Goal: Communication & Community: Answer question/provide support

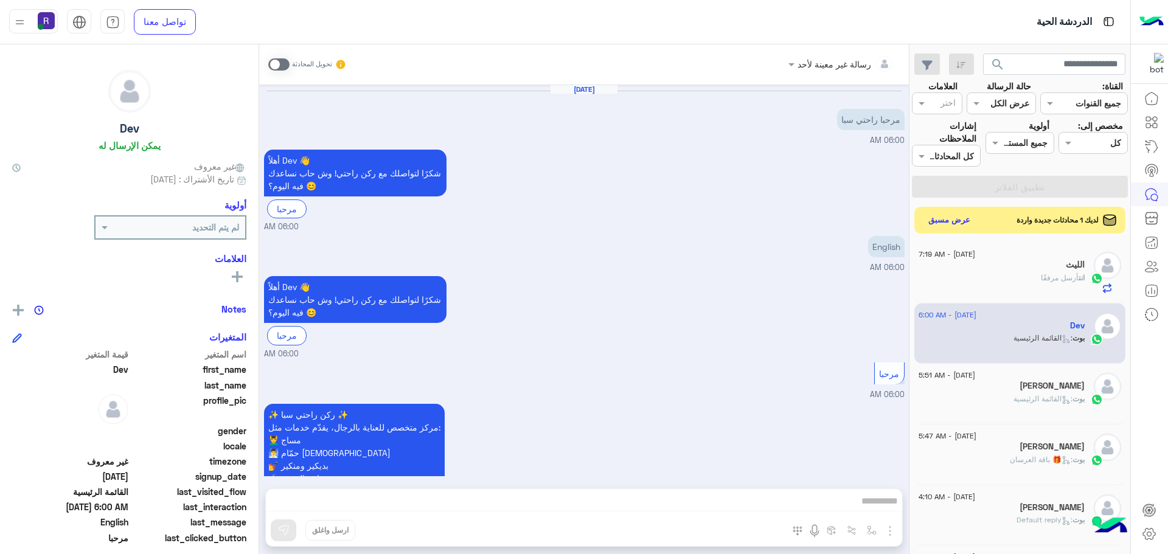
scroll to position [106, 0]
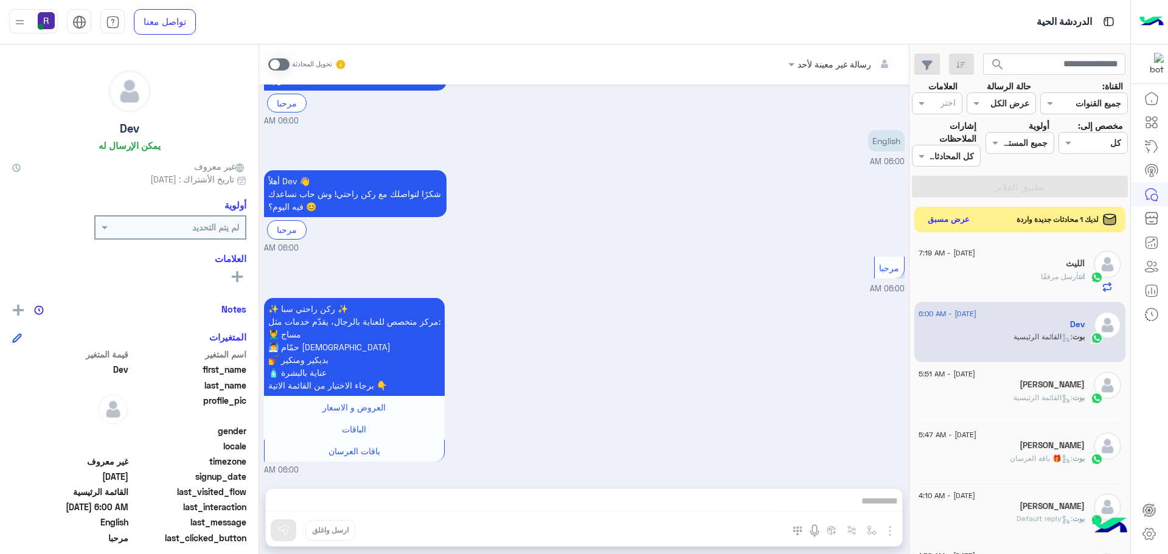
click at [961, 218] on button "عرض مسبق" at bounding box center [948, 220] width 51 height 16
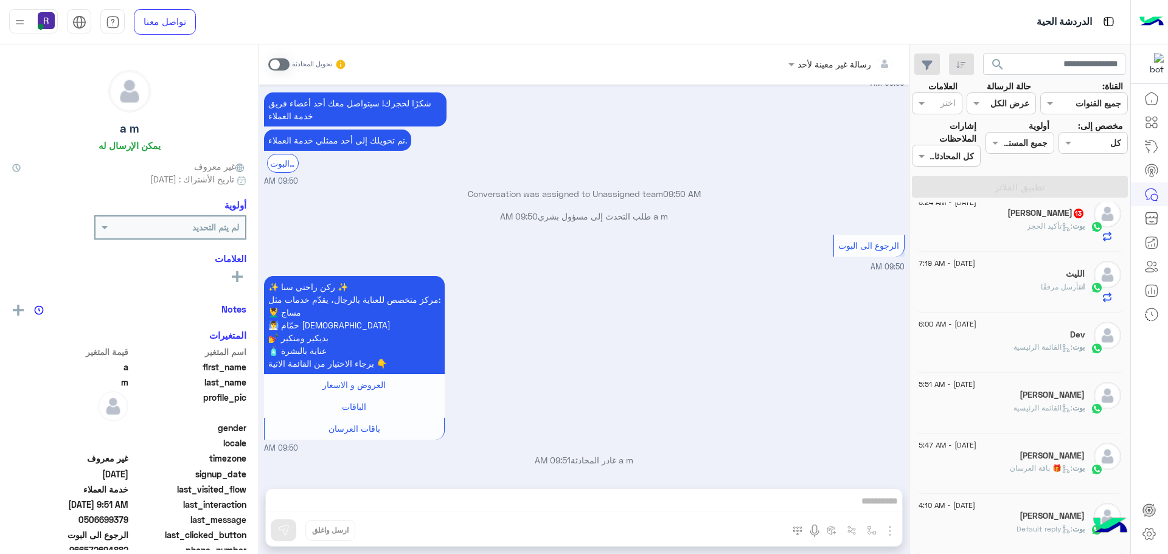
scroll to position [258, 0]
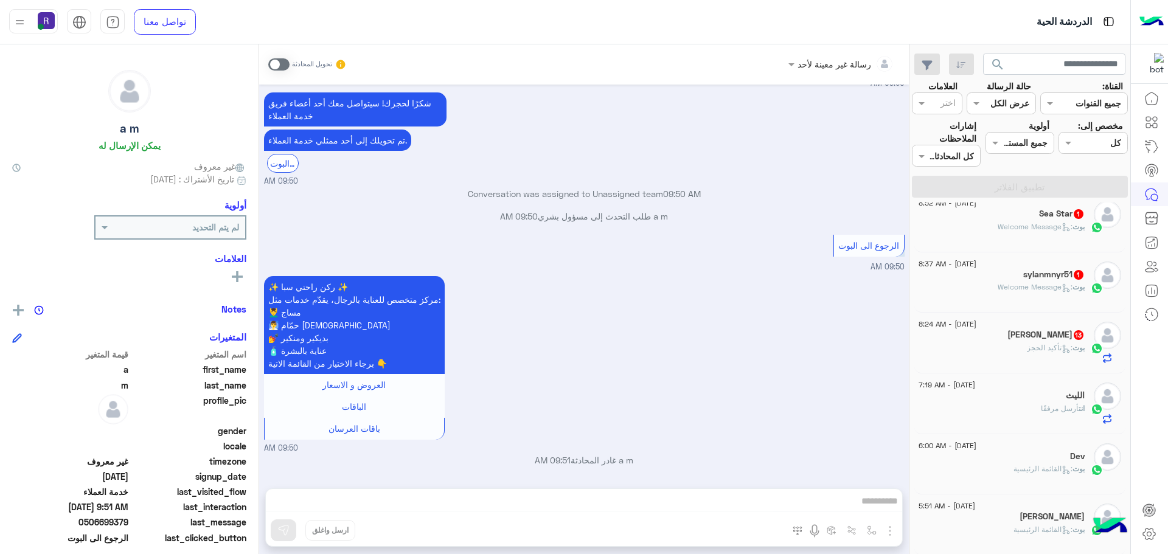
click at [985, 346] on div "بوت : تأكيد الحجز" at bounding box center [1001, 352] width 166 height 21
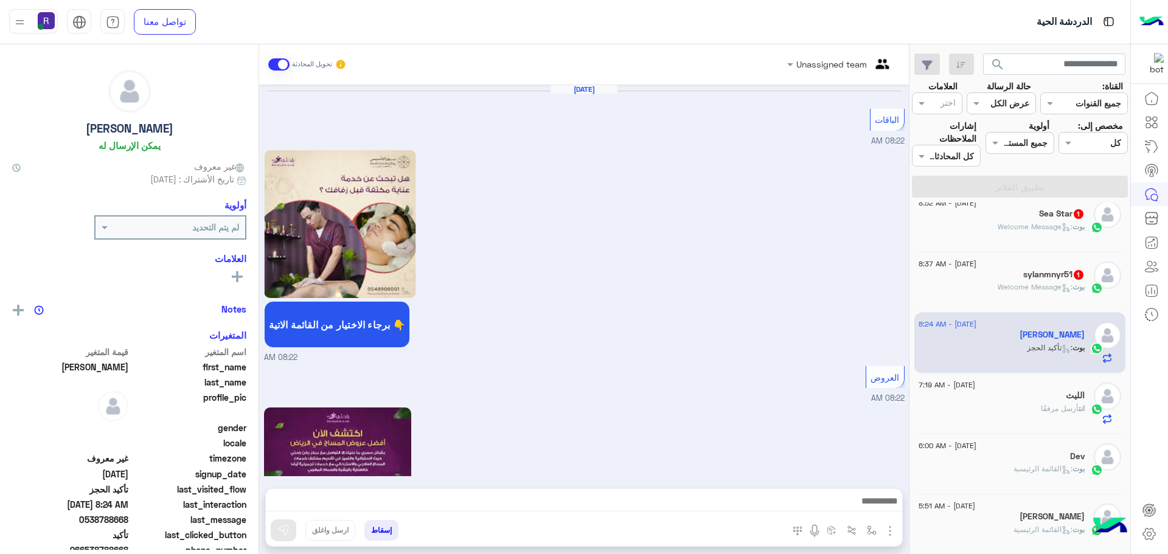
scroll to position [1597, 0]
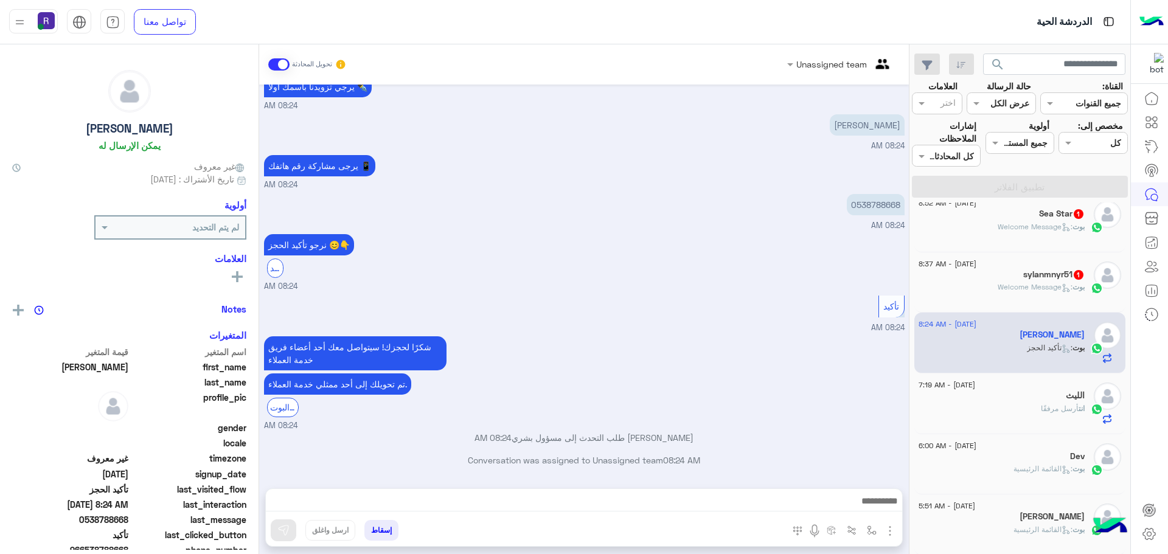
click at [1024, 272] on h5 "sylanmnyr51 1" at bounding box center [1053, 274] width 61 height 10
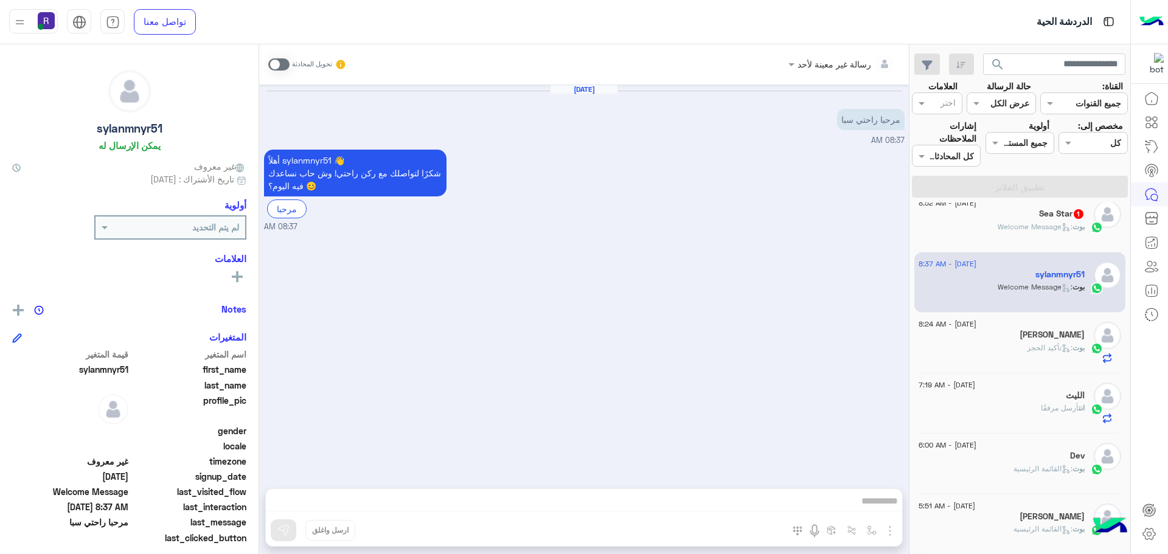
click at [1024, 224] on span ": Welcome Message" at bounding box center [1035, 226] width 75 height 9
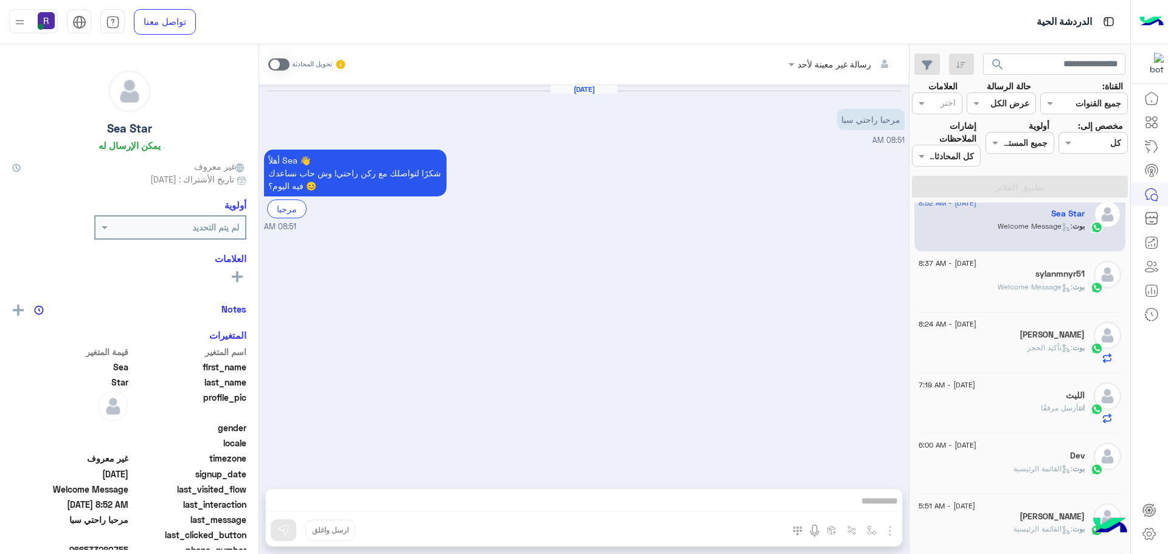
scroll to position [136, 0]
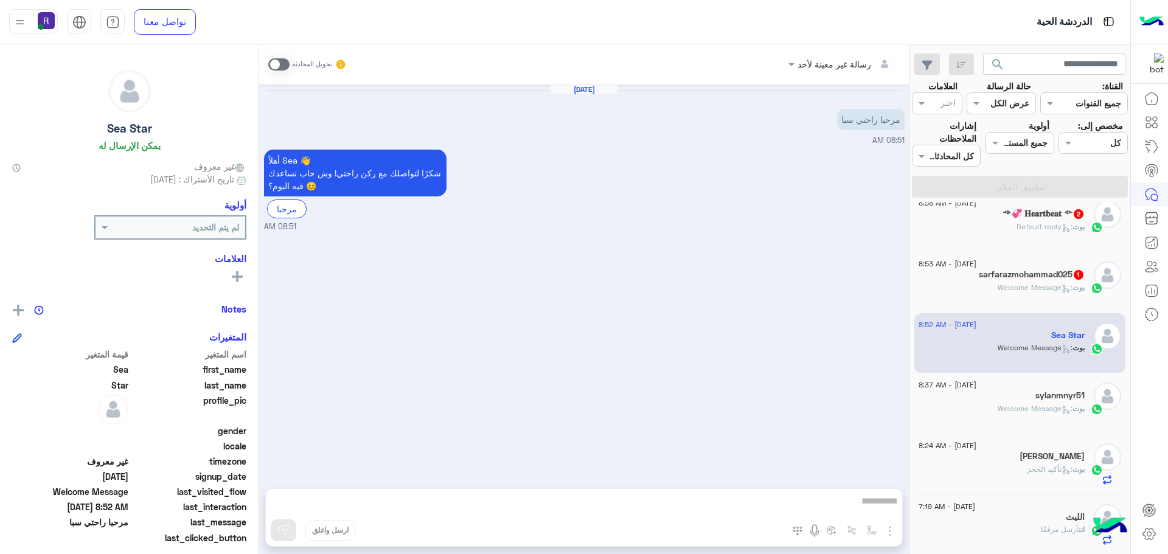
click at [1026, 276] on h5 "sarfarazmohammad025 1" at bounding box center [1032, 274] width 106 height 10
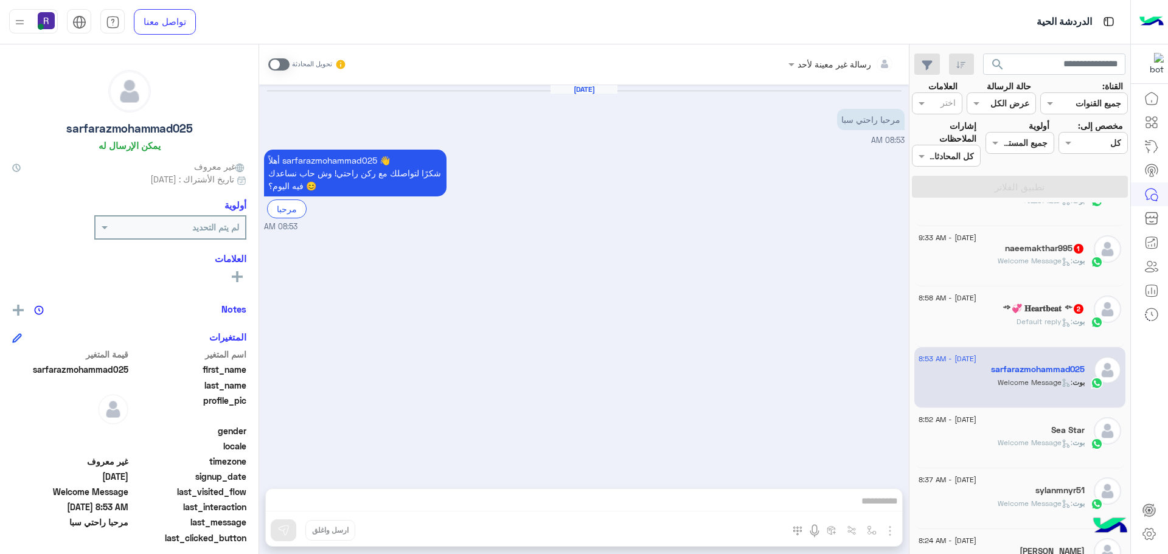
scroll to position [15, 0]
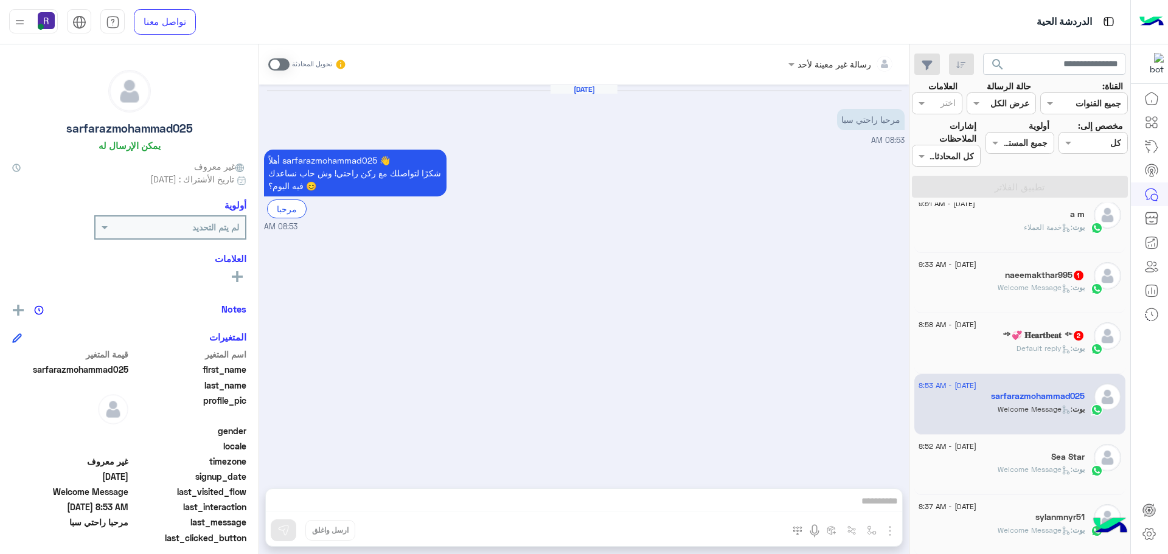
click at [1009, 344] on div "بوت : Default reply" at bounding box center [1001, 353] width 166 height 21
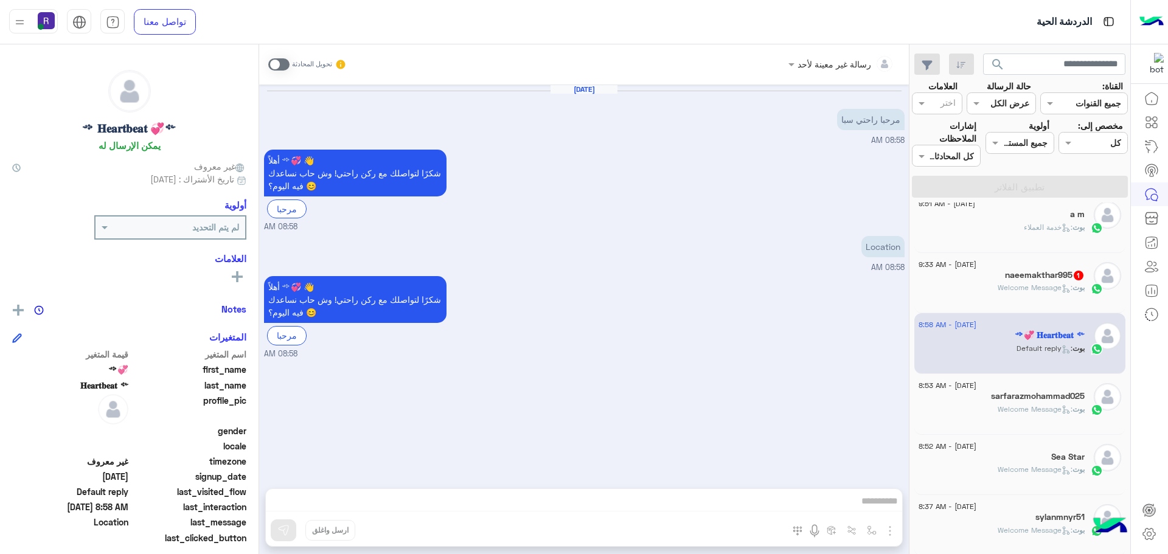
click at [1010, 282] on div "naeemakthar995 1" at bounding box center [1001, 276] width 166 height 13
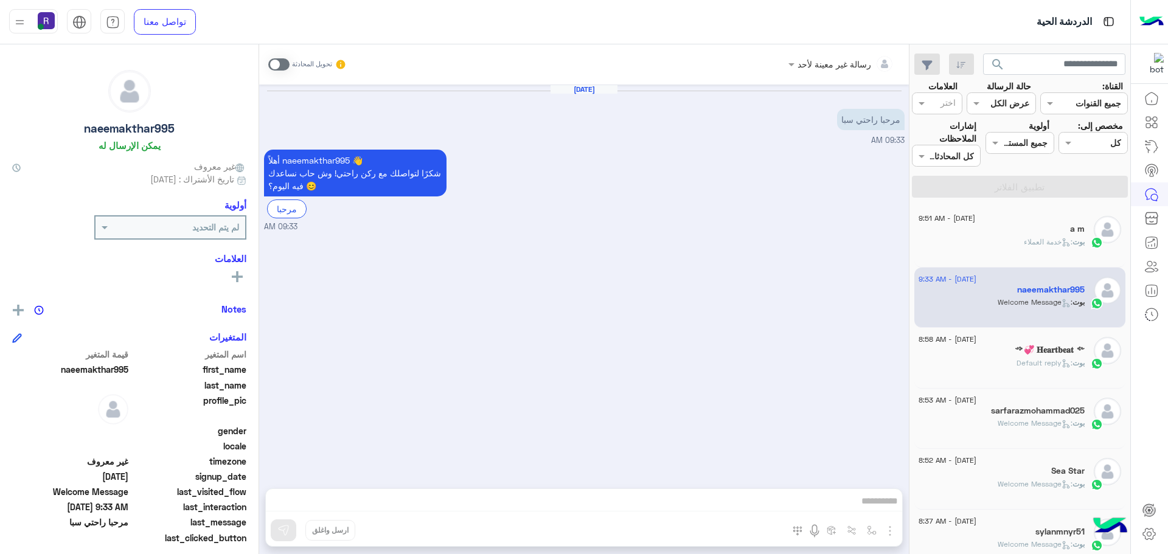
click at [1024, 237] on span "بوت : خدمة العملاء" at bounding box center [1054, 241] width 61 height 9
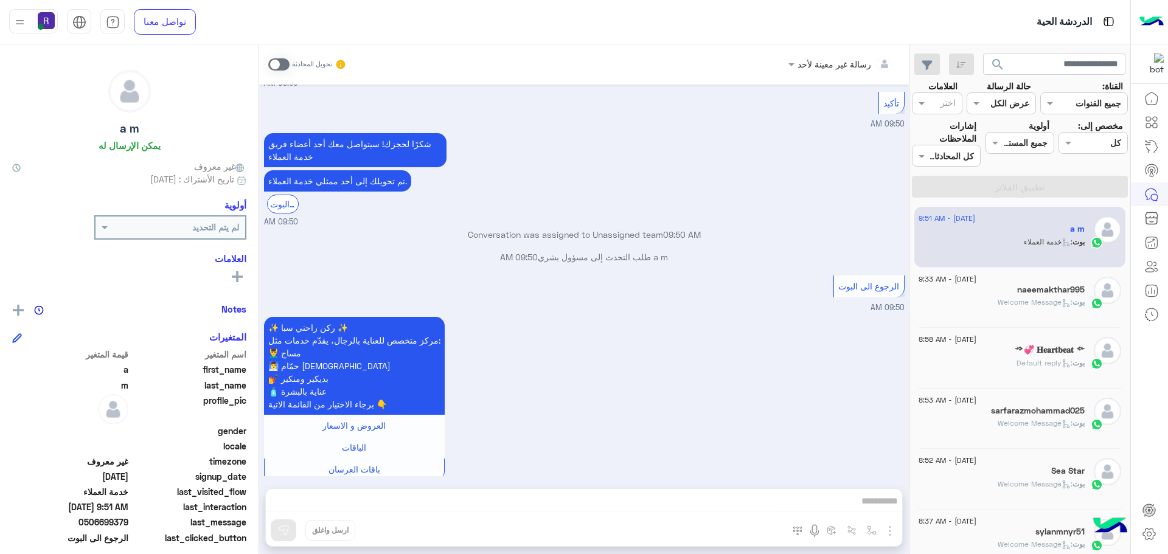
scroll to position [1318, 0]
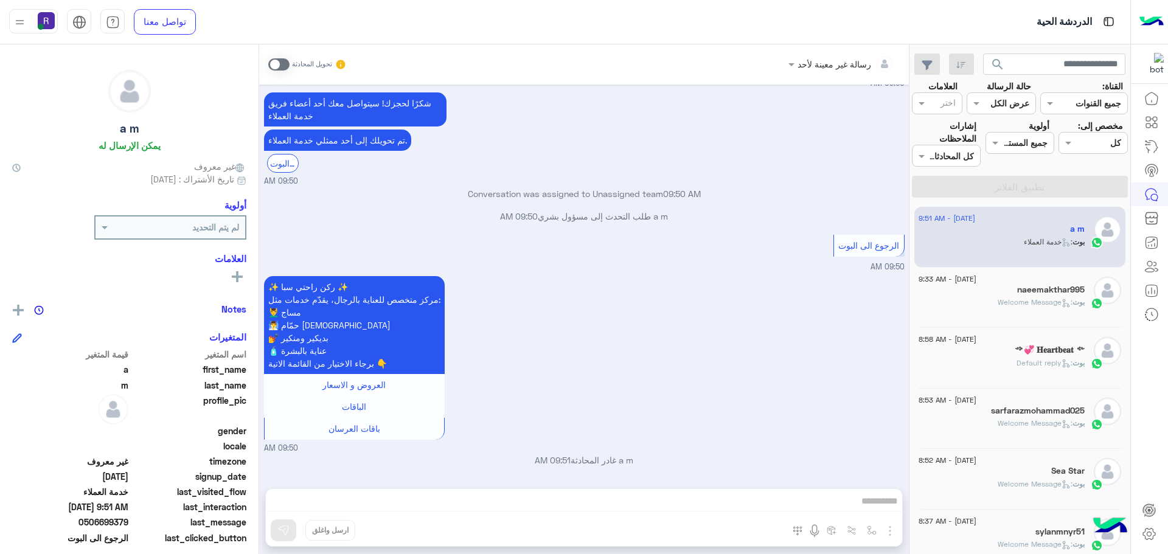
click at [281, 63] on span at bounding box center [278, 64] width 21 height 12
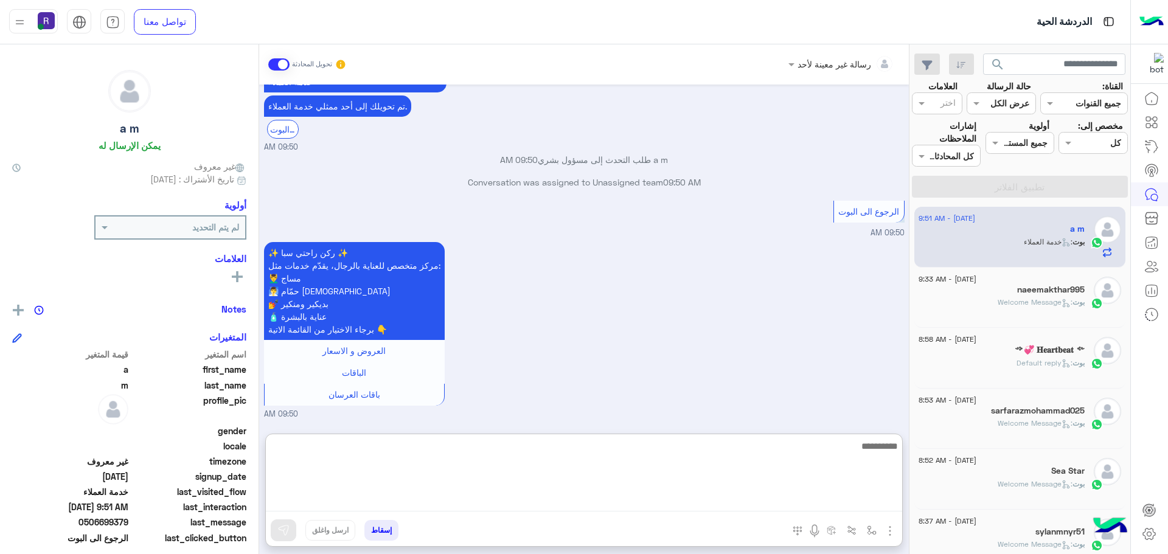
paste textarea "**********"
type textarea "*"
type textarea "**********"
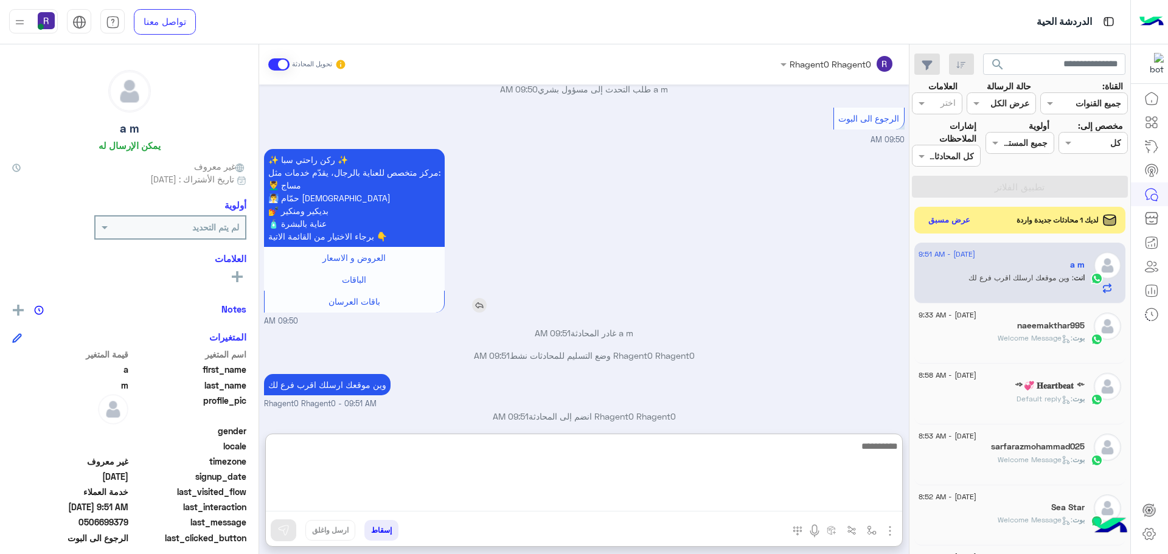
scroll to position [1456, 0]
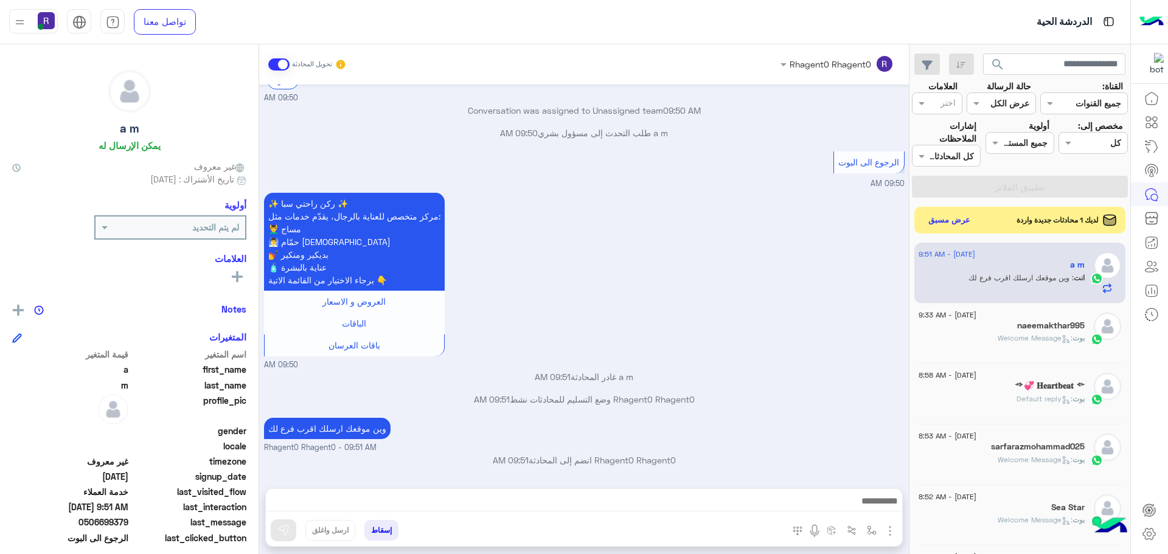
click at [829, 393] on div "Rhagent0 Rhagent0 وضع التسليم للمحادثات نشط 09:51 AM" at bounding box center [584, 404] width 640 height 22
click at [961, 214] on button "عرض مسبق" at bounding box center [948, 220] width 51 height 16
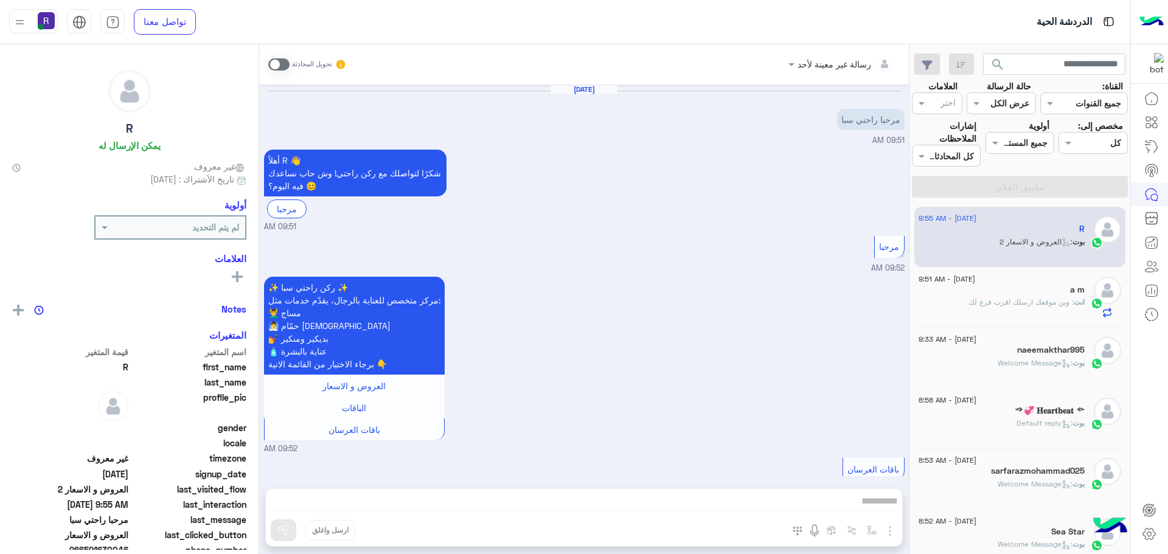
scroll to position [1915, 0]
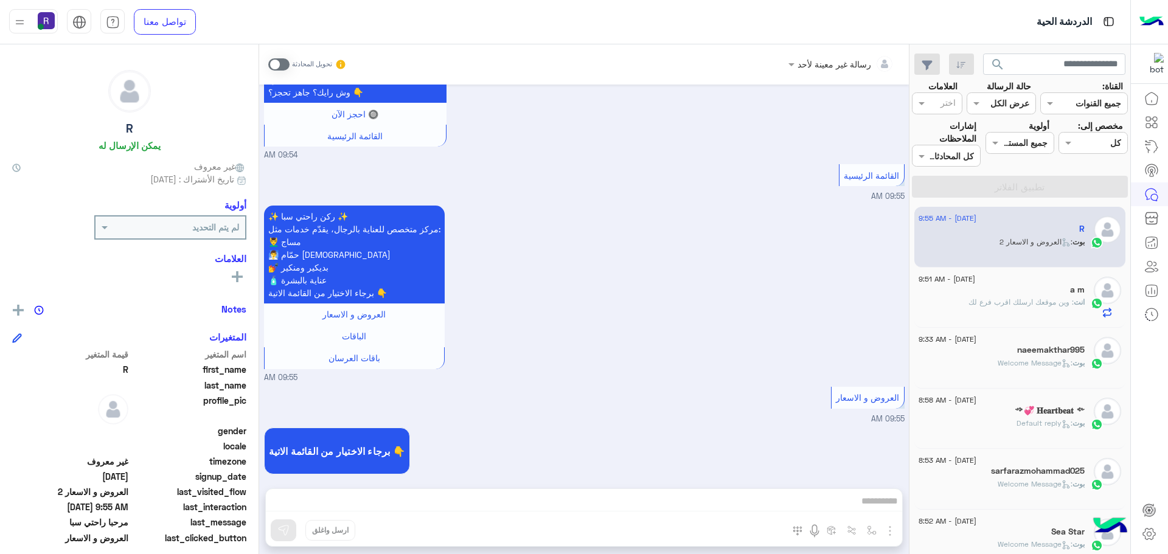
click at [282, 66] on span at bounding box center [278, 64] width 21 height 12
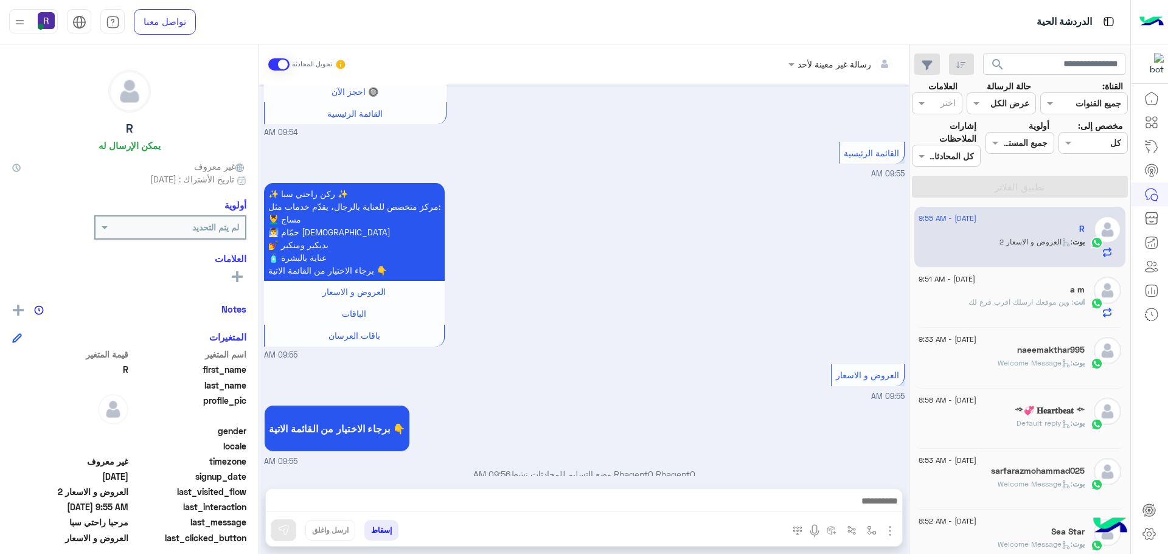
click at [891, 531] on img "button" at bounding box center [890, 531] width 15 height 15
click at [872, 507] on span "الصور" at bounding box center [866, 505] width 23 height 14
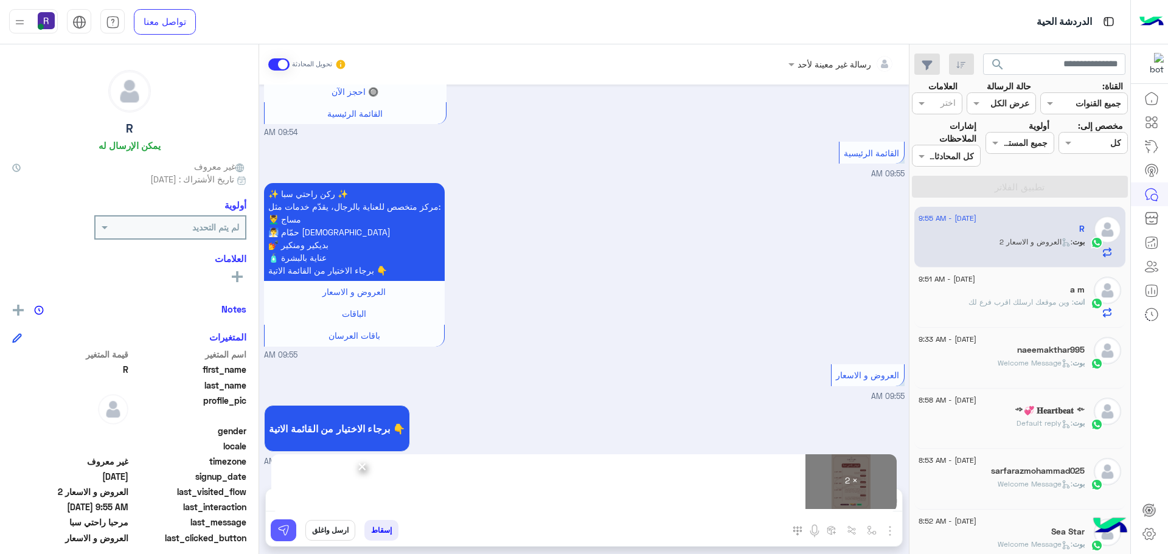
click at [283, 530] on img at bounding box center [283, 530] width 12 height 12
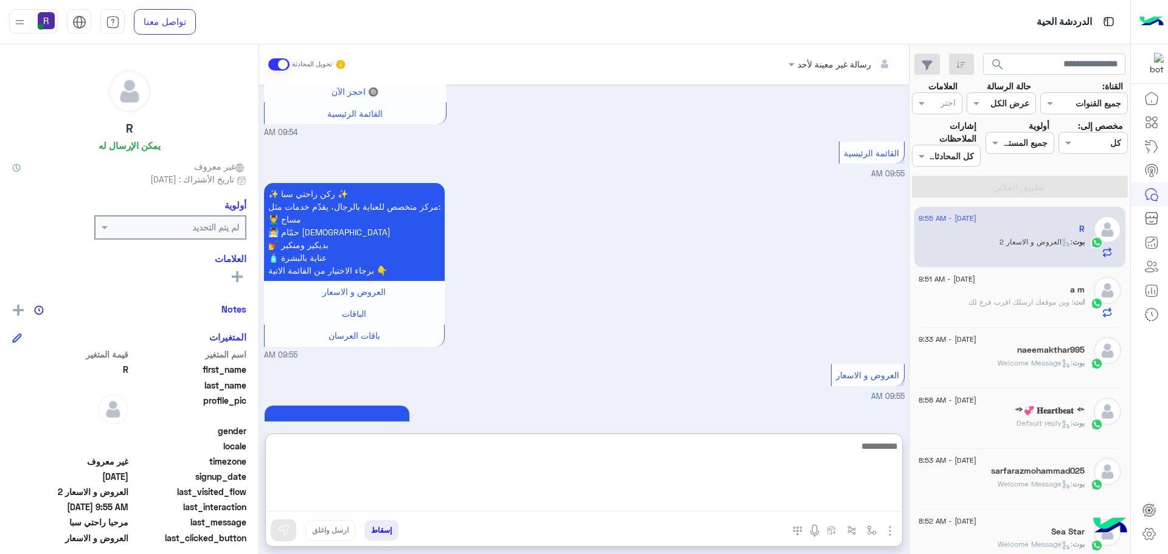
paste textarea "**********"
type textarea "**********"
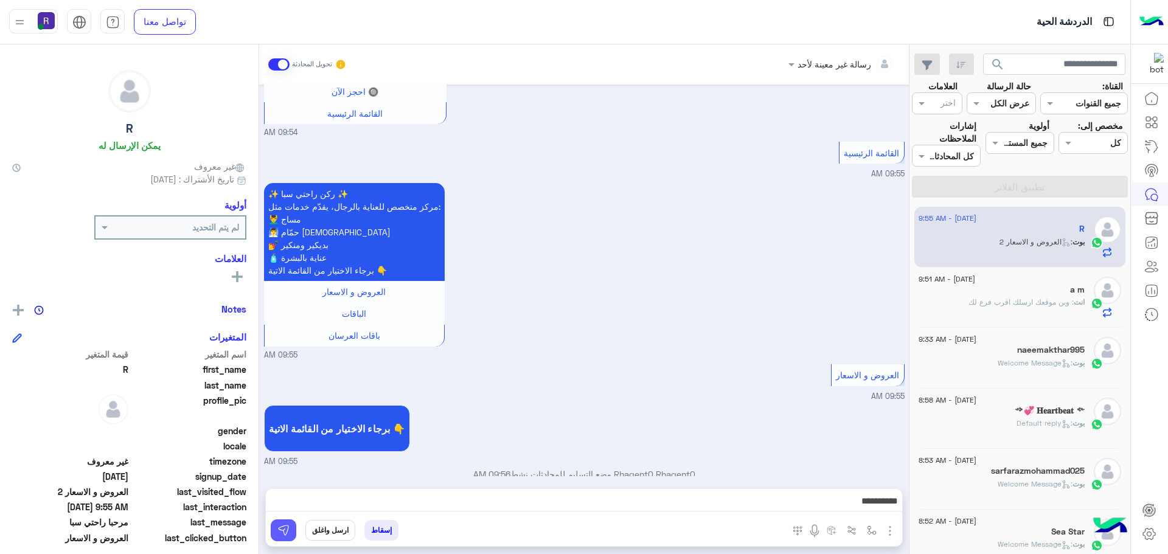
click at [283, 527] on img at bounding box center [283, 530] width 12 height 12
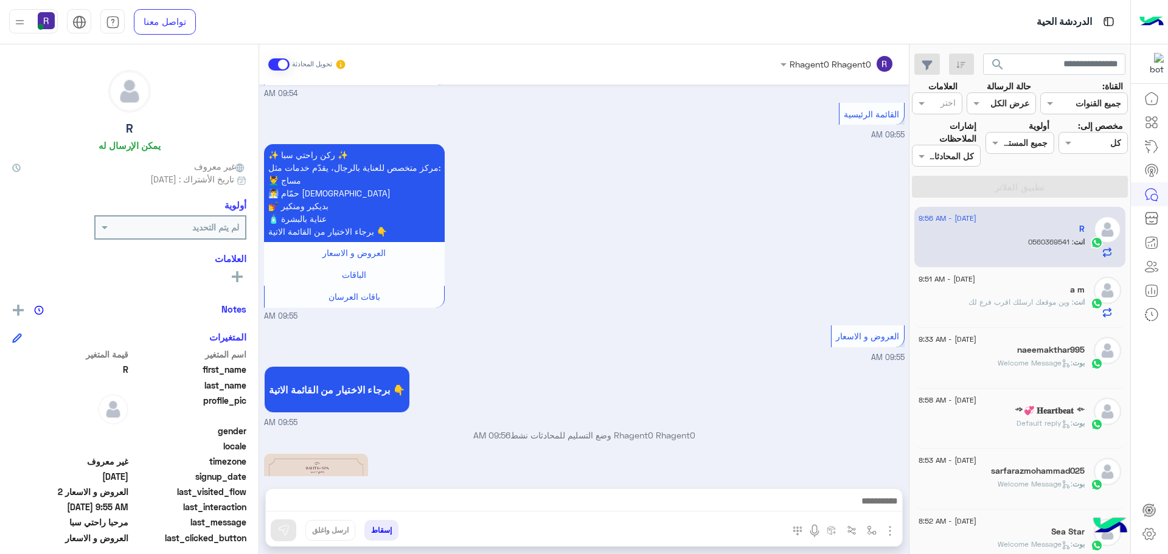
scroll to position [2328, 0]
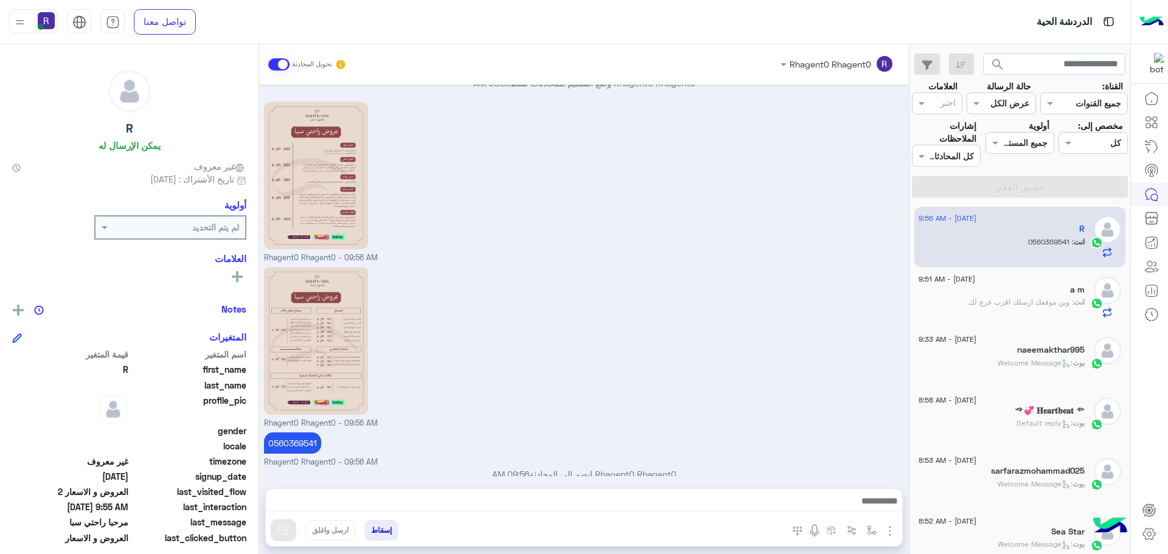
click at [1021, 309] on div "انت : وين موقعك ارسلك اقرب فرع لك" at bounding box center [1001, 307] width 166 height 21
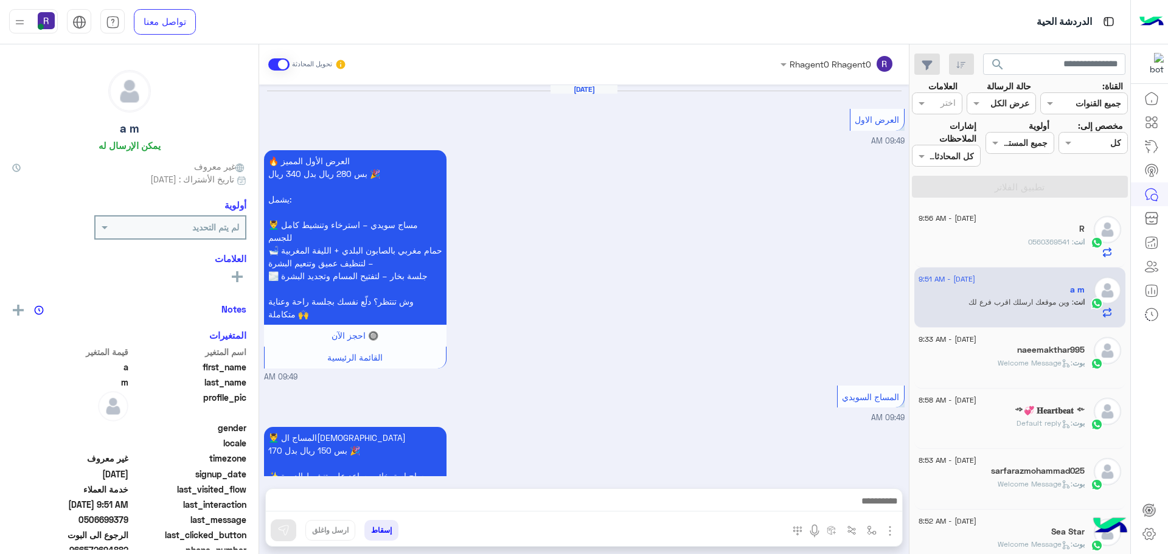
scroll to position [904, 0]
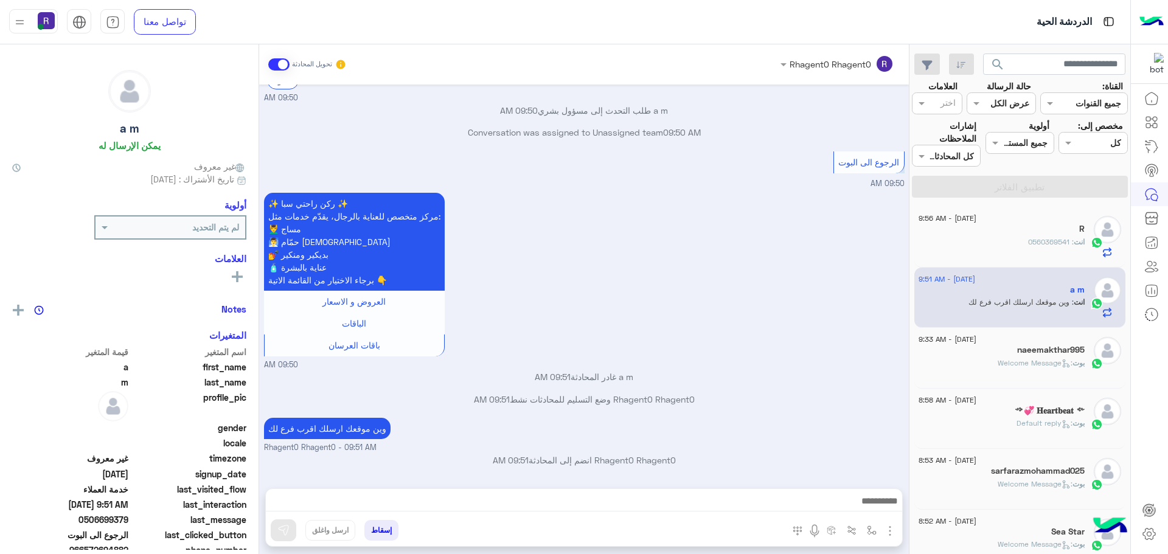
click at [1023, 244] on div "انت : 0560369541" at bounding box center [1001, 247] width 166 height 21
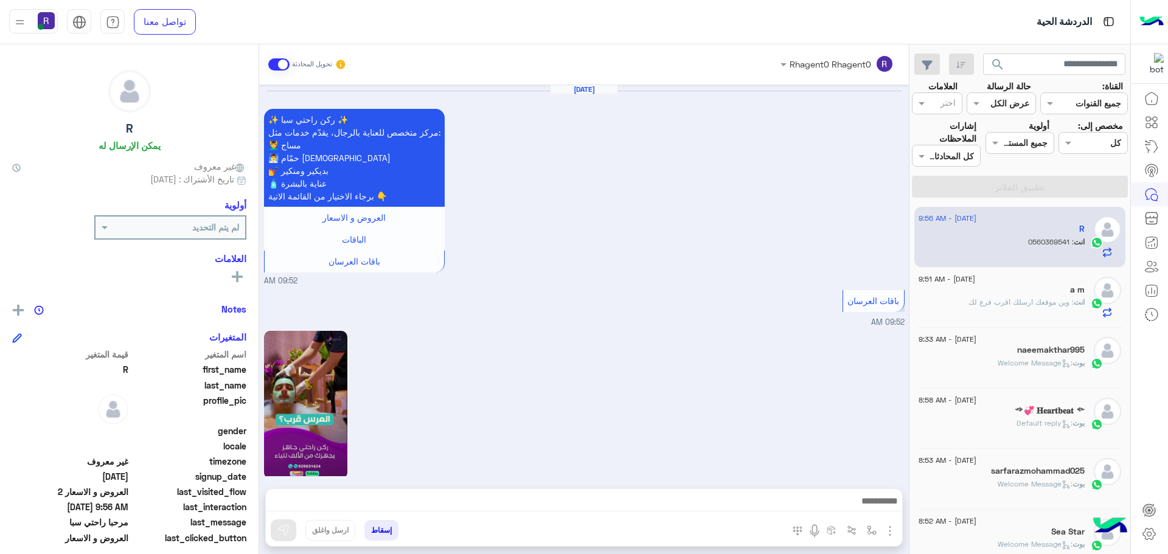
scroll to position [2161, 0]
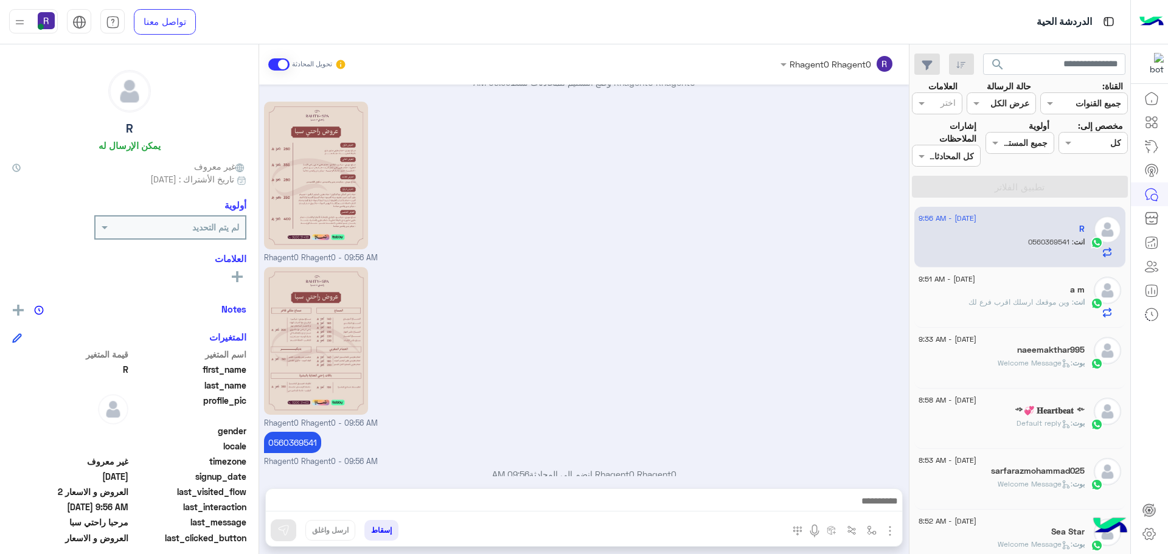
click at [1038, 310] on div "انت : وين موقعك ارسلك اقرب فرع لك" at bounding box center [1001, 307] width 166 height 21
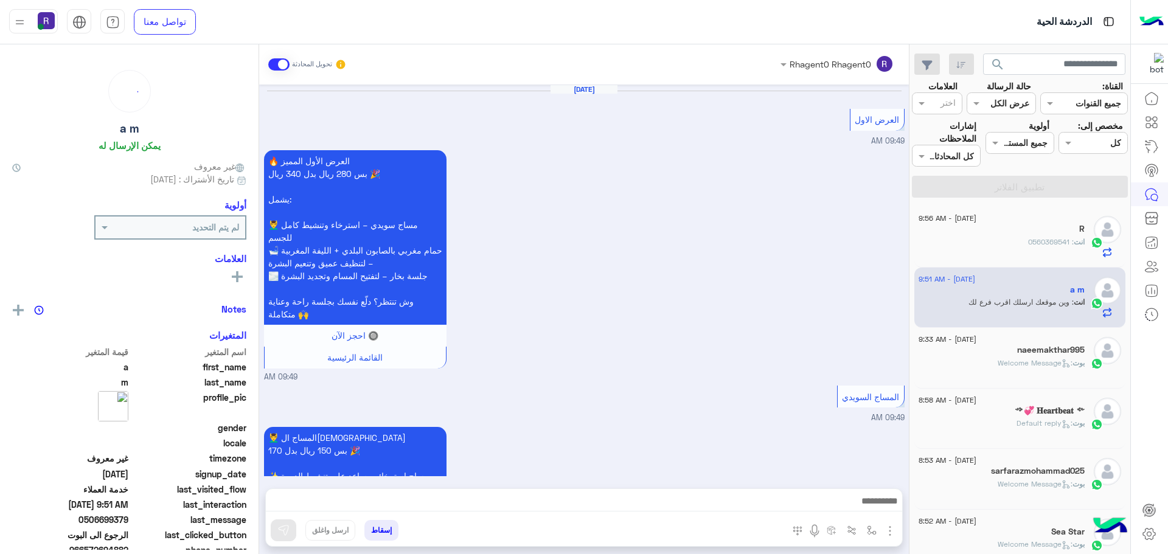
scroll to position [904, 0]
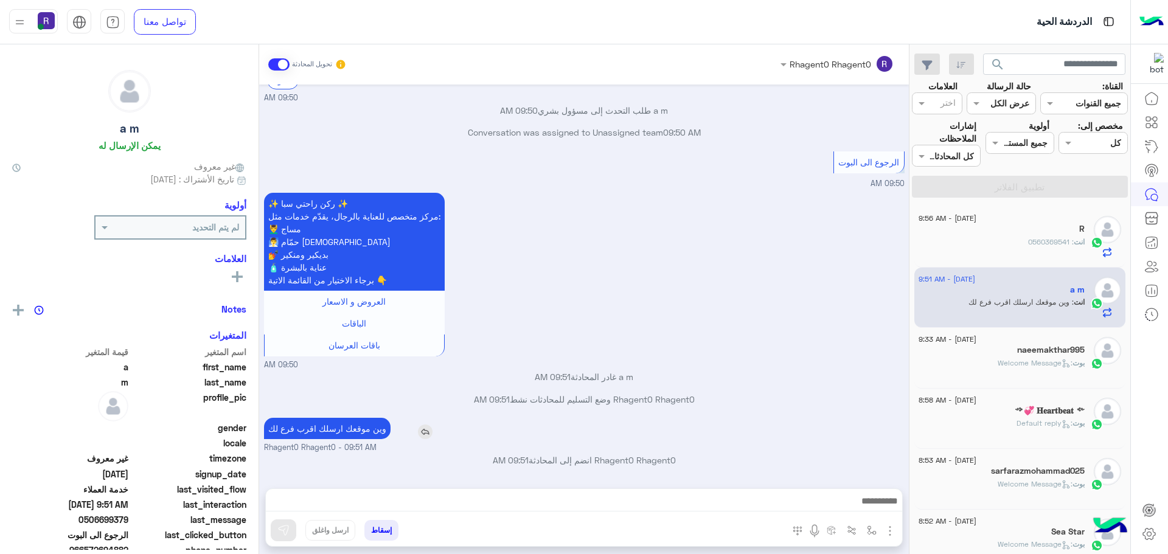
click at [378, 430] on p "وين موقعك ارسلك اقرب فرع لك" at bounding box center [327, 428] width 127 height 21
copy app-msgs-text
click at [1050, 245] on span ": 0560369541" at bounding box center [1051, 241] width 46 height 9
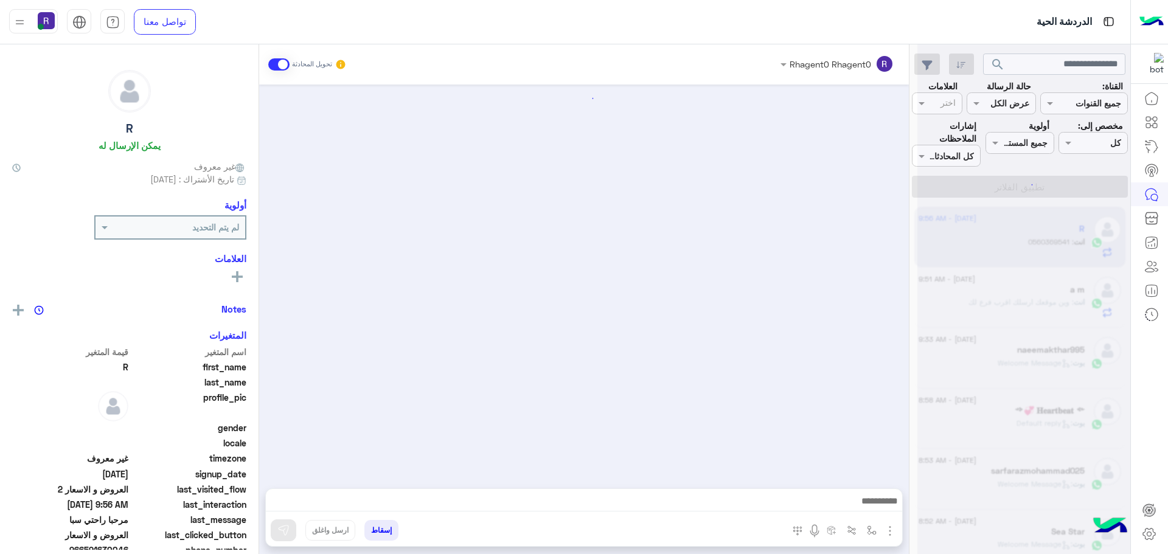
scroll to position [2161, 0]
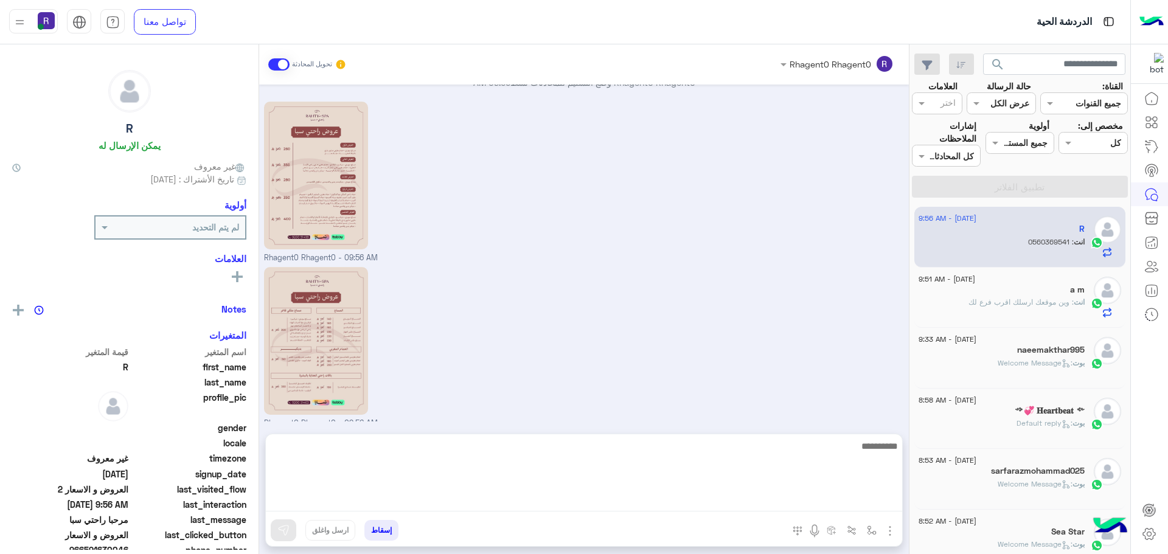
click at [411, 504] on textarea at bounding box center [584, 475] width 636 height 73
paste textarea "**********"
type textarea "**********"
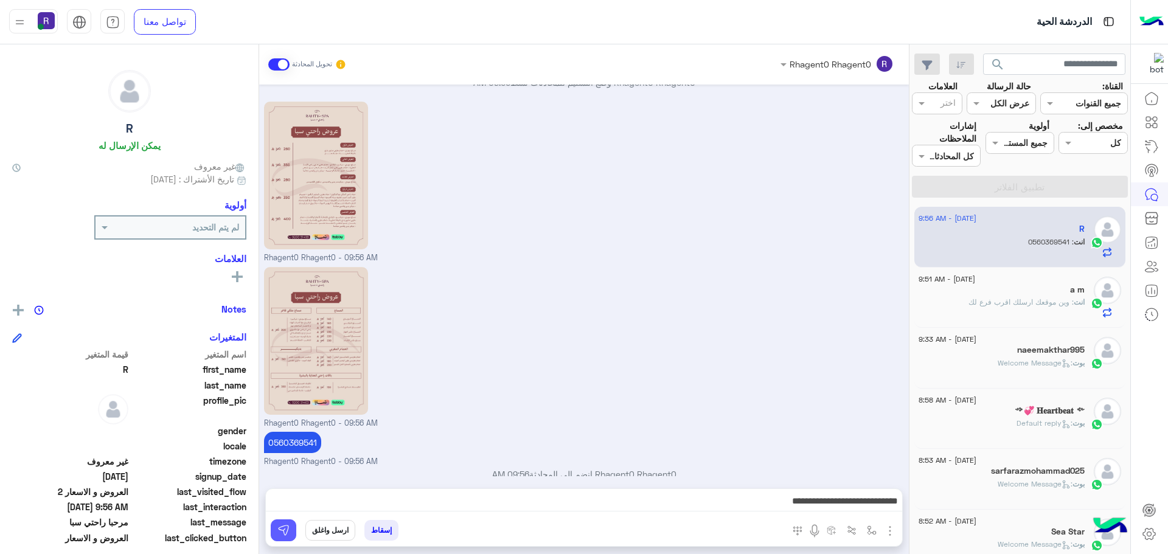
click at [288, 529] on img at bounding box center [283, 530] width 12 height 12
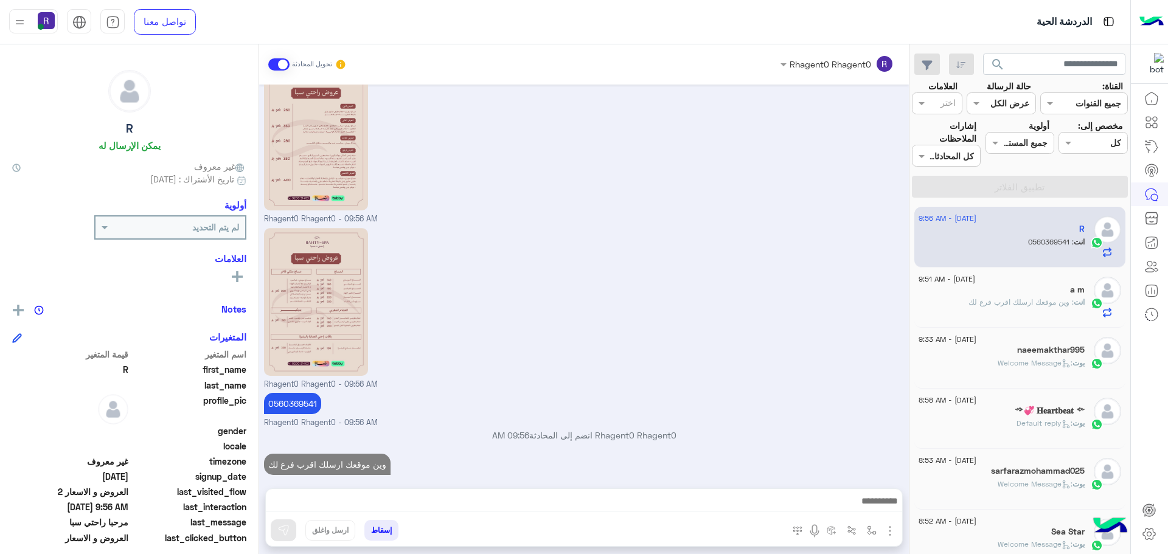
click at [1050, 408] on h5 "༺💞 𝐇𝐞𝐚𝐫𝐭𝐛𝐞𝐚𝐭 ༻" at bounding box center [1049, 411] width 69 height 10
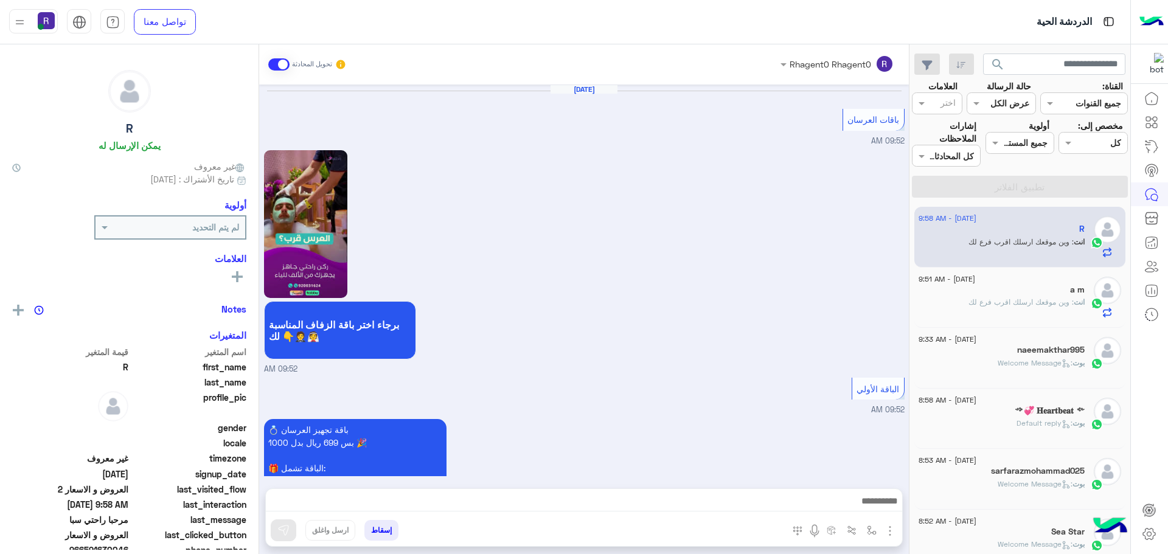
scroll to position [2018, 0]
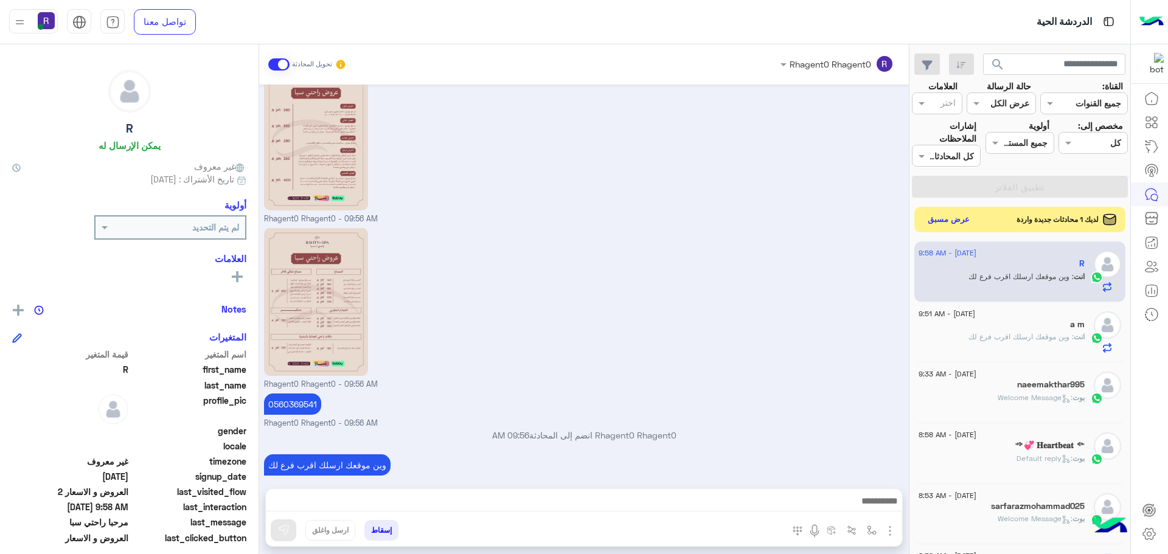
click at [959, 223] on button "عرض مسبق" at bounding box center [948, 220] width 51 height 16
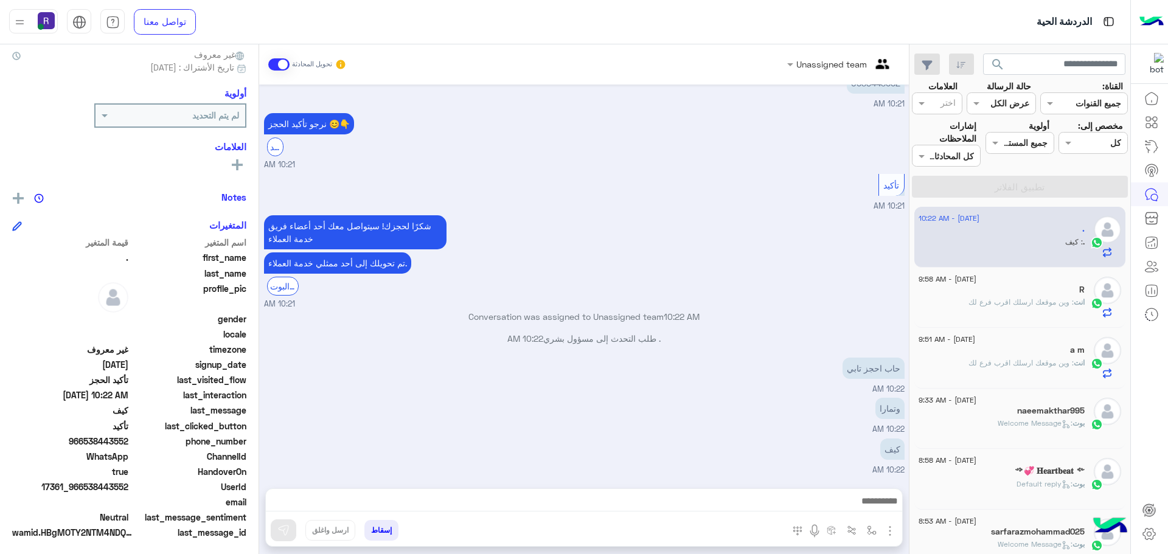
scroll to position [116, 0]
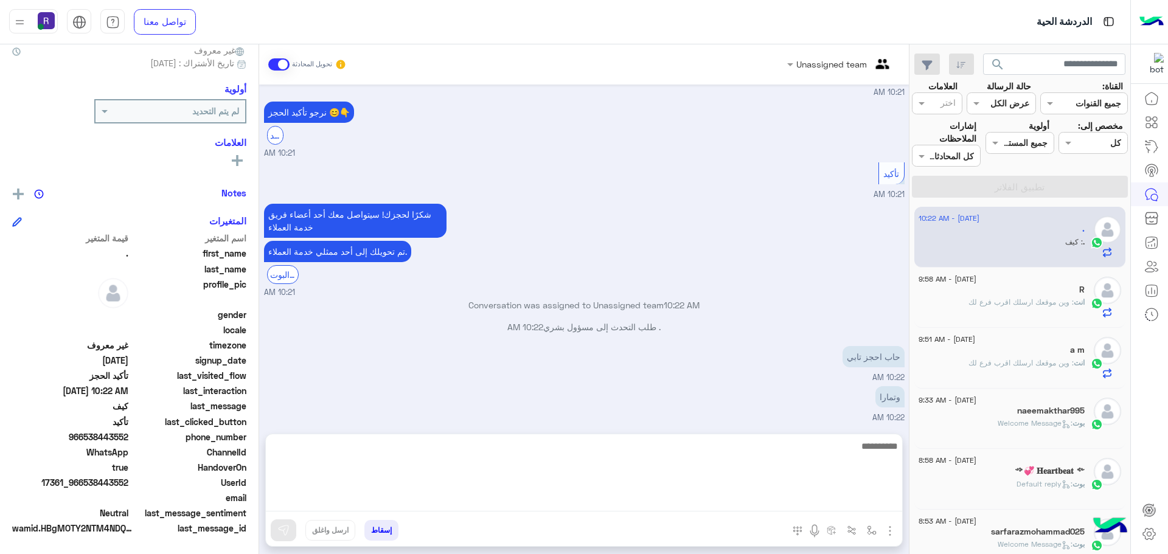
click at [512, 501] on textarea at bounding box center [584, 475] width 636 height 73
type textarea "**********"
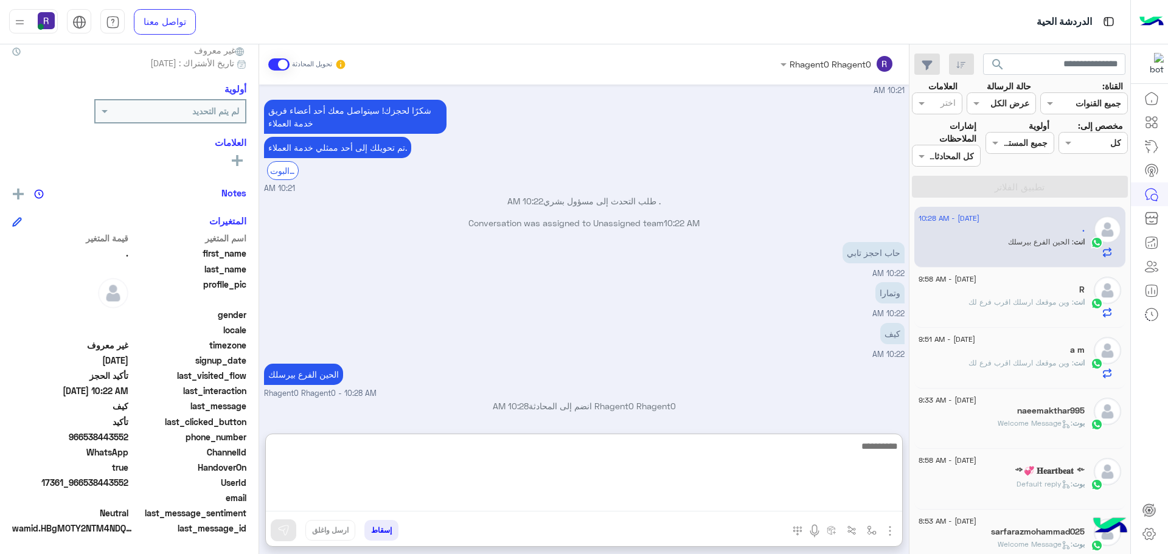
scroll to position [993, 0]
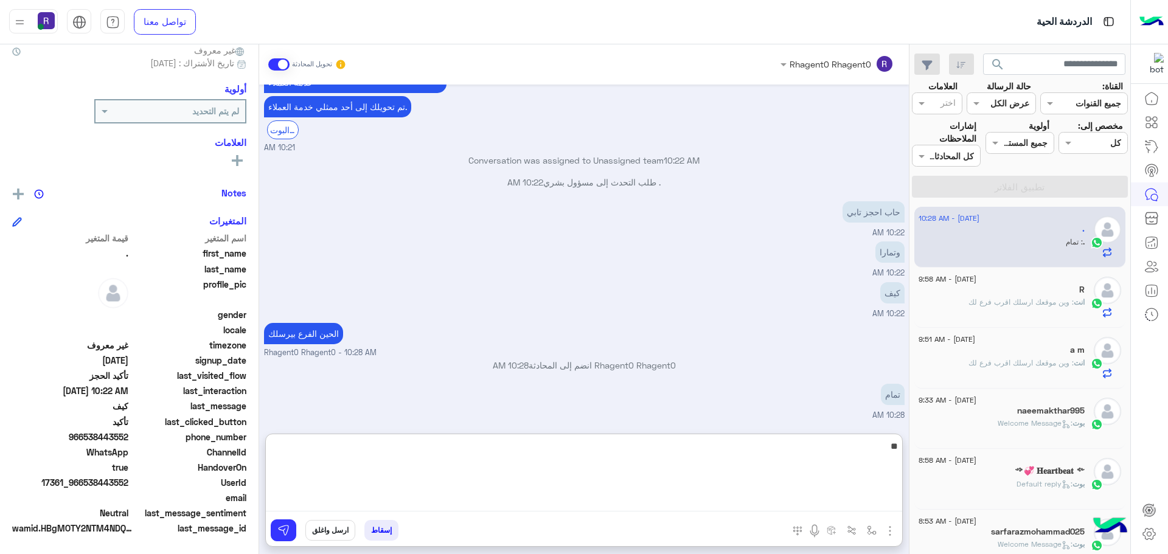
type textarea "**"
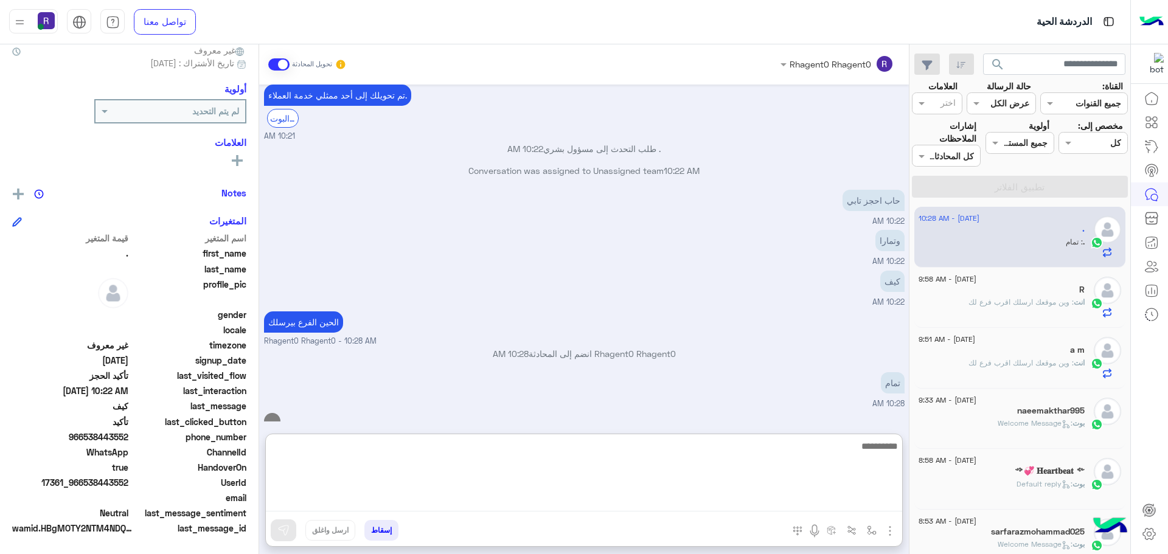
scroll to position [1032, 0]
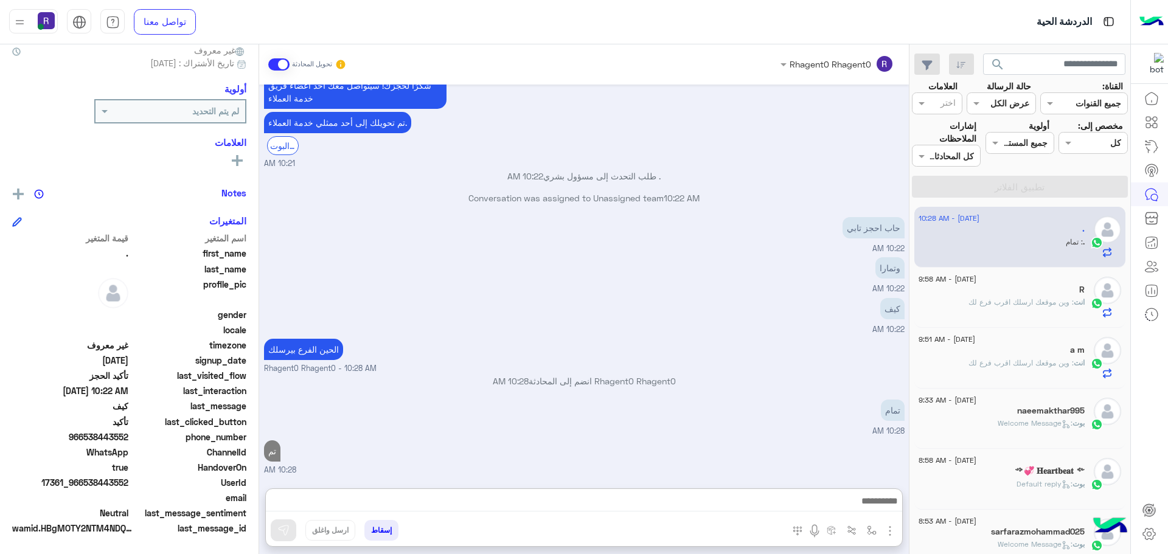
click at [1082, 290] on h5 "R" at bounding box center [1081, 290] width 5 height 10
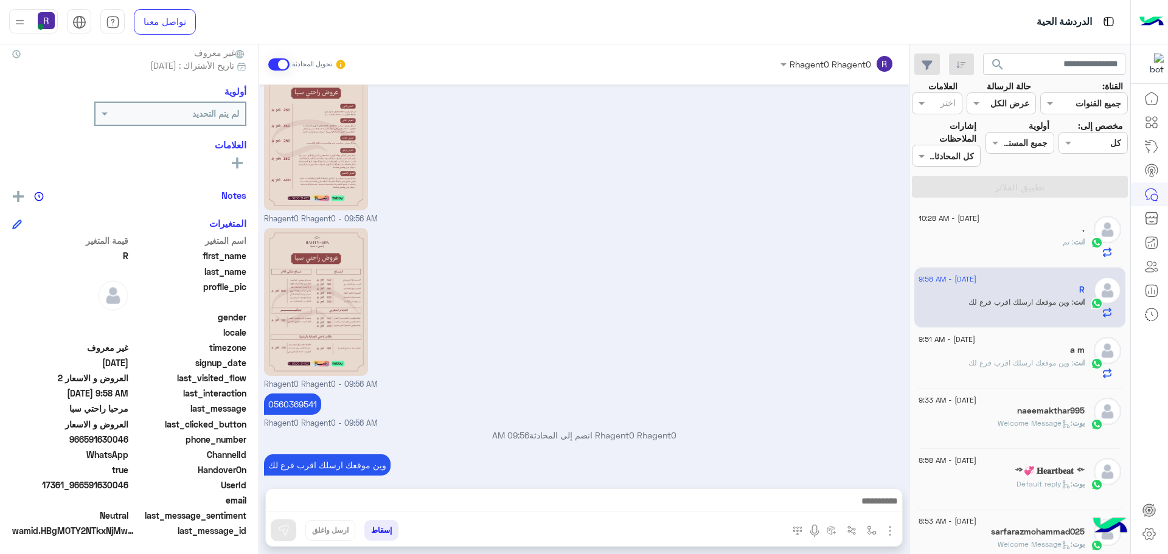
scroll to position [116, 0]
click at [1047, 243] on div "انت : تم" at bounding box center [1001, 247] width 166 height 21
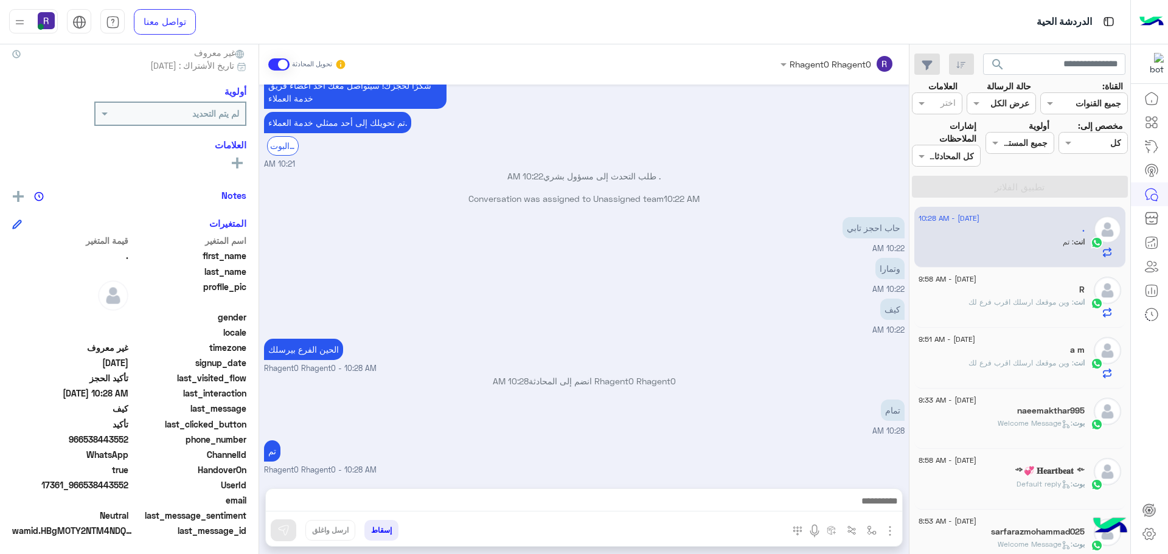
scroll to position [116, 0]
click at [1047, 292] on div "R" at bounding box center [1001, 291] width 166 height 13
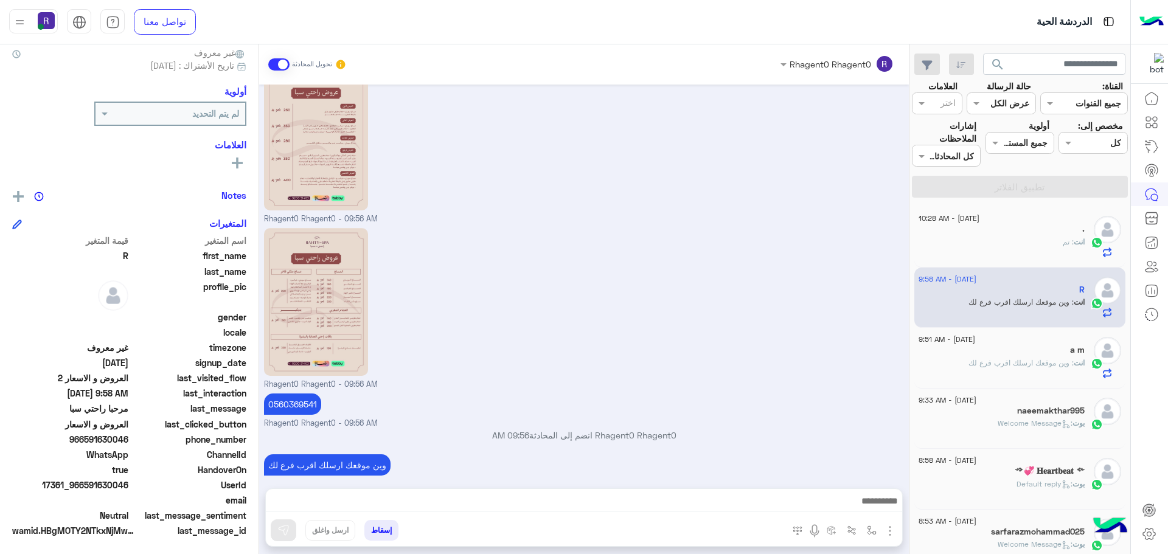
scroll to position [116, 0]
click at [1086, 365] on div "3 September - 9:51 AM a m انت : وين موقعك ارسلك اقرب فرع لك" at bounding box center [1019, 358] width 203 height 42
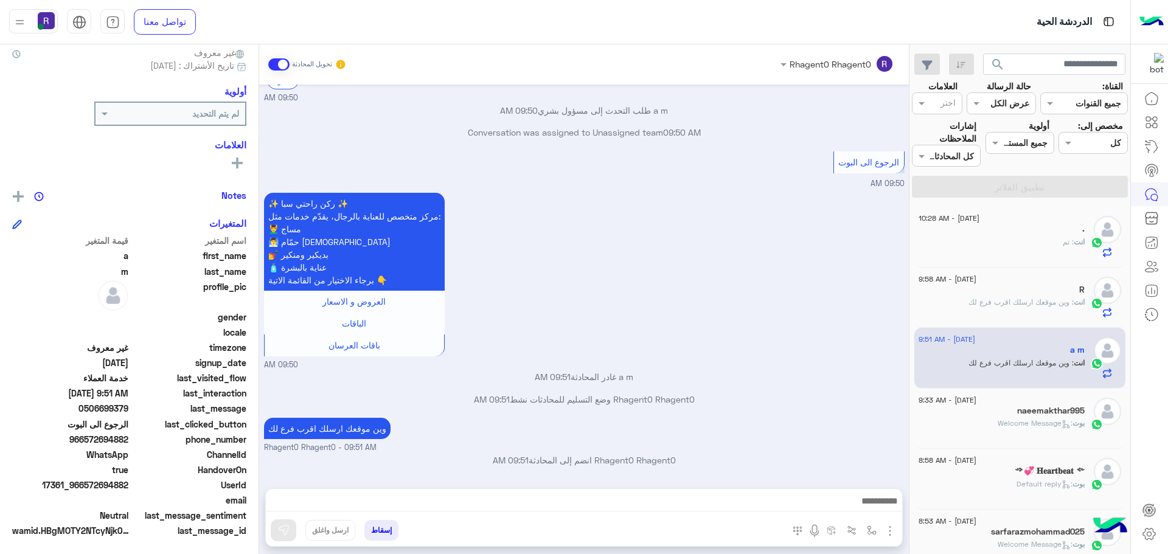
scroll to position [116, 0]
click at [1019, 255] on div "انت : تم" at bounding box center [1001, 247] width 166 height 21
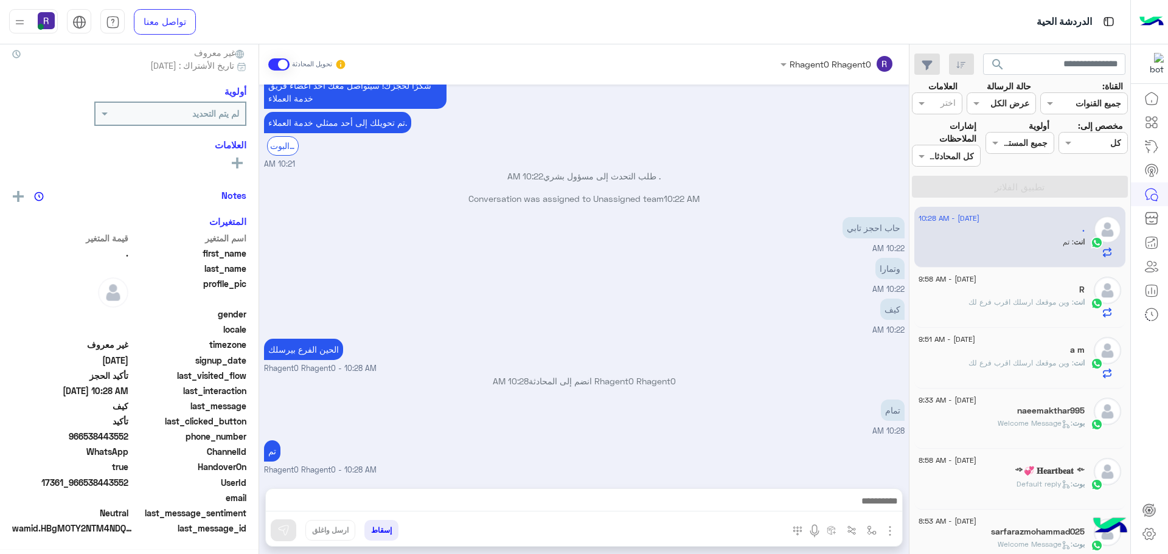
scroll to position [116, 0]
click at [985, 294] on div "R" at bounding box center [1001, 291] width 166 height 13
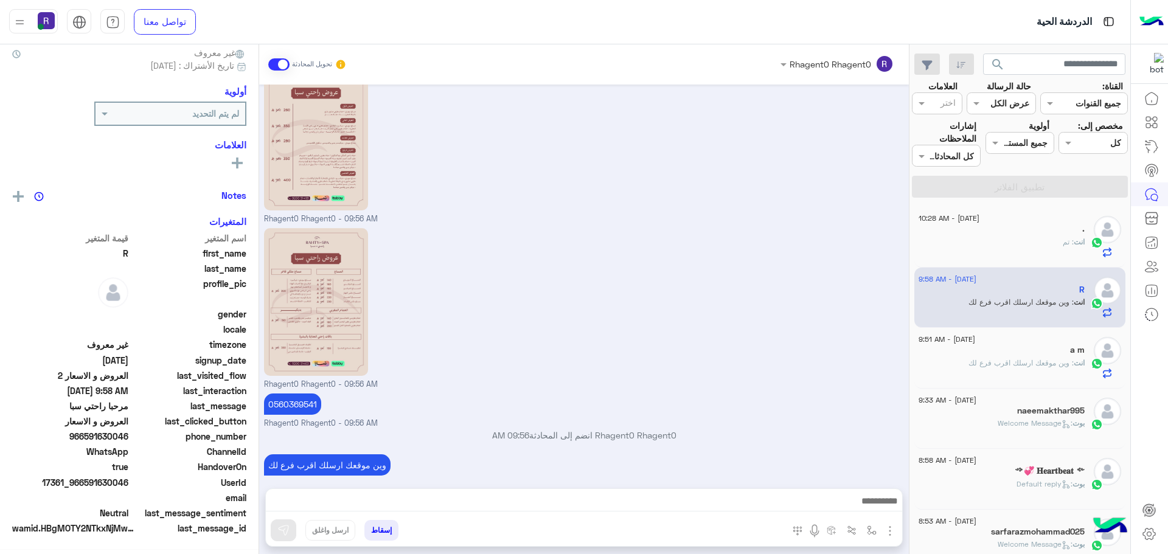
scroll to position [116, 0]
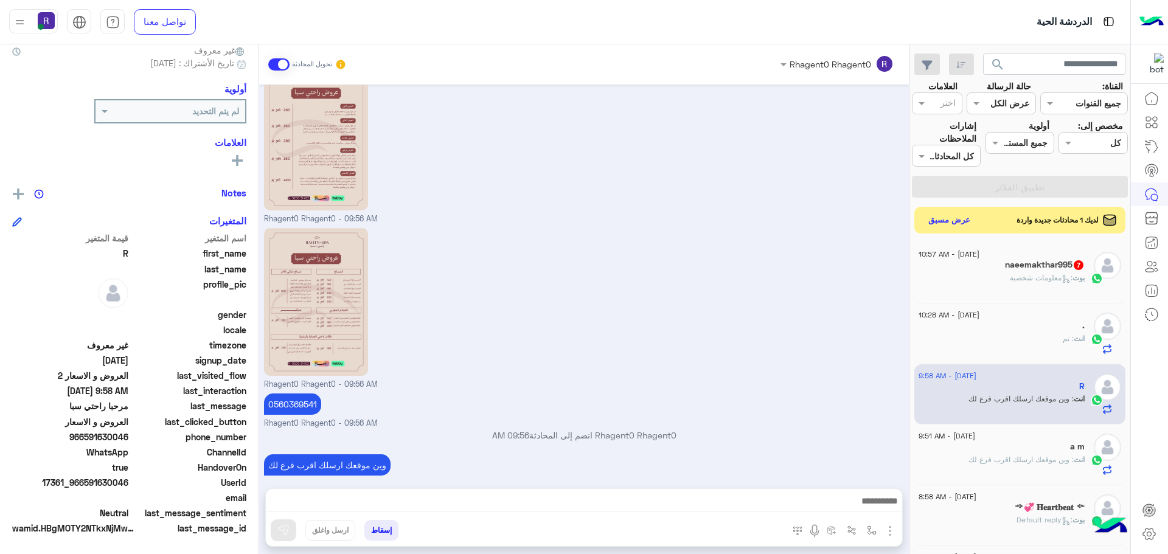
click at [1018, 284] on div "بوت : معلومات شخصية" at bounding box center [1001, 282] width 166 height 21
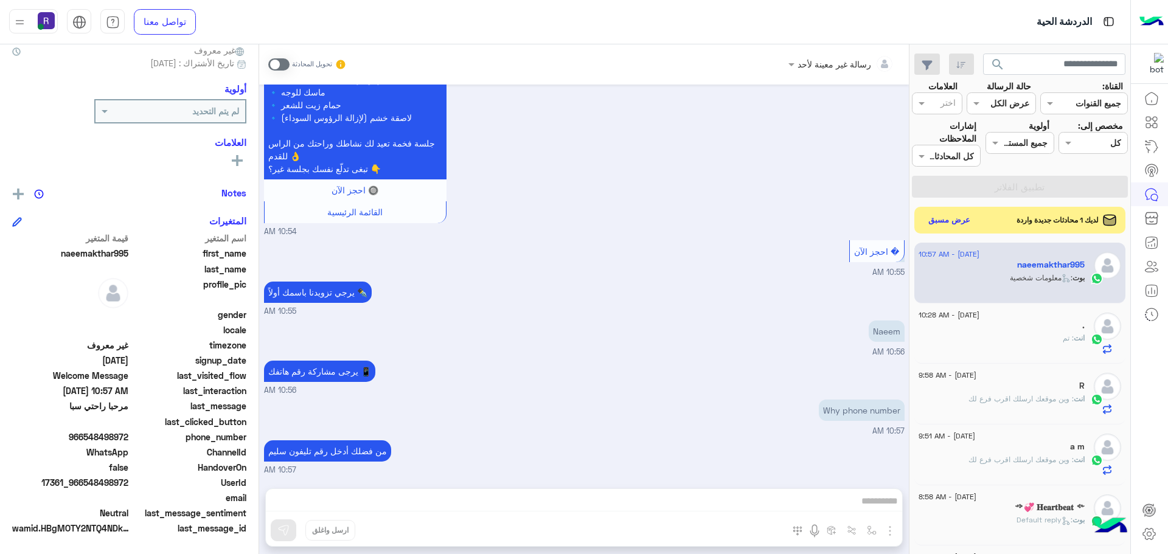
scroll to position [908, 0]
click at [282, 61] on span at bounding box center [278, 64] width 21 height 12
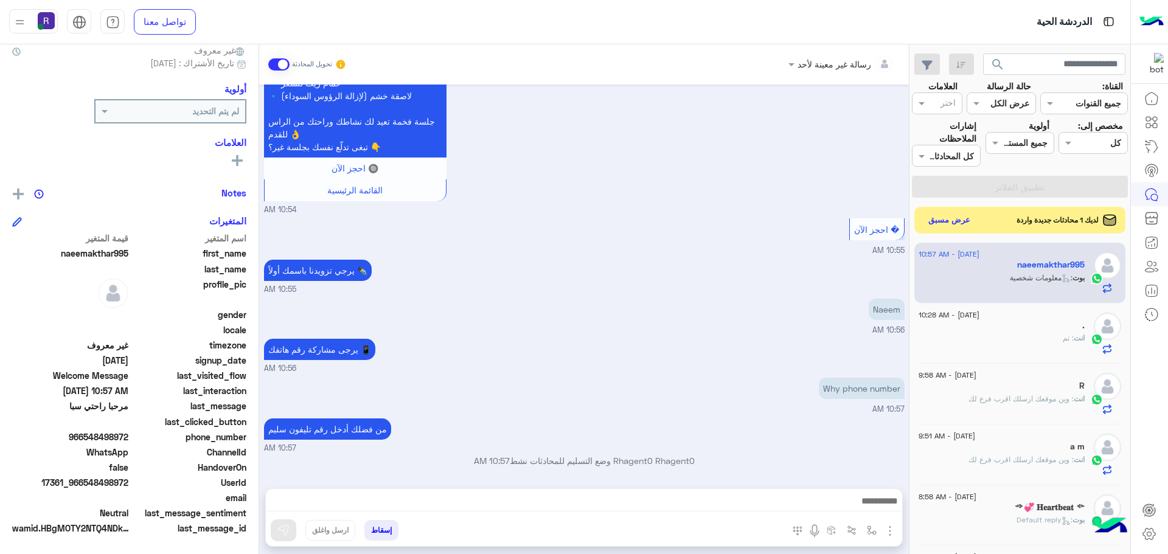
scroll to position [929, 0]
drag, startPoint x: 869, startPoint y: 528, endPoint x: 867, endPoint y: 520, distance: 8.1
click at [869, 529] on img "button" at bounding box center [872, 531] width 10 height 10
click at [861, 502] on input "text" at bounding box center [834, 504] width 82 height 14
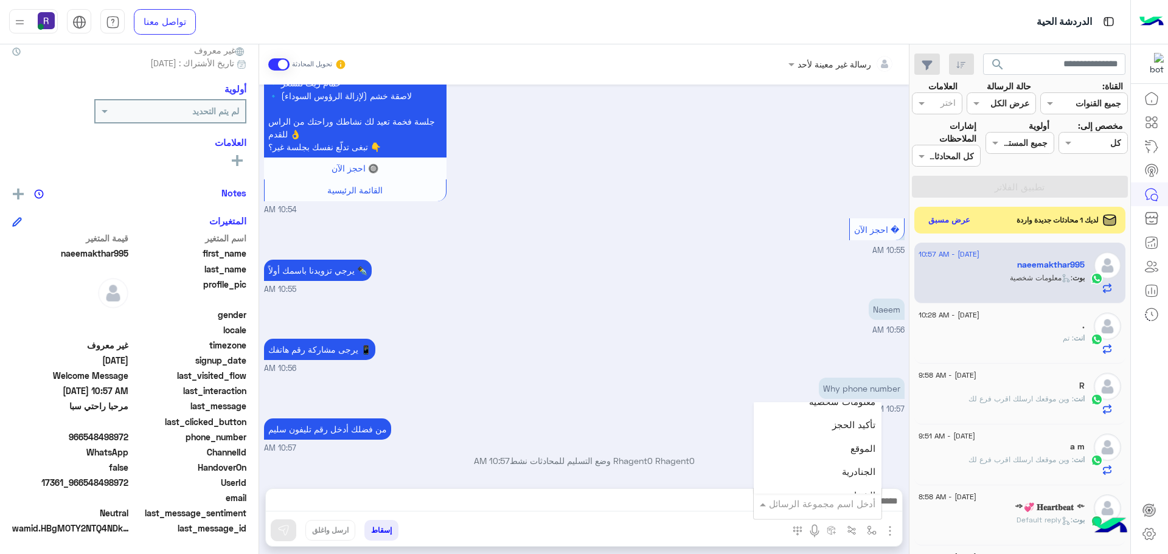
scroll to position [791, 0]
click at [841, 443] on div "الجنادرية" at bounding box center [818, 443] width 128 height 24
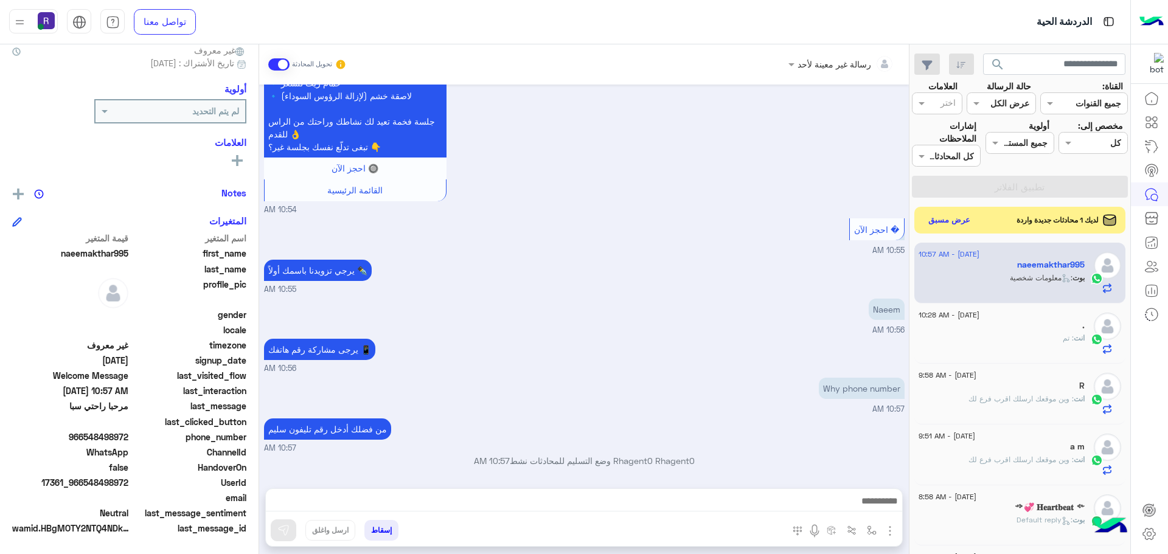
type textarea "*********"
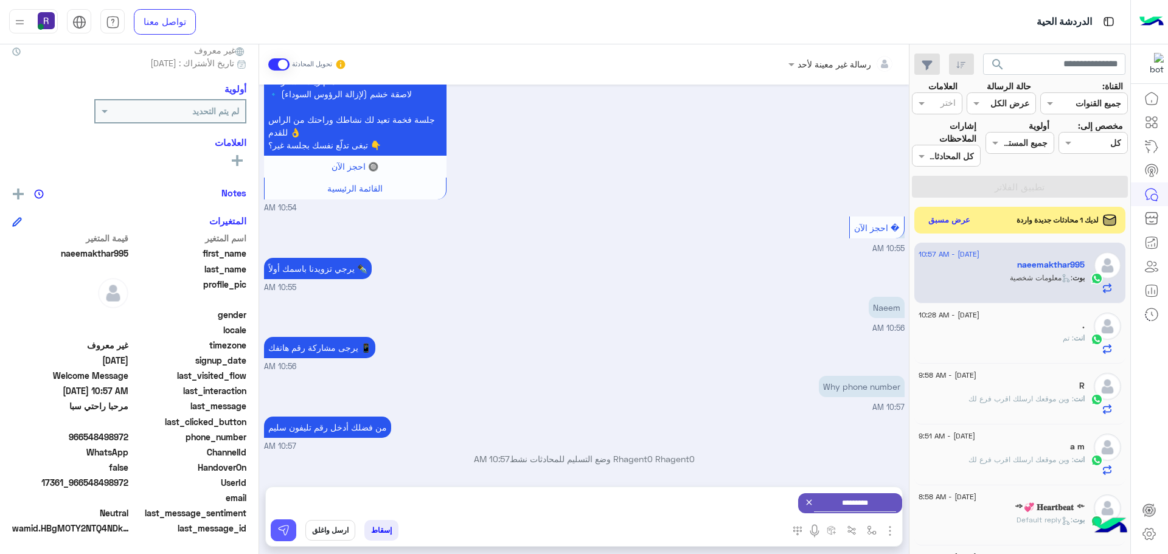
click at [292, 529] on button at bounding box center [284, 530] width 26 height 22
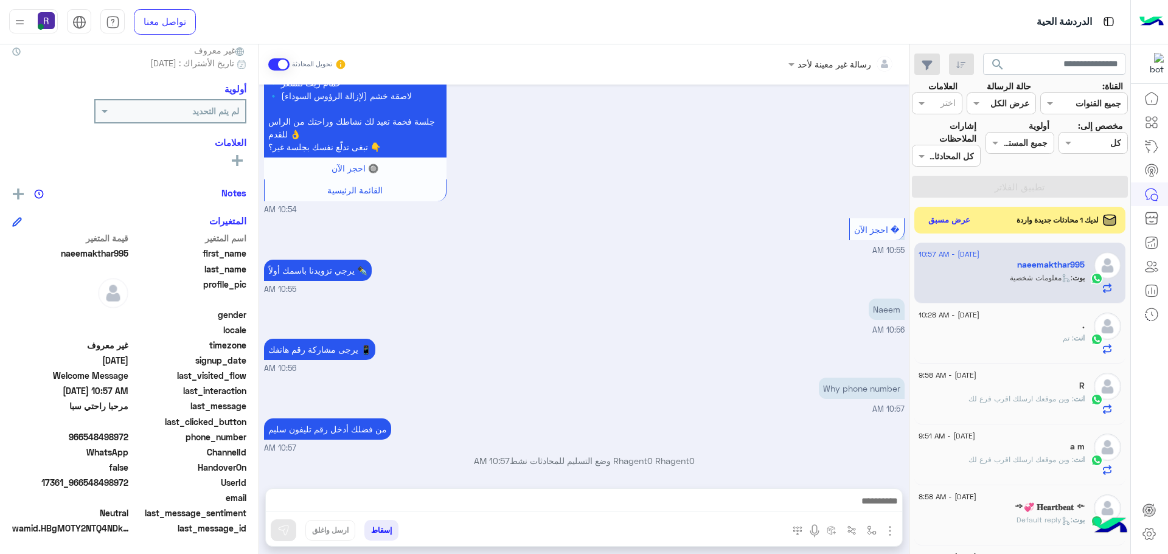
scroll to position [929, 0]
click at [874, 527] on img "button" at bounding box center [872, 531] width 10 height 10
click at [864, 506] on input "text" at bounding box center [834, 504] width 82 height 14
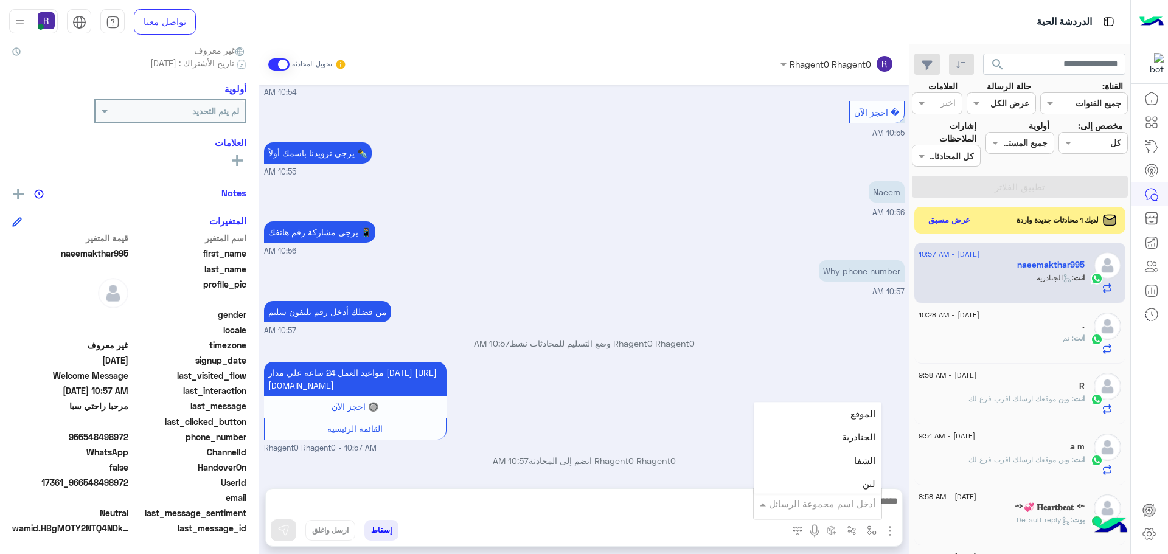
scroll to position [852, 0]
click at [841, 442] on div "خميس مشيط" at bounding box center [818, 452] width 128 height 24
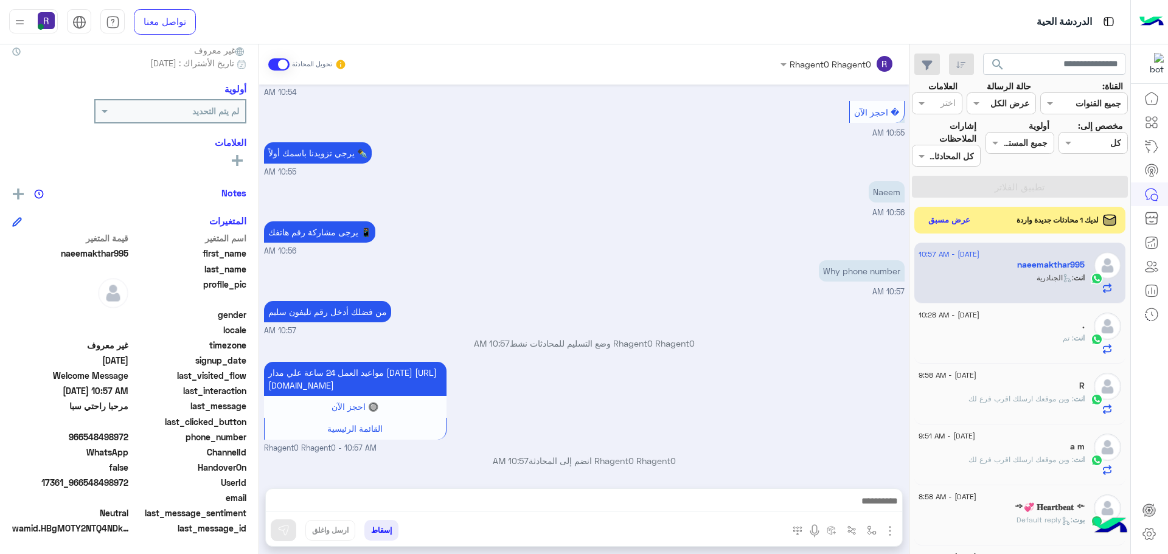
type textarea "*********"
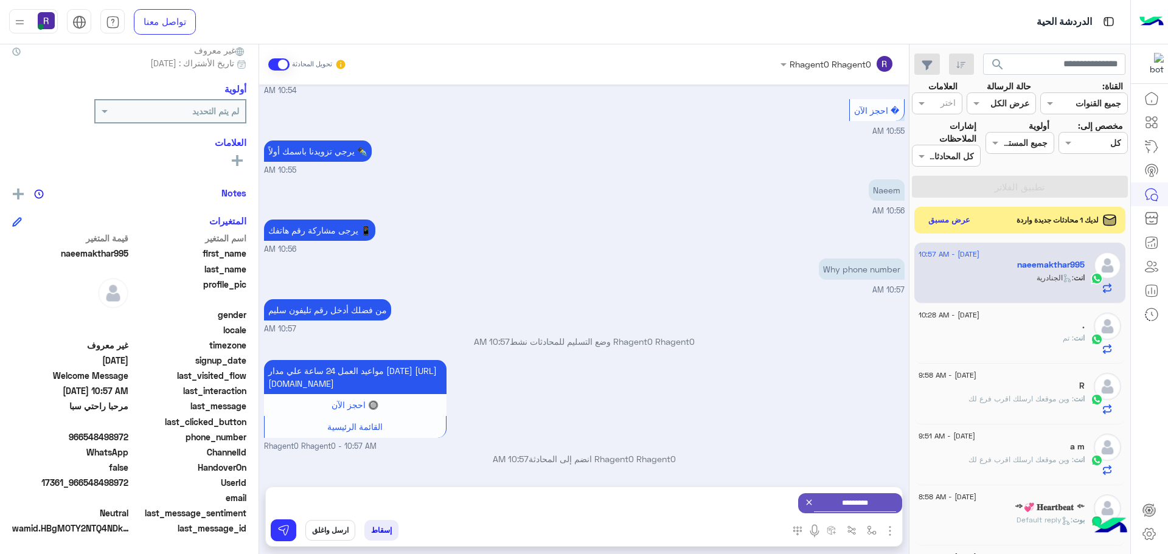
scroll to position [1061, 0]
click at [804, 499] on icon at bounding box center [809, 503] width 10 height 10
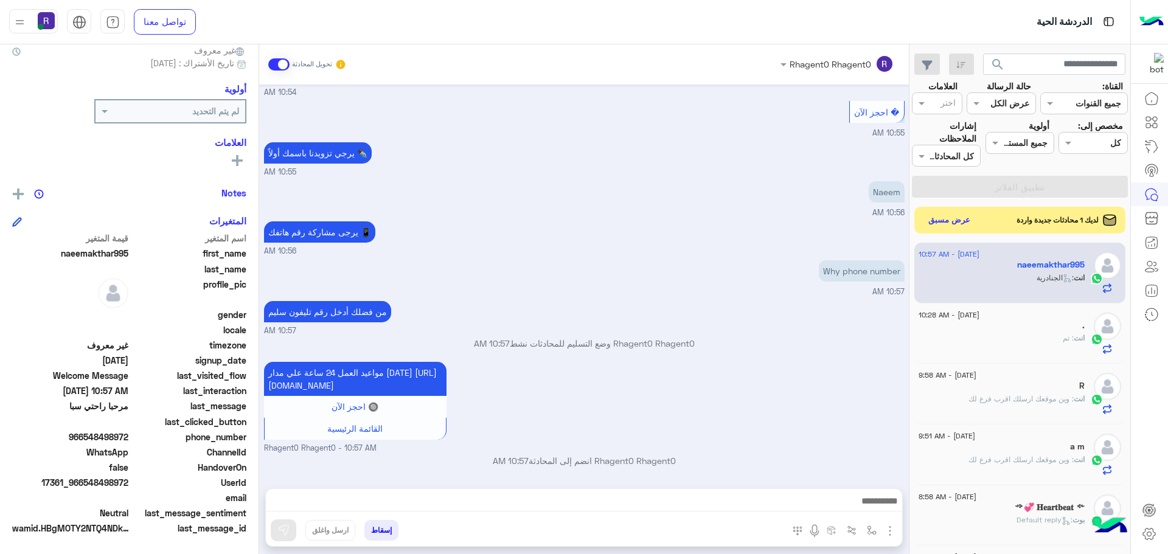
scroll to position [1060, 0]
click at [871, 527] on img "button" at bounding box center [872, 531] width 10 height 10
click at [868, 510] on div "أدخل اسم مجموعة الرسائل" at bounding box center [822, 504] width 106 height 14
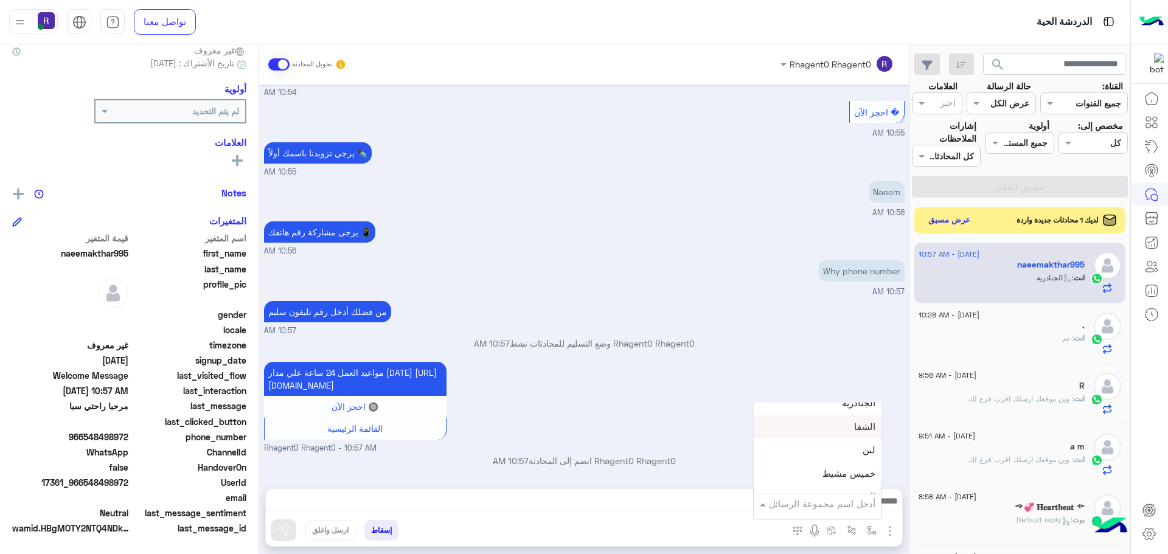
scroll to position [852, 0]
click at [850, 434] on div "لبن" at bounding box center [818, 429] width 128 height 24
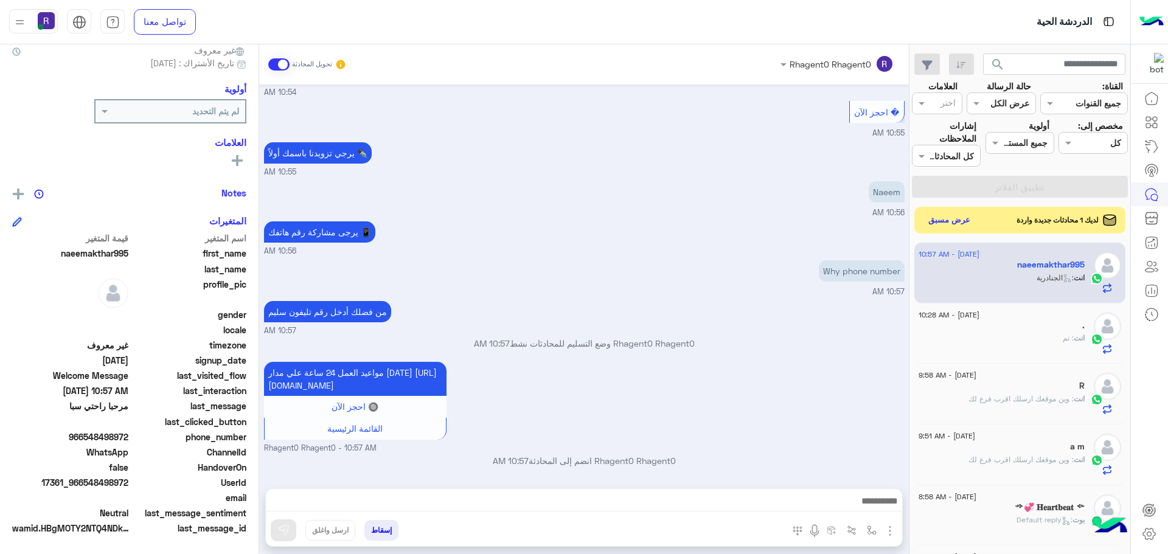
type textarea "***"
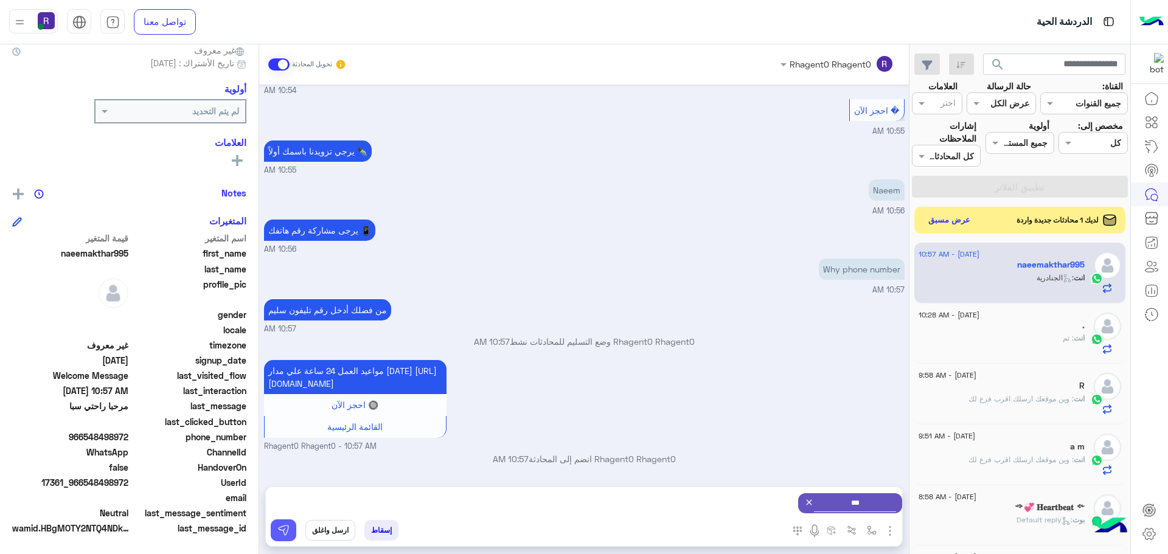
click at [288, 527] on img at bounding box center [283, 530] width 12 height 12
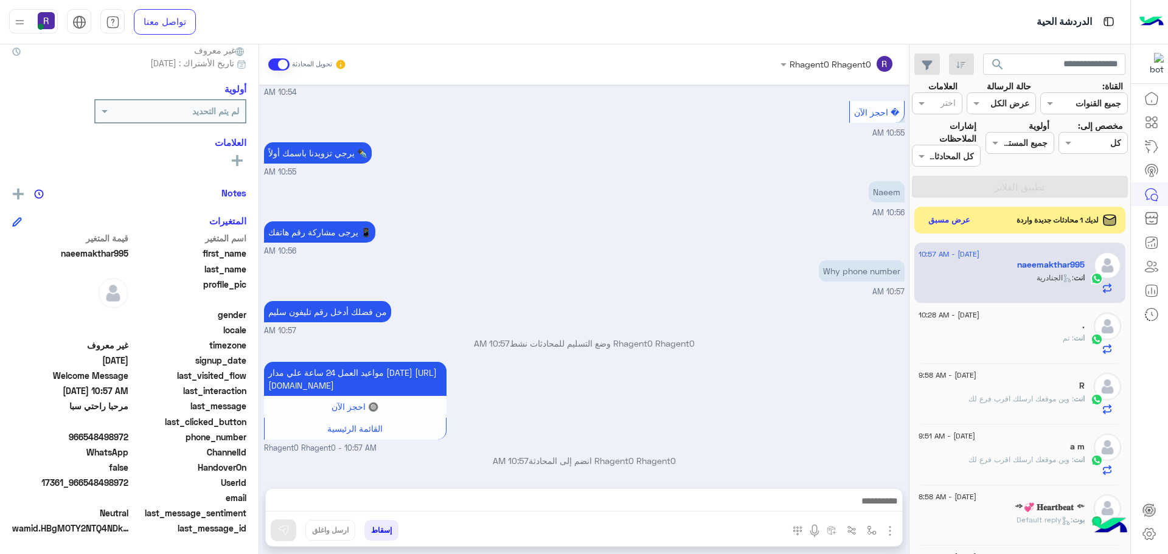
scroll to position [1168, 0]
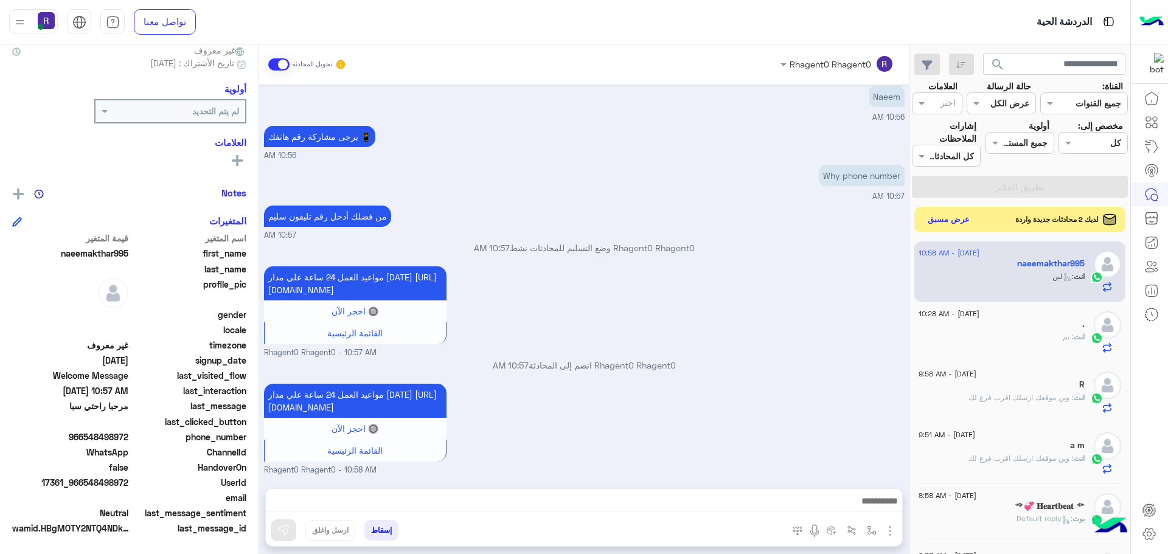
click at [932, 217] on button "عرض مسبق" at bounding box center [948, 220] width 51 height 16
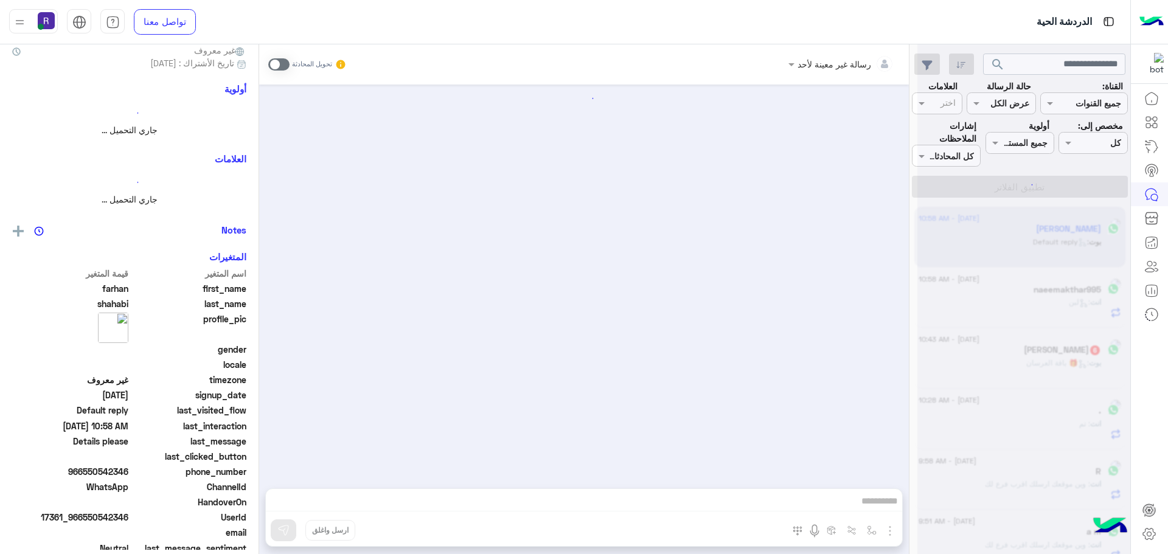
scroll to position [114, 0]
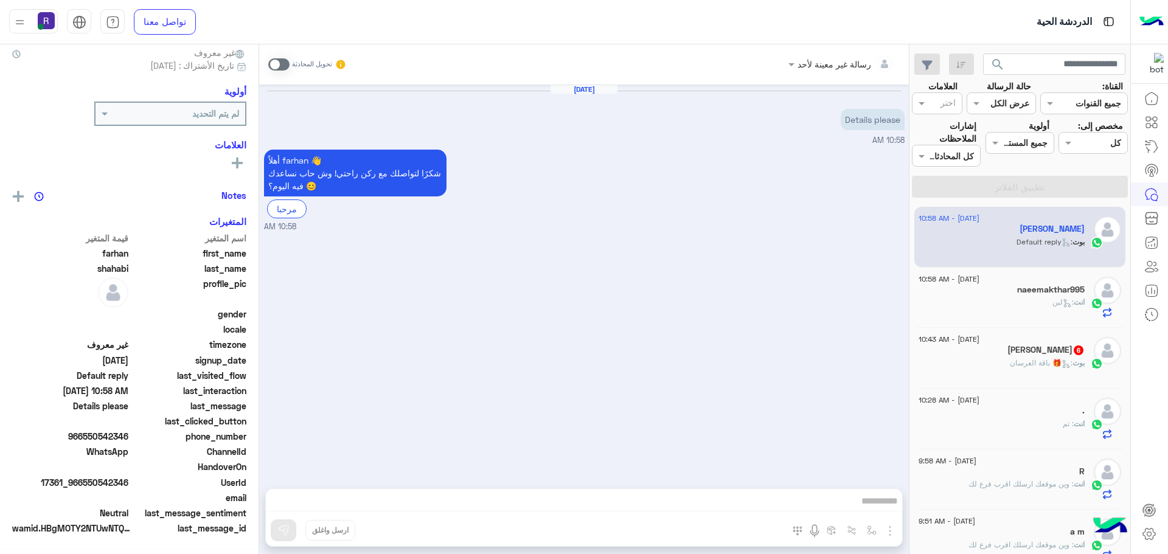
click at [984, 370] on div "بوت : 🎁 باقة العرسان" at bounding box center [1001, 368] width 166 height 21
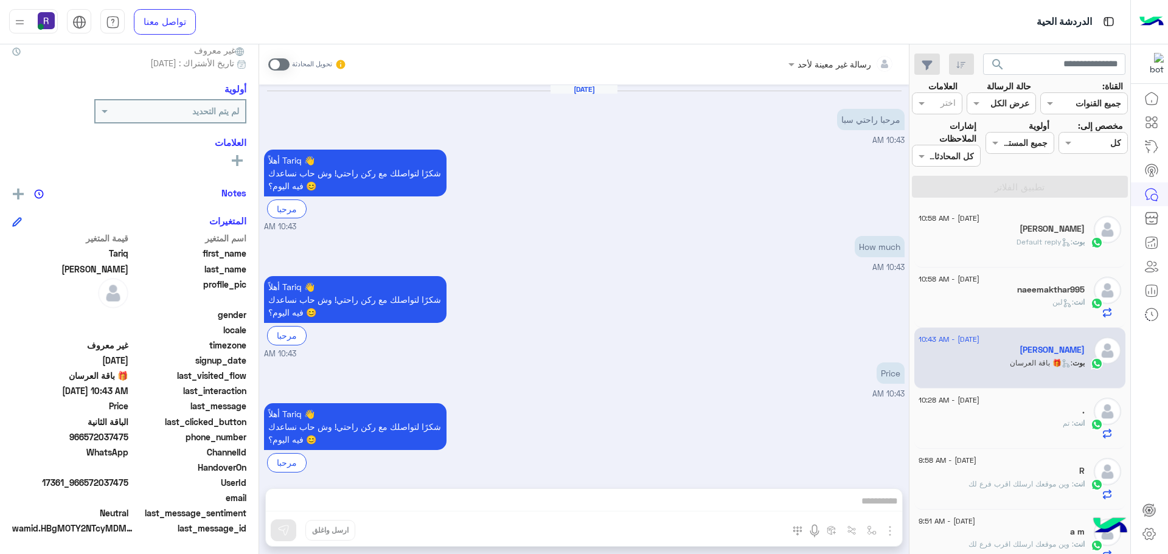
scroll to position [894, 0]
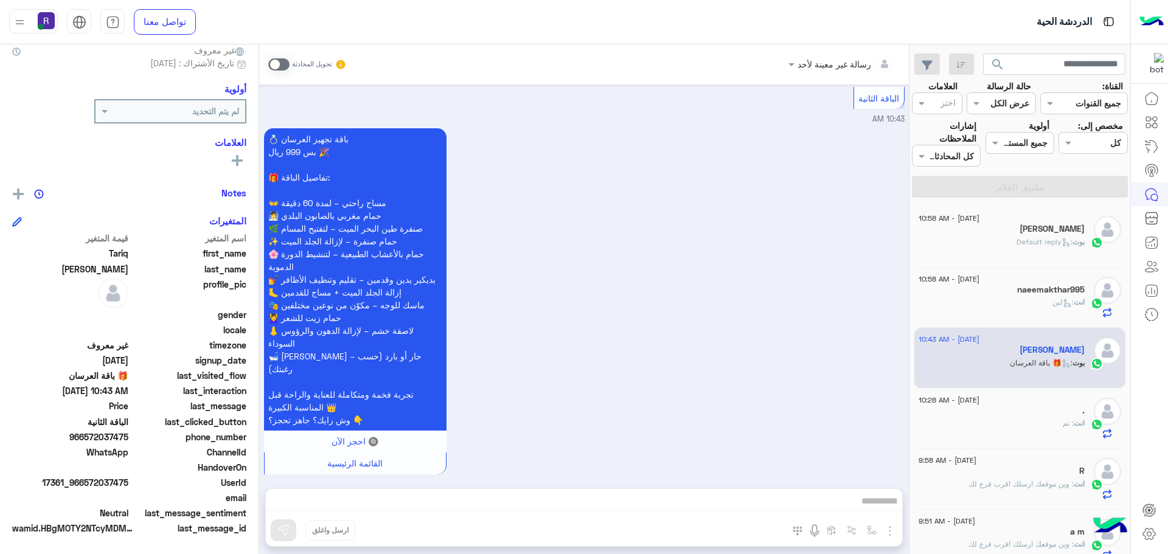
click at [285, 63] on span at bounding box center [278, 64] width 21 height 12
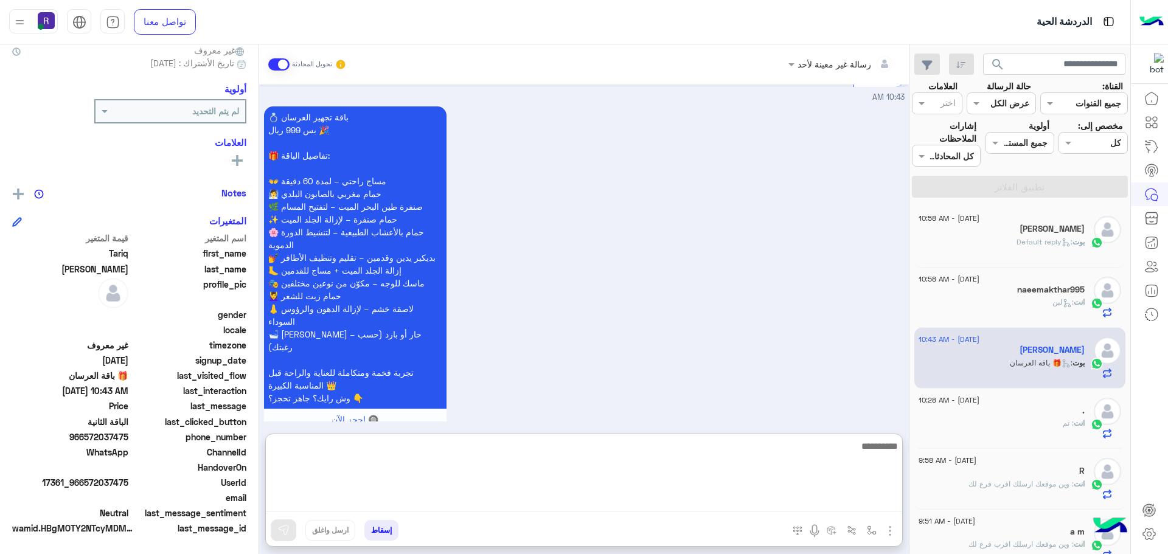
paste textarea "**********"
type textarea "**********"
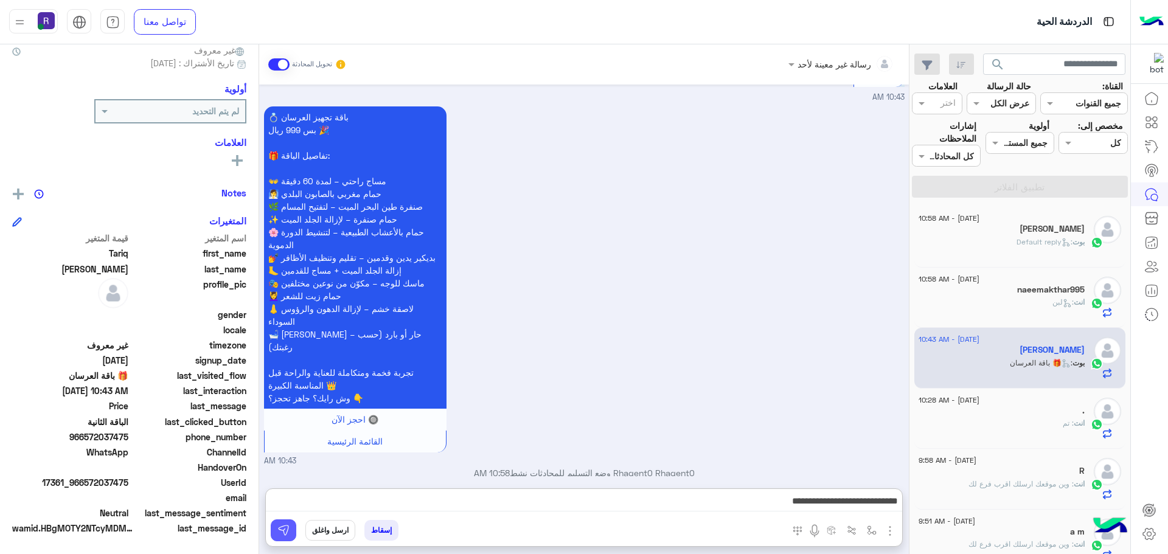
click at [285, 532] on img at bounding box center [283, 530] width 12 height 12
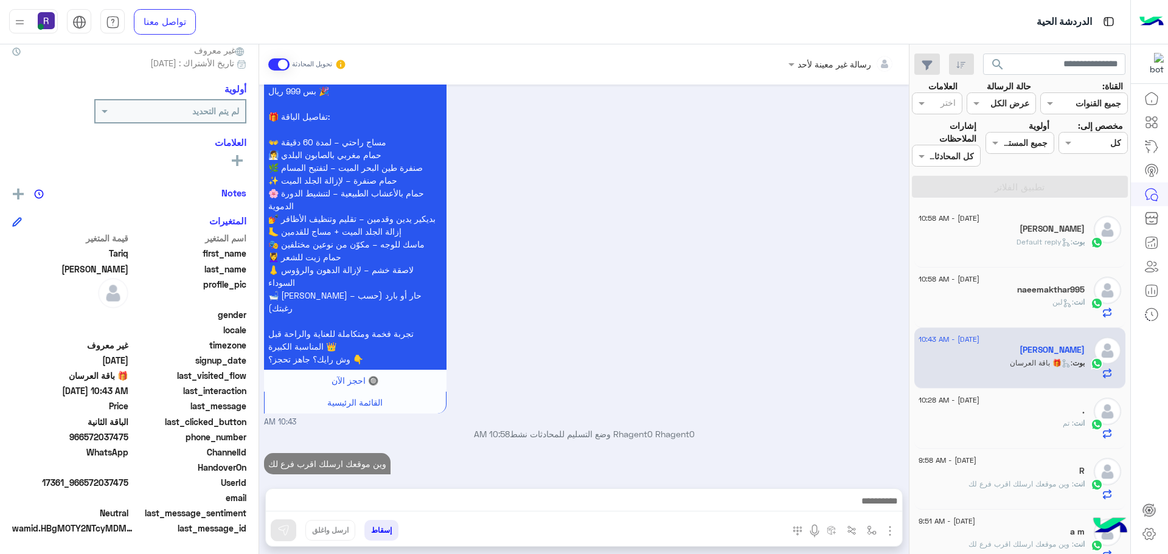
click at [964, 296] on div "naeemakthar995" at bounding box center [1001, 291] width 166 height 13
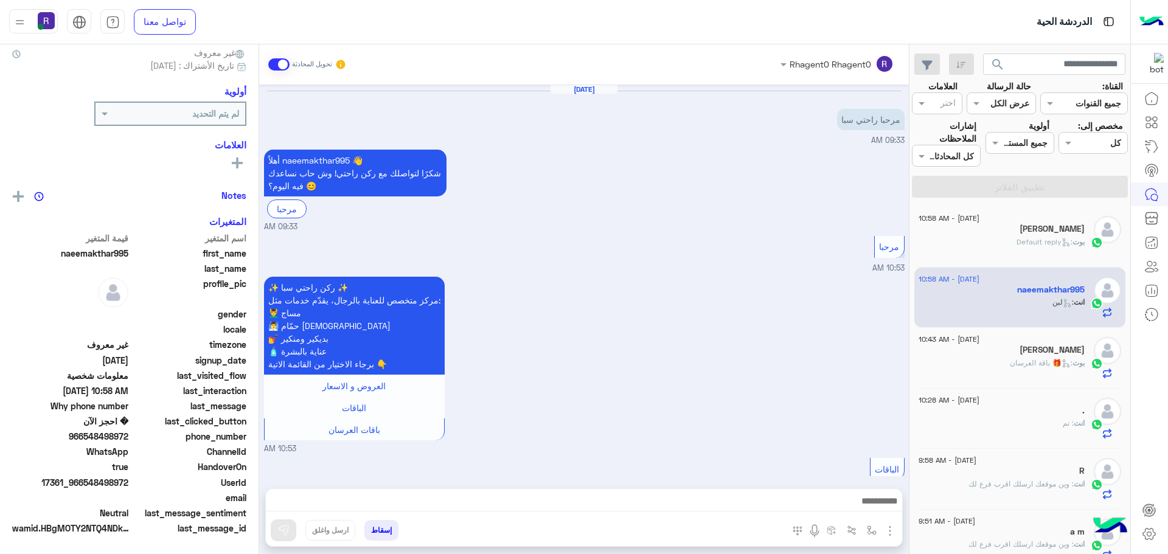
scroll to position [1168, 0]
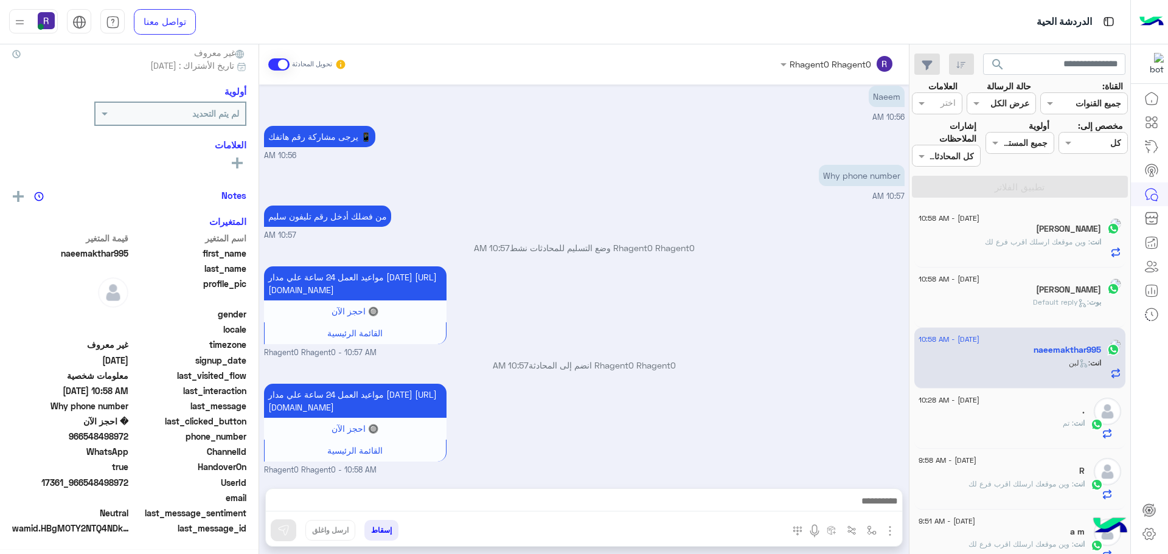
click at [995, 230] on div "[PERSON_NAME]" at bounding box center [1009, 230] width 182 height 13
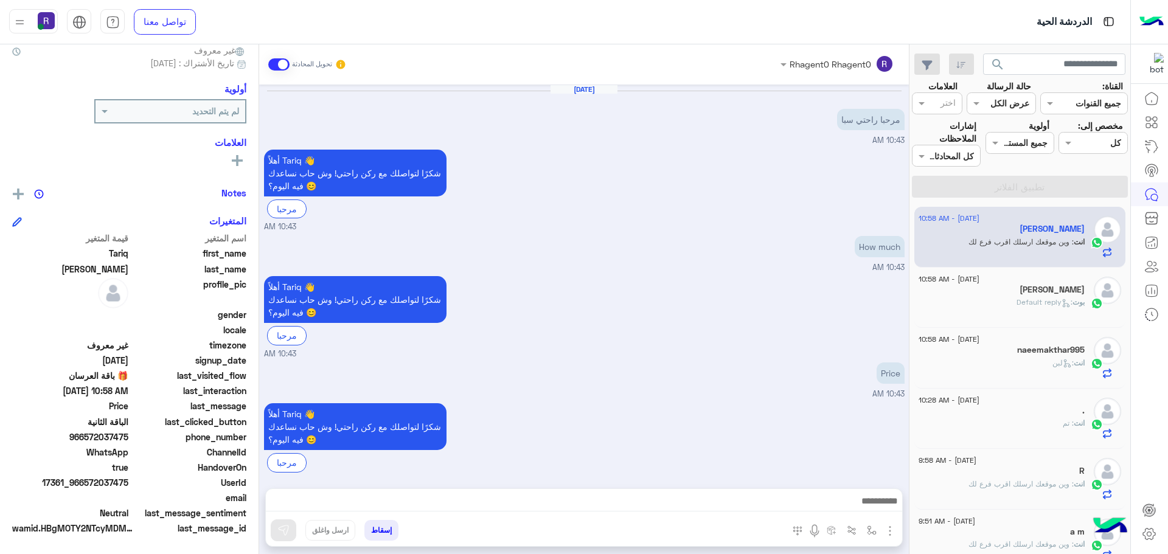
scroll to position [977, 0]
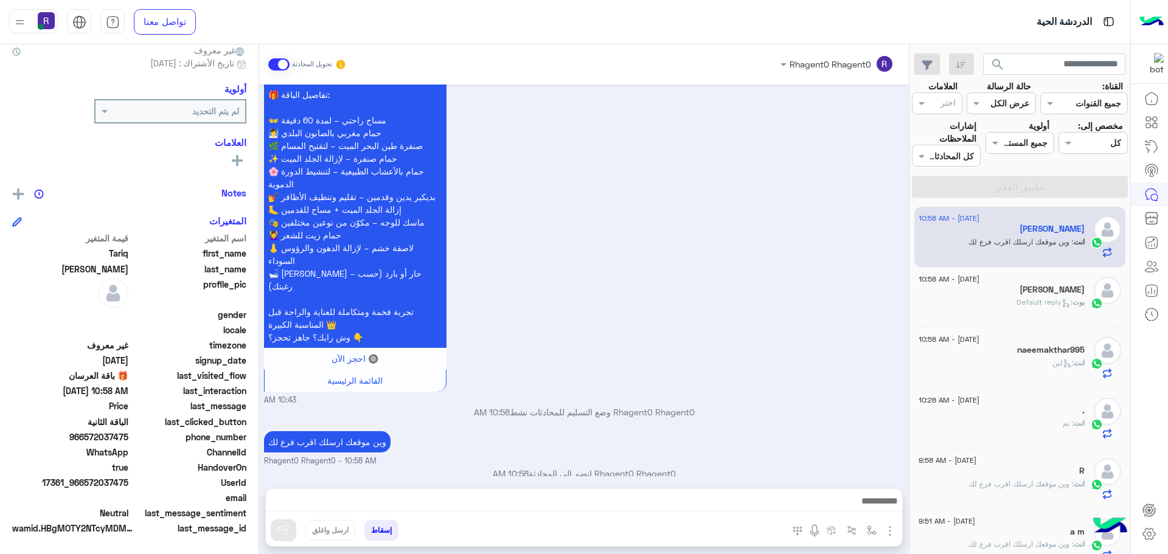
click at [1018, 424] on div "انت : تم" at bounding box center [1001, 428] width 166 height 21
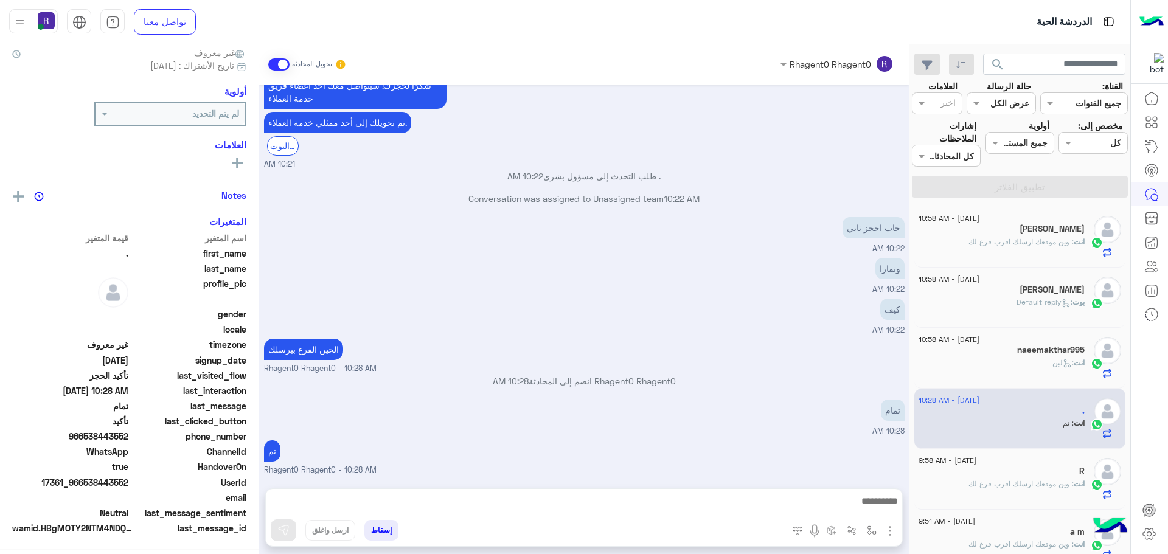
scroll to position [116, 0]
click at [1014, 232] on h5 "naeemakthar995 1" at bounding box center [1045, 229] width 80 height 10
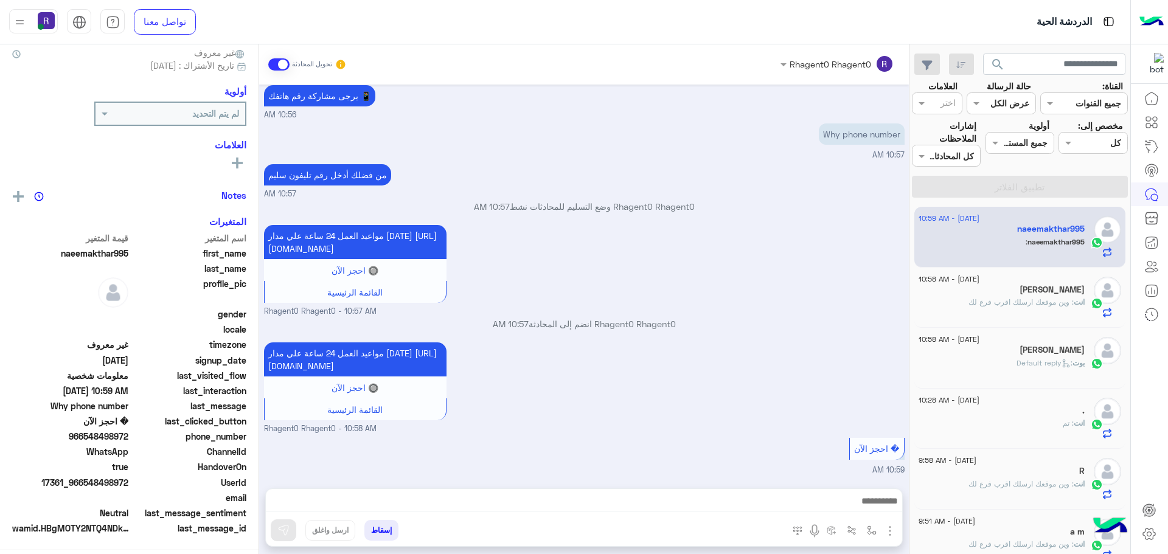
scroll to position [116, 0]
click at [887, 532] on img "button" at bounding box center [890, 531] width 15 height 15
click at [873, 507] on span "الصور" at bounding box center [866, 505] width 23 height 14
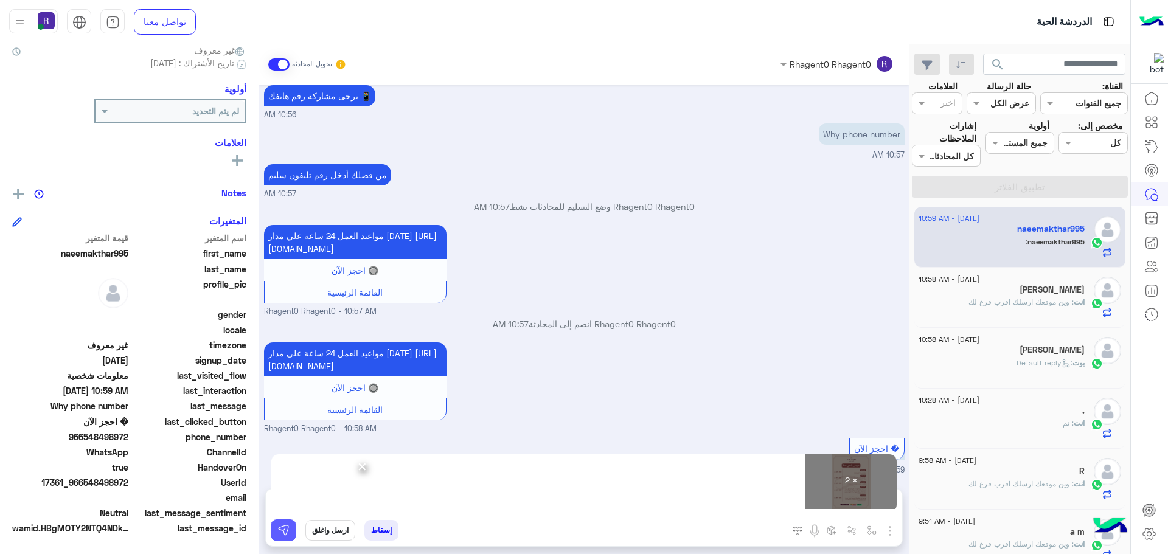
click at [288, 533] on img at bounding box center [283, 530] width 12 height 12
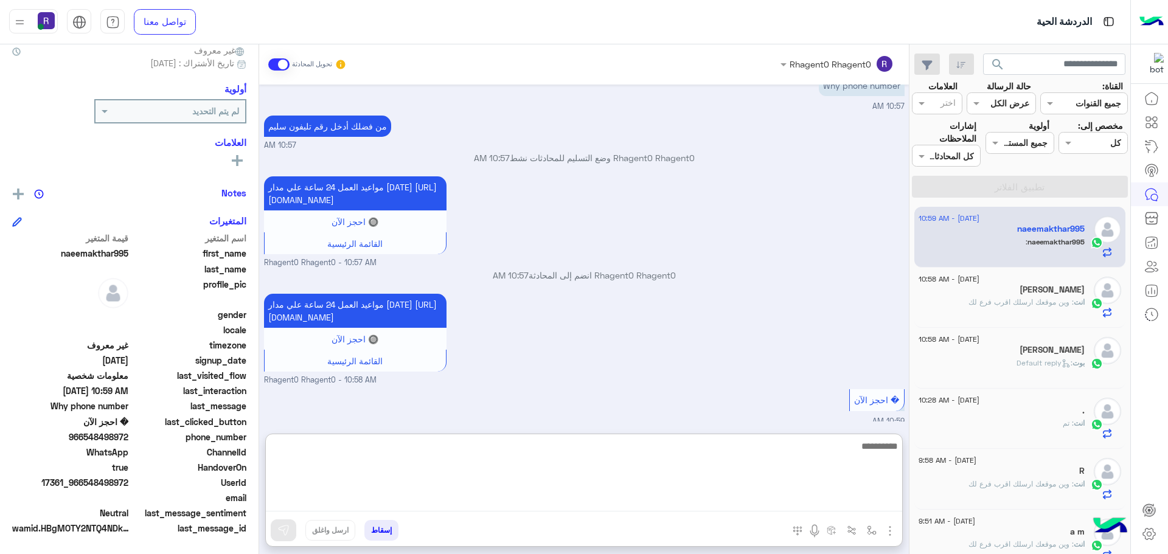
paste textarea "**********"
type textarea "**********"
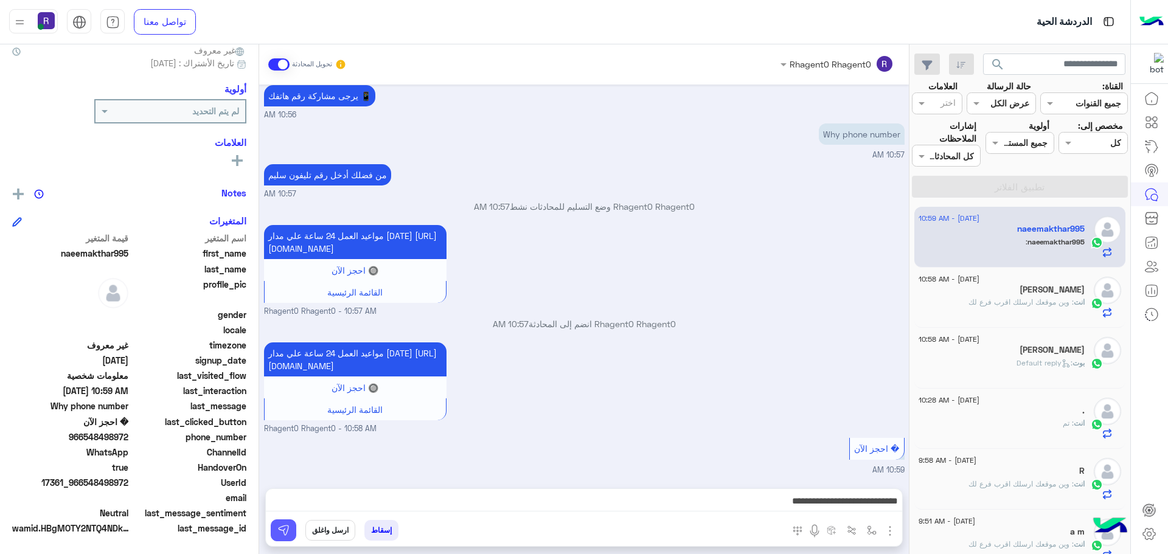
click at [282, 533] on img at bounding box center [283, 530] width 12 height 12
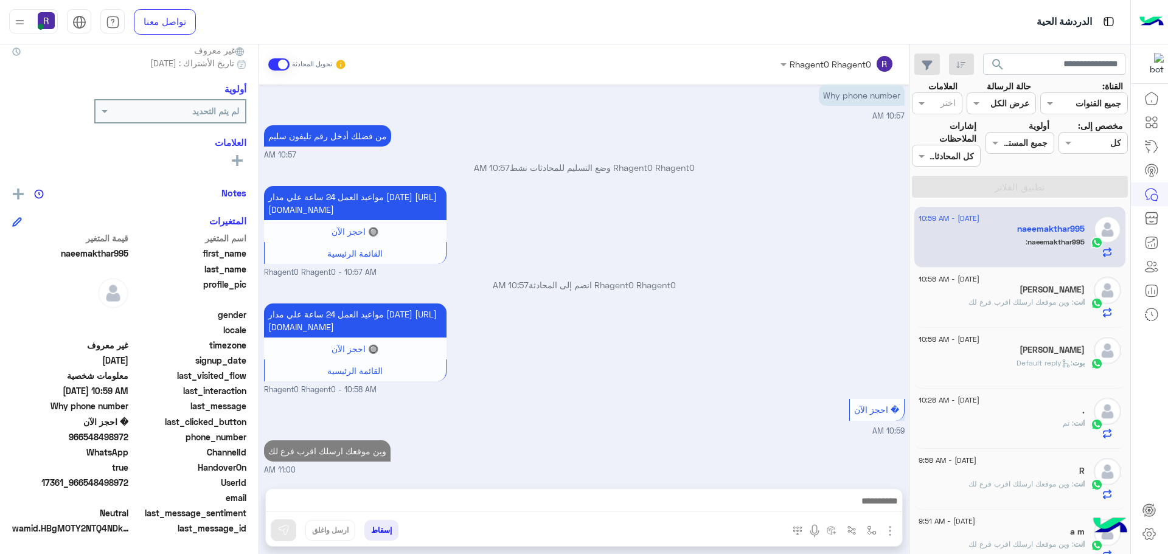
click at [1018, 298] on span ": وين موقعك ارسلك اقرب فرع لك" at bounding box center [1020, 301] width 105 height 9
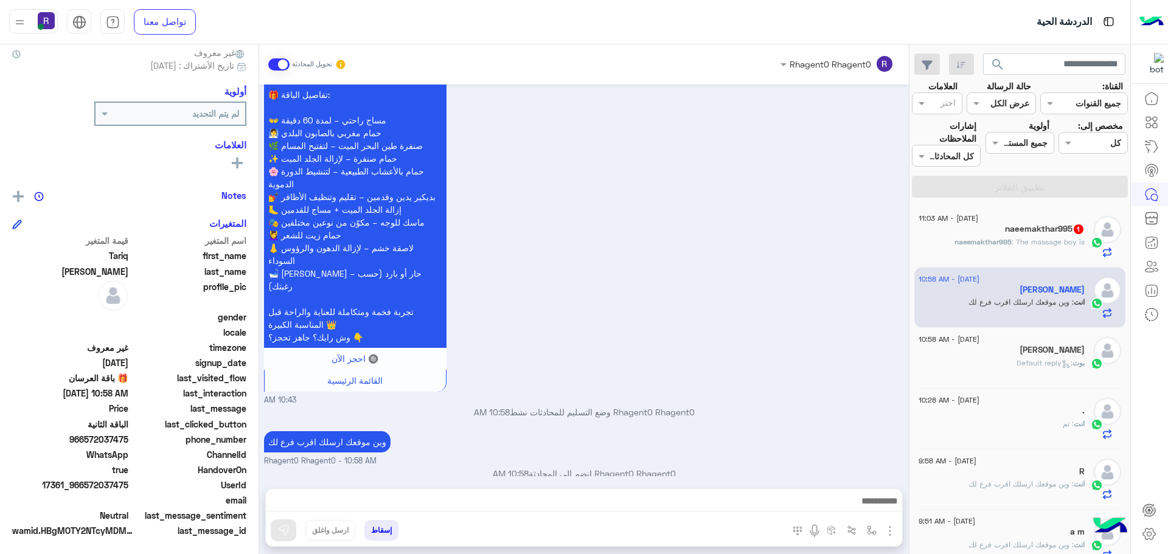
scroll to position [116, 0]
click at [1038, 232] on h5 "naeemakthar995 1" at bounding box center [1045, 229] width 80 height 10
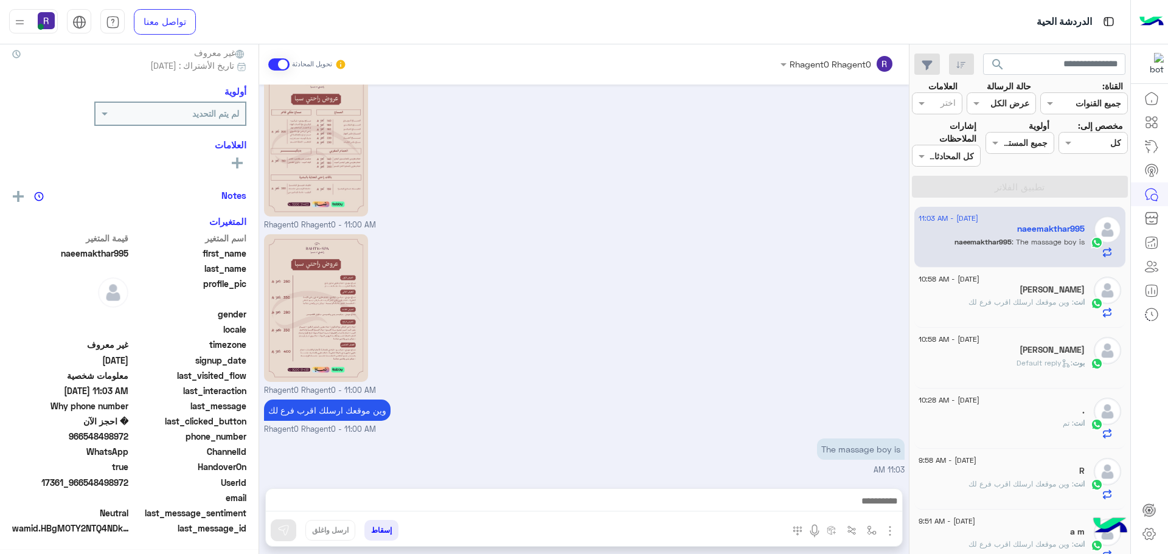
scroll to position [116, 0]
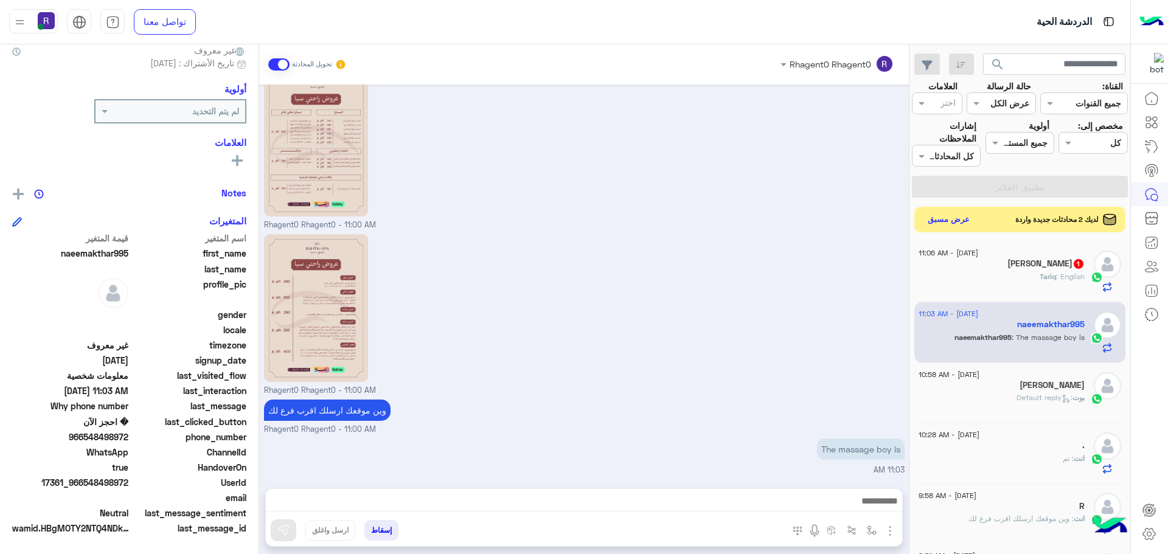
click at [938, 218] on button "عرض مسبق" at bounding box center [948, 220] width 51 height 16
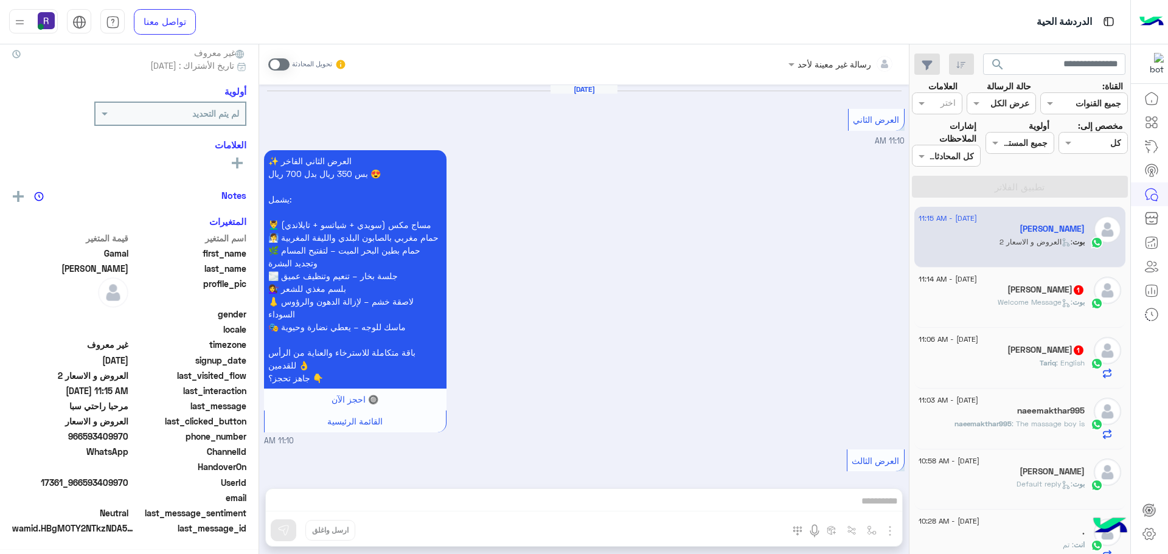
scroll to position [2698, 0]
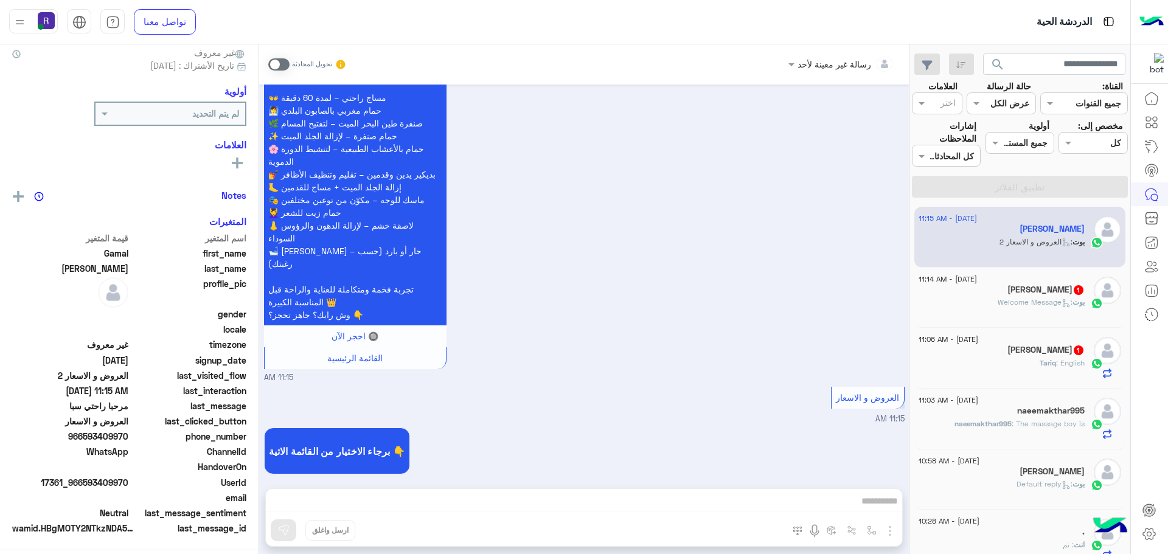
click at [994, 345] on div "Tariq Anwar 1" at bounding box center [1001, 351] width 166 height 13
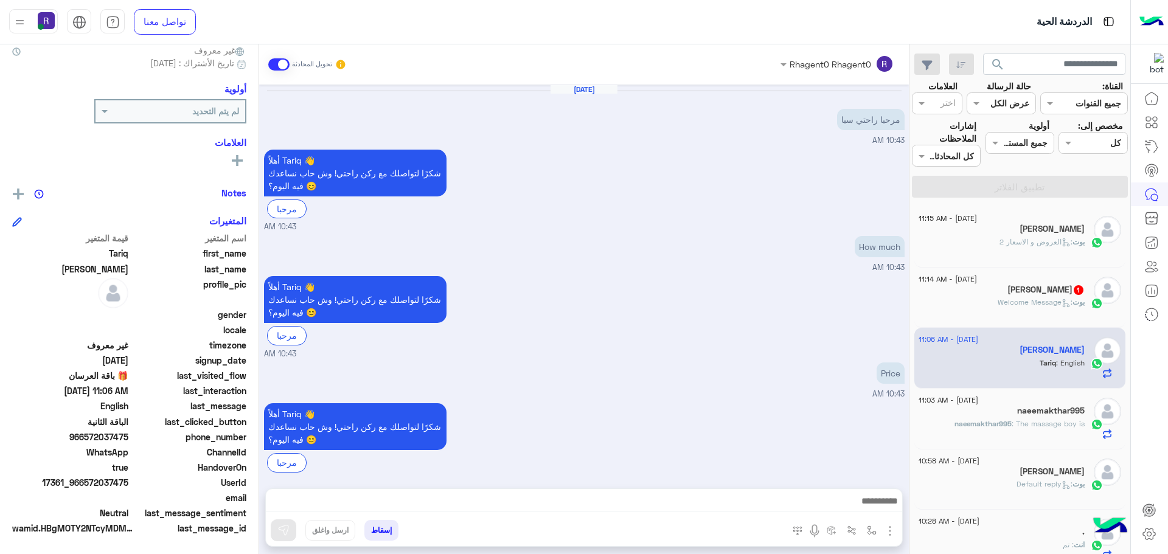
scroll to position [1018, 0]
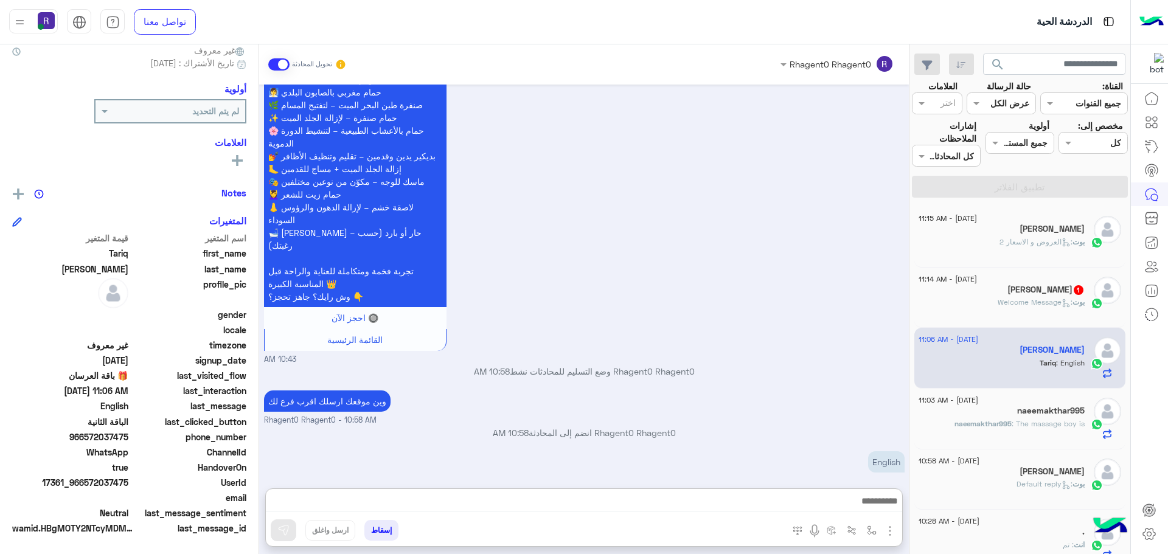
drag, startPoint x: 768, startPoint y: 501, endPoint x: 920, endPoint y: 309, distance: 245.1
click at [920, 309] on div "3 September - 11:14 AM SHERYAR ABBASI 1 بوت : Welcome Message" at bounding box center [1020, 298] width 212 height 61
click at [982, 302] on div "بوت : Welcome Message" at bounding box center [1001, 307] width 166 height 21
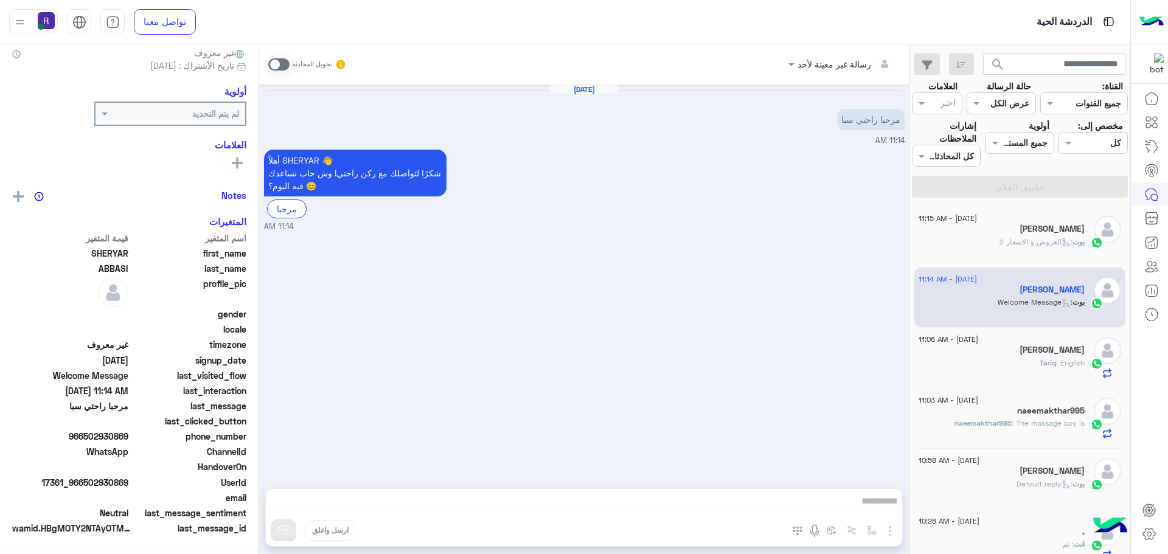
scroll to position [116, 0]
click at [284, 64] on span at bounding box center [278, 64] width 21 height 12
click at [889, 535] on img "button" at bounding box center [890, 531] width 15 height 15
click at [865, 501] on span "الصور" at bounding box center [866, 505] width 23 height 14
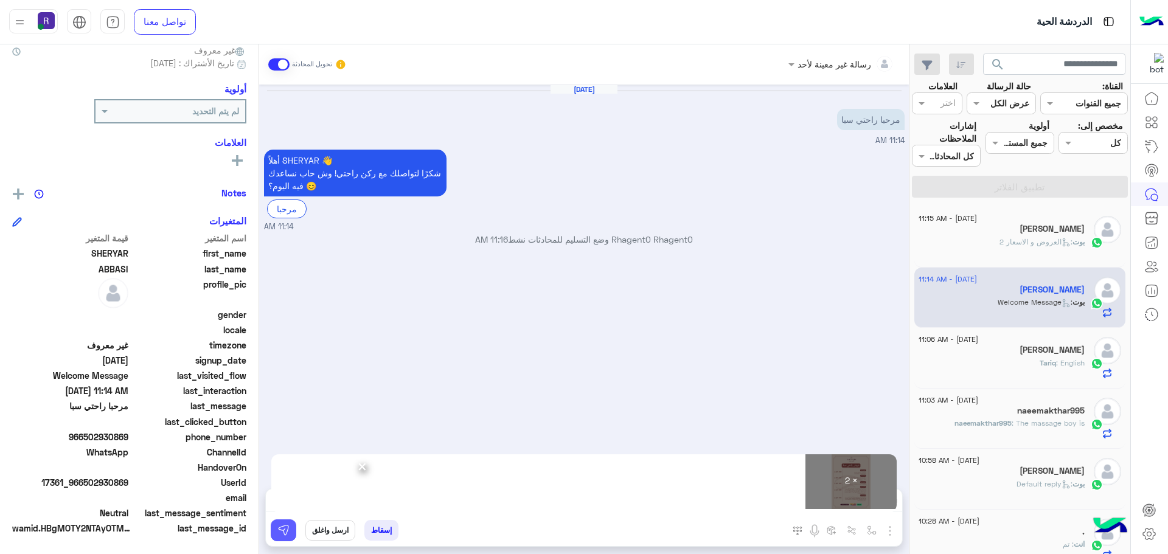
click at [294, 531] on button at bounding box center [284, 530] width 26 height 22
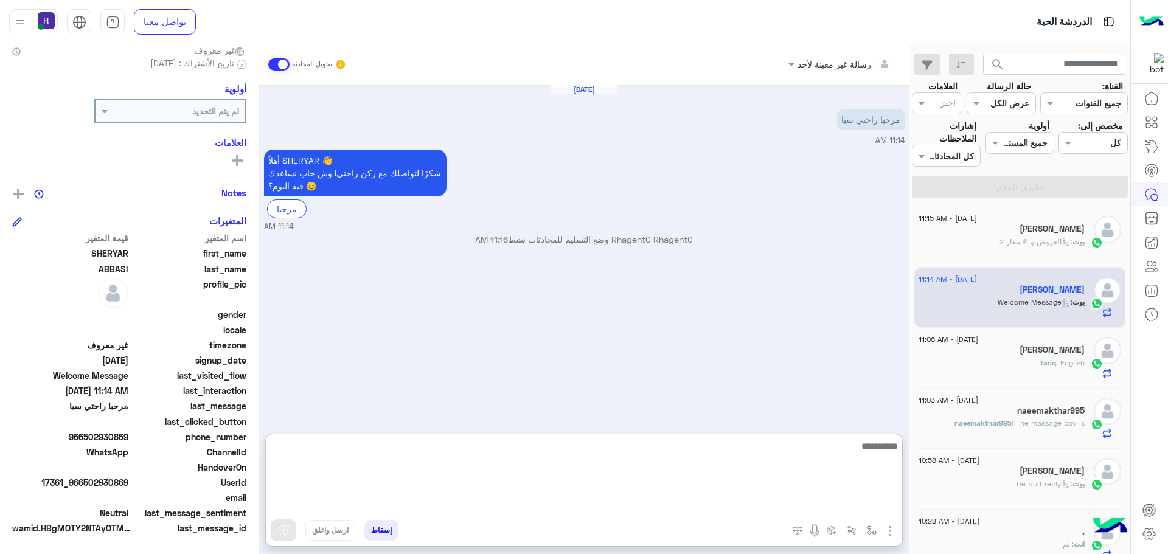
paste textarea "**********"
type textarea "**********"
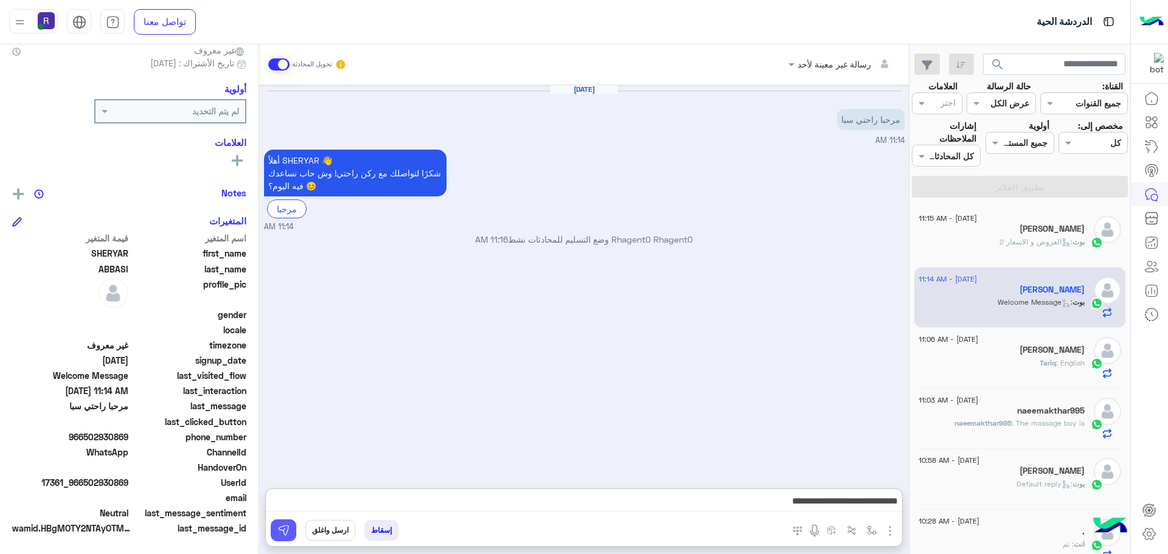
click at [284, 526] on img at bounding box center [283, 530] width 12 height 12
click at [1021, 345] on div "[PERSON_NAME]" at bounding box center [1001, 351] width 166 height 13
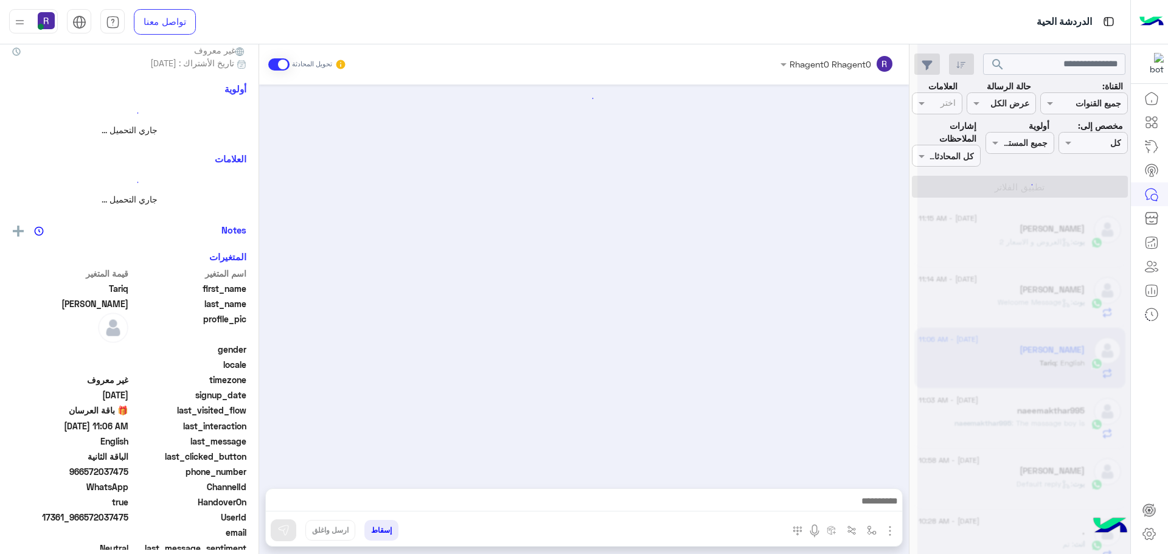
scroll to position [114, 0]
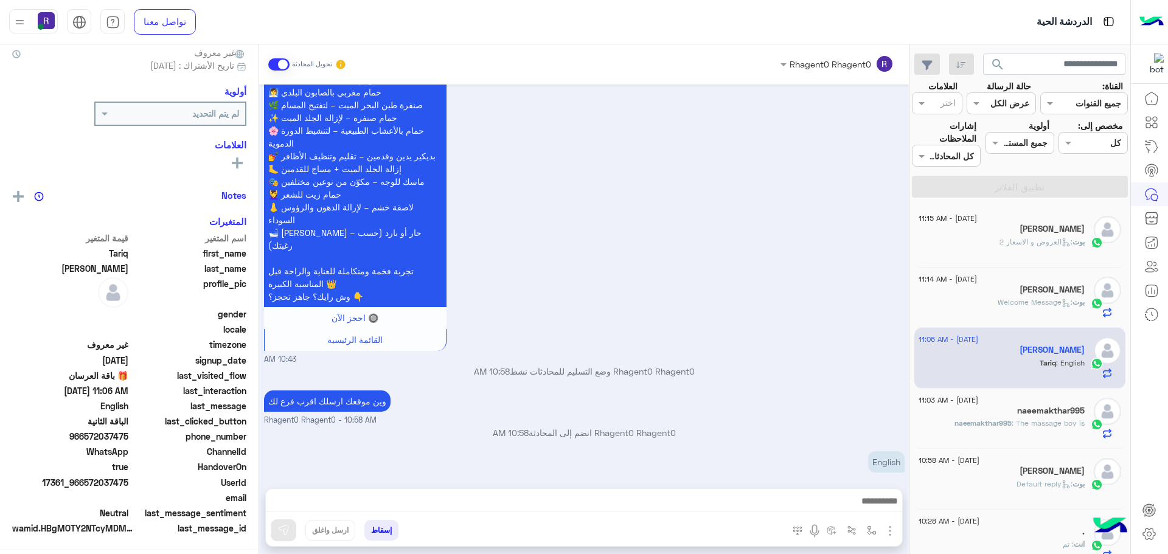
click at [1062, 231] on h5 "[PERSON_NAME]" at bounding box center [1051, 229] width 65 height 10
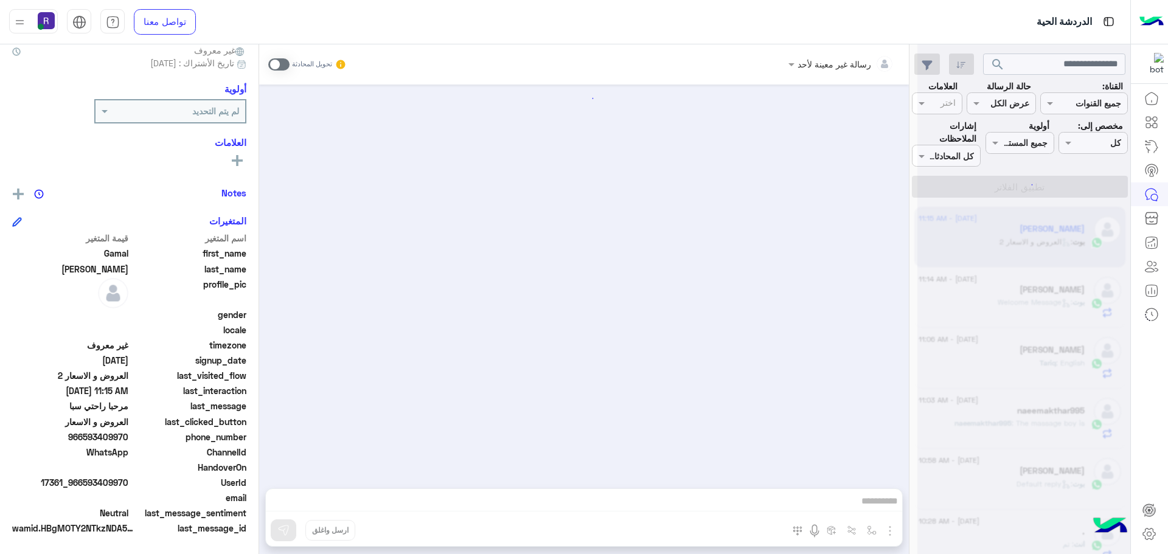
scroll to position [2698, 0]
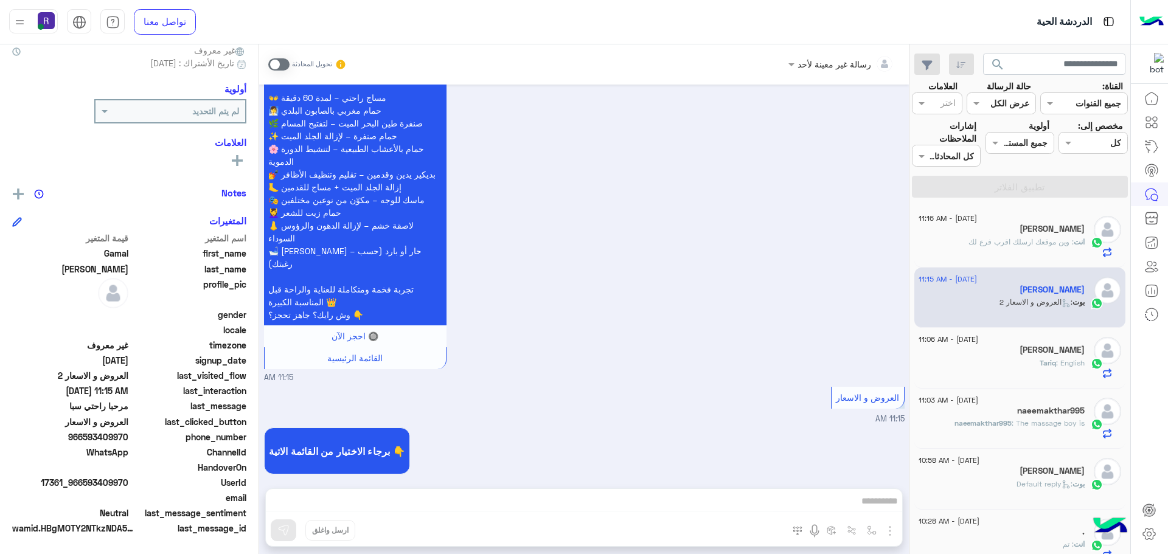
click at [1036, 359] on div "Tariq : English" at bounding box center [1001, 368] width 166 height 21
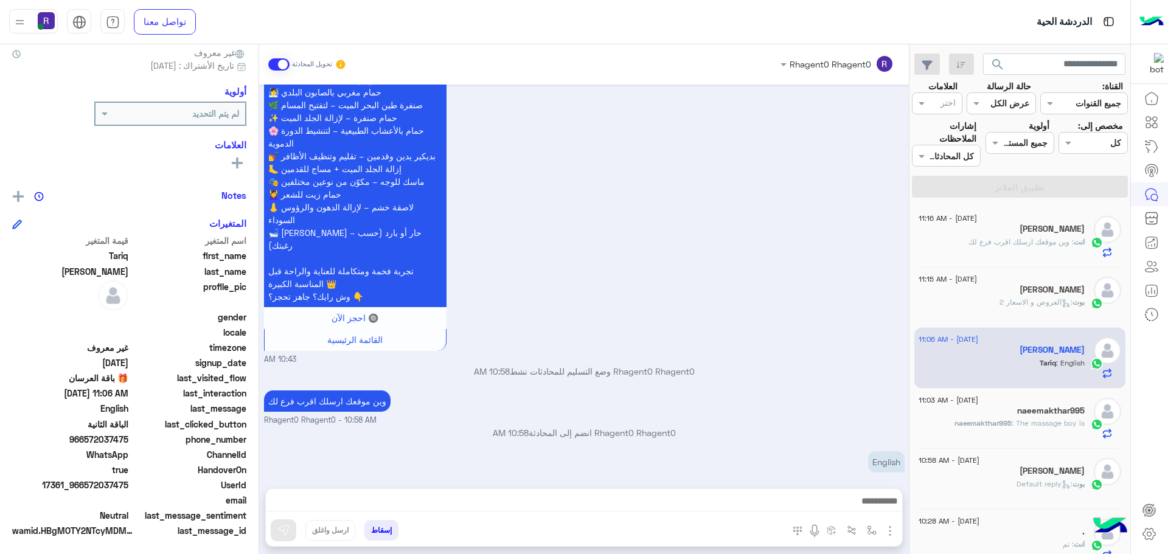
scroll to position [116, 0]
click at [1043, 232] on h5 "[PERSON_NAME]" at bounding box center [1051, 229] width 65 height 10
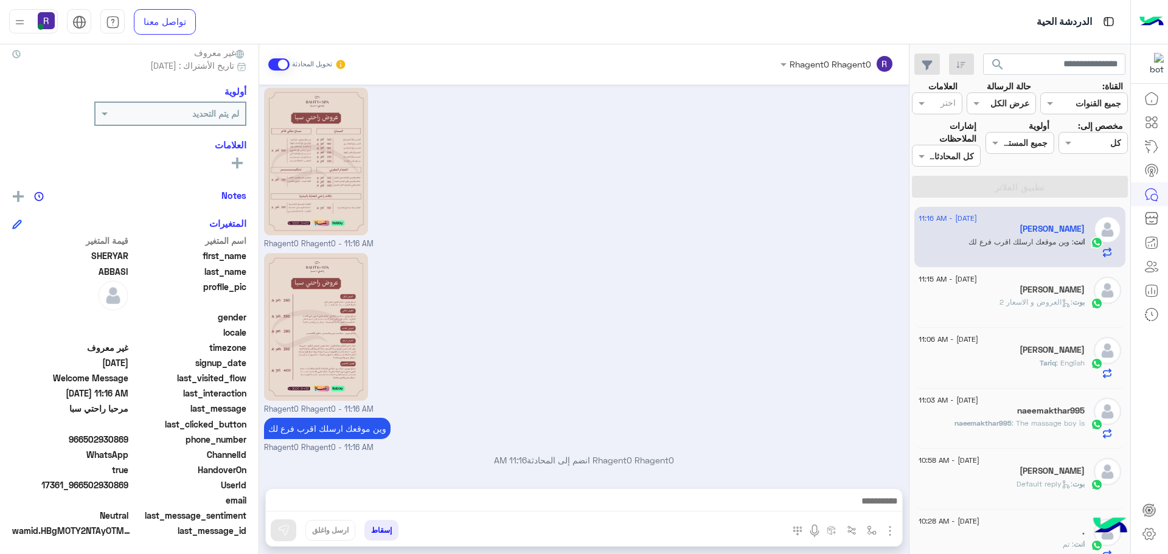
scroll to position [116, 0]
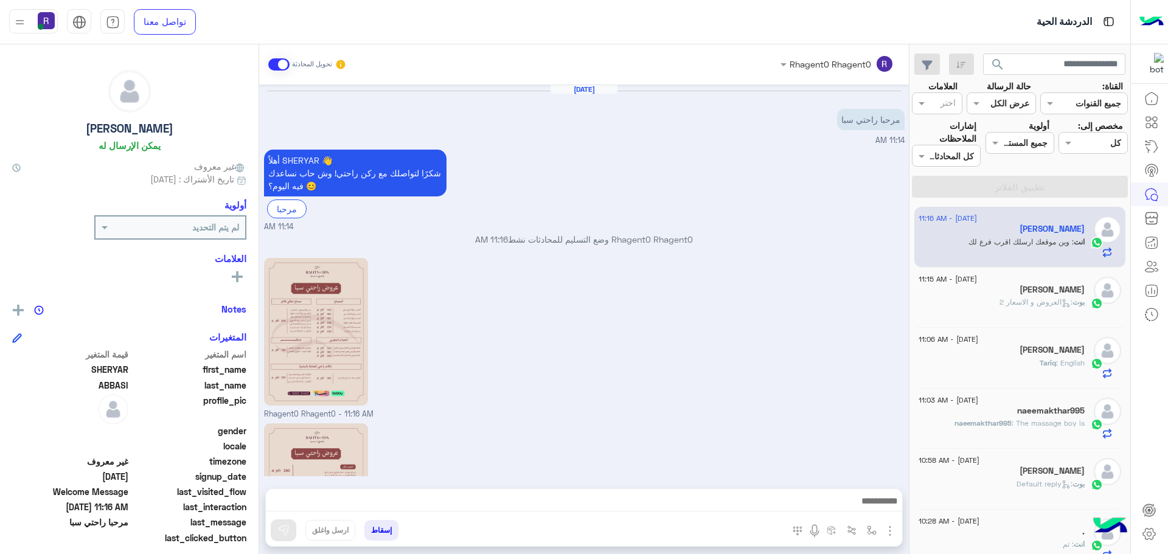
scroll to position [170, 0]
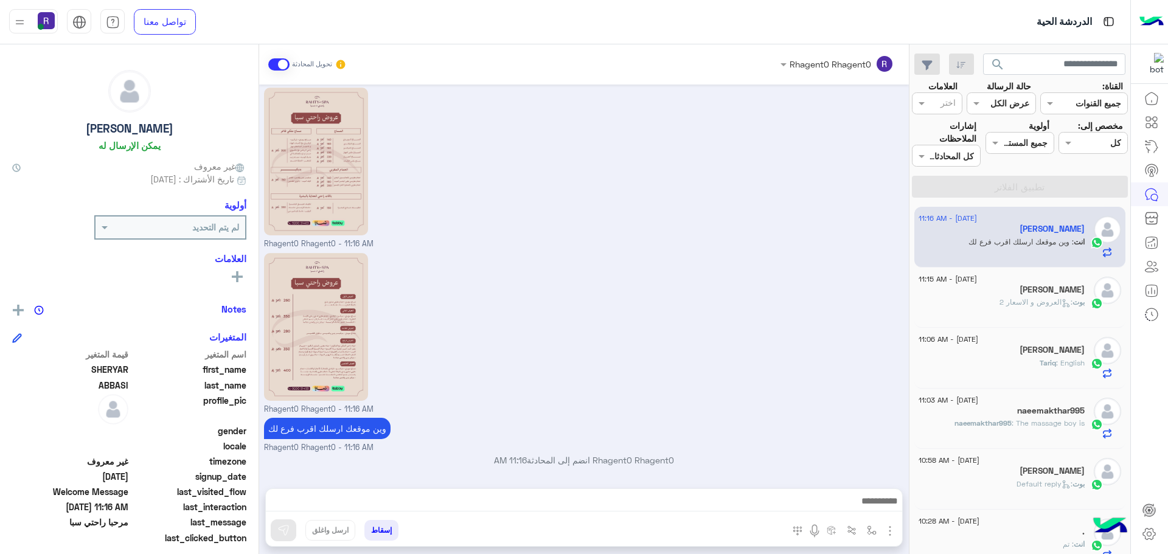
click at [1057, 301] on span ": العروض و الاسعار 2" at bounding box center [1035, 301] width 73 height 9
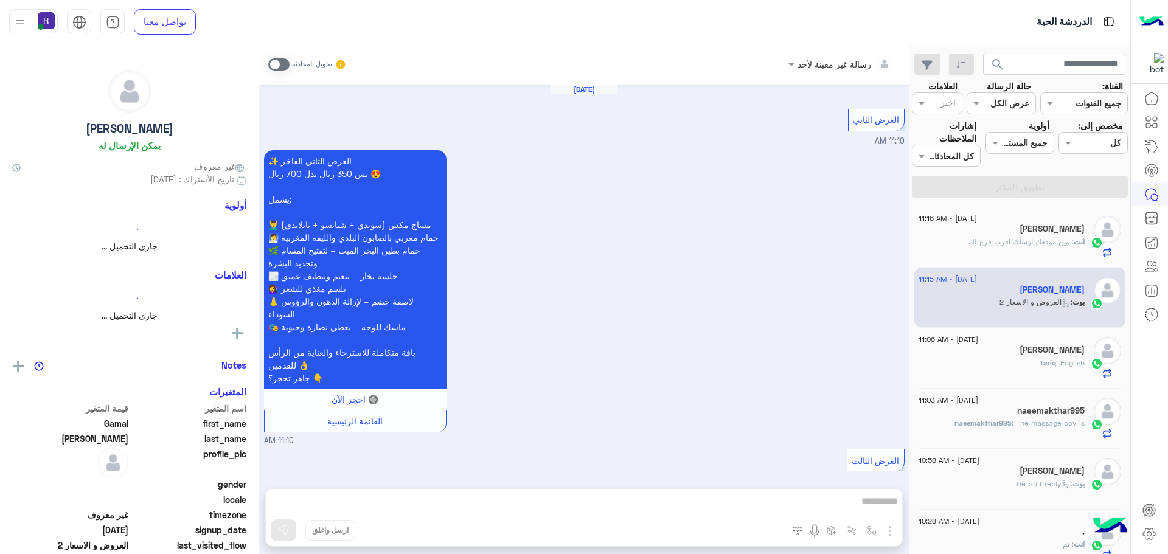
scroll to position [2698, 0]
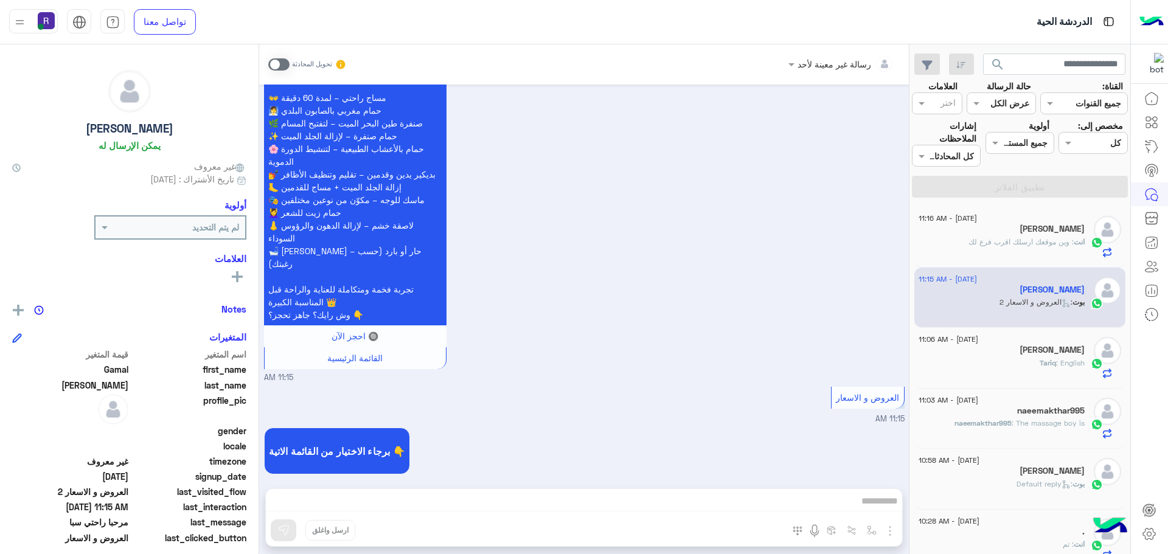
click at [285, 63] on span at bounding box center [278, 64] width 21 height 12
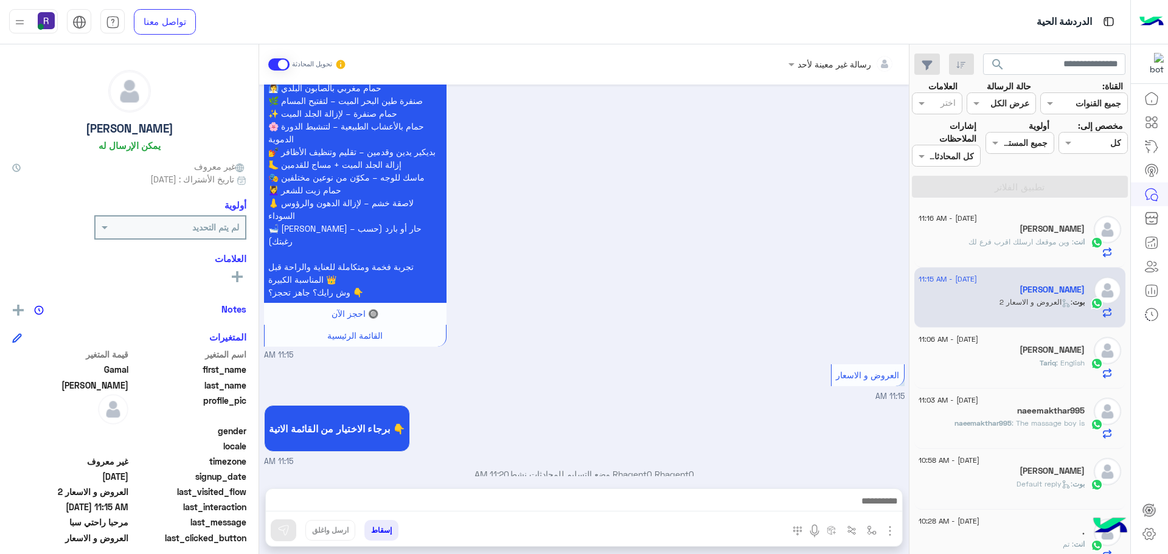
click at [889, 530] on img "button" at bounding box center [890, 531] width 15 height 15
click at [873, 499] on span "الصور" at bounding box center [866, 505] width 23 height 14
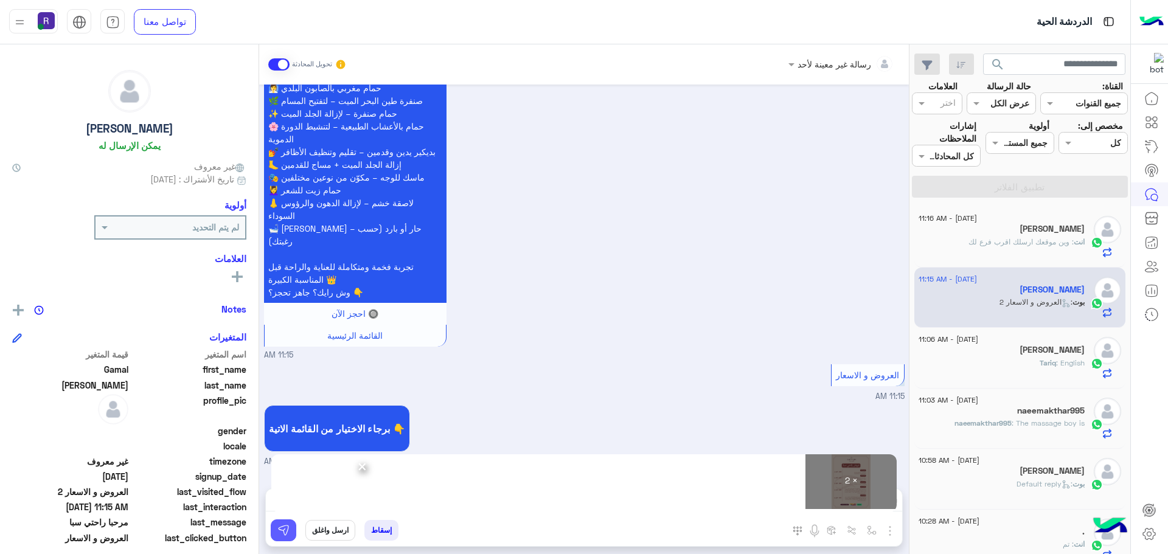
click at [290, 531] on button at bounding box center [284, 530] width 26 height 22
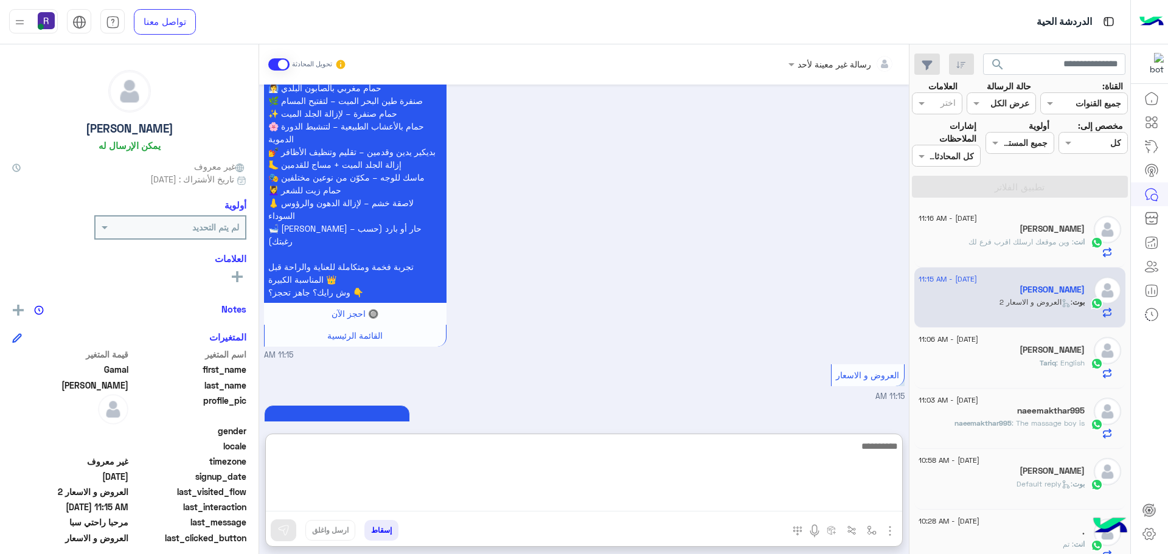
paste textarea "**********"
type textarea "**********"
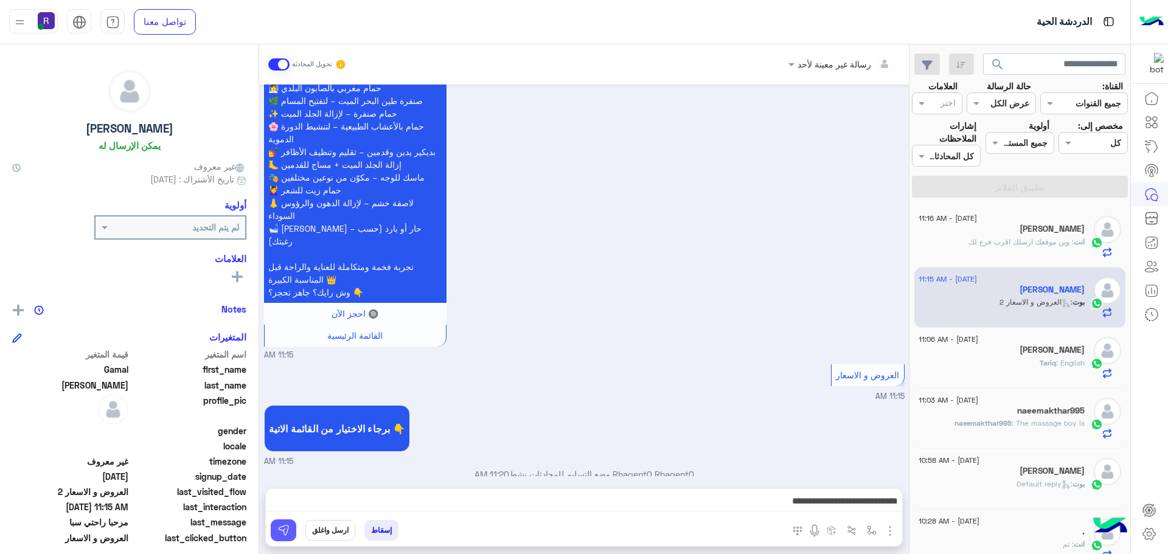
click at [283, 536] on button at bounding box center [284, 530] width 26 height 22
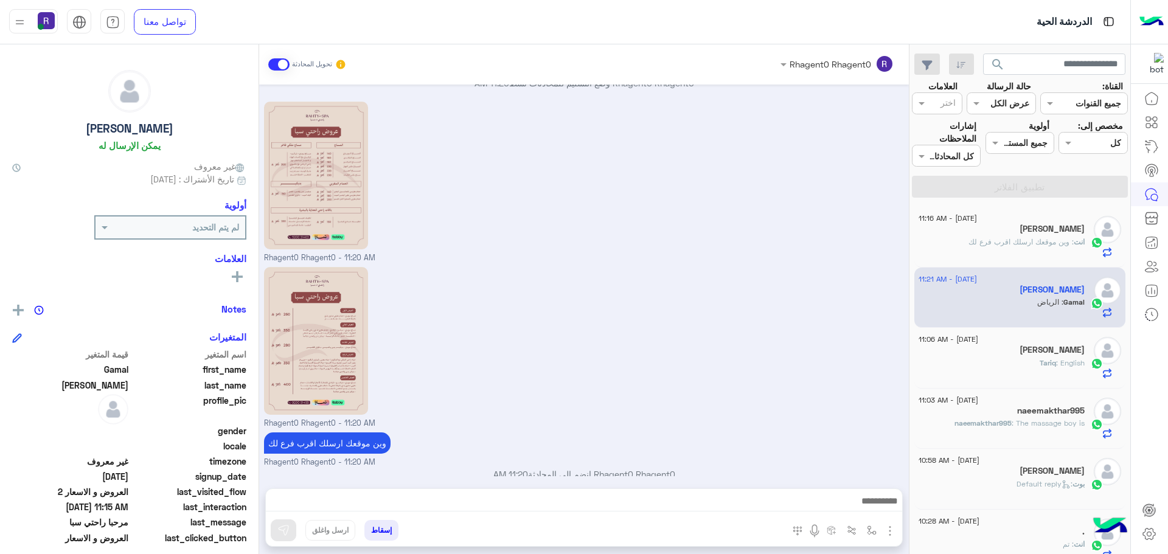
scroll to position [3152, 0]
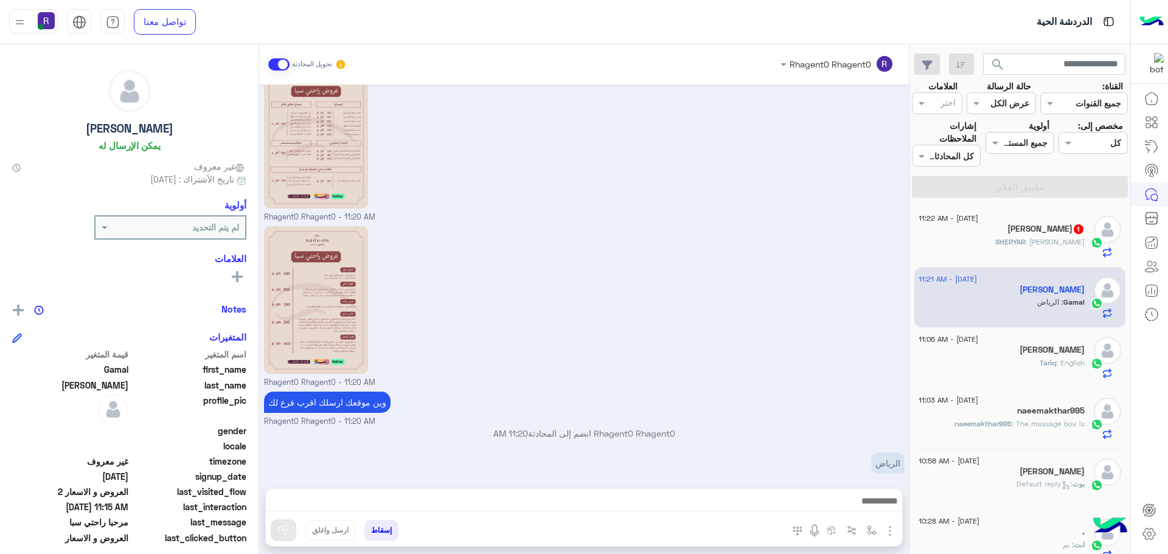
click at [886, 530] on img "button" at bounding box center [890, 531] width 15 height 15
click at [883, 510] on img at bounding box center [887, 505] width 10 height 14
click at [869, 528] on img "button" at bounding box center [872, 531] width 10 height 10
click at [852, 505] on input "text" at bounding box center [834, 504] width 82 height 14
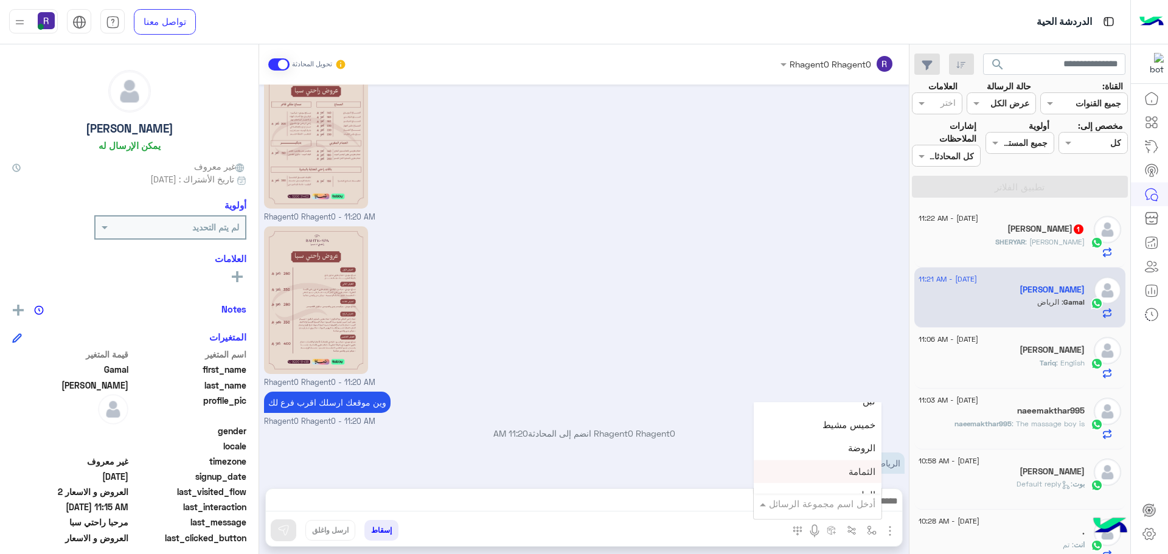
scroll to position [852, 0]
click at [830, 440] on div "لبن" at bounding box center [818, 429] width 128 height 24
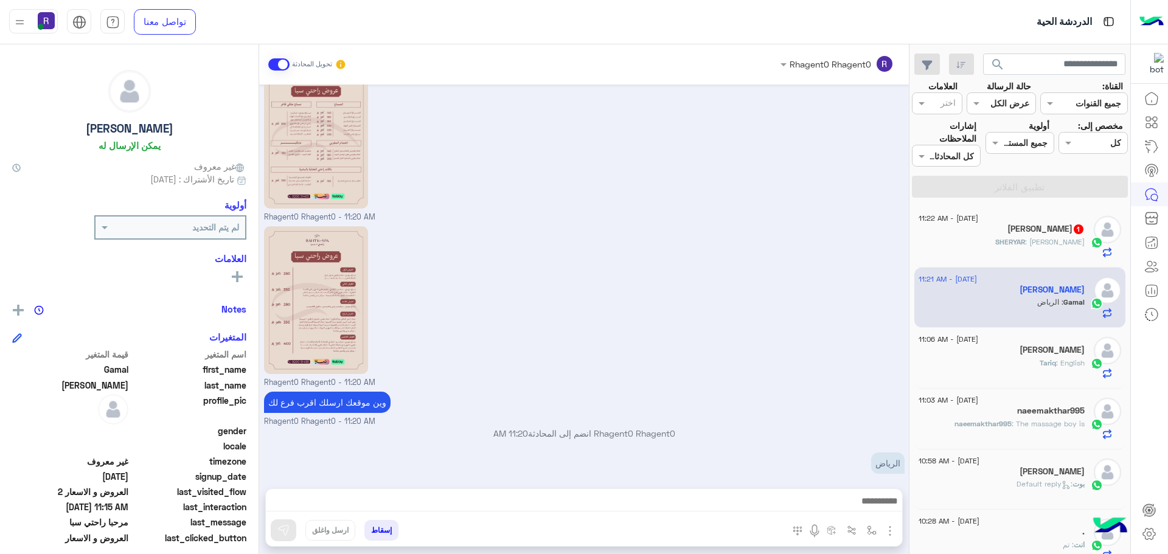
type textarea "***"
click at [288, 532] on img at bounding box center [283, 530] width 12 height 12
click at [890, 530] on img "button" at bounding box center [890, 531] width 15 height 15
click at [880, 512] on button "الصور" at bounding box center [871, 504] width 52 height 24
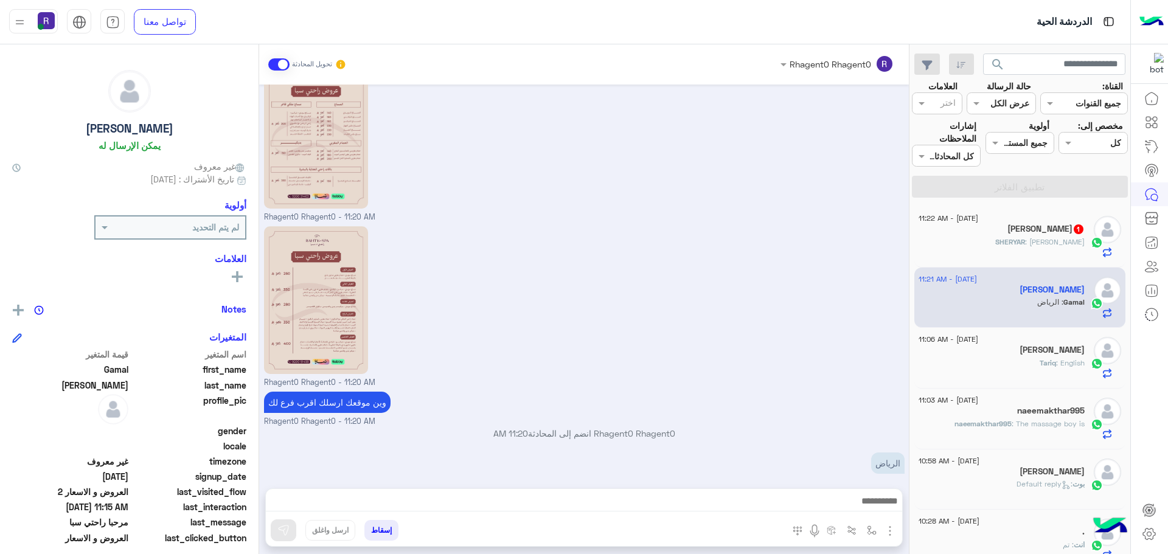
scroll to position [3260, 0]
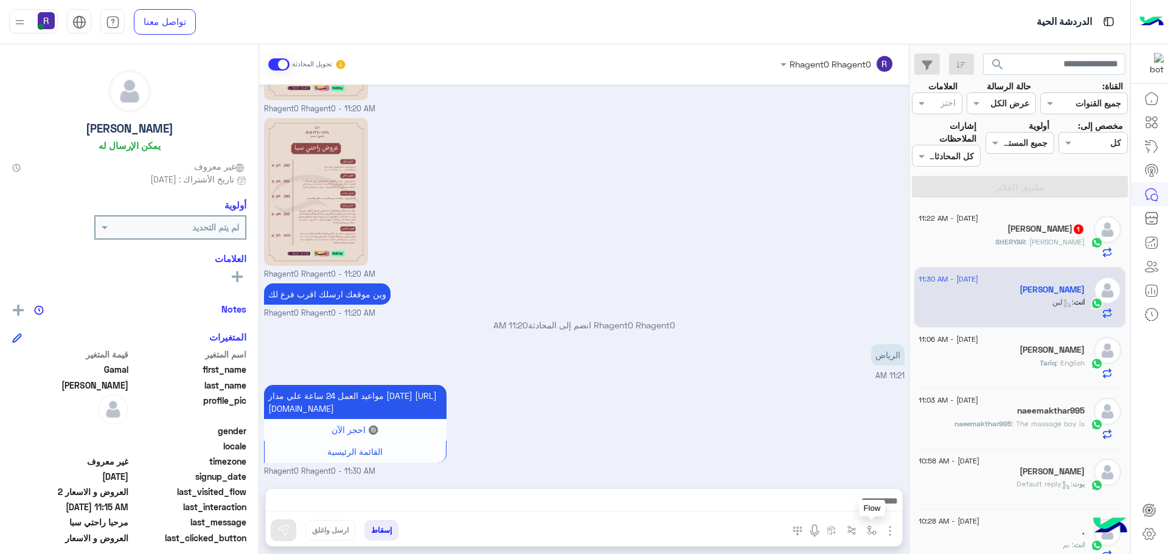
click at [869, 533] on img "button" at bounding box center [872, 531] width 10 height 10
click at [860, 511] on div "أدخل اسم مجموعة الرسائل" at bounding box center [818, 504] width 128 height 22
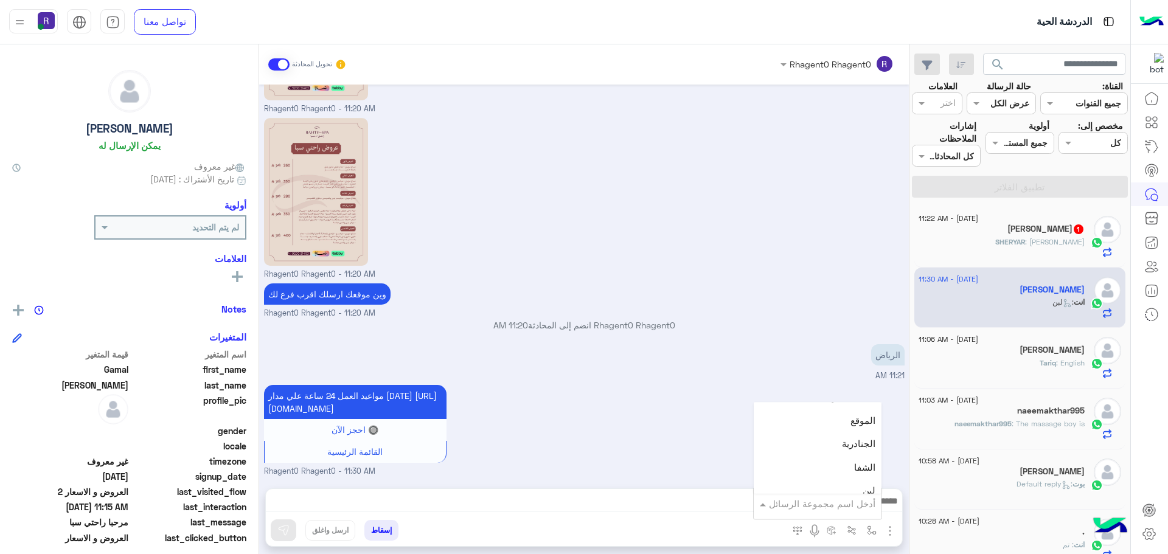
scroll to position [852, 0]
click at [848, 432] on div "لبن" at bounding box center [818, 429] width 128 height 24
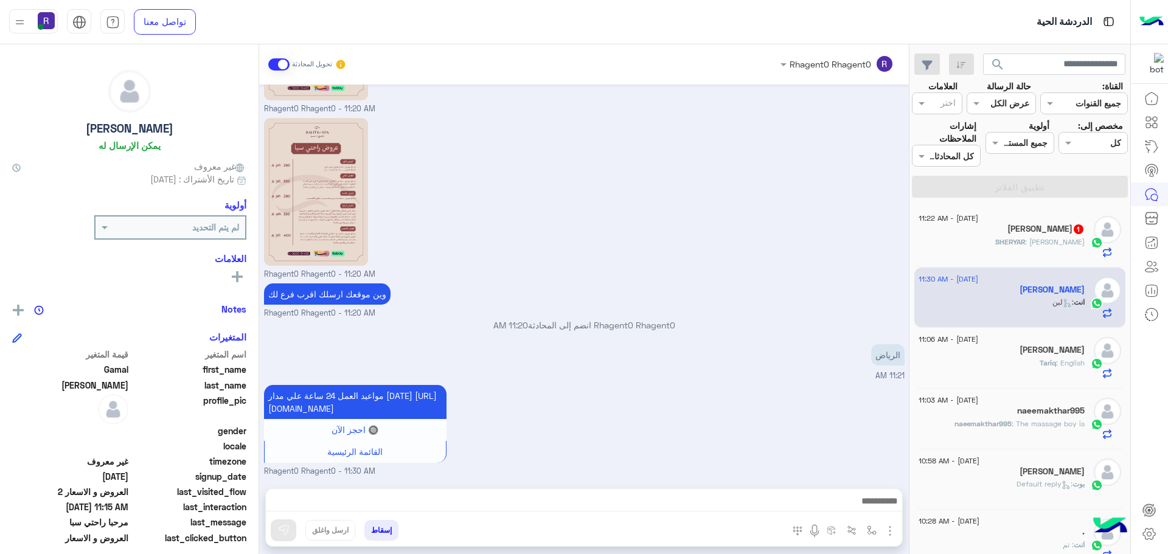
type textarea "***"
click at [293, 531] on button at bounding box center [284, 530] width 26 height 22
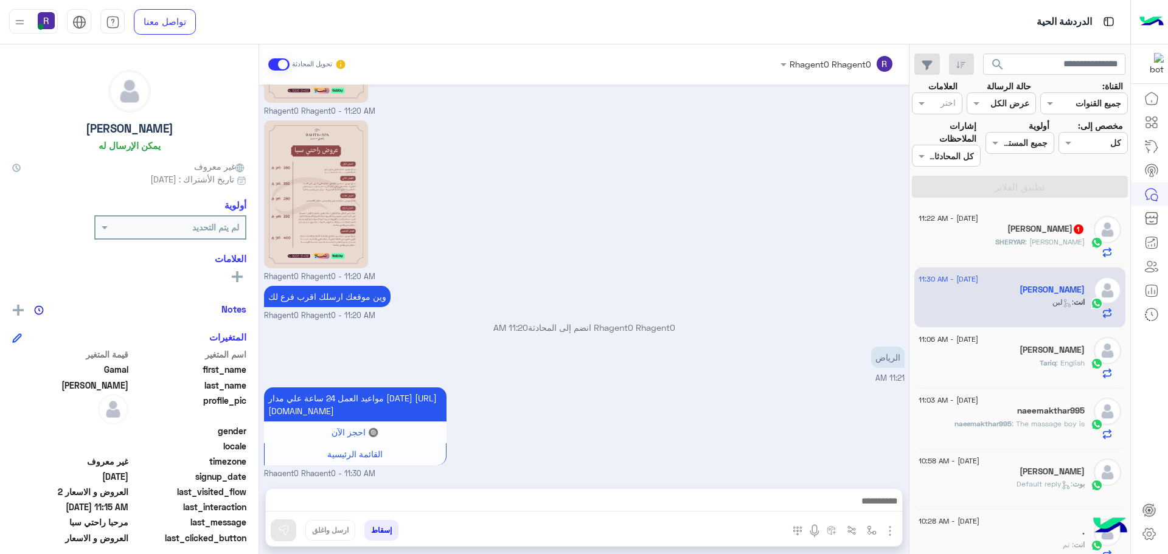
scroll to position [3260, 0]
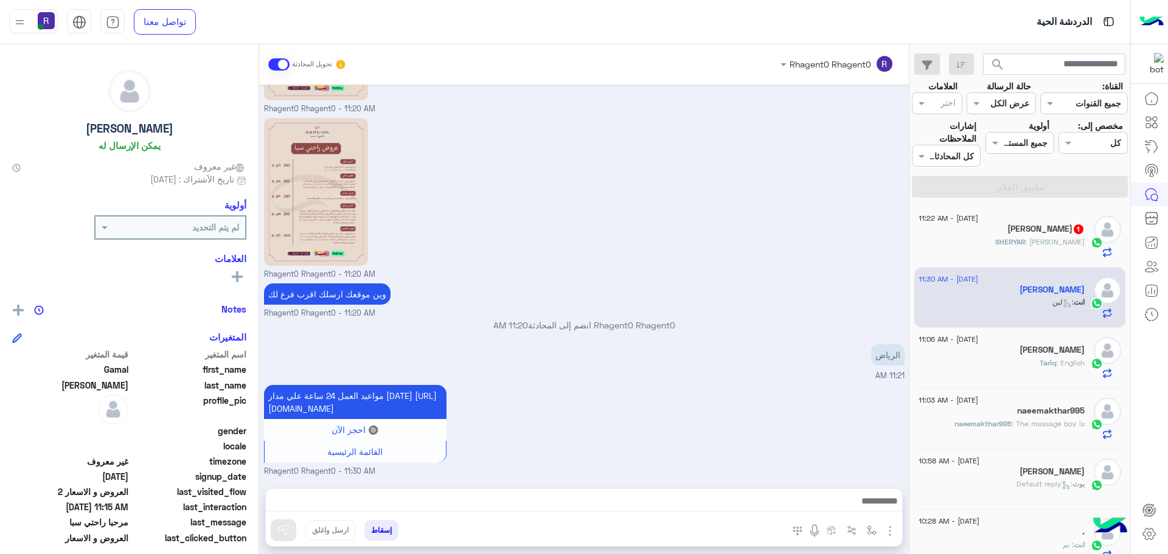
click at [1040, 232] on h5 "SHERYAR ABBASI 1" at bounding box center [1045, 229] width 77 height 10
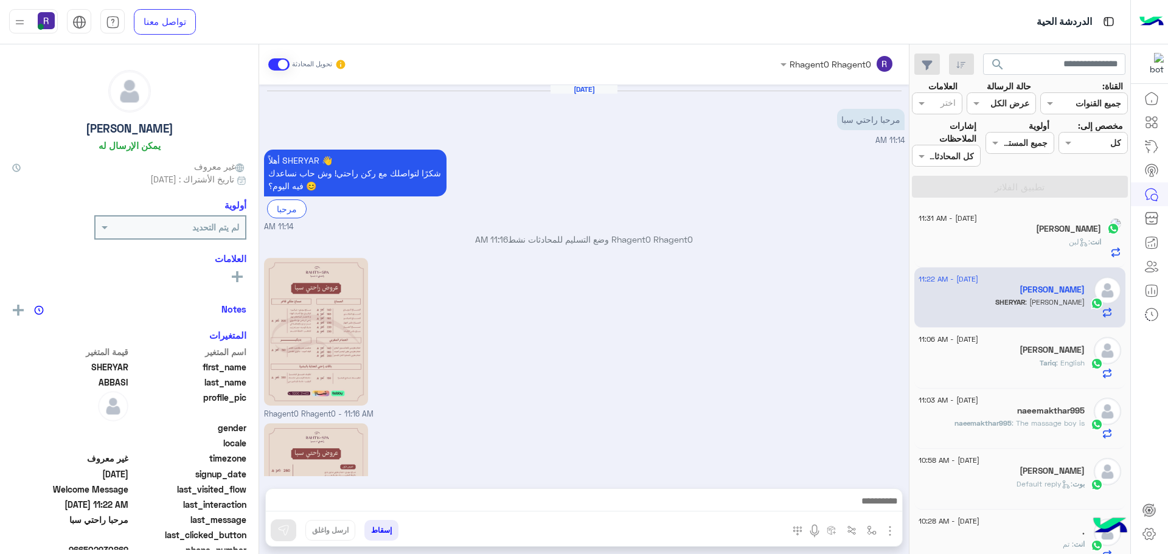
scroll to position [211, 0]
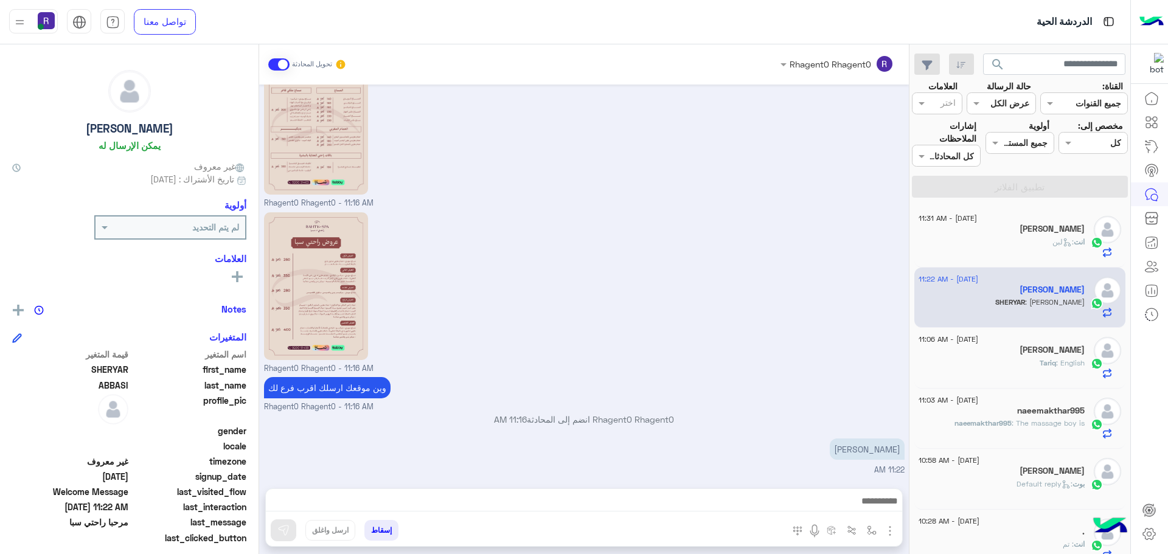
click at [1008, 367] on div "Tariq : English" at bounding box center [1001, 368] width 166 height 21
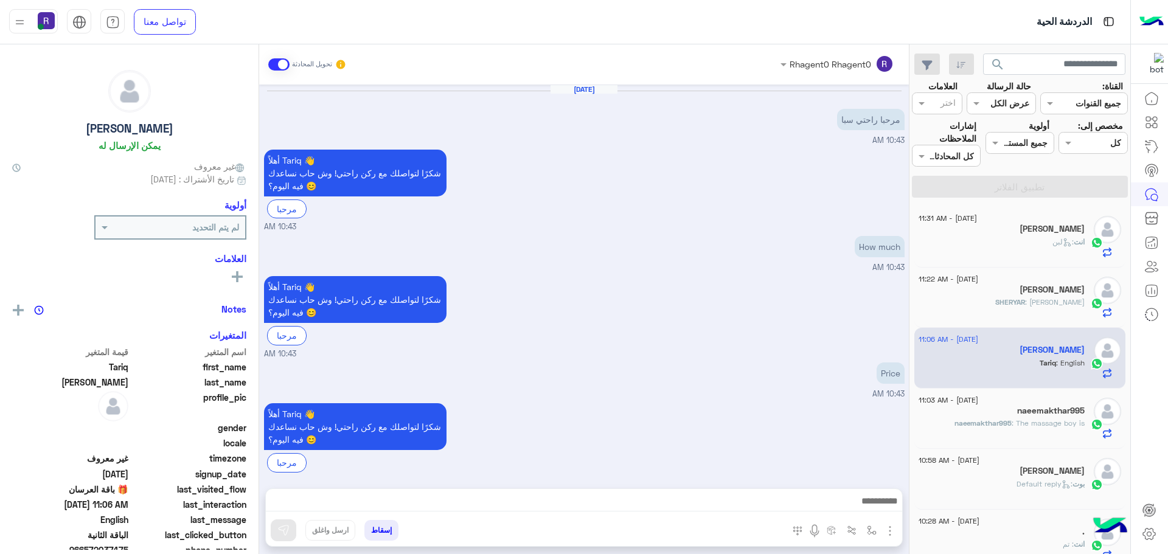
scroll to position [1018, 0]
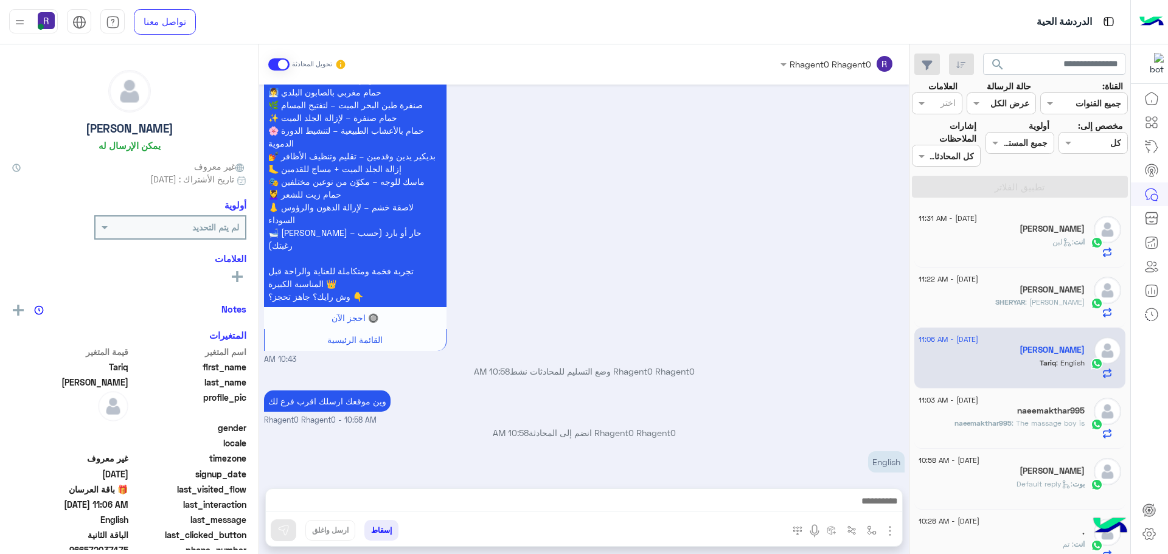
click at [999, 410] on div "naeemakthar995" at bounding box center [1001, 412] width 166 height 13
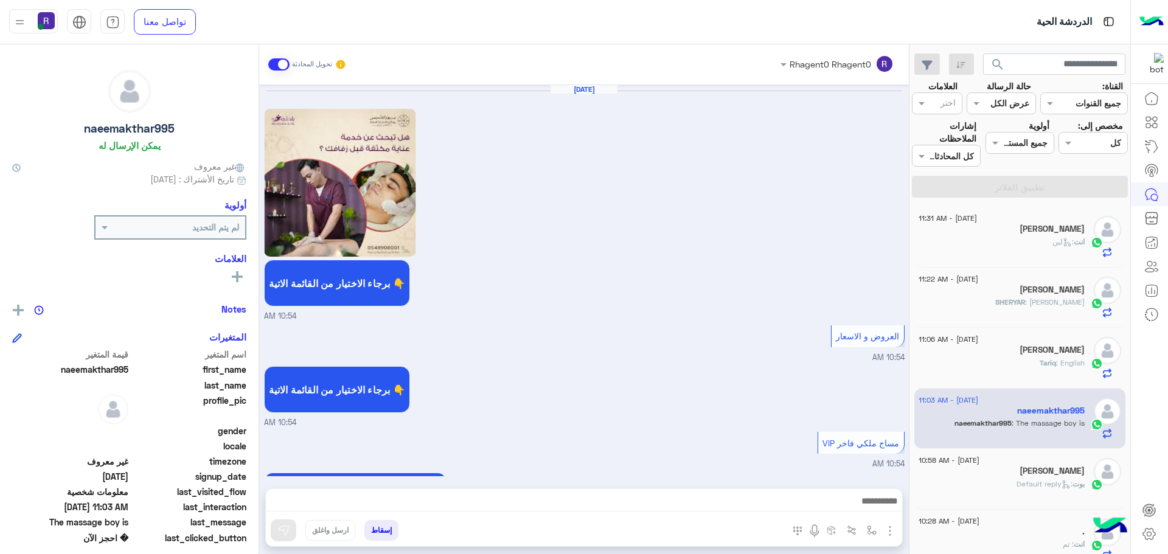
scroll to position [1229, 0]
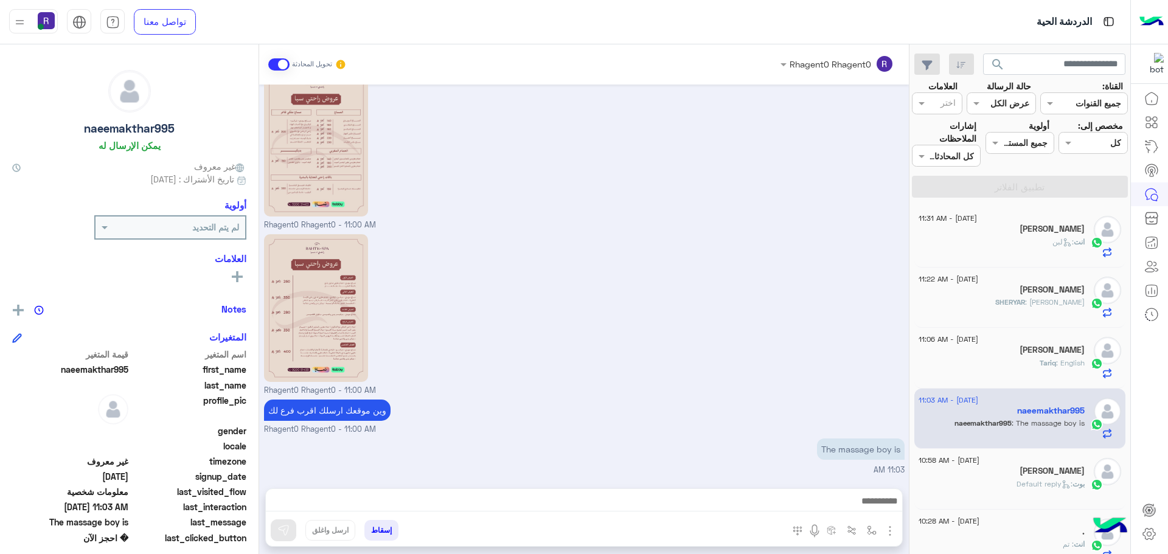
click at [994, 247] on div "انت : لبن" at bounding box center [1001, 247] width 166 height 21
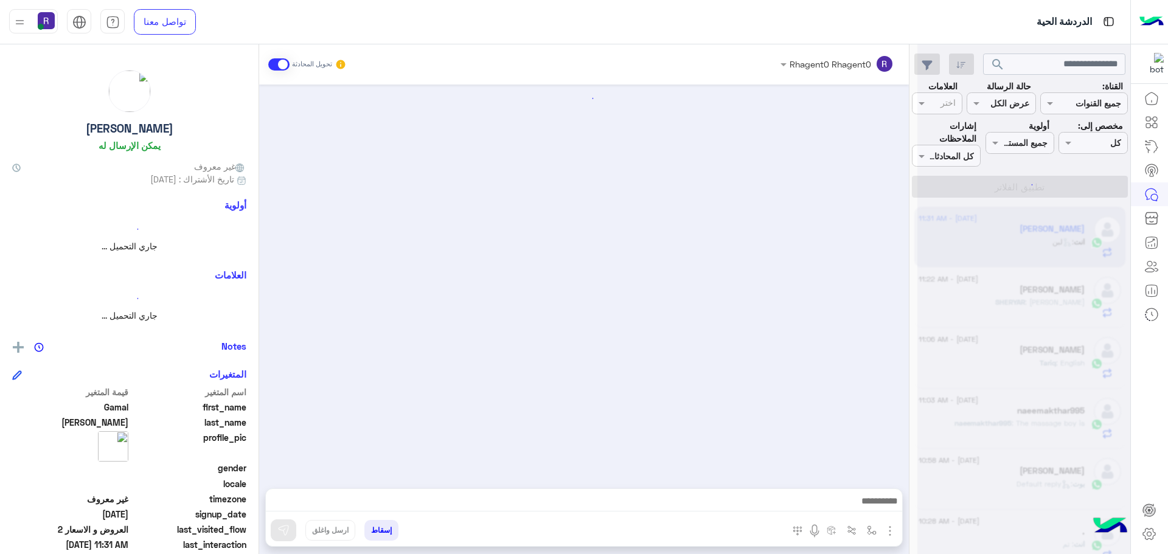
scroll to position [2094, 0]
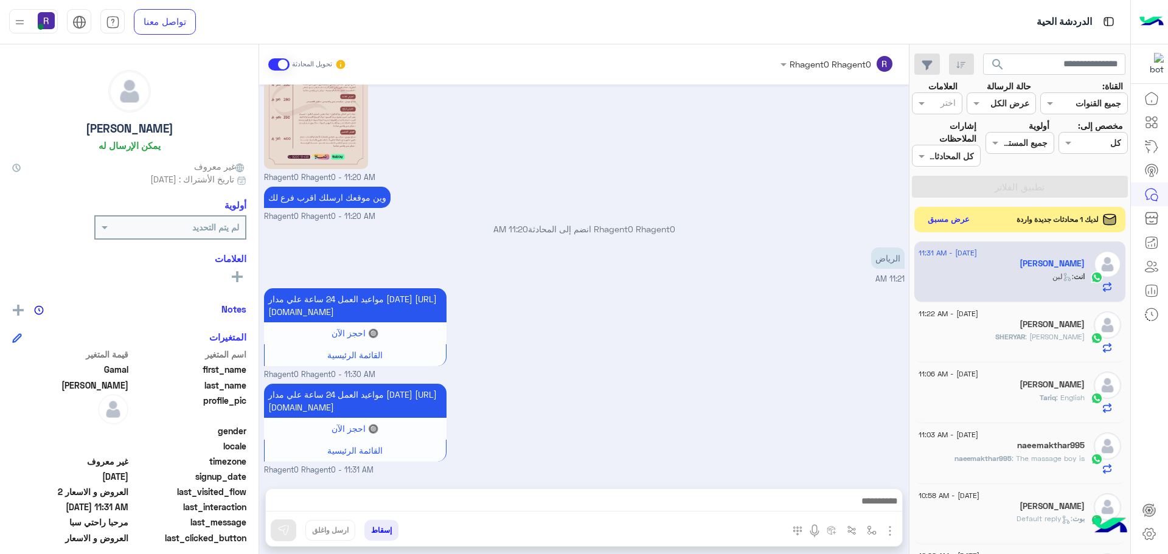
click at [962, 218] on button "عرض مسبق" at bounding box center [948, 220] width 51 height 16
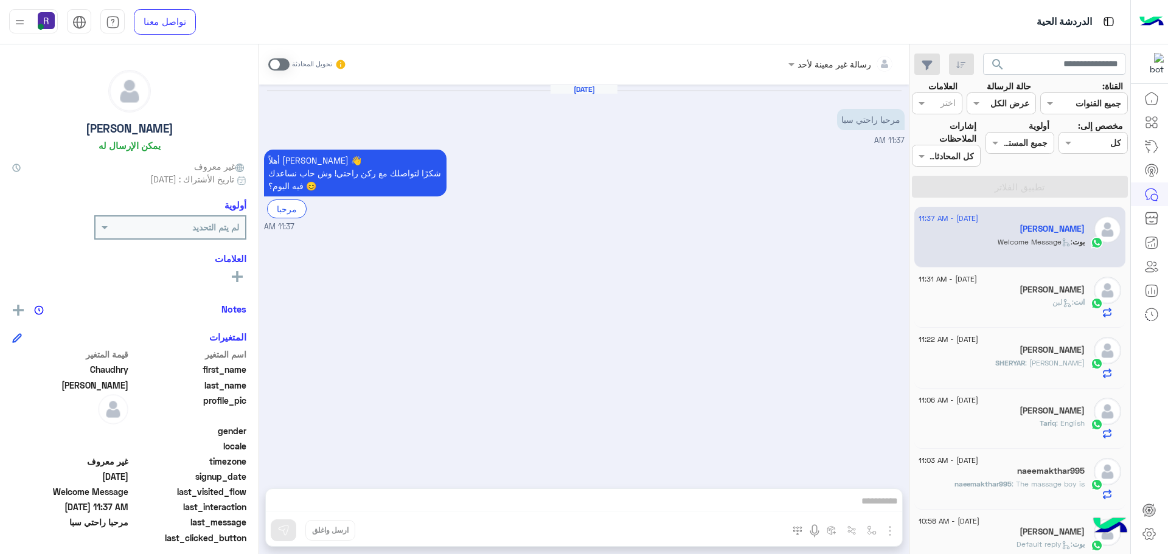
click at [282, 60] on span at bounding box center [278, 64] width 21 height 12
click at [890, 533] on img "button" at bounding box center [890, 531] width 15 height 15
click at [880, 511] on button "الصور" at bounding box center [871, 504] width 52 height 24
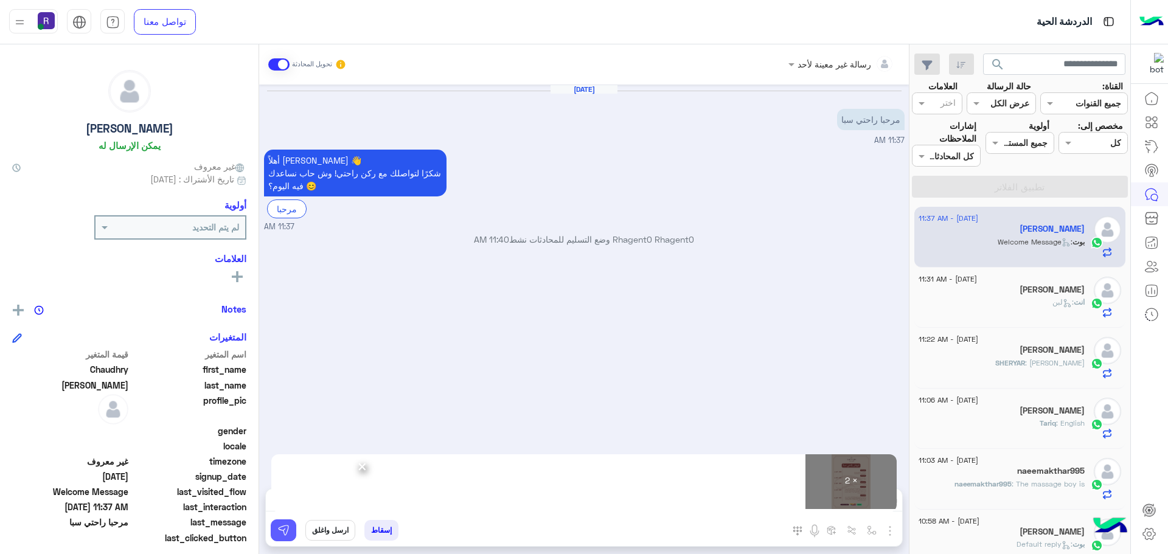
click at [282, 532] on img at bounding box center [283, 530] width 12 height 12
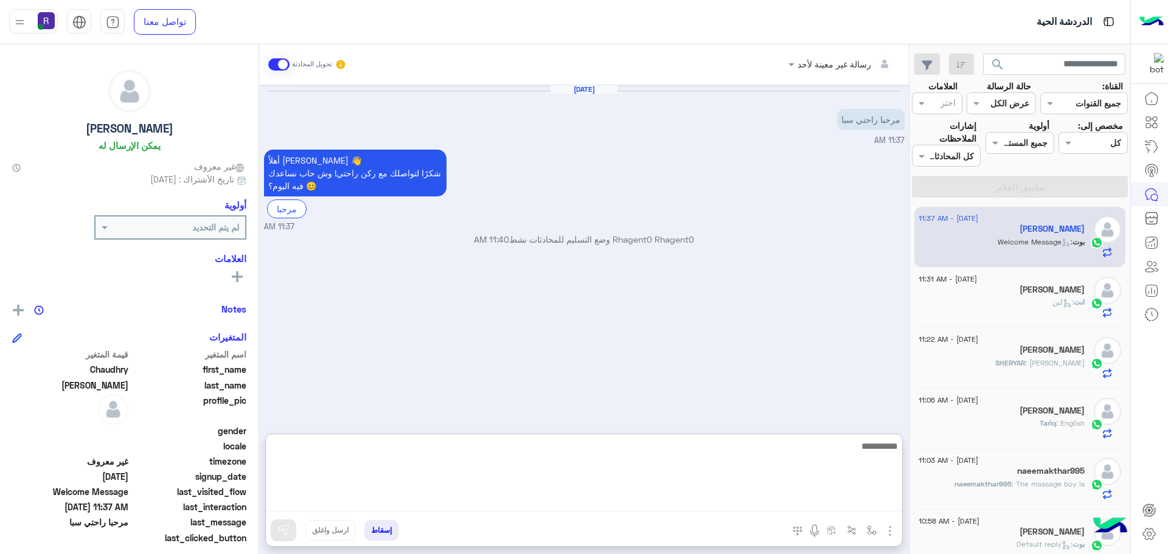
paste textarea "**********"
type textarea "**********"
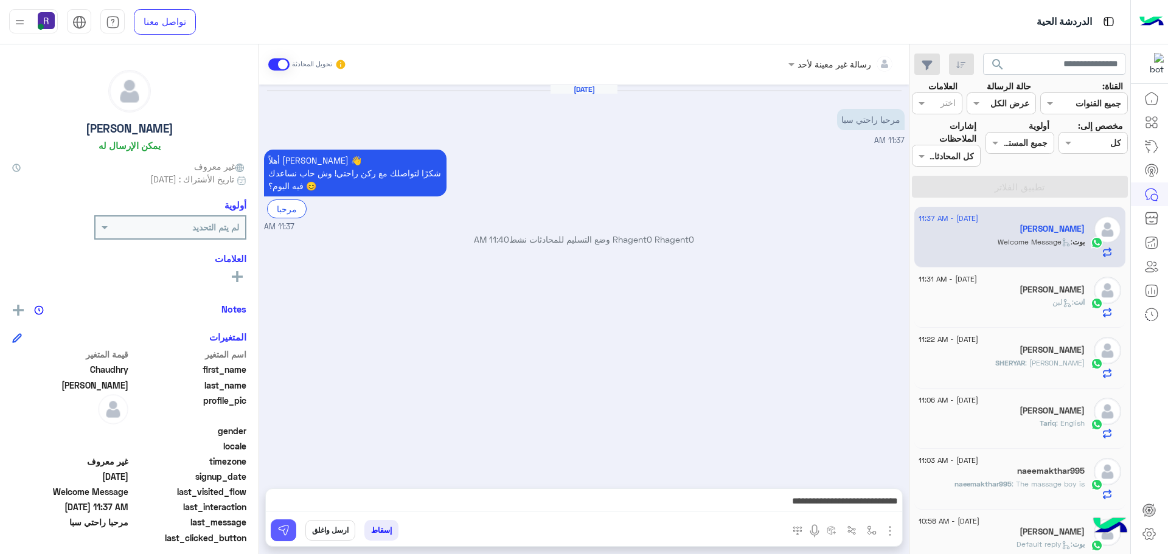
click at [282, 527] on img at bounding box center [283, 530] width 12 height 12
click at [1015, 283] on div "[DATE] - 11:31 AM" at bounding box center [1001, 281] width 166 height 8
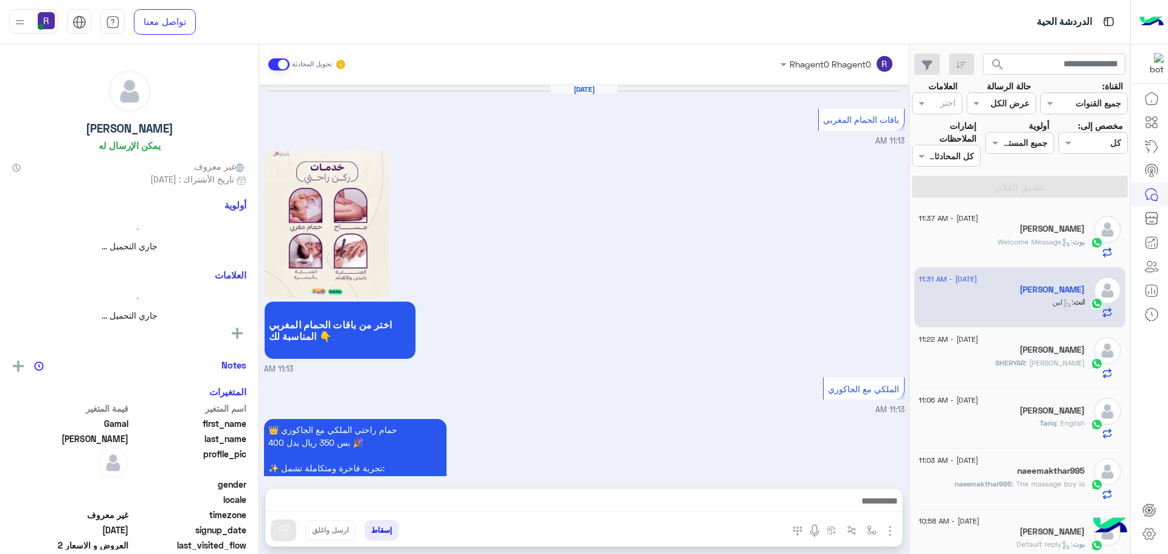
scroll to position [2094, 0]
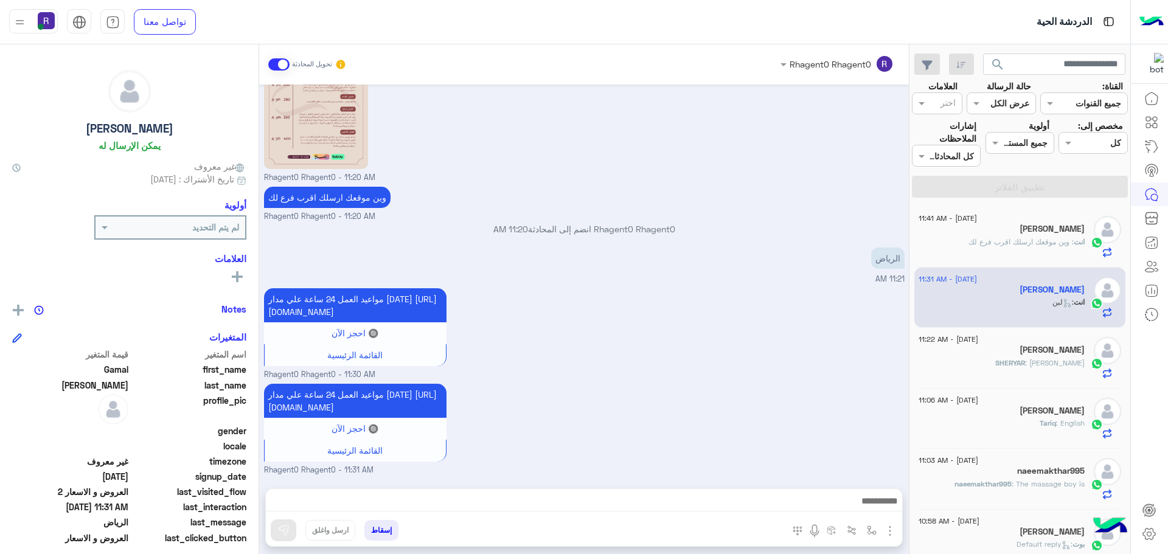
click at [1024, 370] on div "SHERYAR : روما سعد" at bounding box center [1001, 368] width 166 height 21
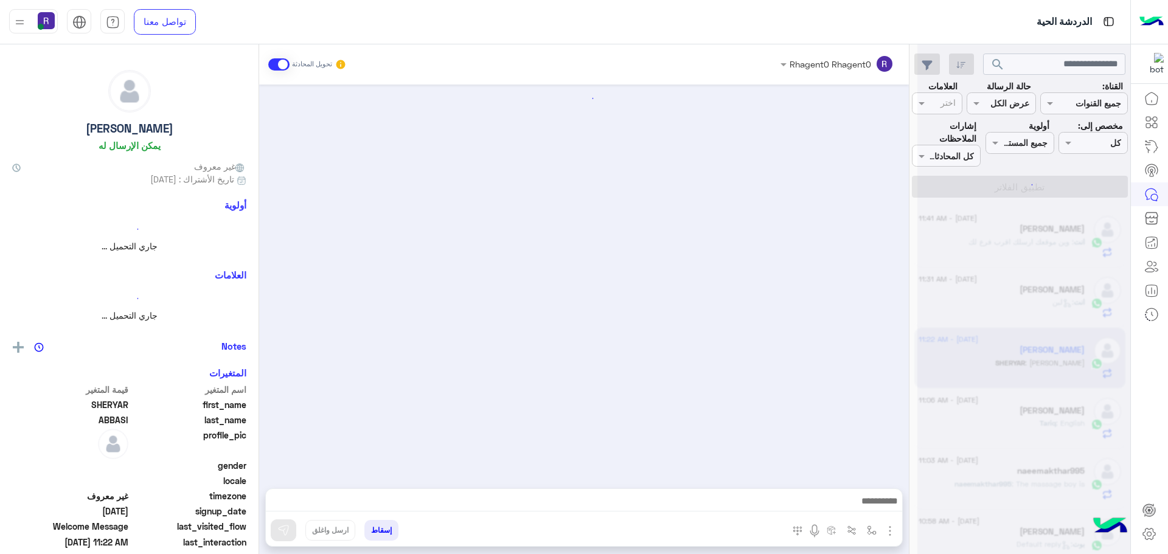
scroll to position [211, 0]
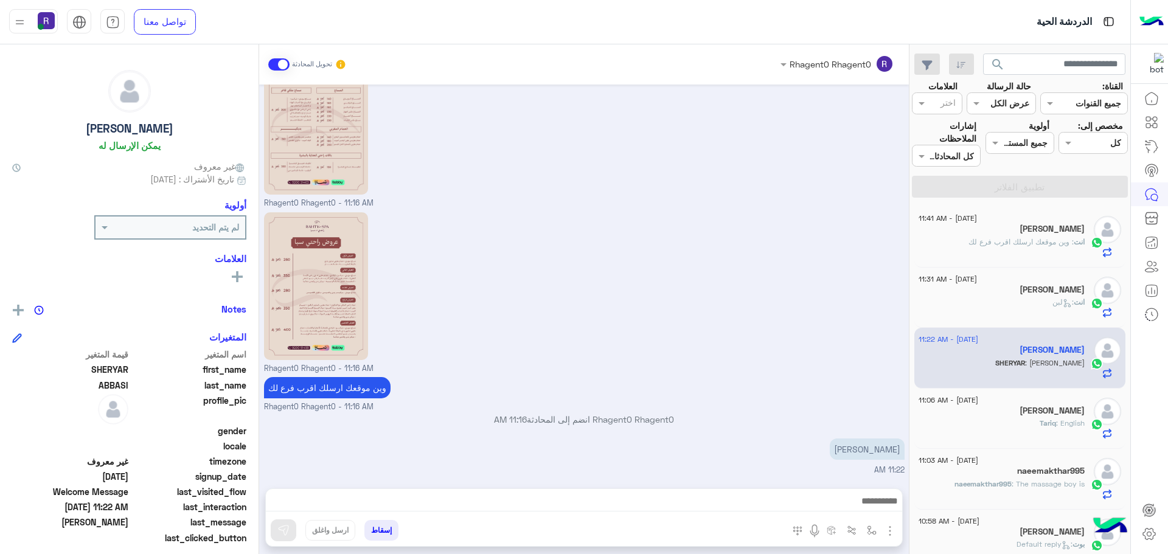
click at [889, 530] on img "button" at bounding box center [890, 531] width 15 height 15
click at [871, 509] on span "الصور" at bounding box center [866, 505] width 23 height 14
click at [1046, 299] on div "انت : لبن" at bounding box center [1001, 307] width 166 height 21
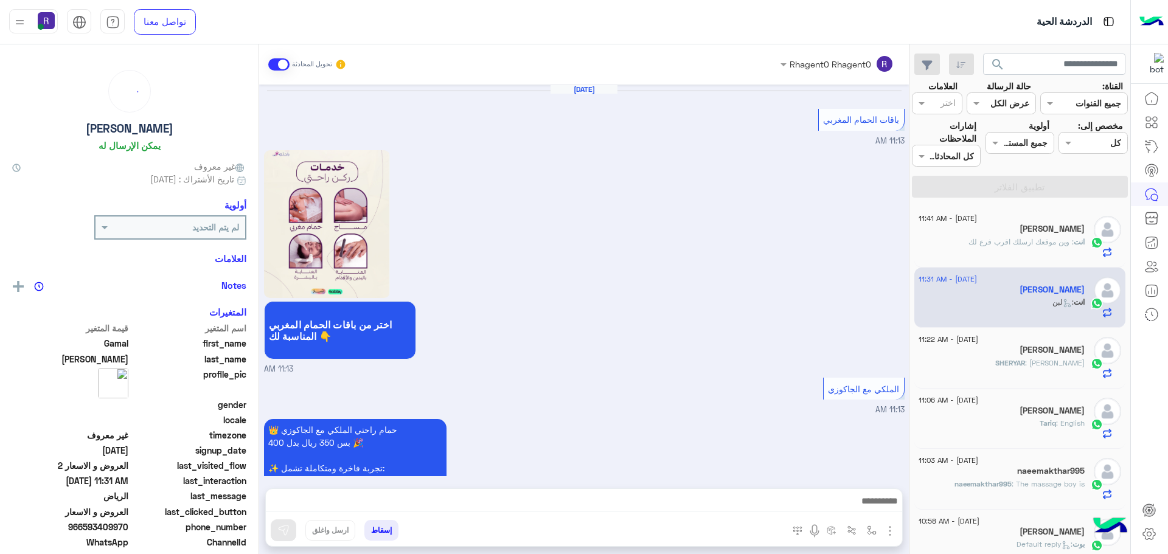
scroll to position [2094, 0]
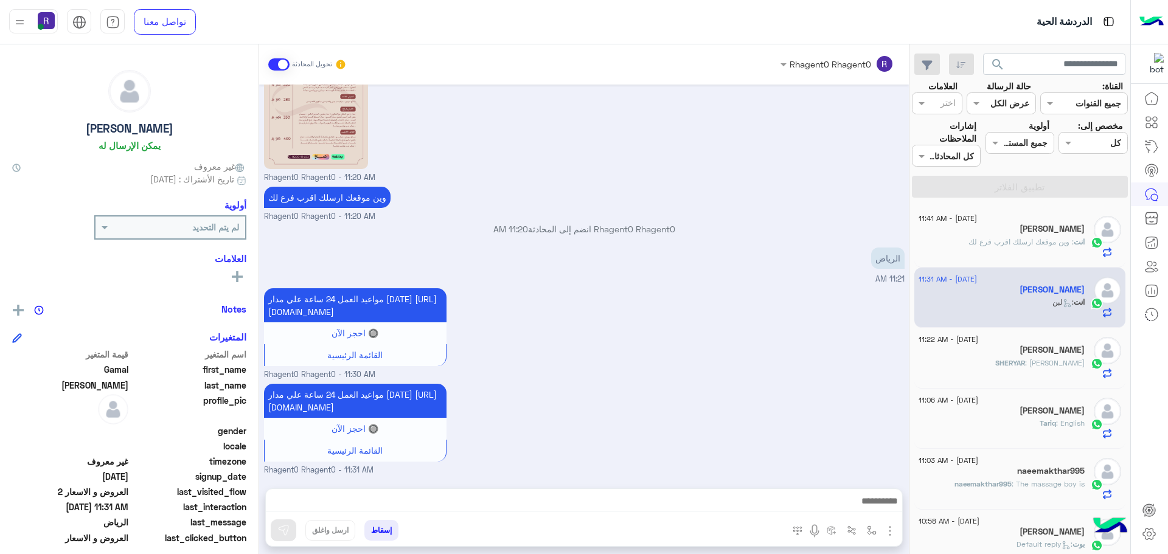
click at [1010, 240] on span ": وين موقعك ارسلك اقرب فرع لك" at bounding box center [1020, 241] width 105 height 9
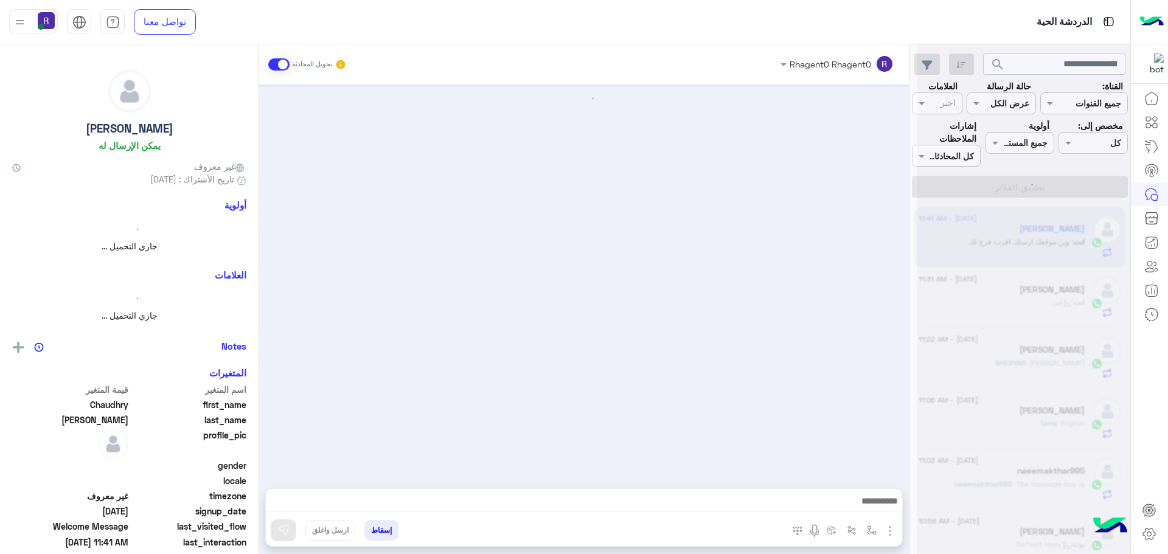
scroll to position [170, 0]
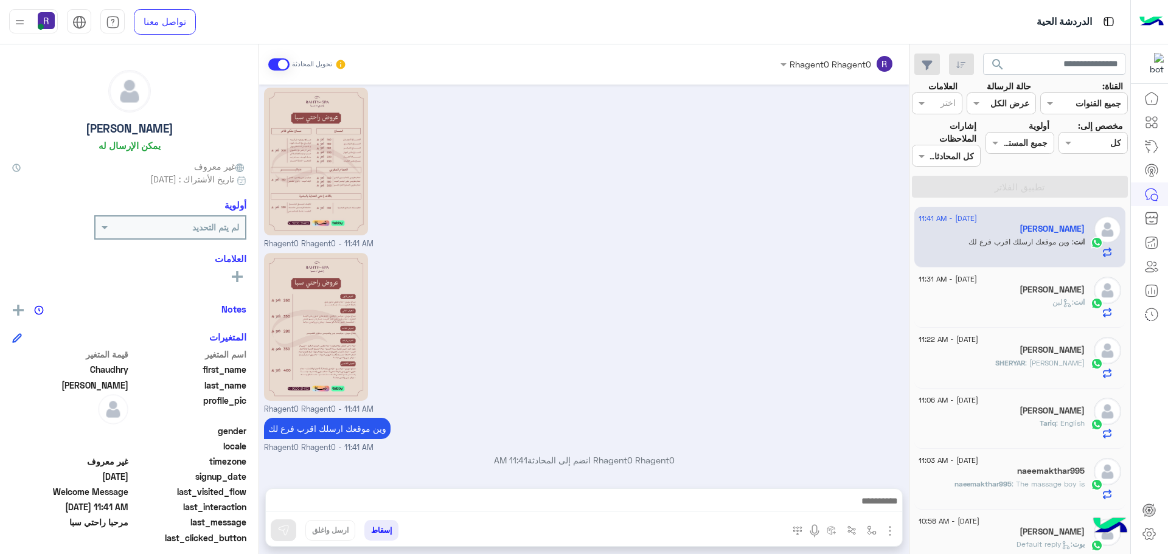
click at [1001, 307] on div "انت : لبن" at bounding box center [1001, 307] width 166 height 21
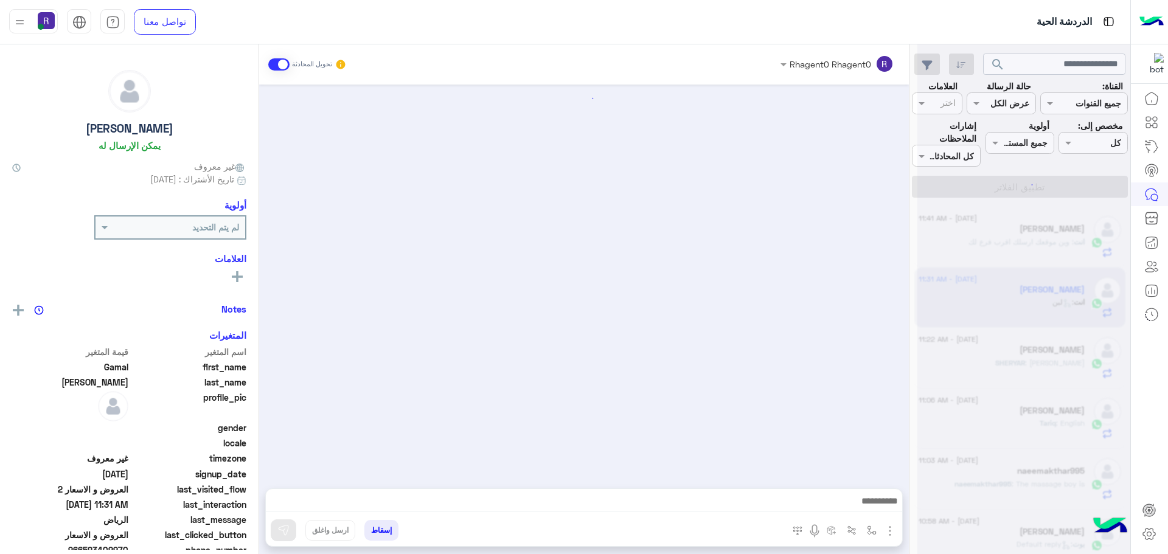
scroll to position [2094, 0]
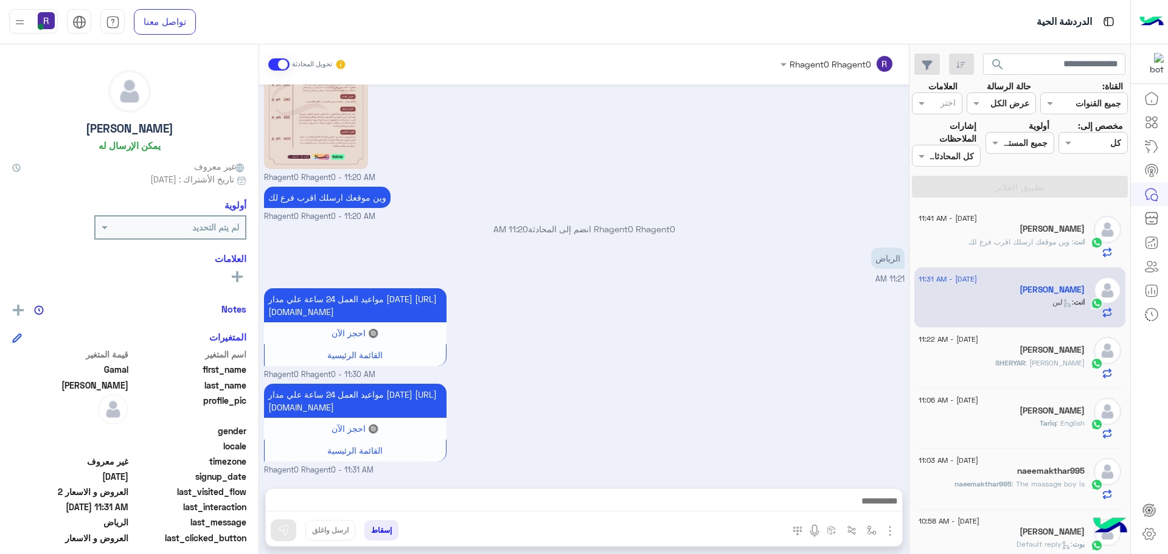
click at [987, 376] on div "SHERYAR : روما سعد" at bounding box center [1001, 368] width 166 height 21
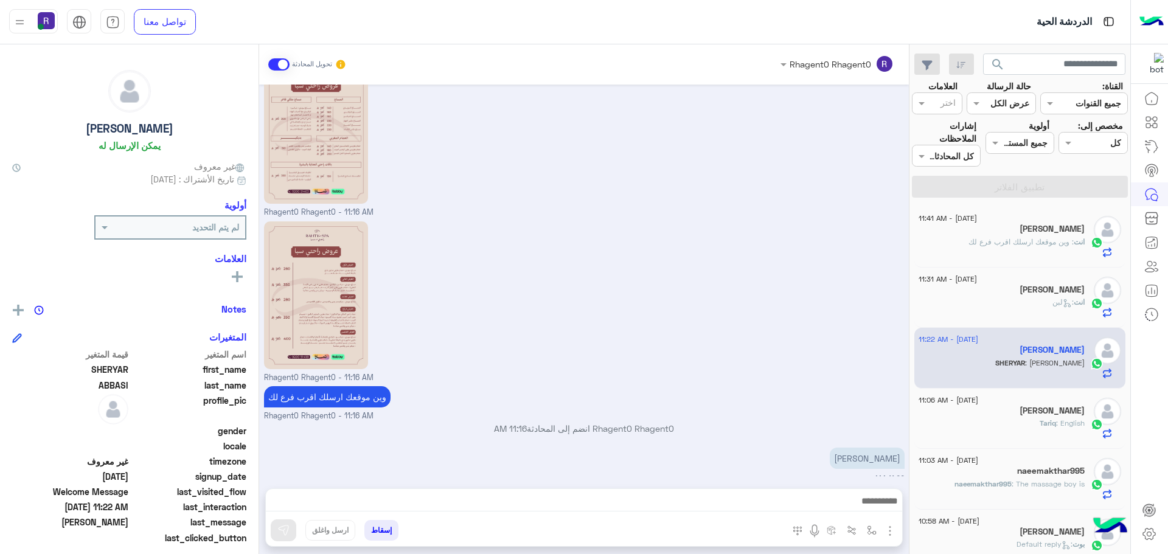
scroll to position [210, 0]
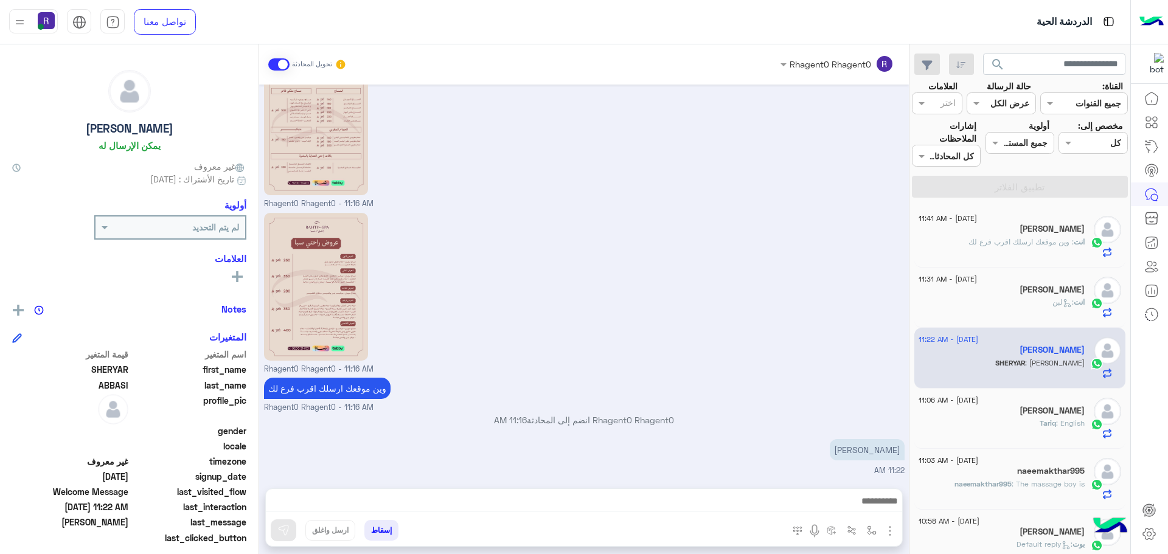
click at [1043, 286] on h5 "[PERSON_NAME]" at bounding box center [1051, 290] width 65 height 10
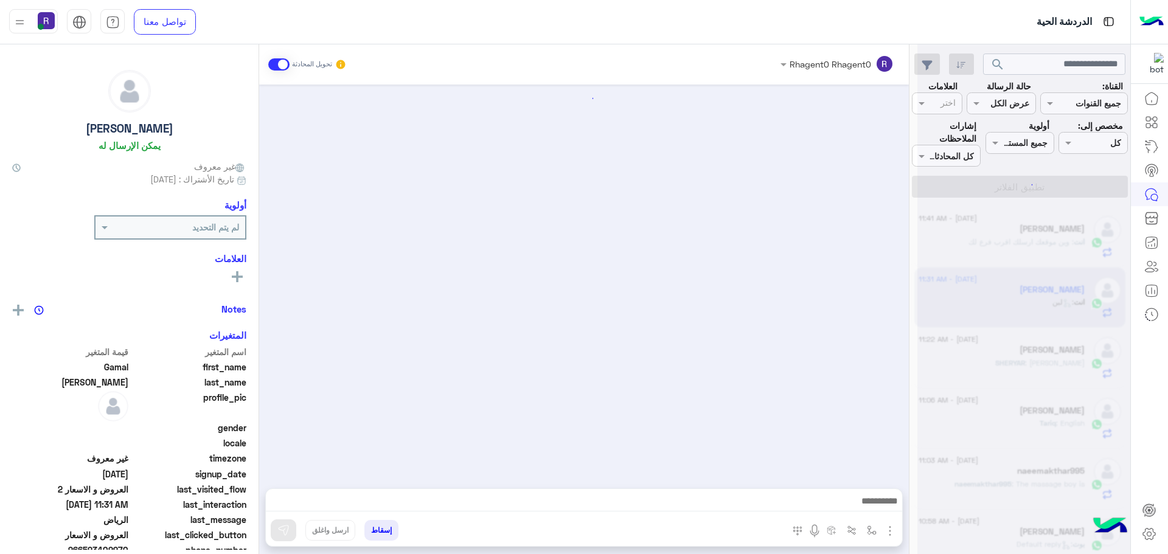
scroll to position [2094, 0]
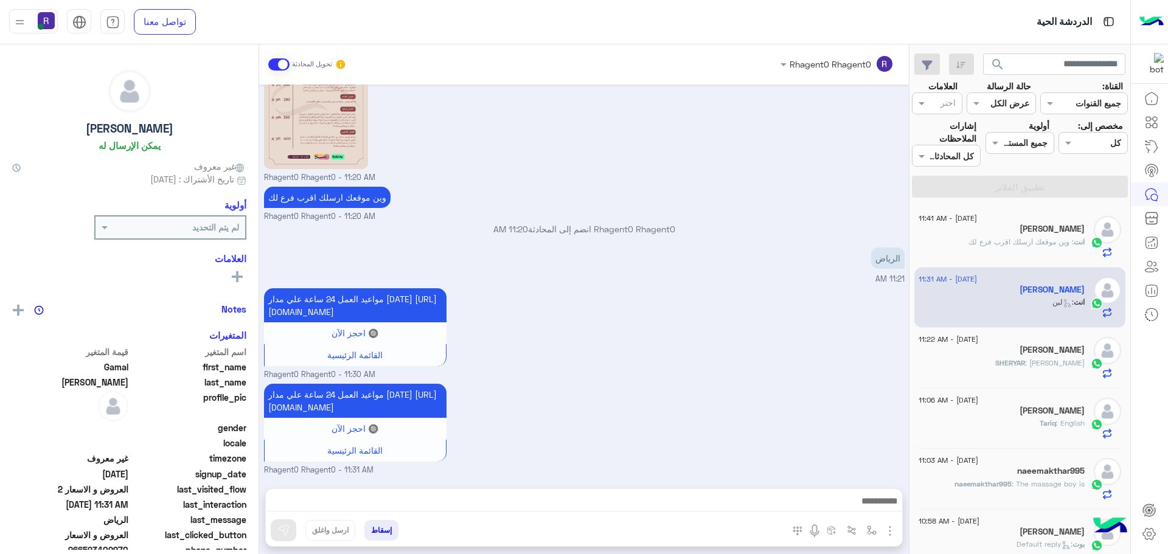
click at [1001, 235] on div "[PERSON_NAME]" at bounding box center [1001, 230] width 166 height 13
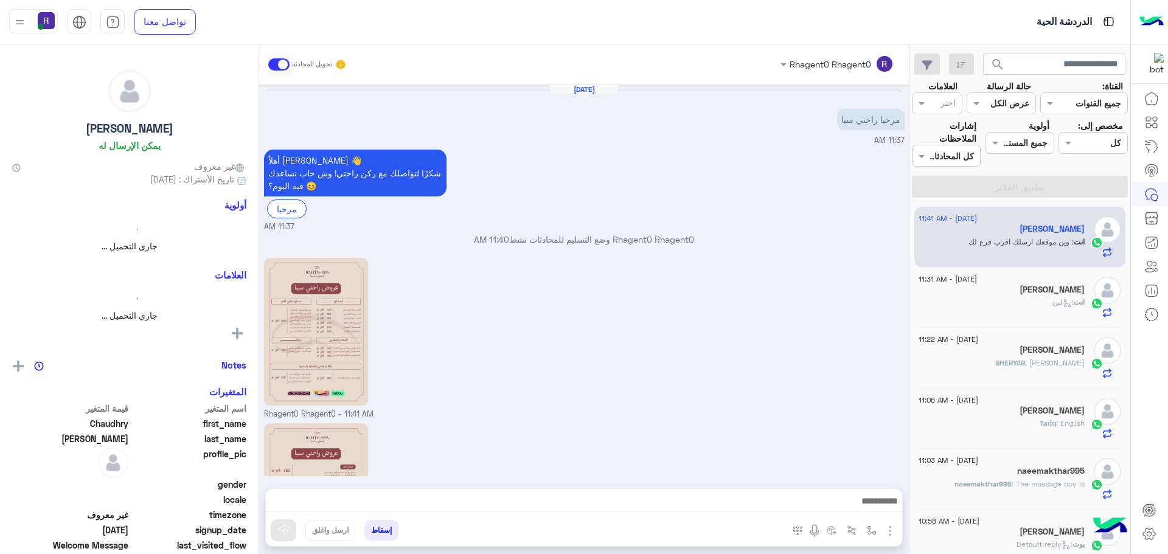
scroll to position [170, 0]
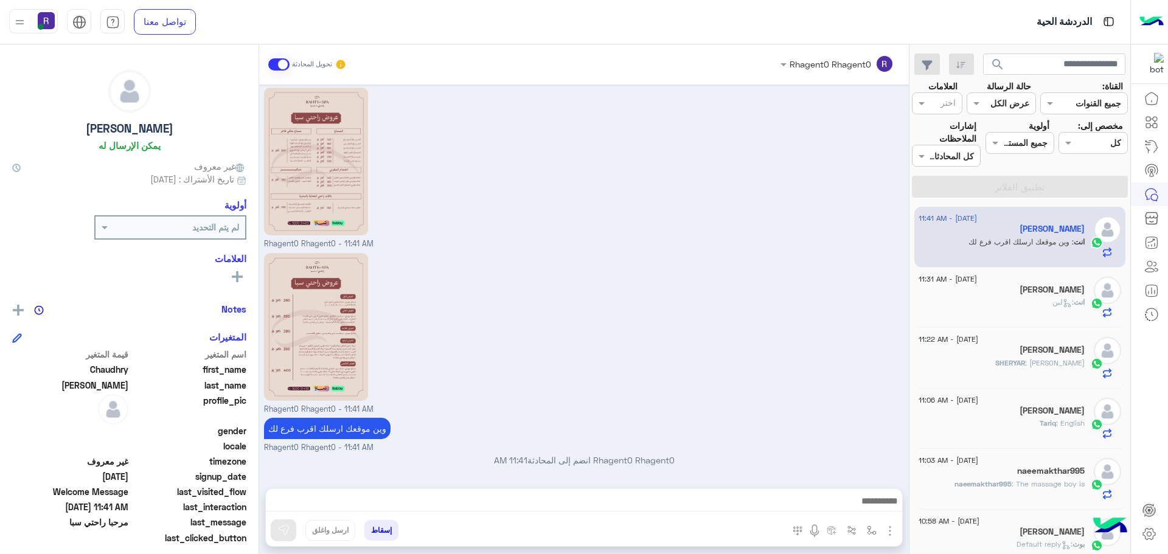
drag, startPoint x: 1005, startPoint y: 417, endPoint x: 678, endPoint y: 409, distance: 326.7
click at [1005, 418] on div "3 September - 11:06 AM Tariq Anwar Tariq : English" at bounding box center [1001, 419] width 166 height 42
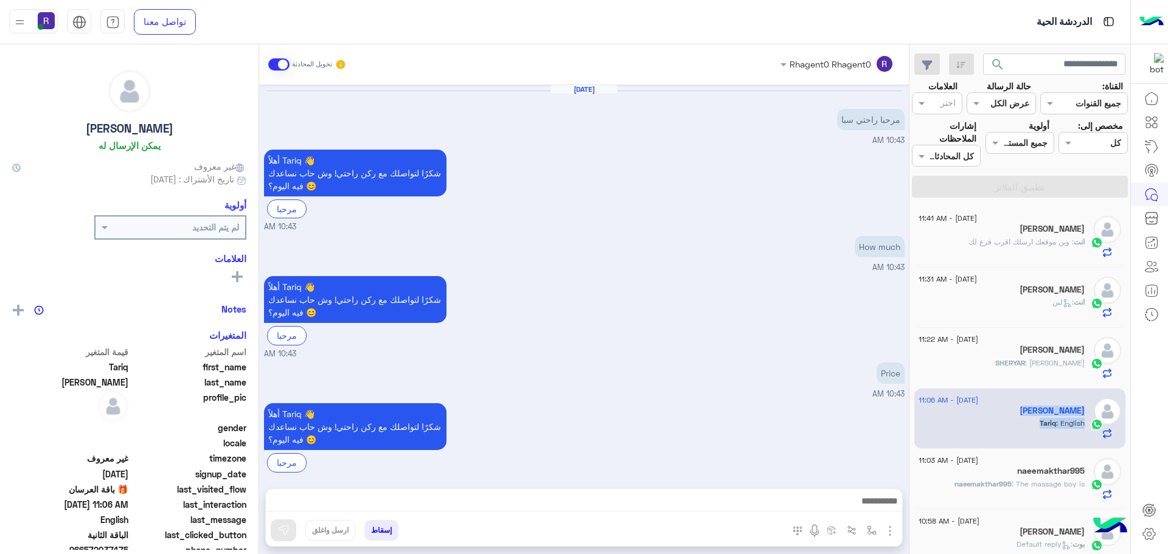
scroll to position [1018, 0]
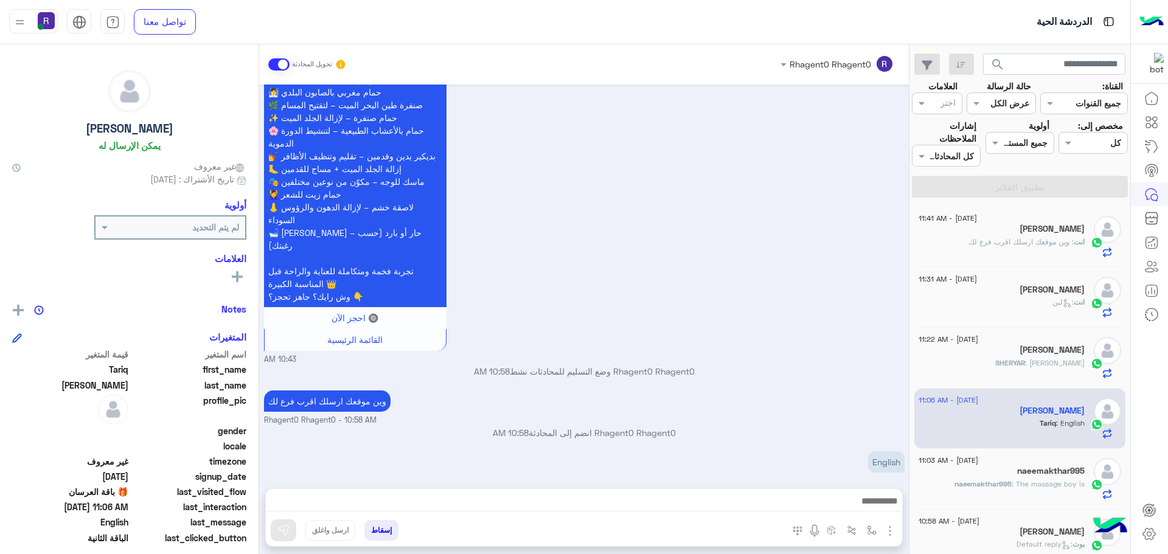
click at [1008, 238] on span ": وين موقعك ارسلك اقرب فرع لك" at bounding box center [1020, 241] width 105 height 9
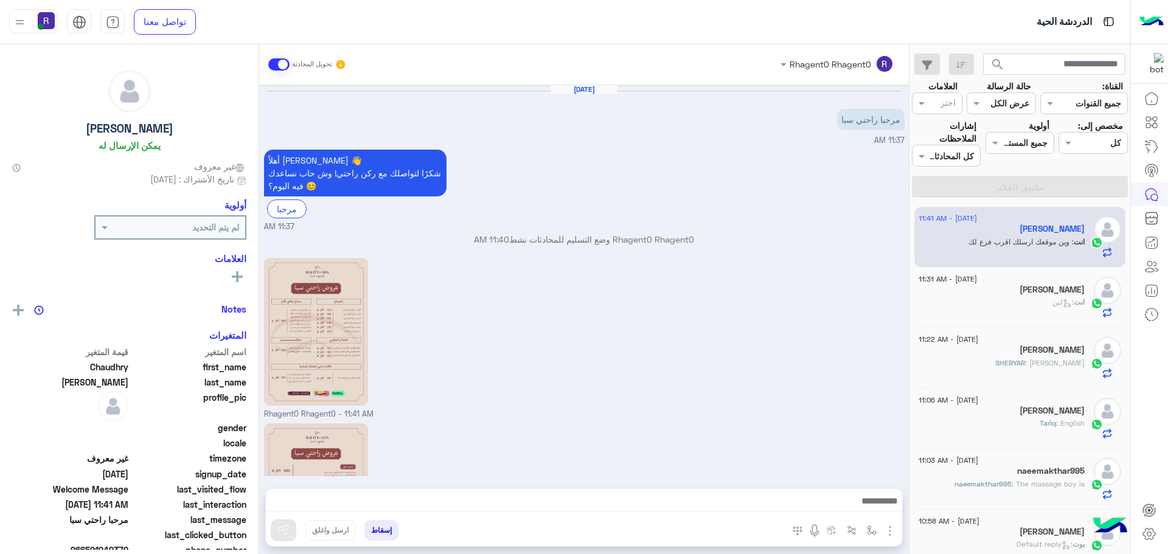
scroll to position [170, 0]
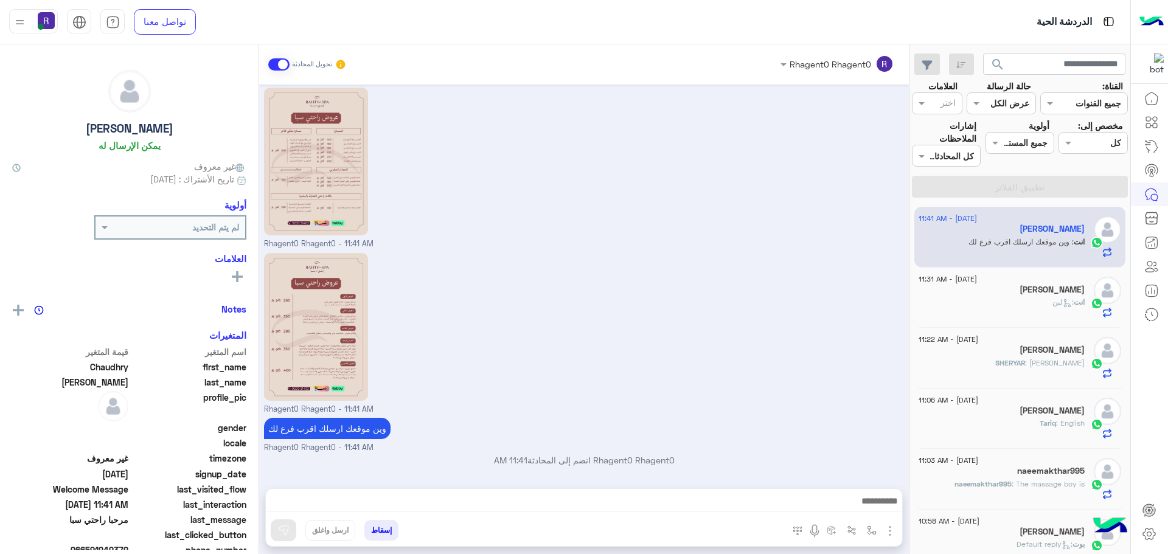
click at [1015, 308] on div "انت : لبن" at bounding box center [1001, 307] width 166 height 21
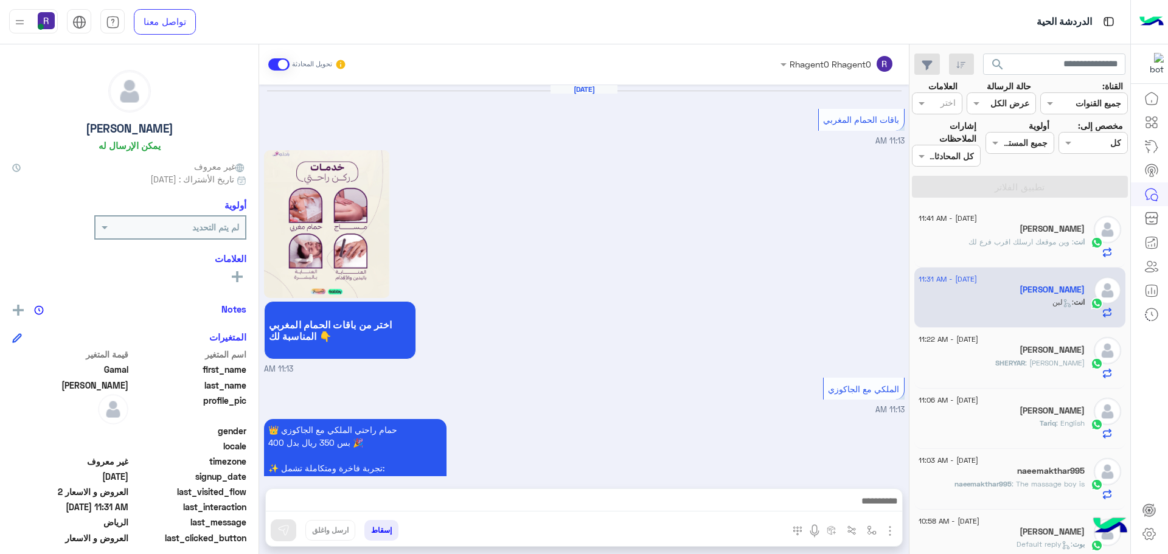
scroll to position [2094, 0]
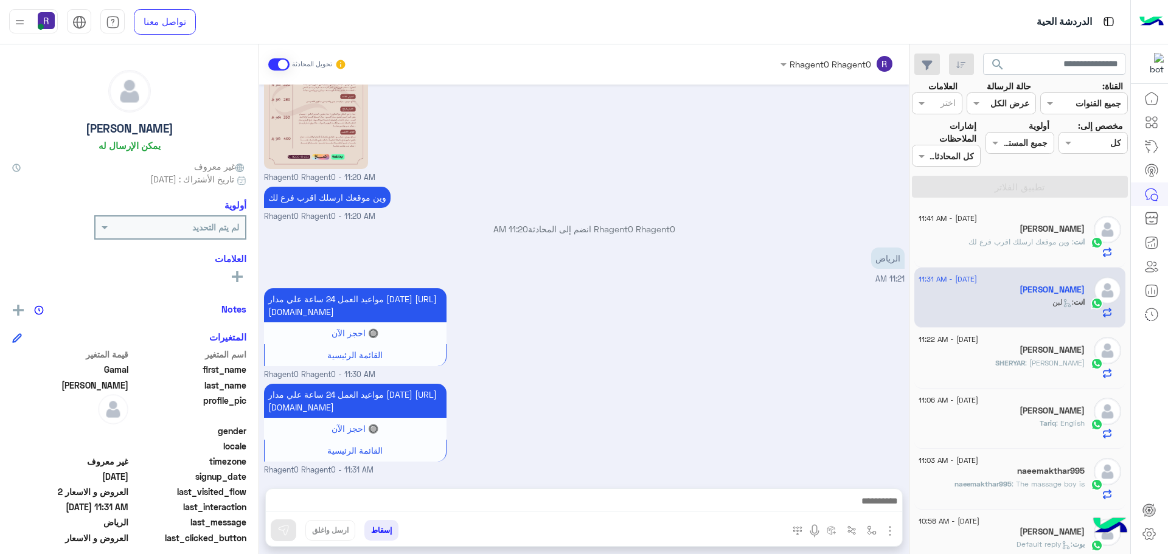
click at [1008, 363] on div "SHERYAR : روما سعد" at bounding box center [1001, 368] width 166 height 21
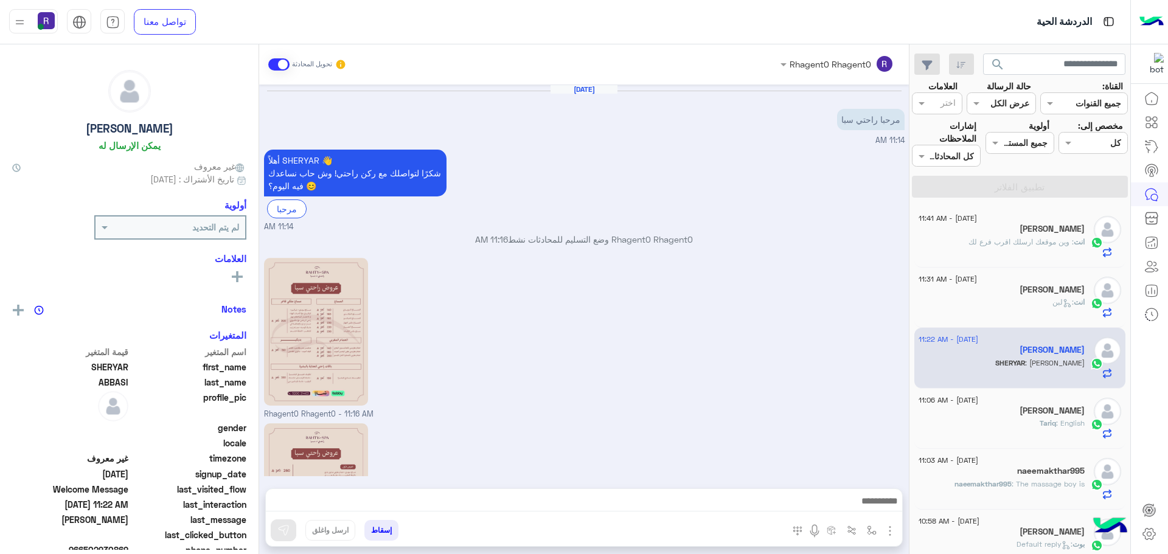
scroll to position [211, 0]
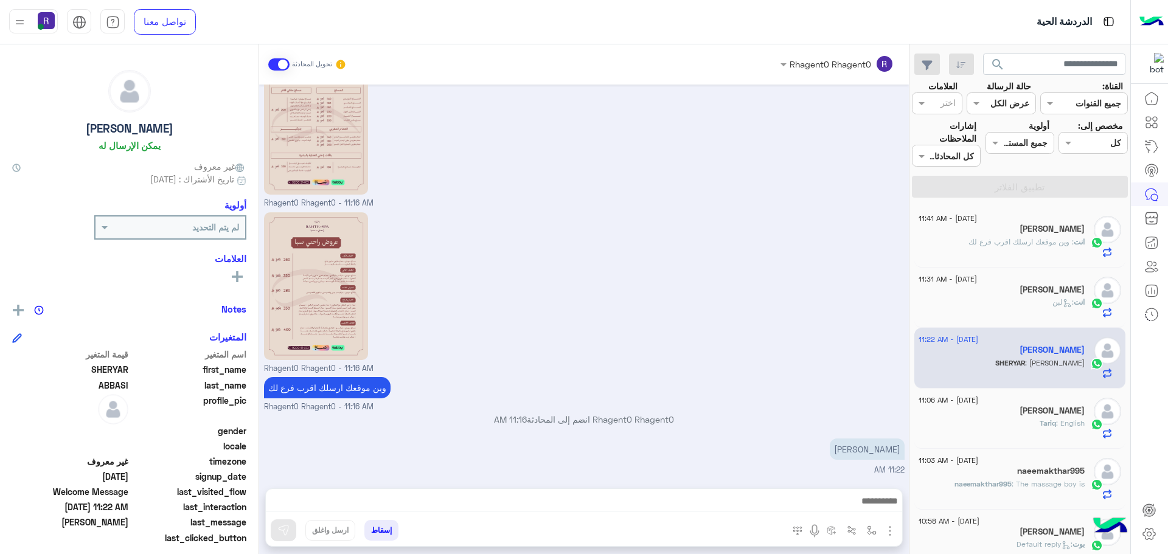
click at [1056, 428] on span ": English" at bounding box center [1070, 422] width 29 height 9
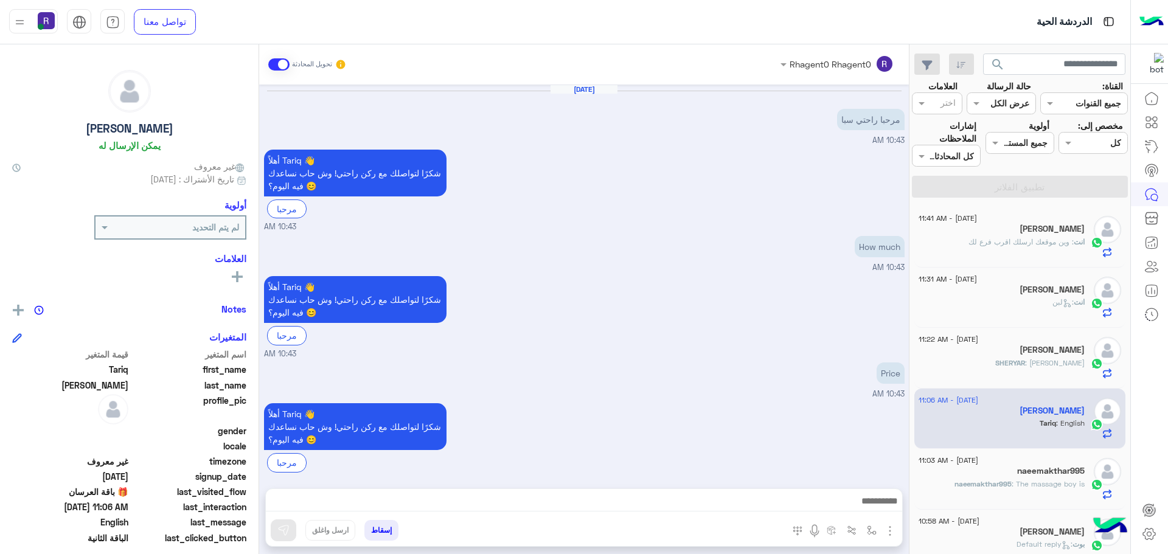
scroll to position [1018, 0]
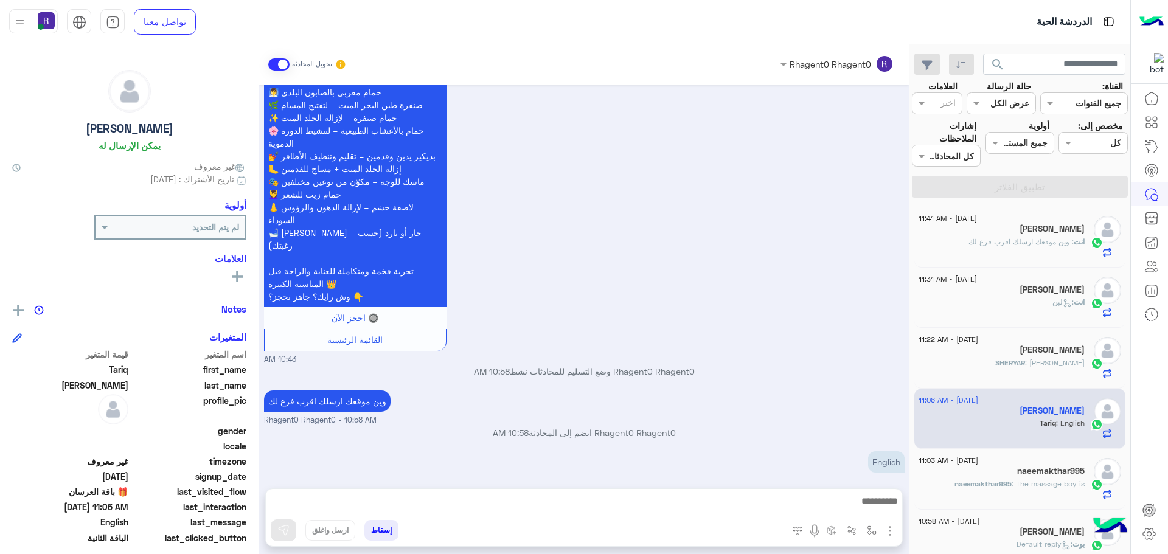
click at [1002, 473] on div "naeemakthar995" at bounding box center [1001, 472] width 166 height 13
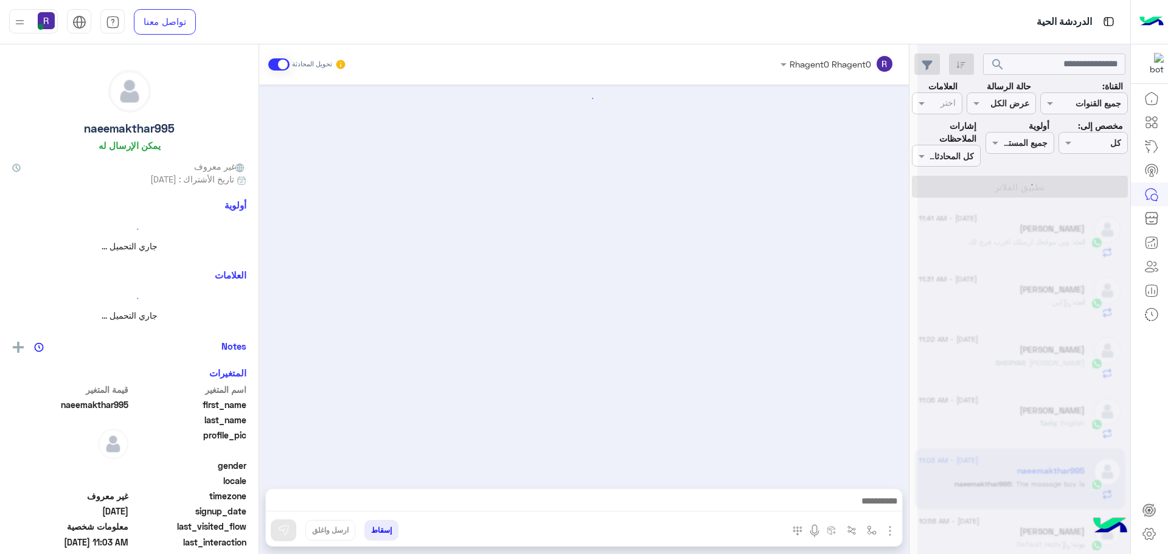
scroll to position [1229, 0]
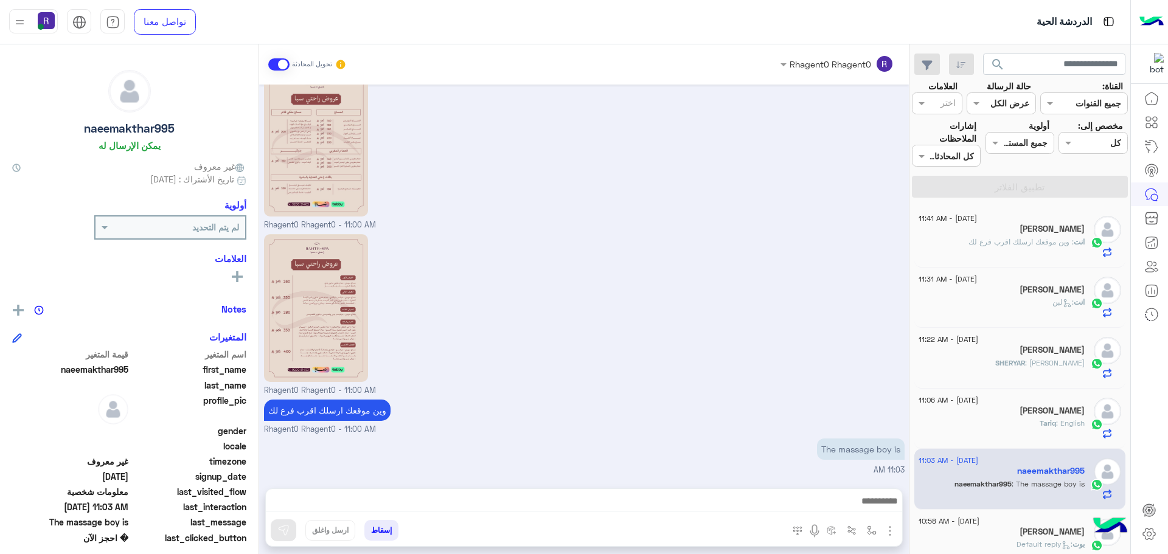
click at [978, 234] on div "[PERSON_NAME]" at bounding box center [1001, 230] width 166 height 13
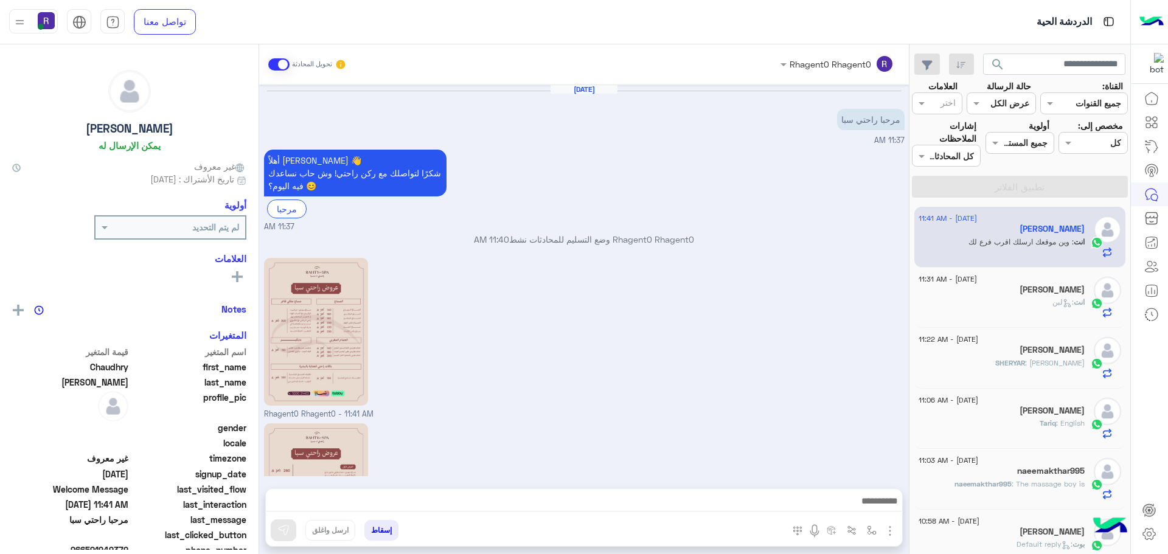
scroll to position [170, 0]
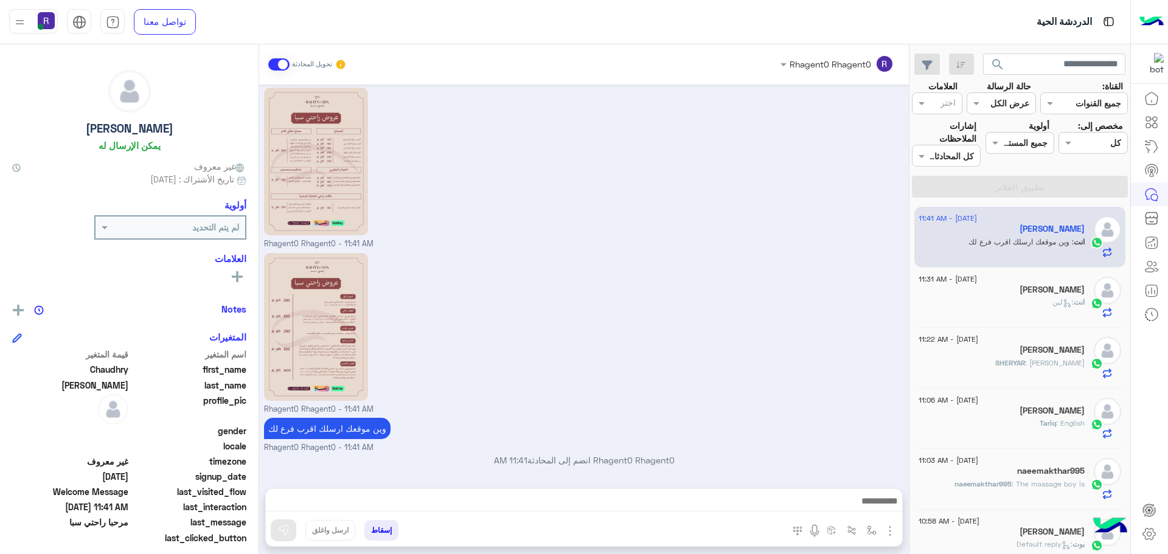
click at [1006, 299] on div "انت : لبن" at bounding box center [1001, 307] width 166 height 21
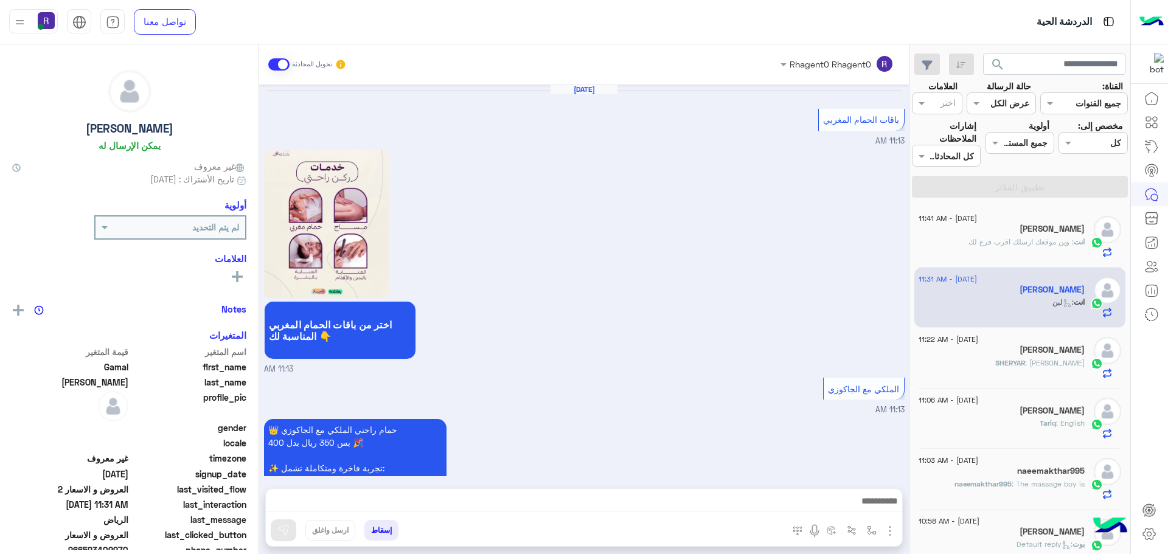
scroll to position [2094, 0]
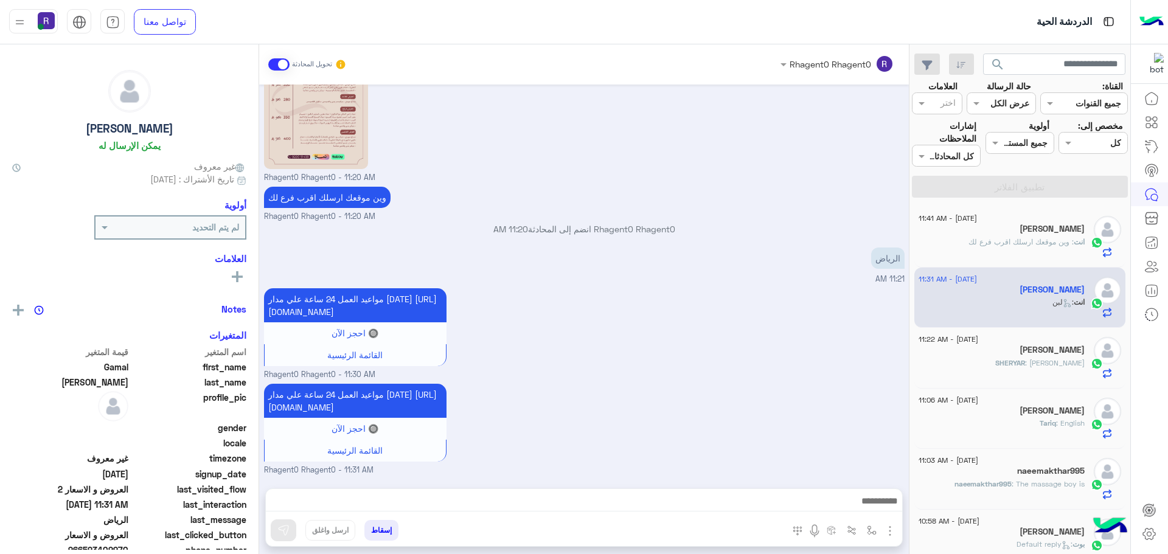
click at [1019, 229] on h5 "[PERSON_NAME]" at bounding box center [1051, 229] width 65 height 10
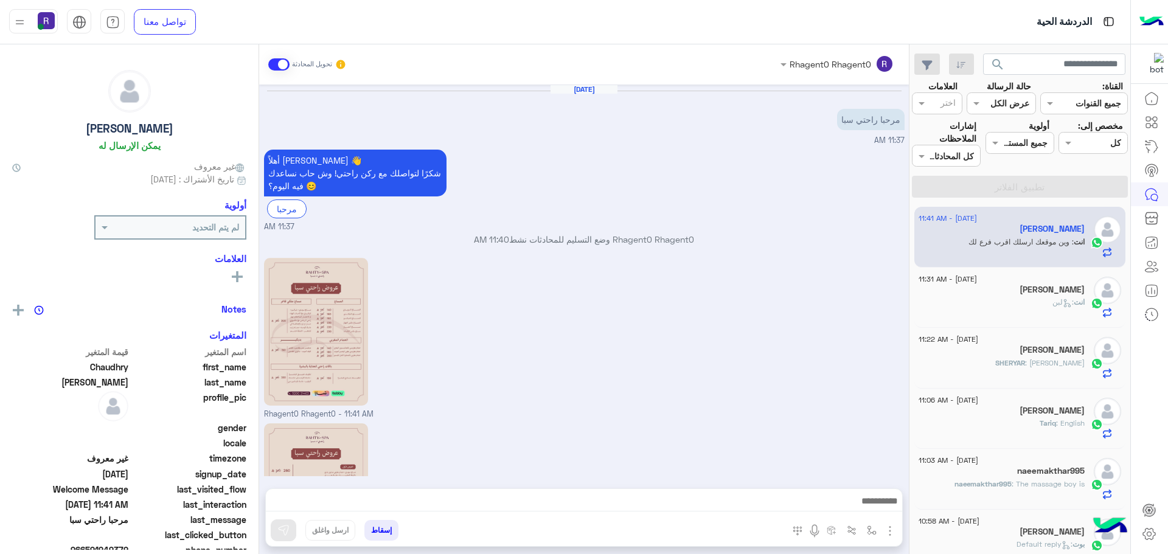
scroll to position [170, 0]
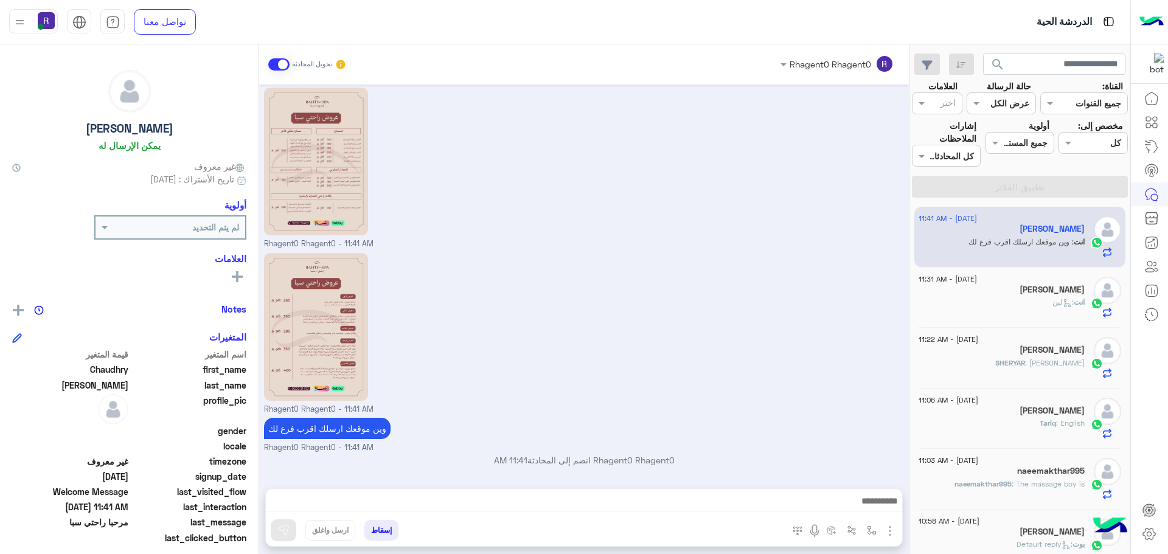
click at [957, 306] on div "انت : لبن" at bounding box center [1001, 307] width 166 height 21
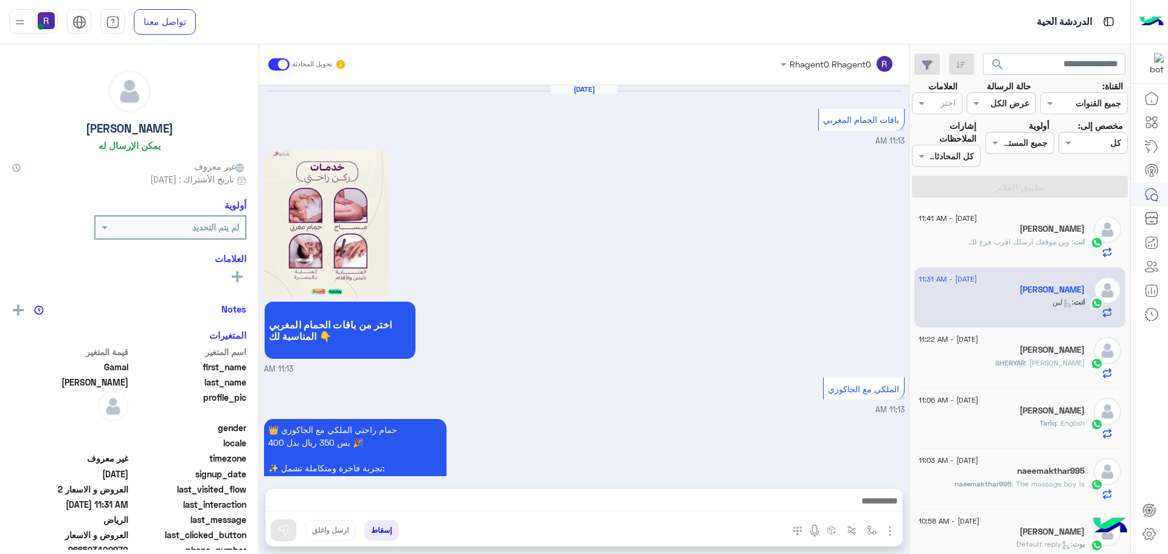
scroll to position [2094, 0]
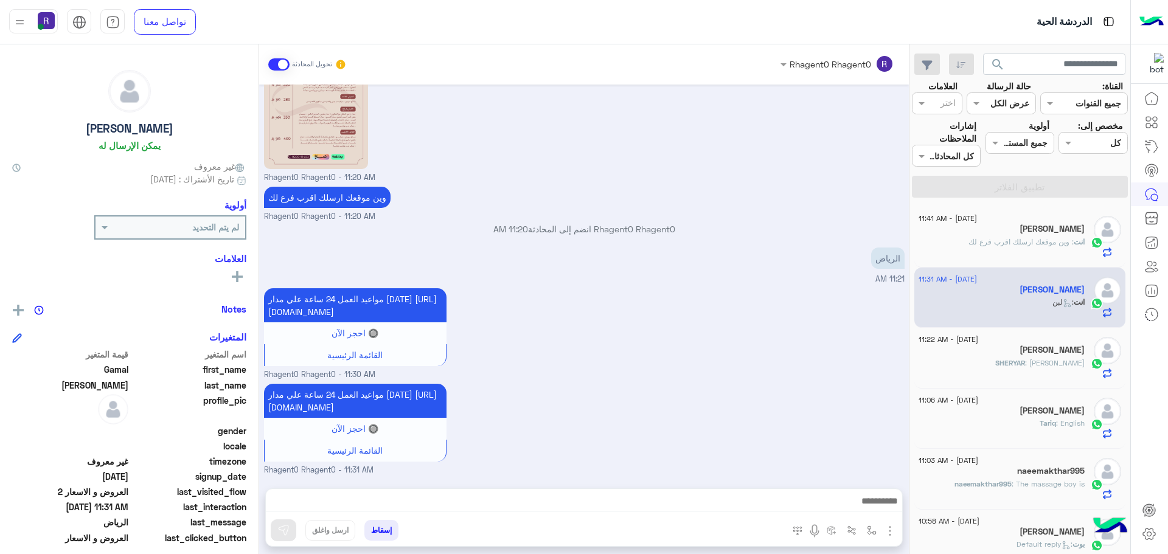
click at [1013, 364] on div "SHERYAR : روما سعد" at bounding box center [1001, 368] width 166 height 21
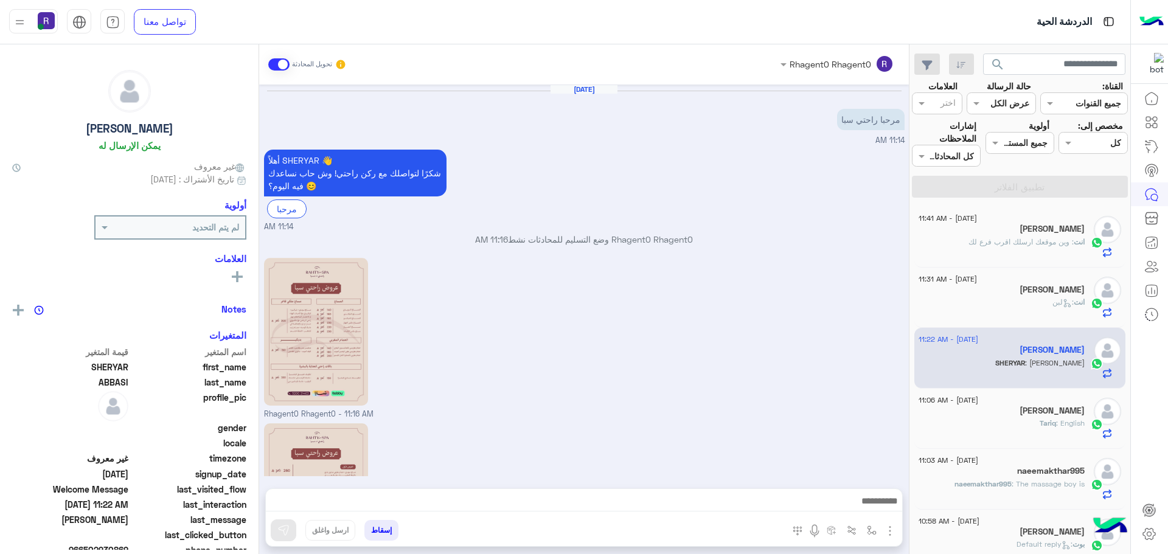
scroll to position [211, 0]
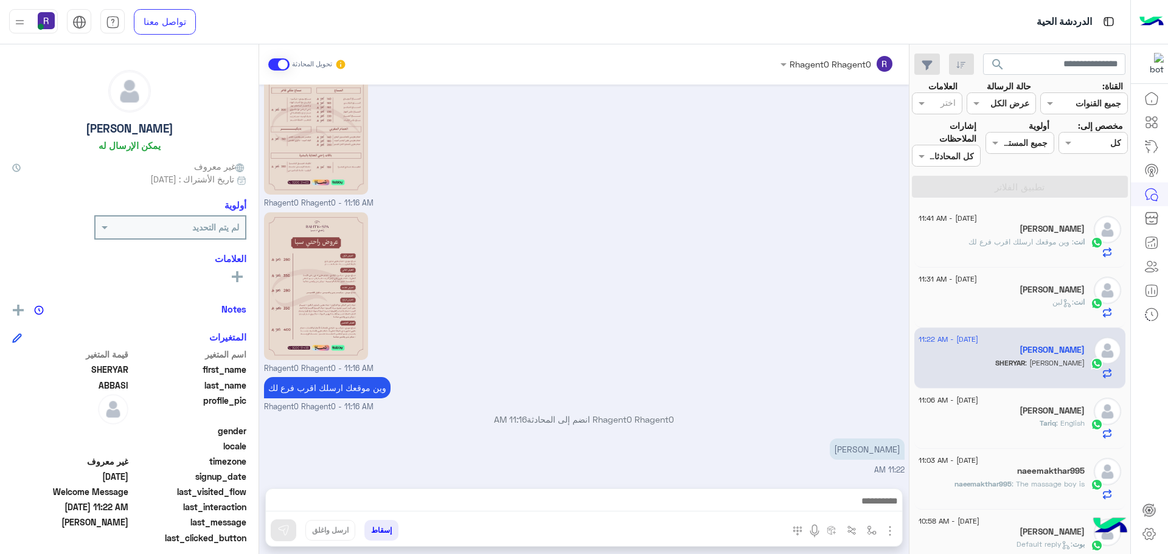
click at [968, 304] on div "انت : لبن" at bounding box center [1001, 307] width 166 height 21
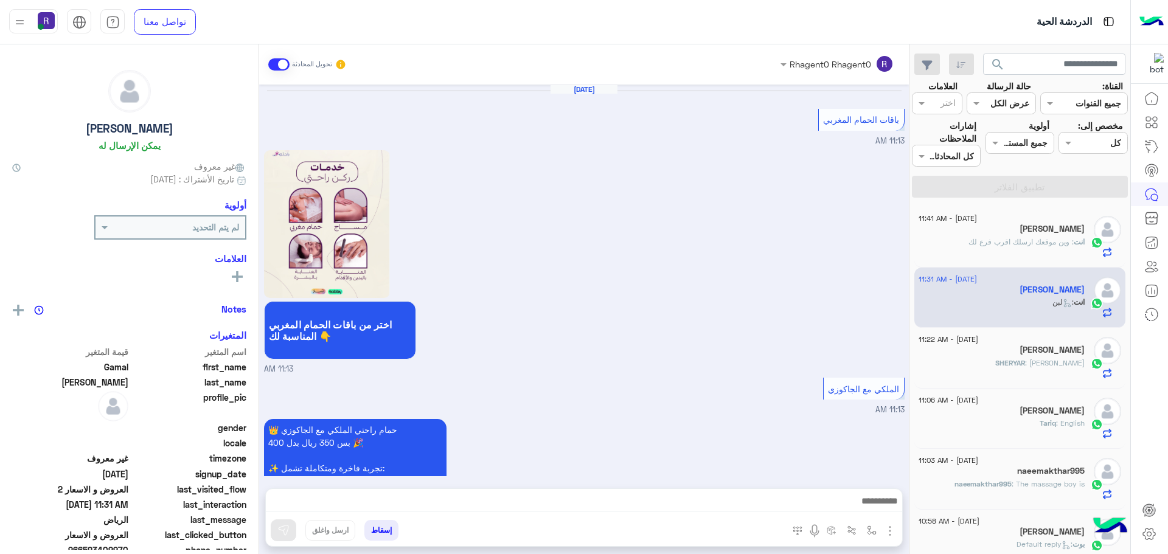
scroll to position [2094, 0]
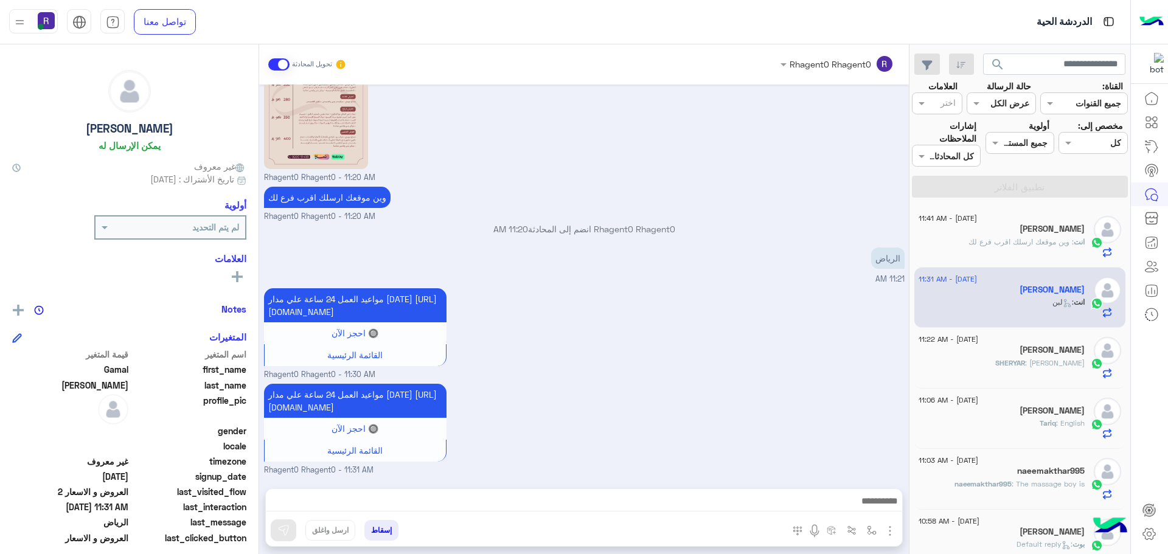
click at [979, 366] on div "SHERYAR : روما سعد" at bounding box center [1001, 368] width 166 height 21
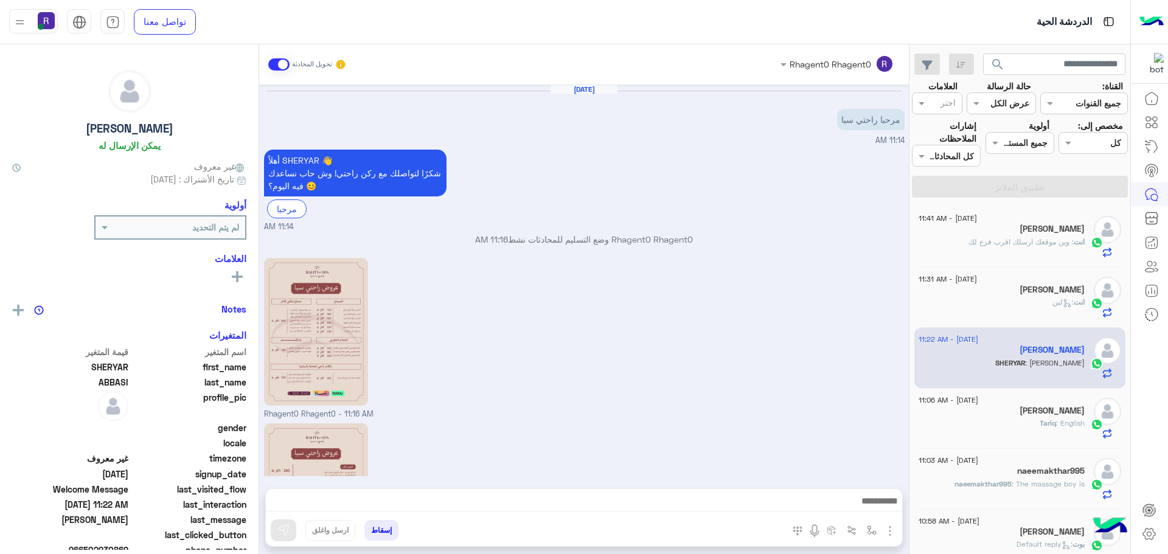
scroll to position [211, 0]
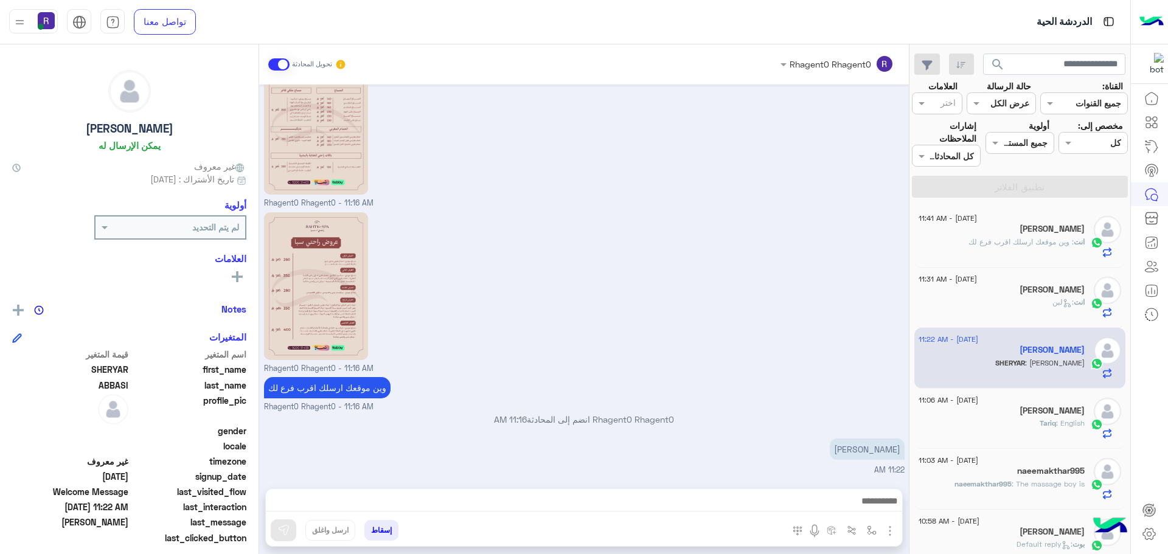
click at [1039, 440] on div "3 September - 11:06 AM Tariq Anwar Tariq : English" at bounding box center [1020, 419] width 212 height 61
click at [1040, 419] on span "Tariq" at bounding box center [1048, 422] width 16 height 9
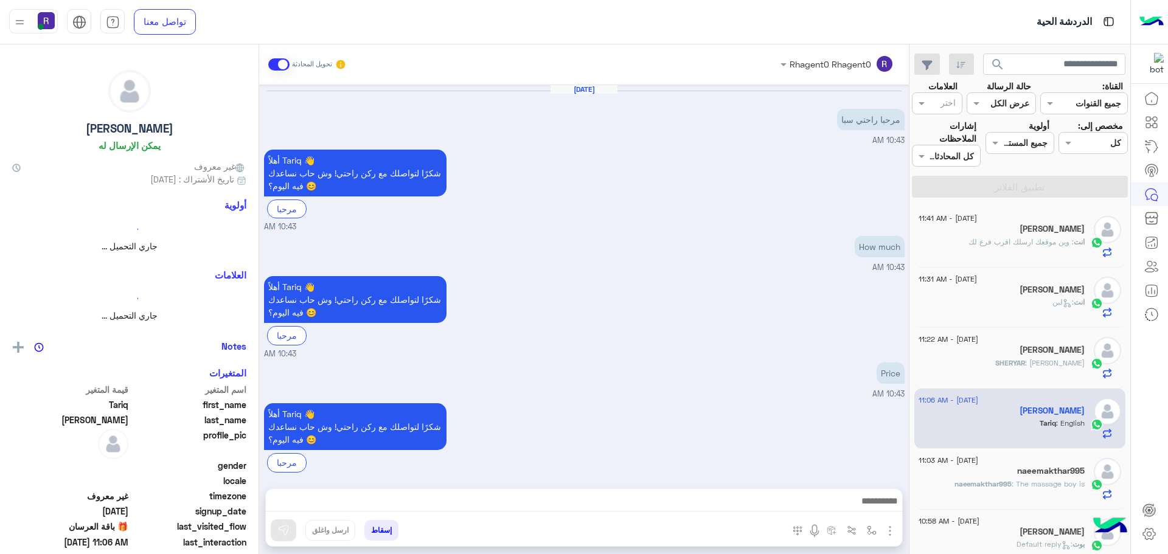
scroll to position [1018, 0]
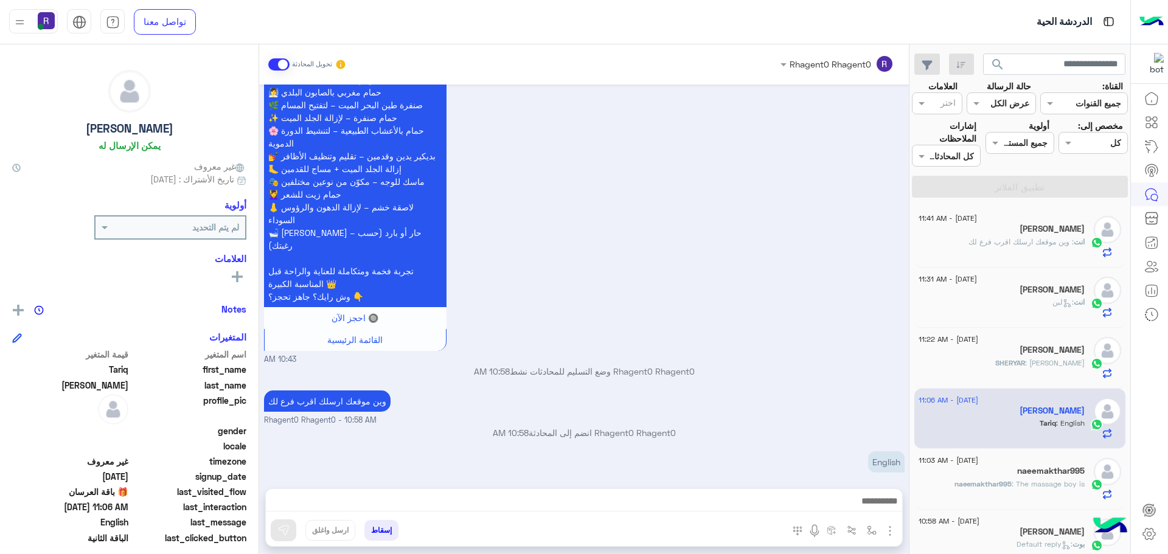
click at [1018, 467] on h5 "naeemakthar995" at bounding box center [1051, 471] width 68 height 10
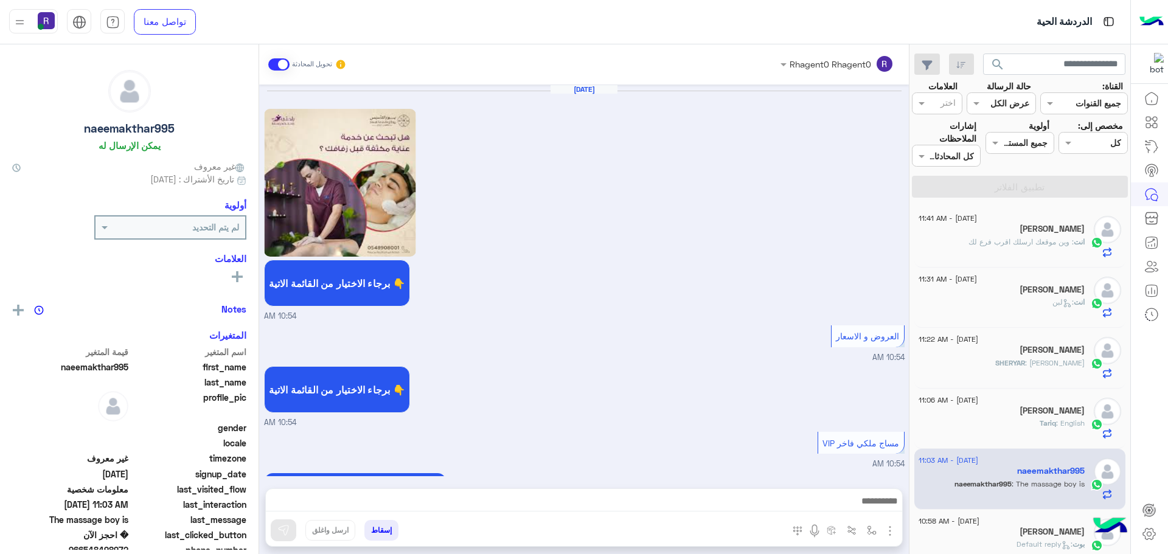
scroll to position [1229, 0]
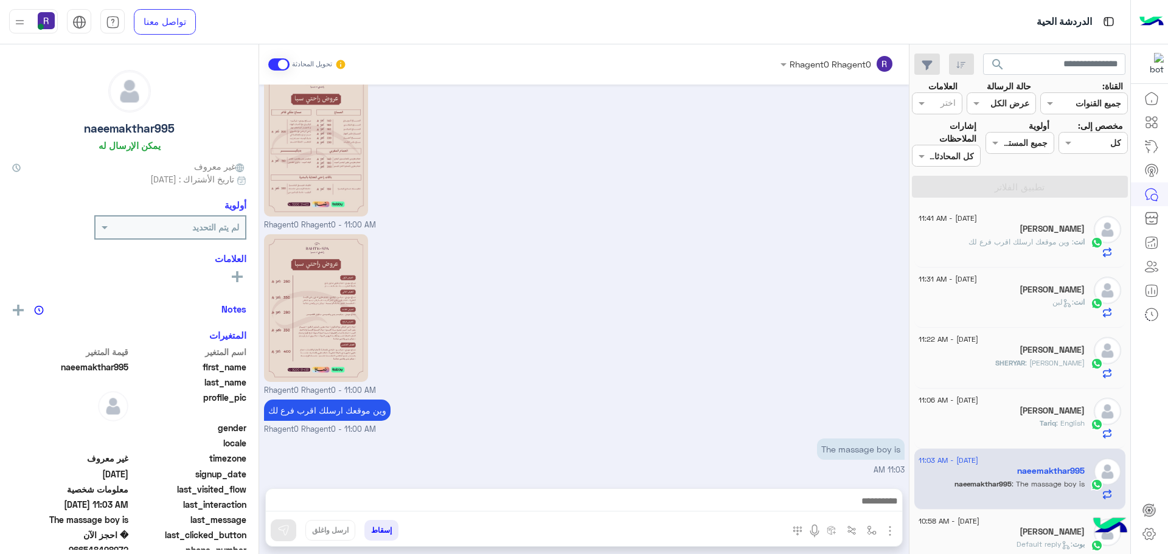
click at [1034, 254] on div "انت : وين موقعك ارسلك اقرب فرع لك" at bounding box center [1001, 247] width 166 height 21
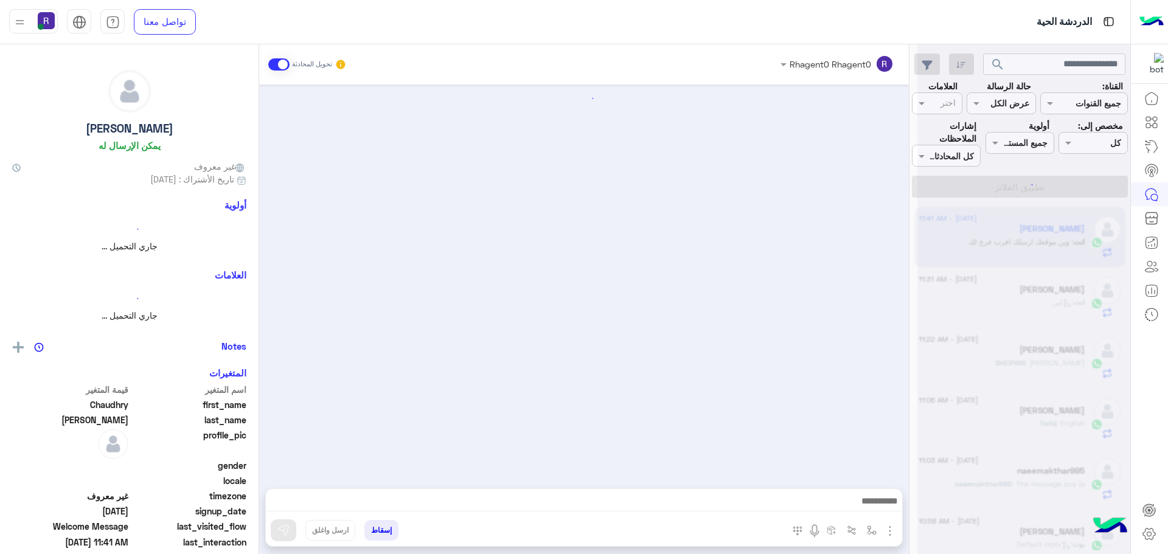
scroll to position [170, 0]
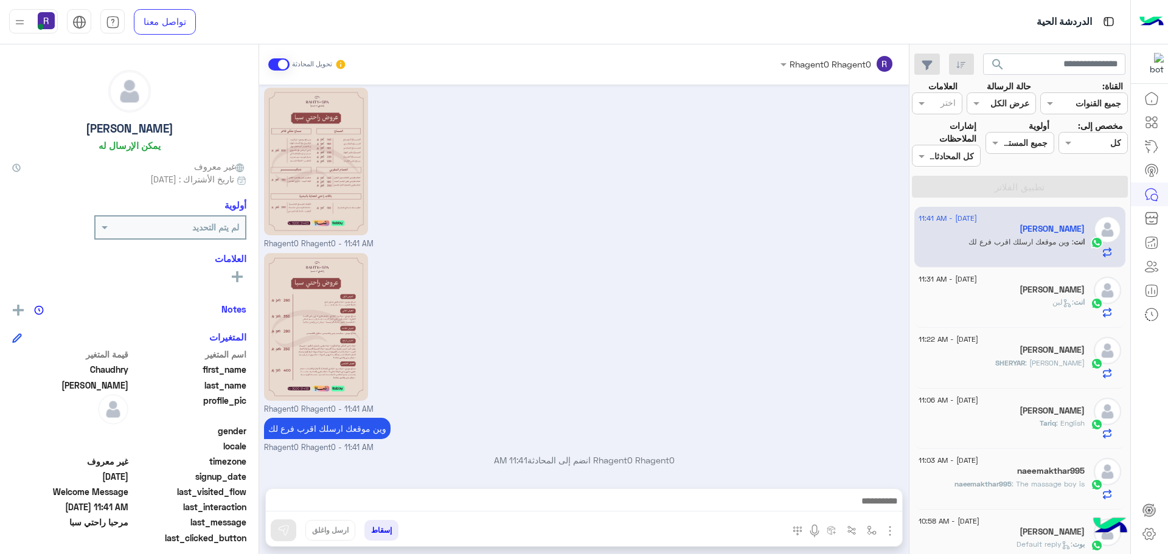
click at [1053, 305] on span ": لبن" at bounding box center [1062, 301] width 21 height 9
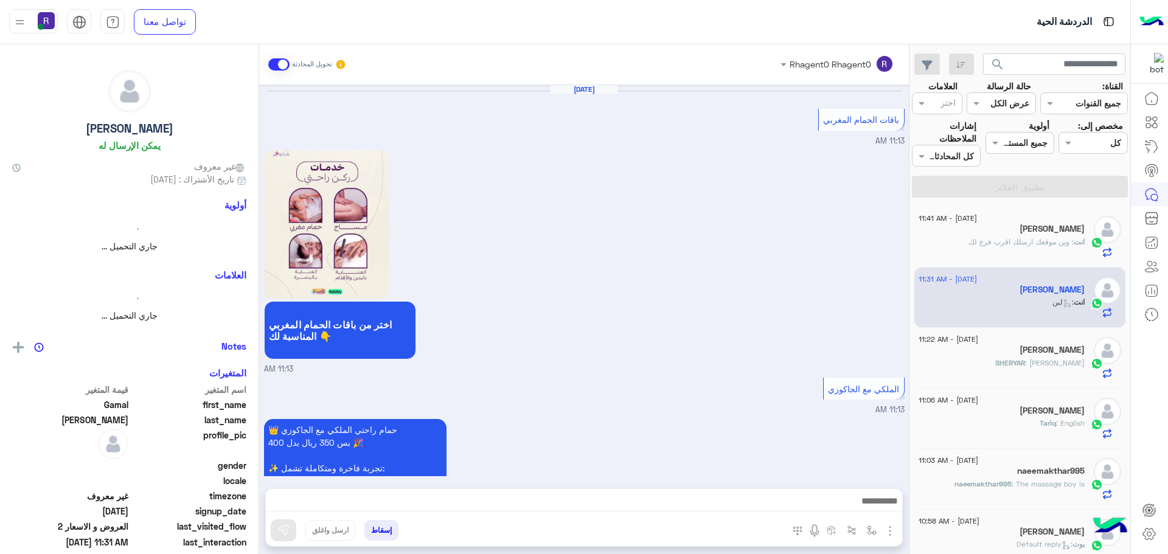
scroll to position [2094, 0]
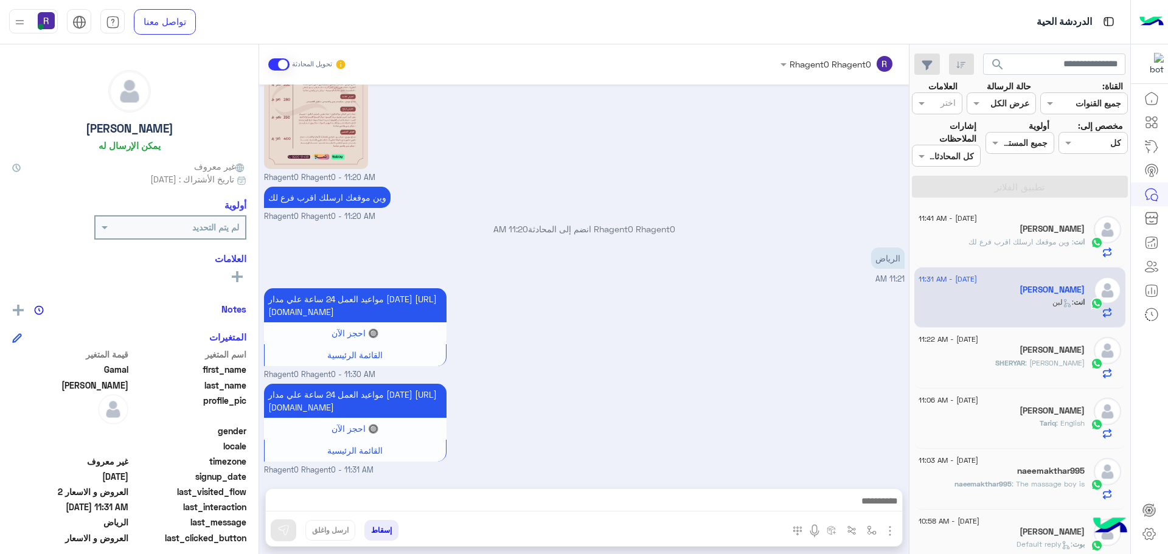
click at [1006, 364] on div "SHERYAR : روما سعد" at bounding box center [1001, 368] width 166 height 21
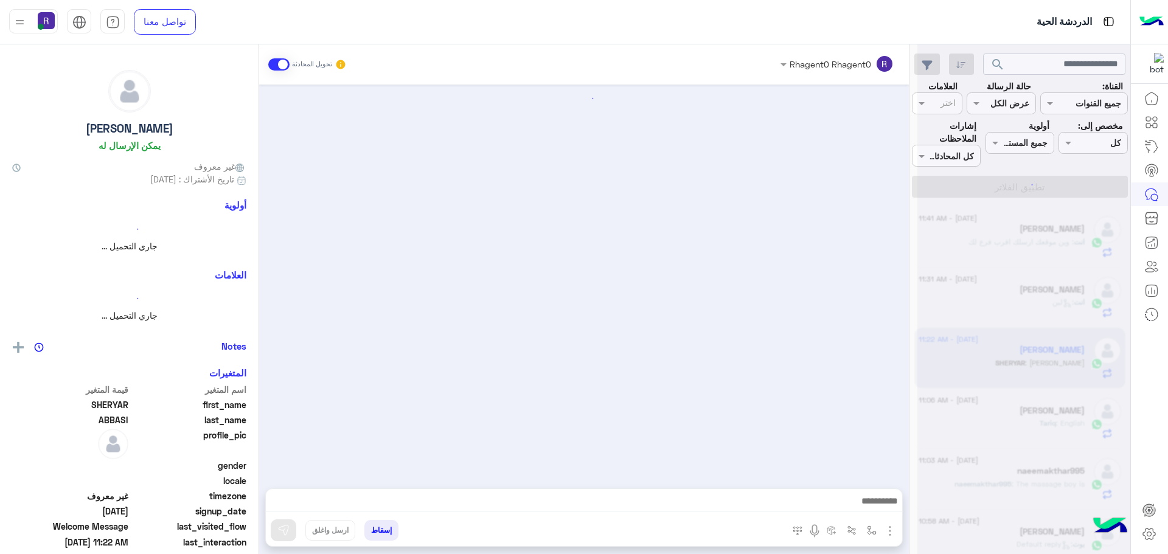
scroll to position [211, 0]
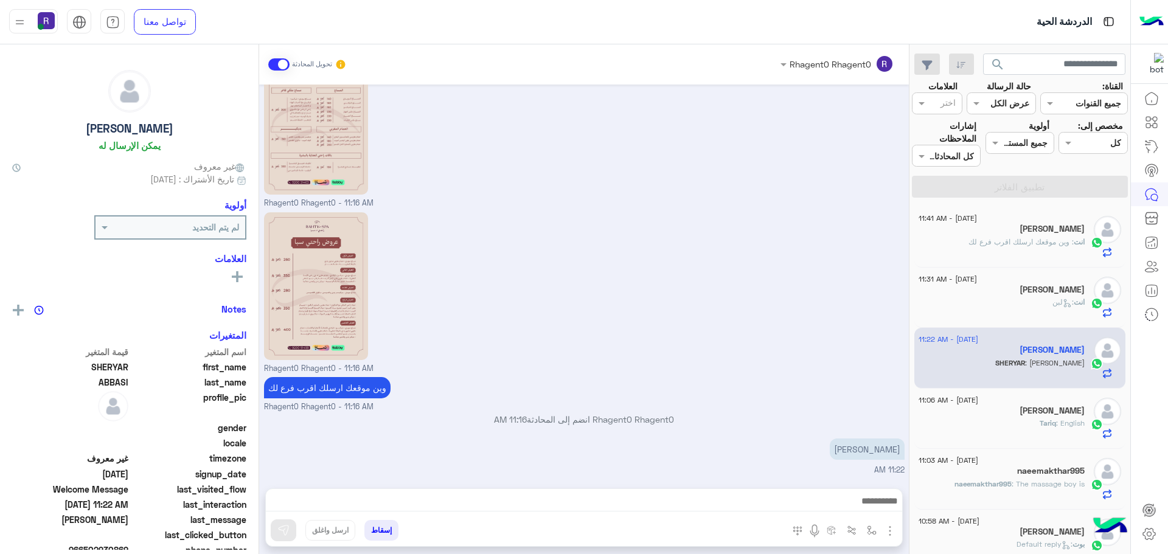
click at [1032, 248] on div "انت : وين موقعك ارسلك اقرب فرع لك" at bounding box center [1001, 247] width 166 height 21
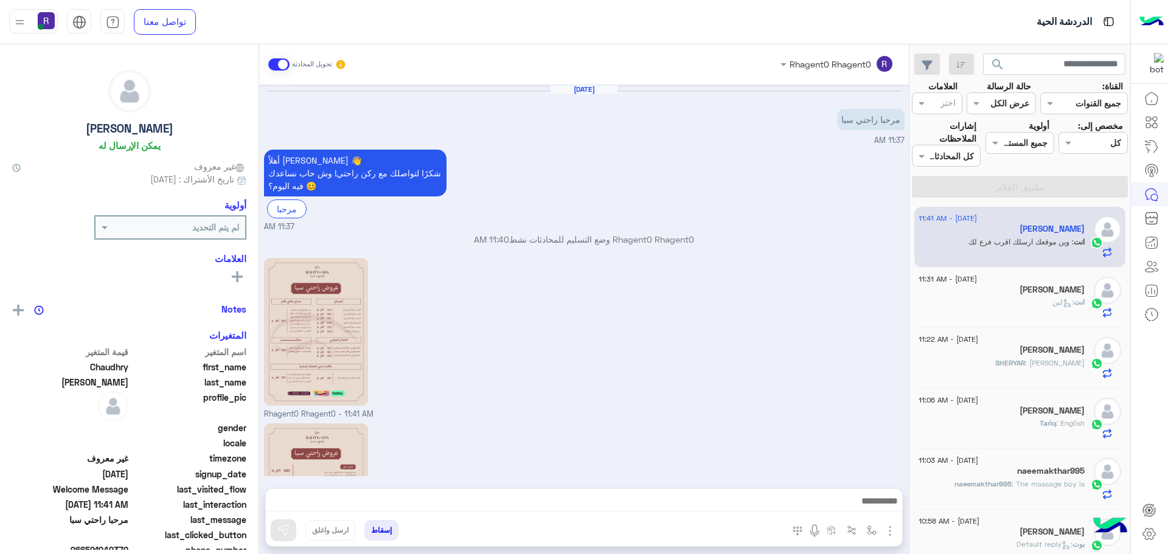
scroll to position [170, 0]
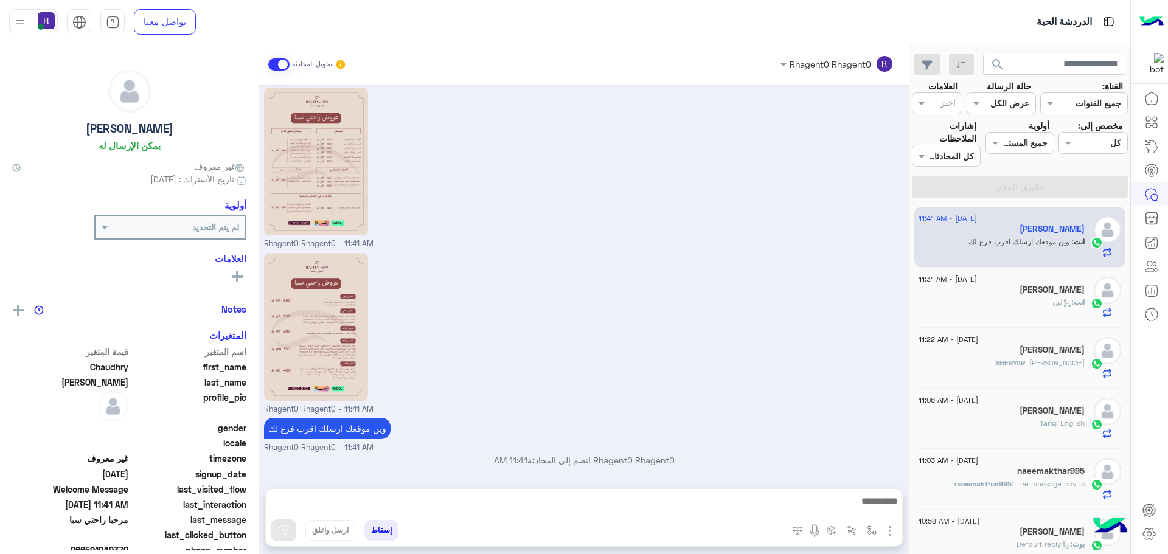
click at [1021, 310] on div "انت : لبن" at bounding box center [1001, 307] width 166 height 21
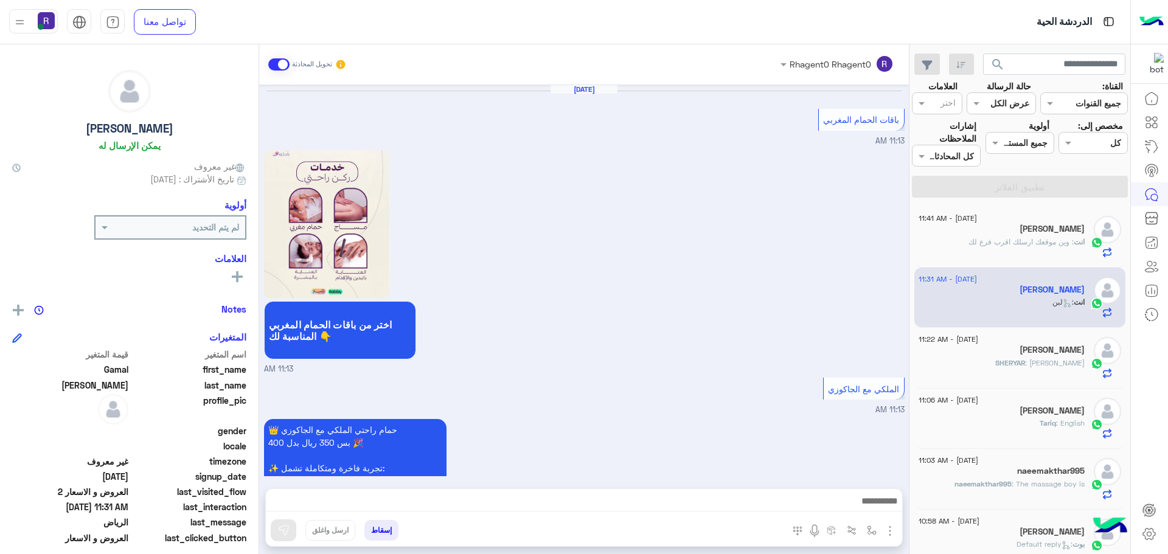
scroll to position [2094, 0]
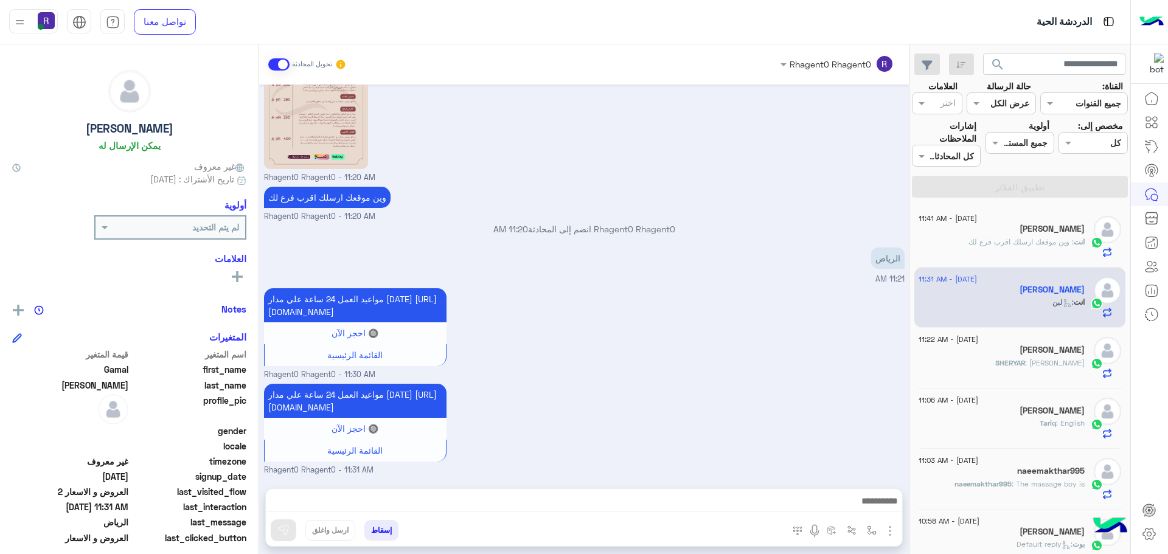
click at [1041, 359] on span ": [PERSON_NAME]" at bounding box center [1055, 362] width 60 height 9
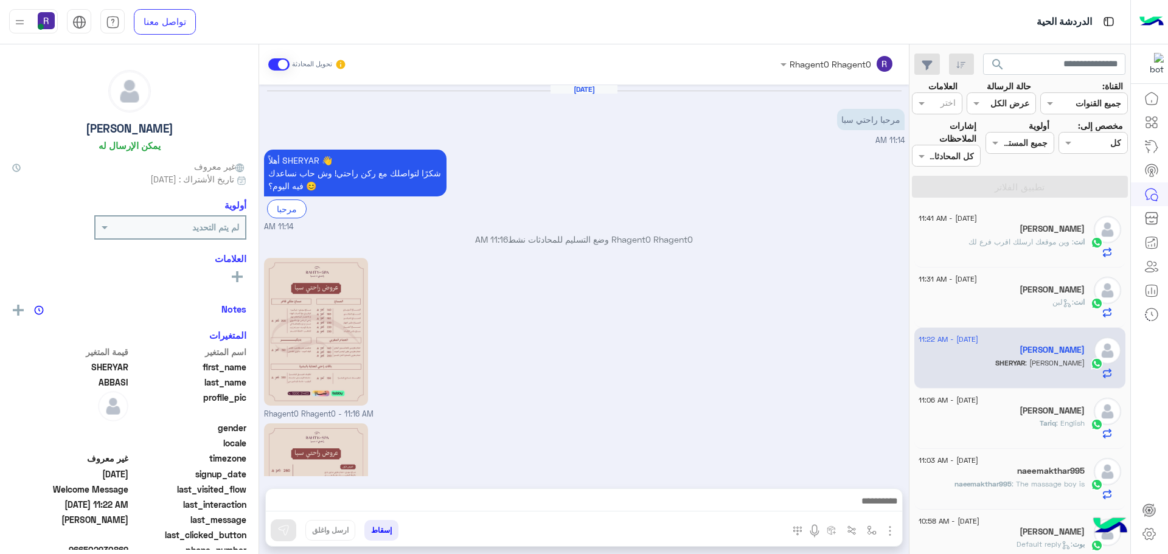
scroll to position [211, 0]
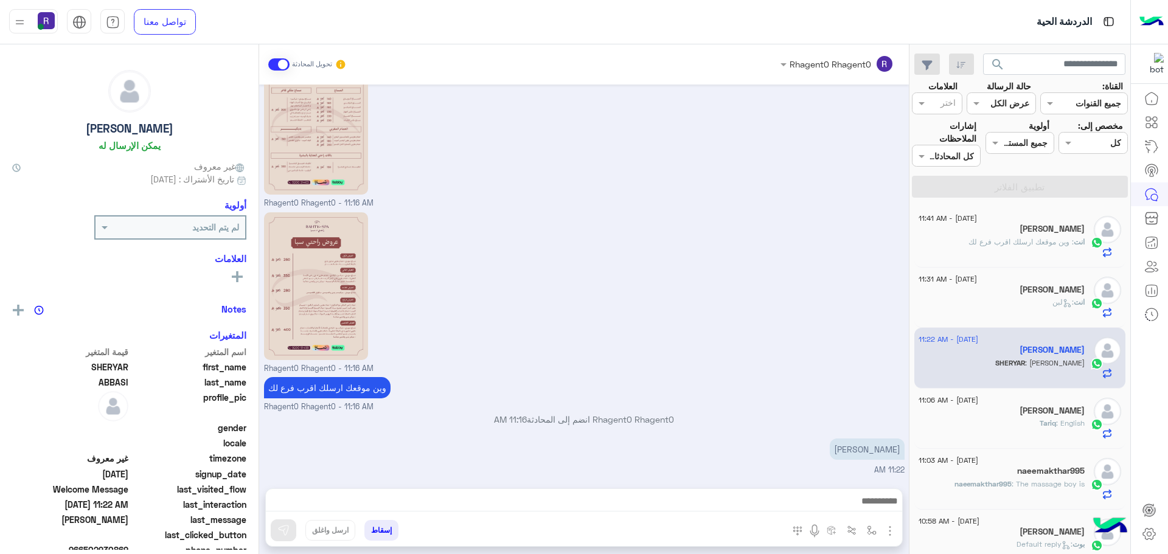
click at [1020, 421] on div "Tariq : English" at bounding box center [1001, 428] width 166 height 21
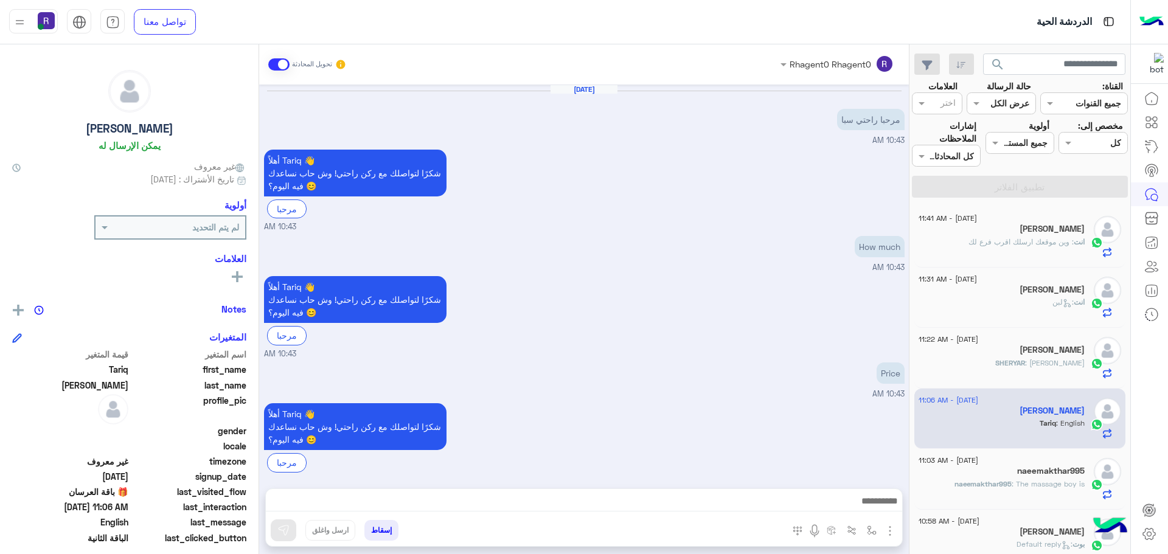
scroll to position [1018, 0]
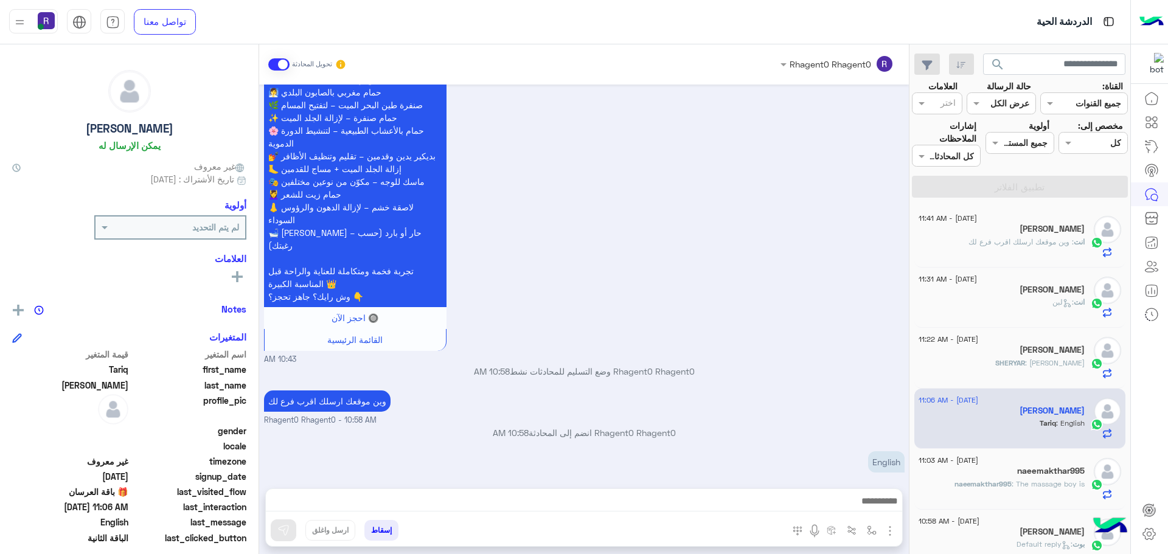
click at [1030, 468] on h5 "naeemakthar995" at bounding box center [1051, 471] width 68 height 10
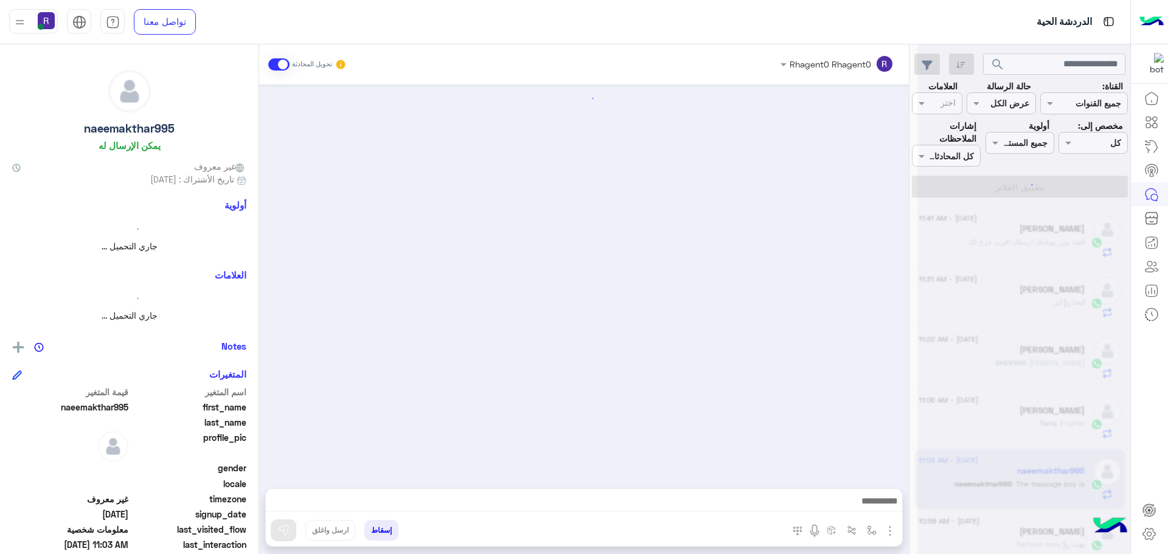
scroll to position [1229, 0]
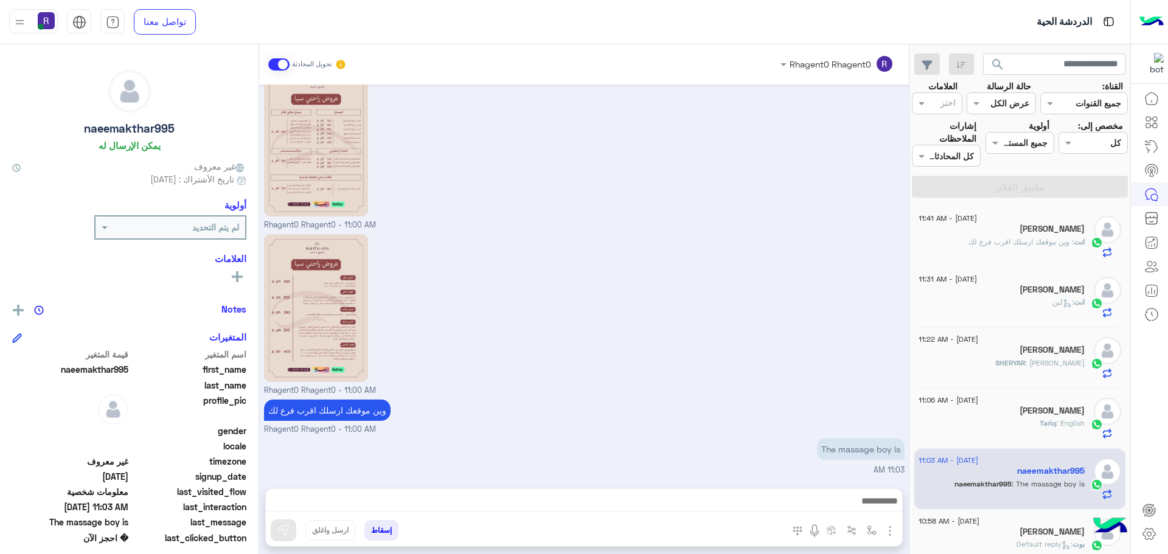
click at [1023, 234] on div "[PERSON_NAME]" at bounding box center [1001, 230] width 166 height 13
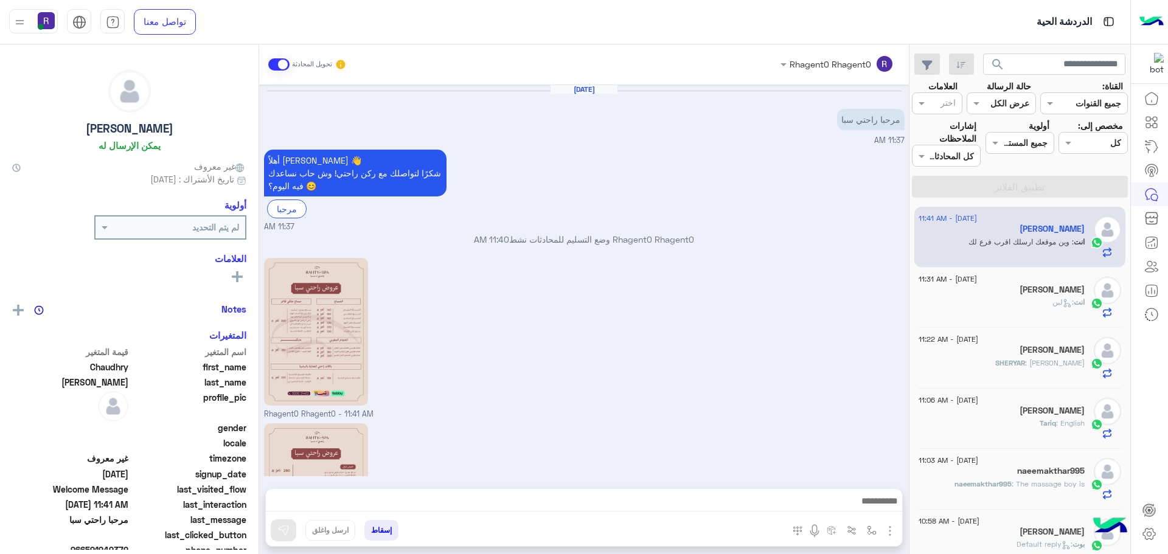
scroll to position [170, 0]
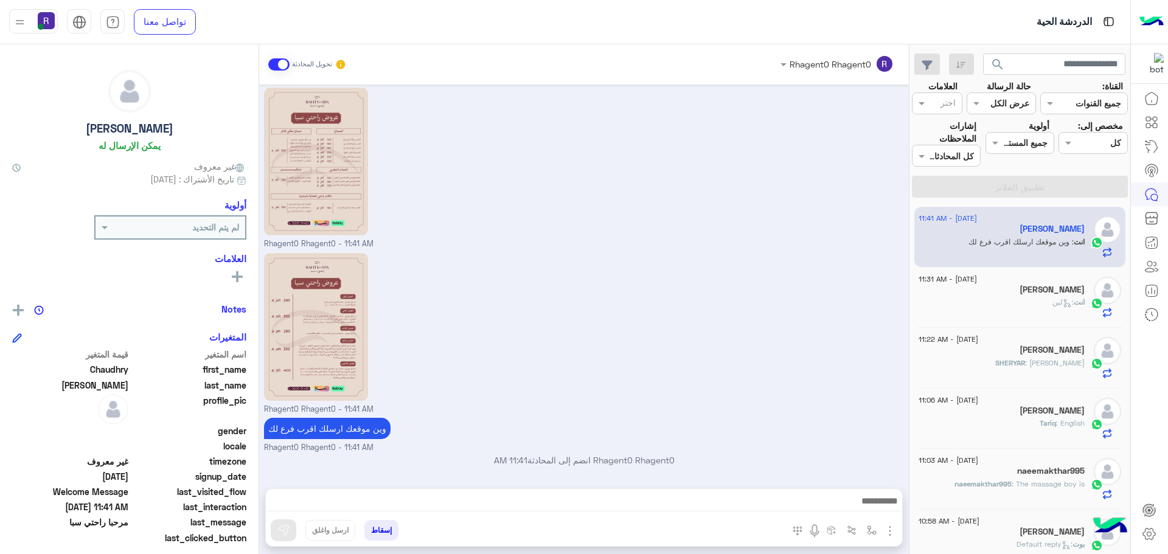
click at [1019, 310] on div "انت : لبن" at bounding box center [1001, 307] width 166 height 21
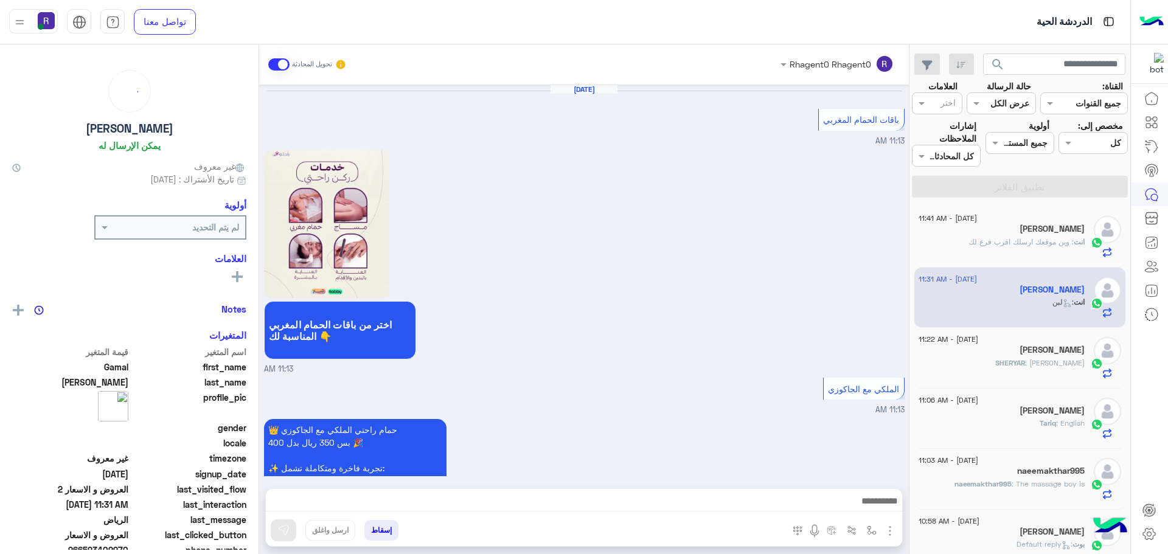
scroll to position [2094, 0]
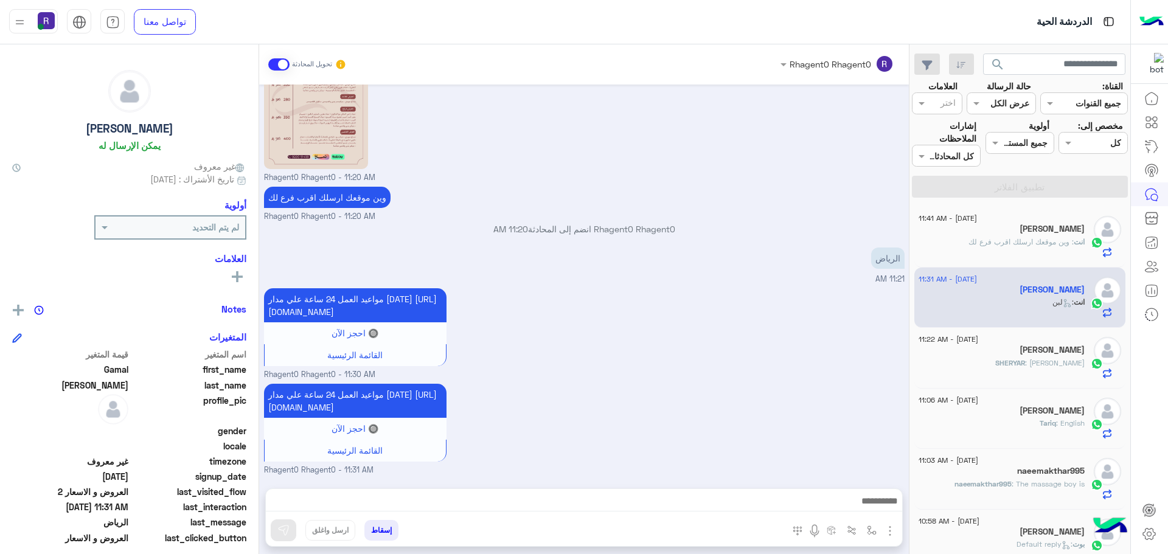
click at [1019, 353] on h5 "[PERSON_NAME]" at bounding box center [1051, 350] width 65 height 10
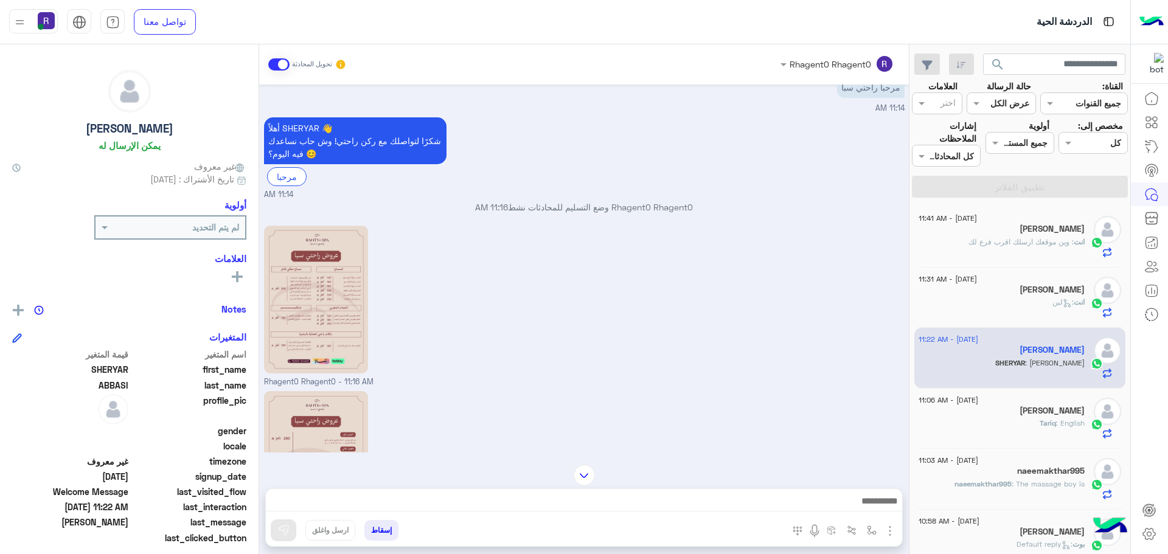
scroll to position [210, 0]
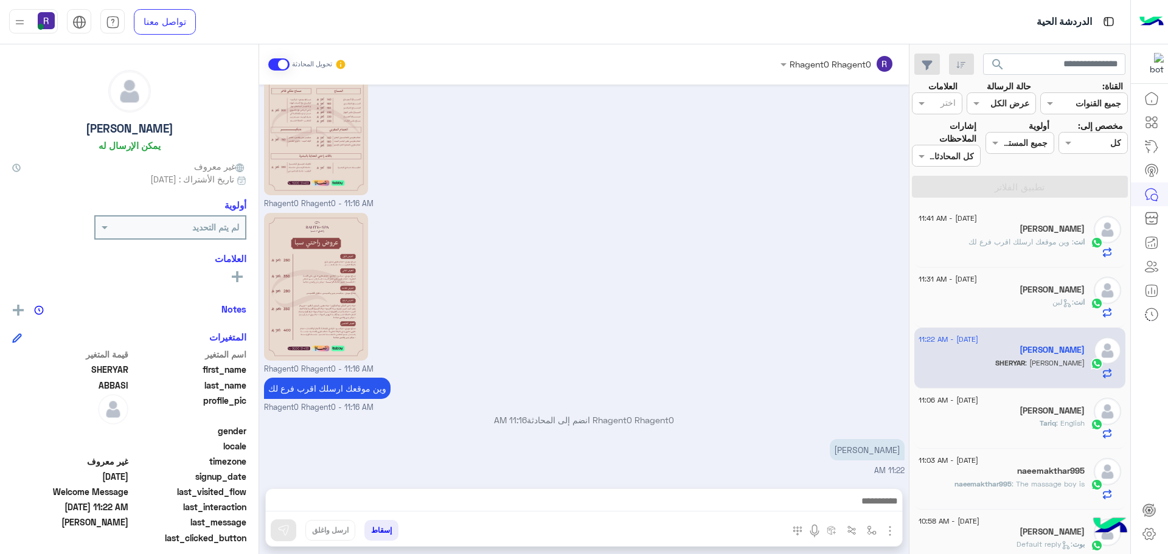
click at [996, 421] on div "Tariq : English" at bounding box center [1001, 428] width 166 height 21
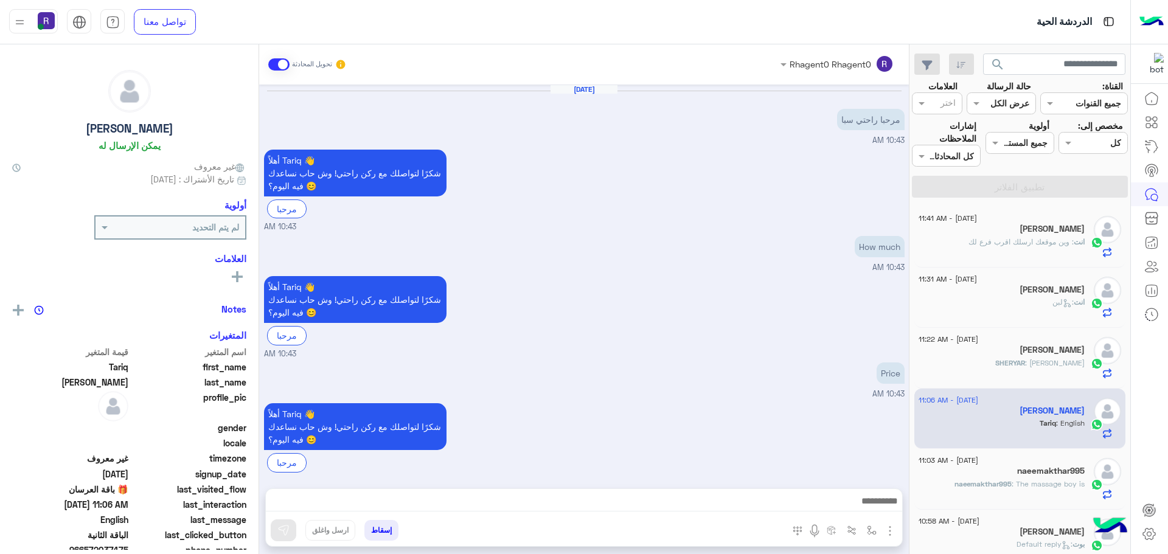
scroll to position [1018, 0]
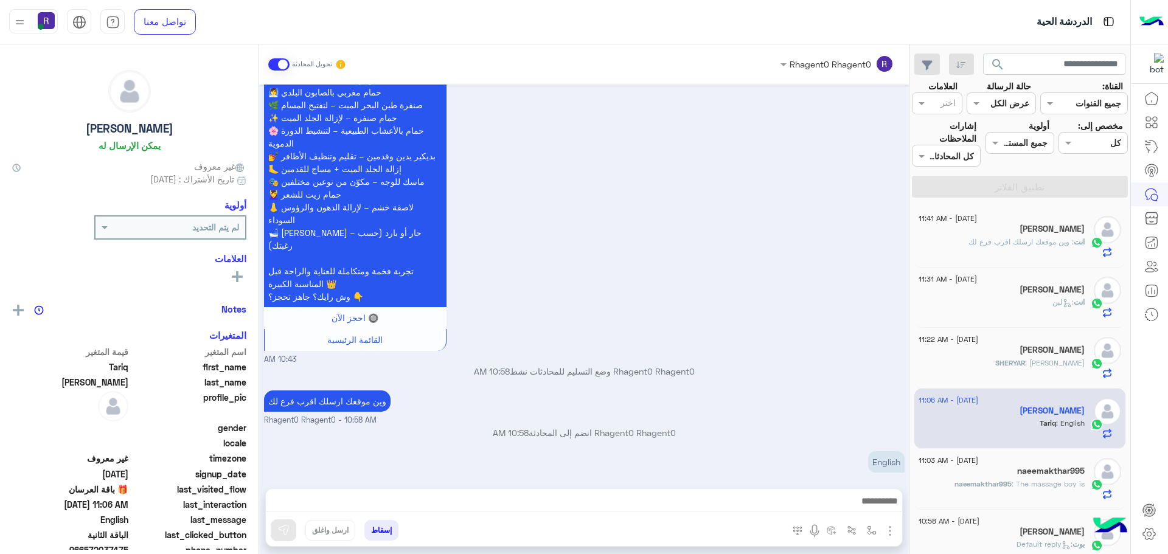
click at [1004, 305] on div "انت : لبن" at bounding box center [1001, 307] width 166 height 21
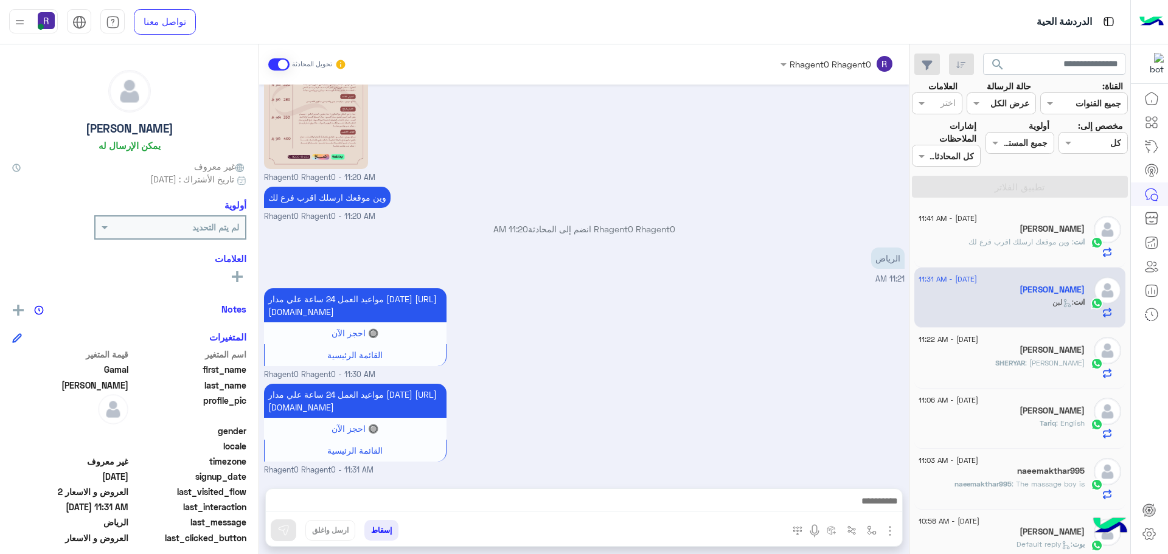
scroll to position [1911, 0]
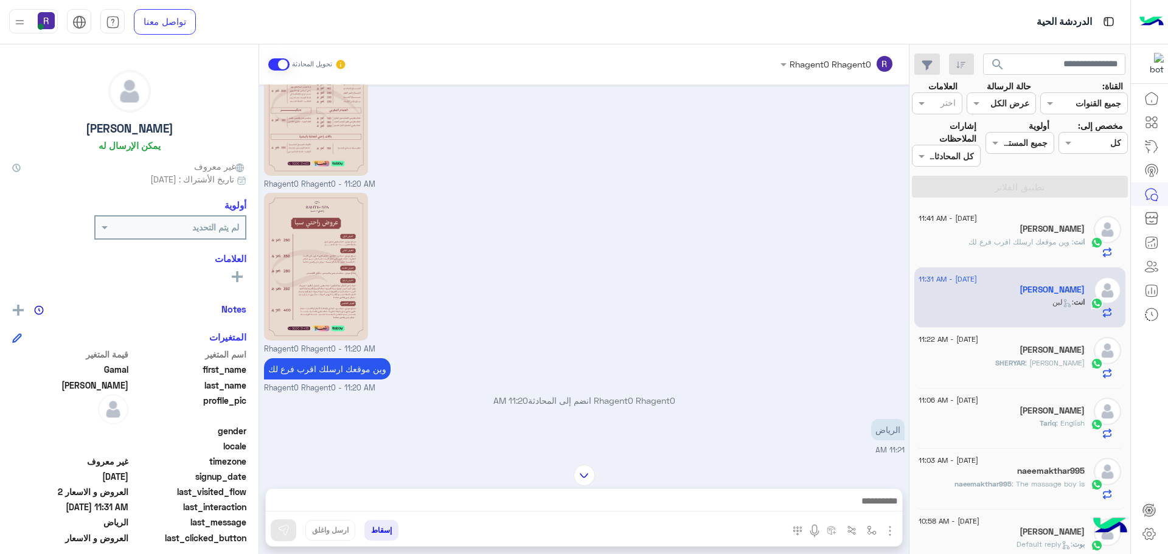
click at [1021, 244] on span ": وين موقعك ارسلك اقرب فرع لك" at bounding box center [1020, 241] width 105 height 9
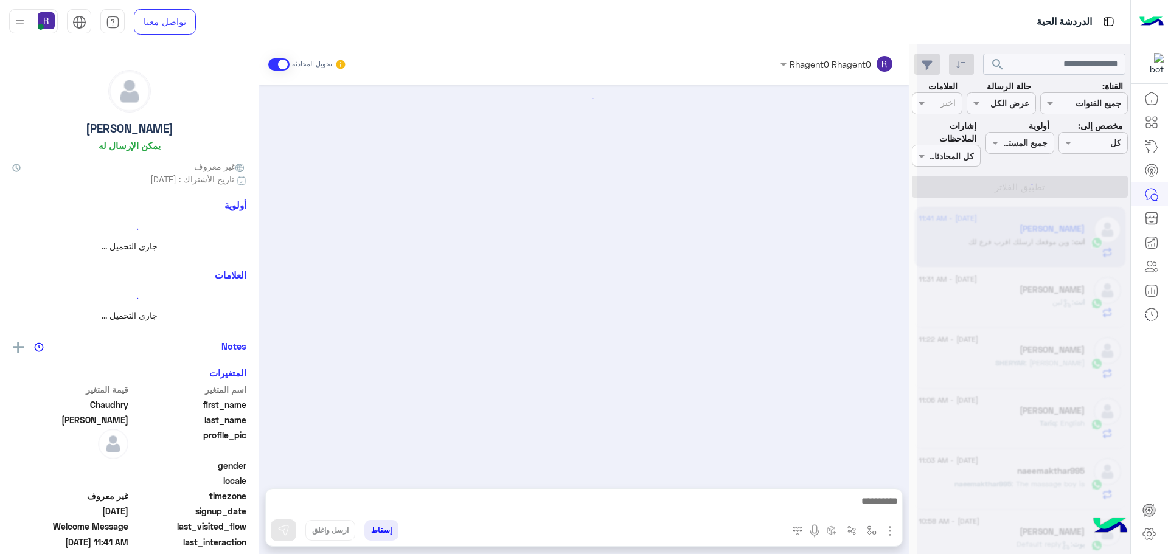
scroll to position [170, 0]
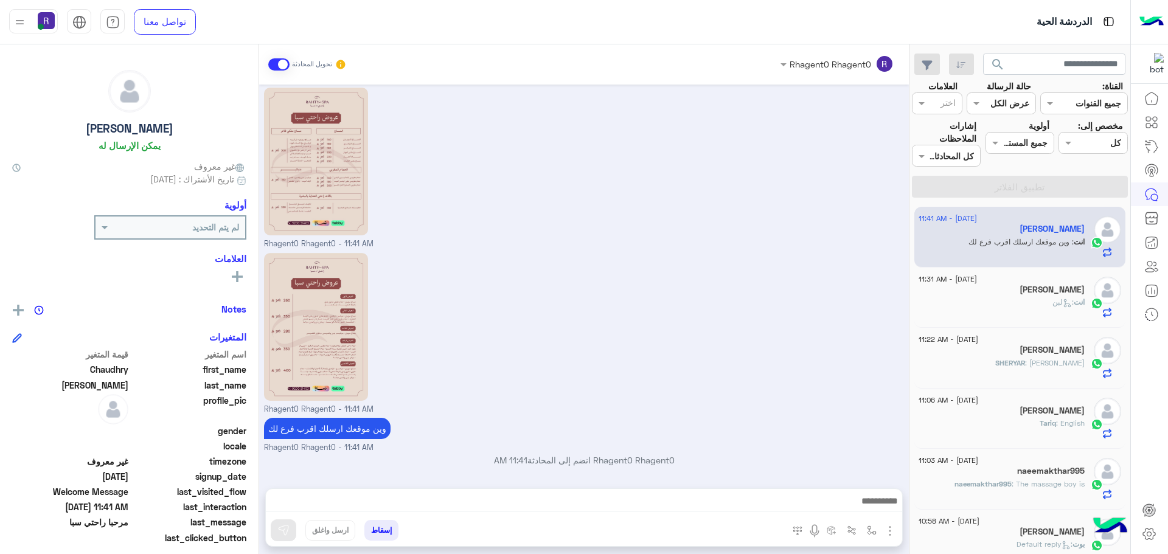
click at [1017, 300] on div "انت : لبن" at bounding box center [1001, 307] width 166 height 21
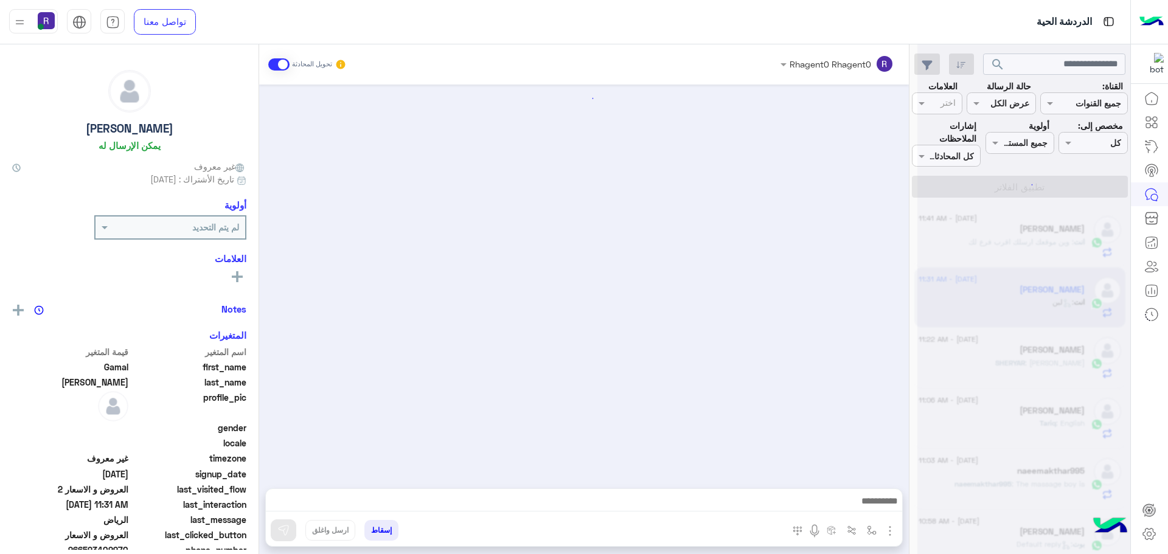
scroll to position [2094, 0]
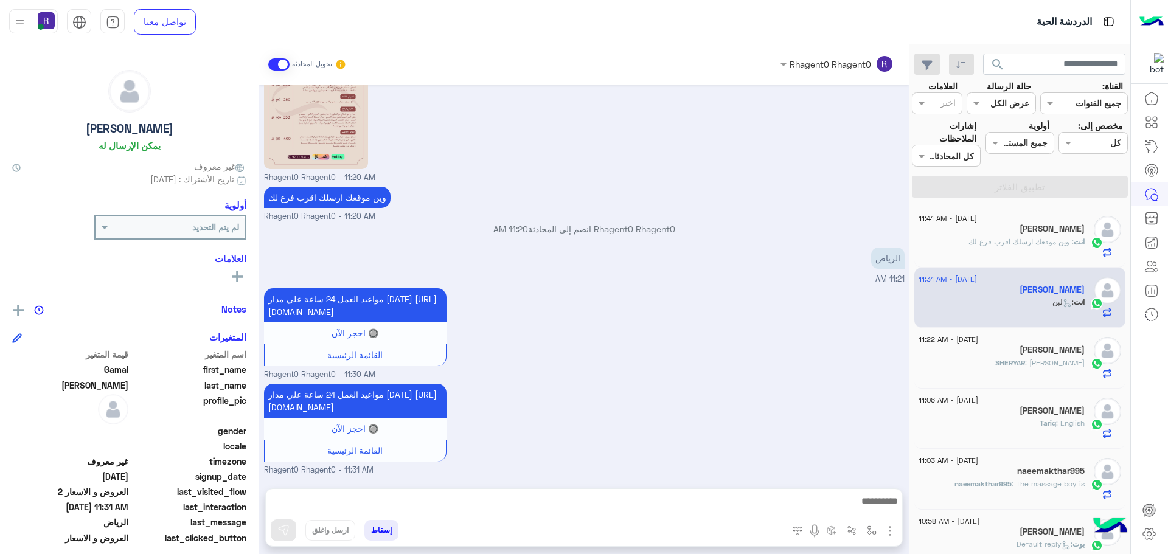
click at [1002, 361] on div "SHERYAR : روما سعد" at bounding box center [1001, 368] width 166 height 21
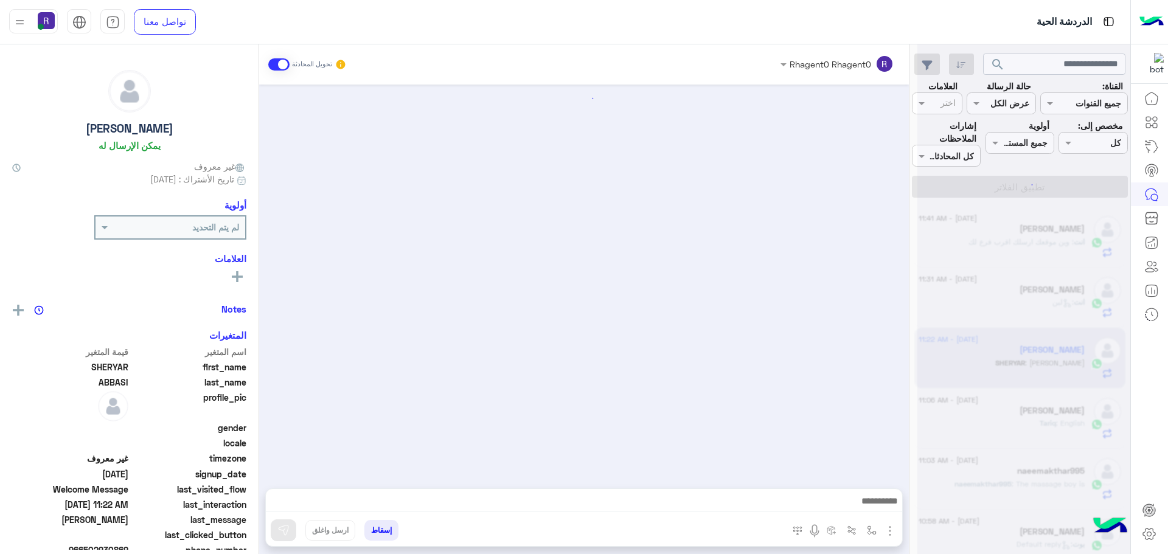
scroll to position [211, 0]
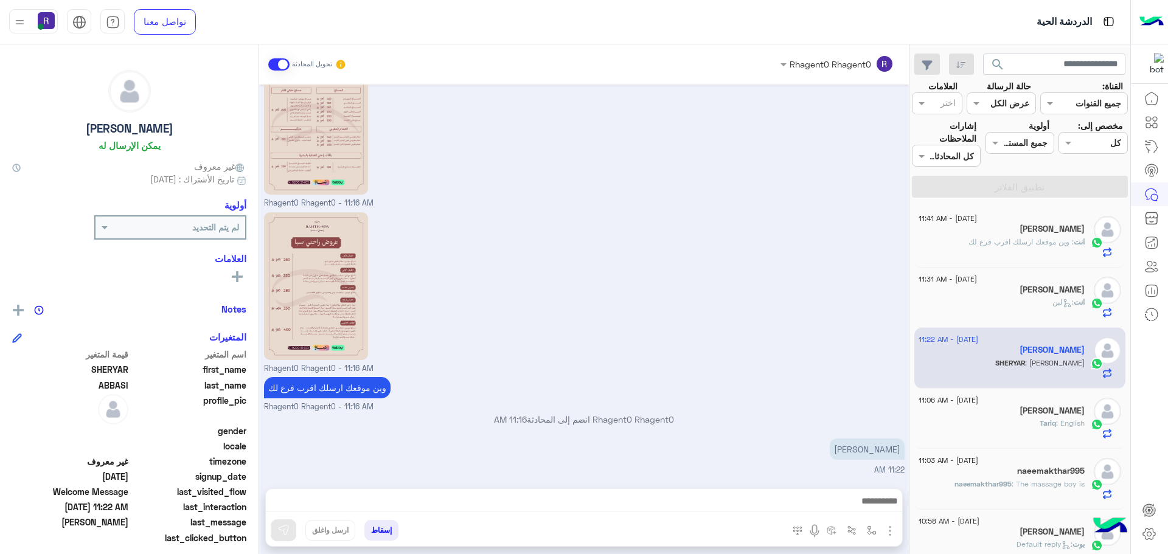
click at [998, 238] on span ": وين موقعك ارسلك اقرب فرع لك" at bounding box center [1020, 241] width 105 height 9
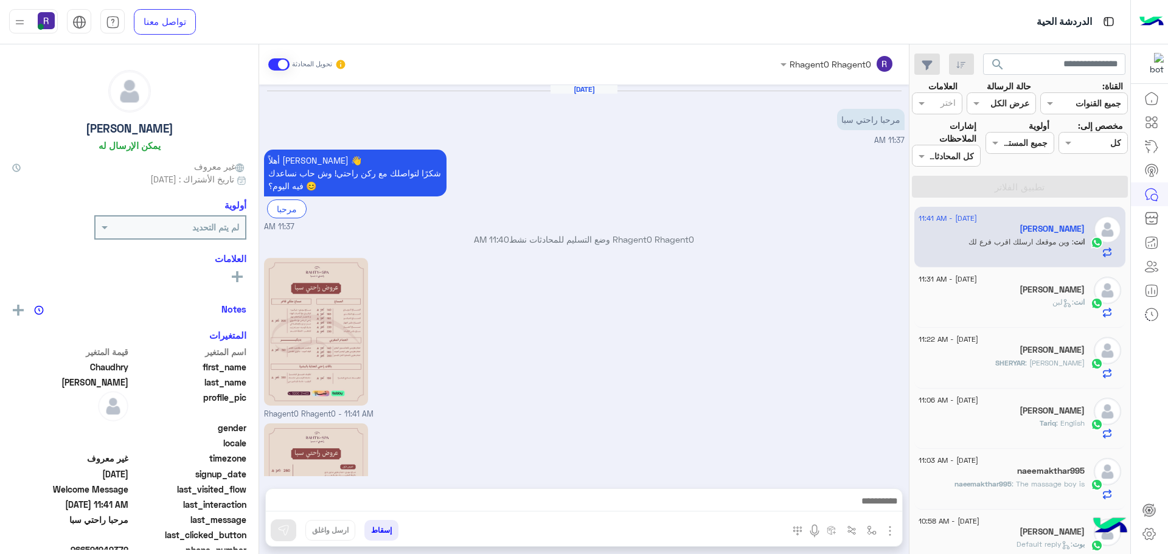
scroll to position [170, 0]
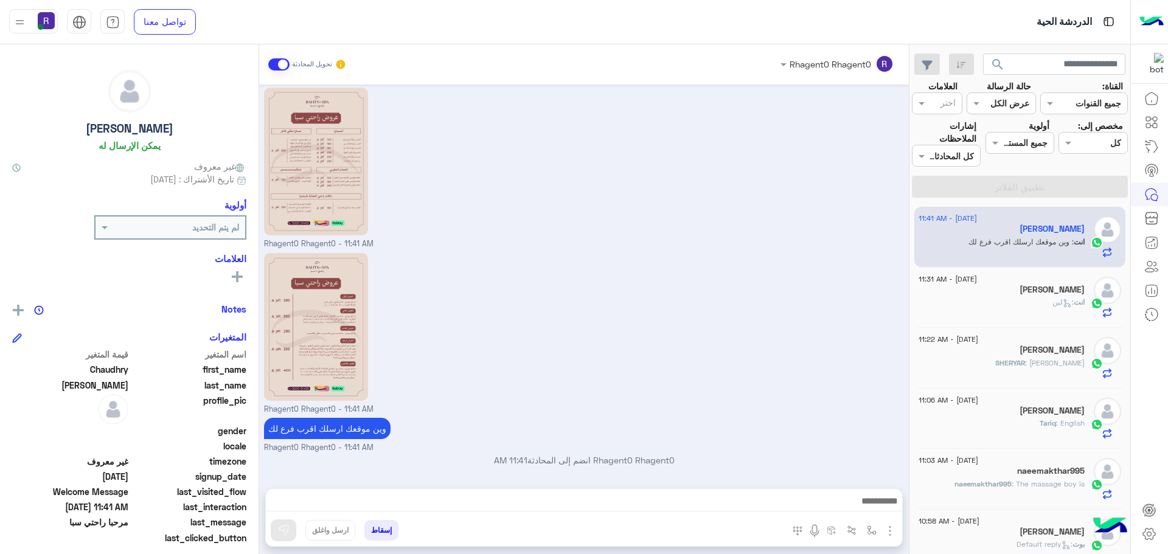
click at [952, 307] on div "انت : لبن" at bounding box center [1001, 307] width 166 height 21
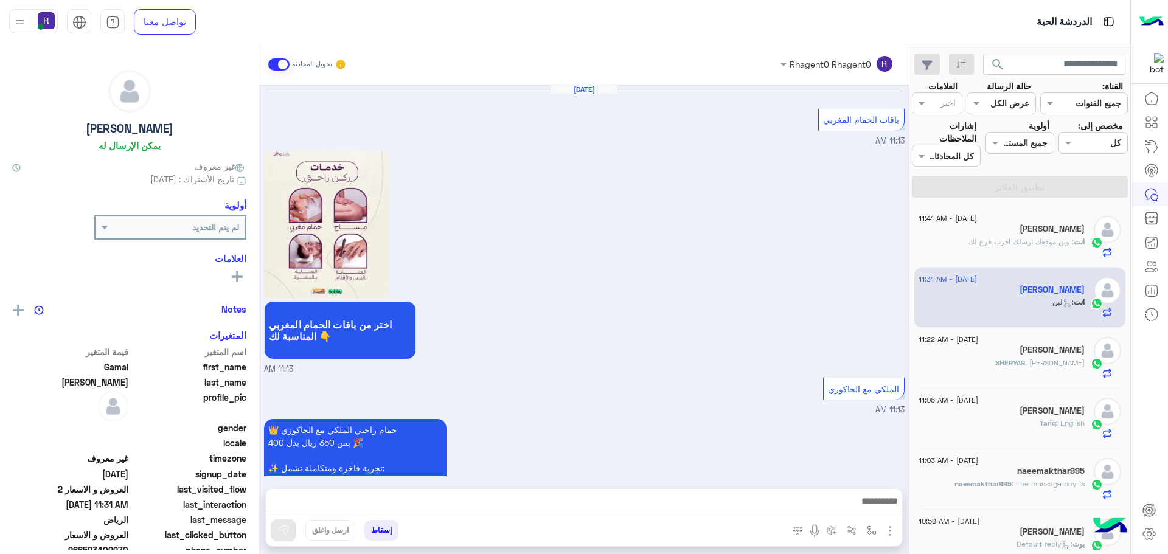
scroll to position [2094, 0]
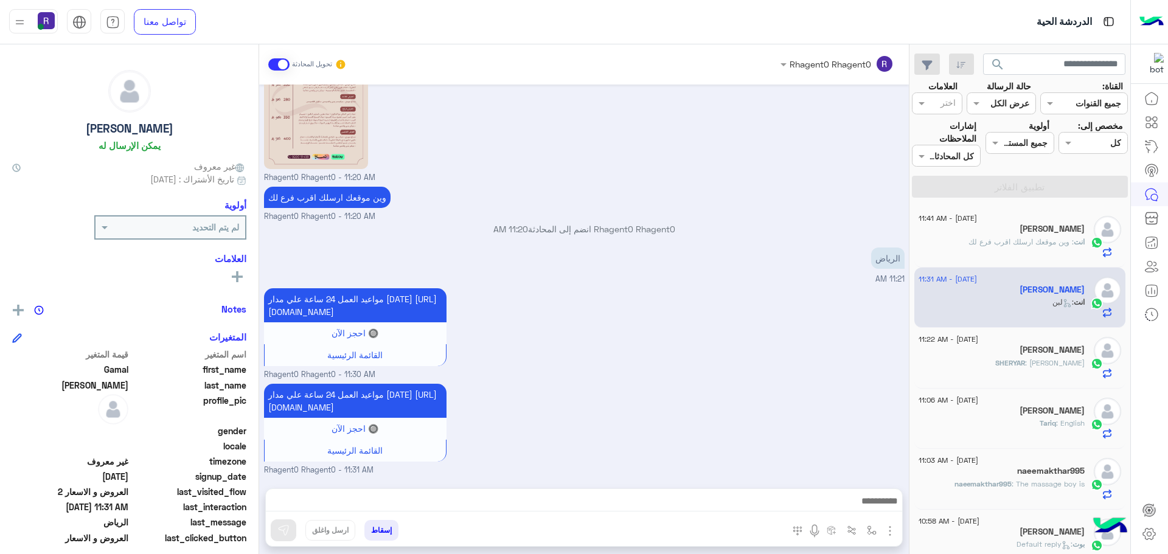
click at [985, 235] on div "[PERSON_NAME]" at bounding box center [1001, 230] width 166 height 13
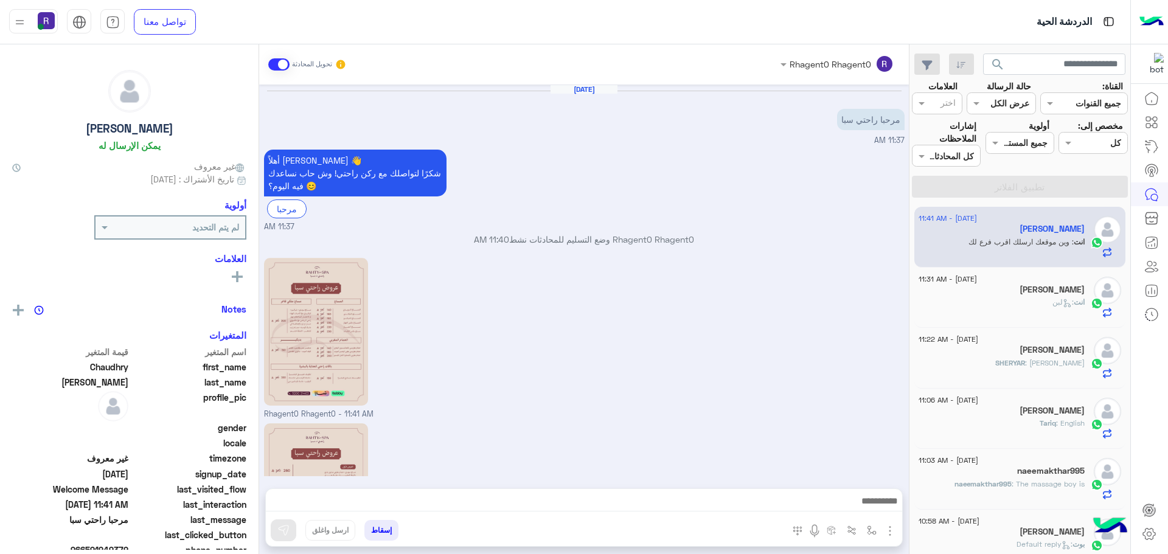
scroll to position [170, 0]
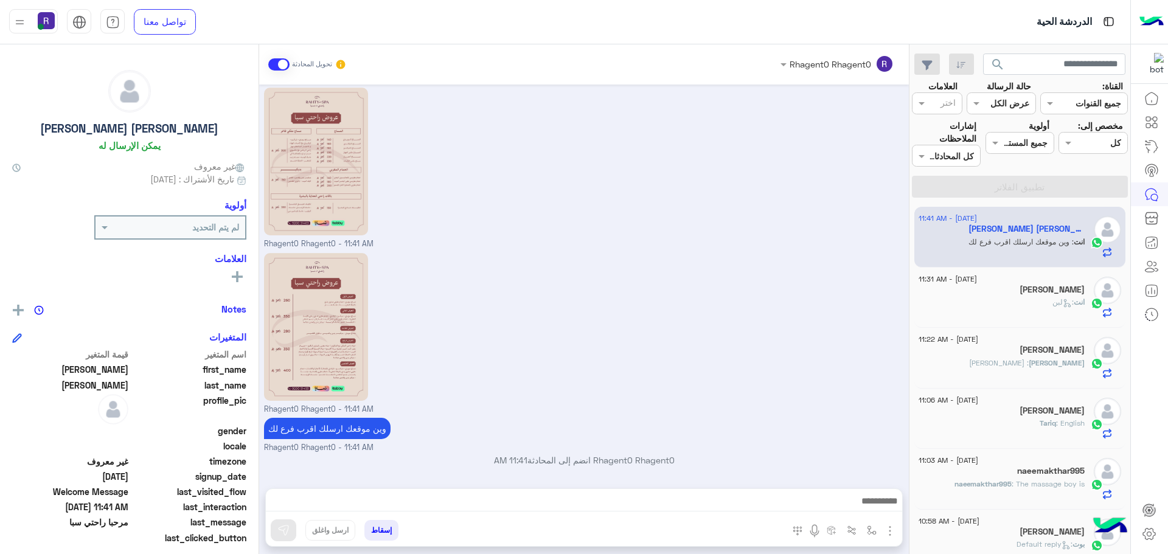
click at [1029, 305] on div "انت : لبن" at bounding box center [1001, 307] width 166 height 21
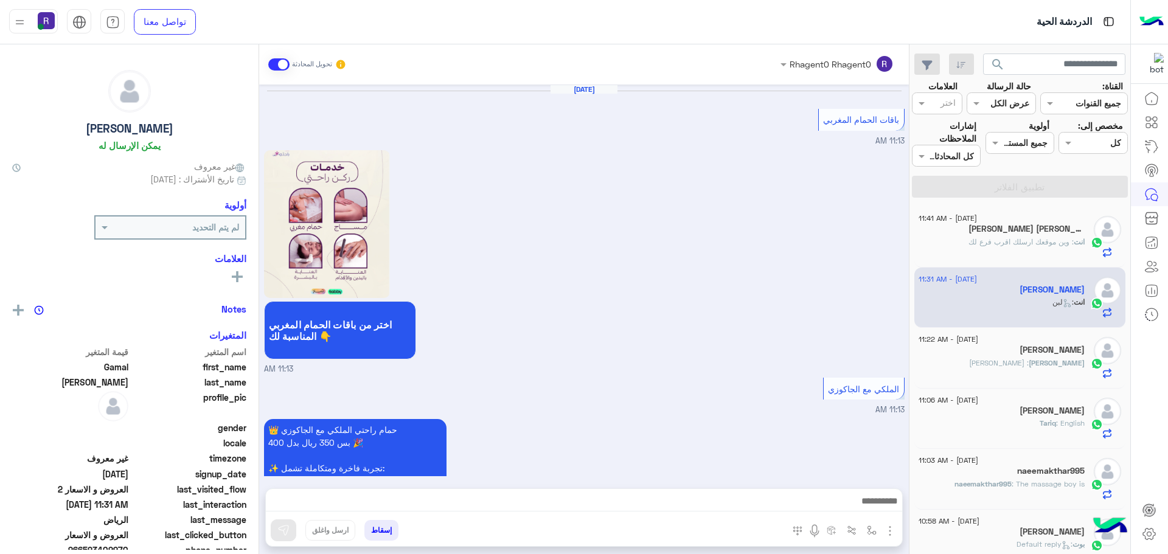
scroll to position [2094, 0]
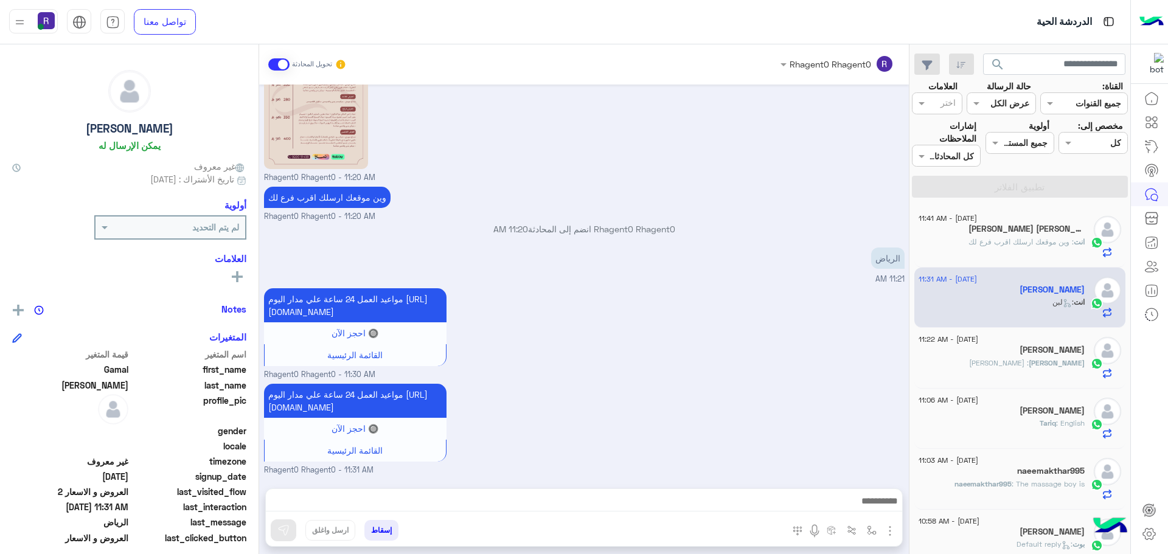
click at [1012, 366] on div "[PERSON_NAME] : [PERSON_NAME]" at bounding box center [1001, 368] width 166 height 21
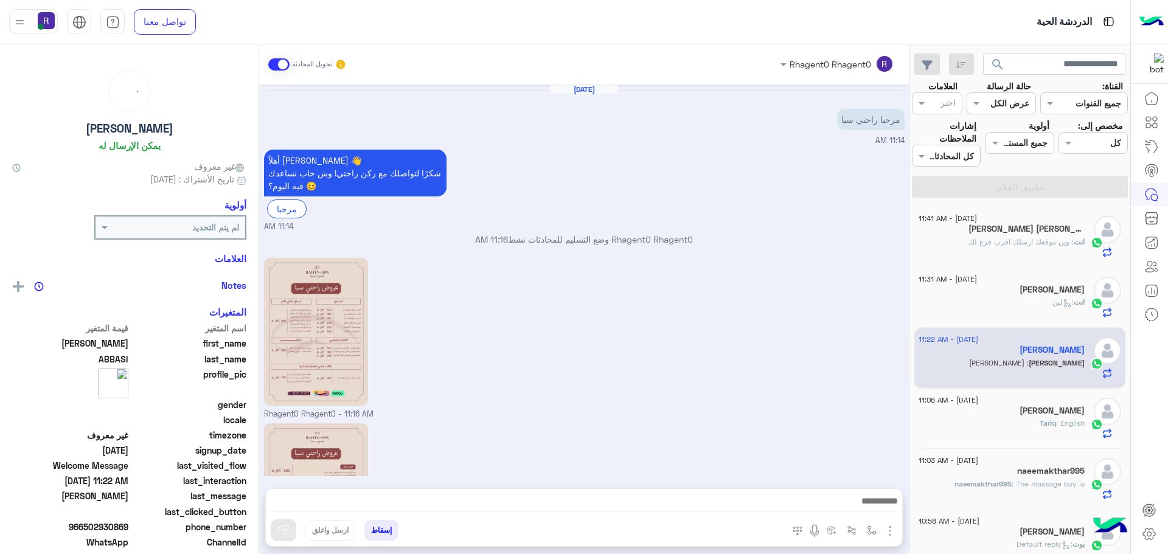
scroll to position [211, 0]
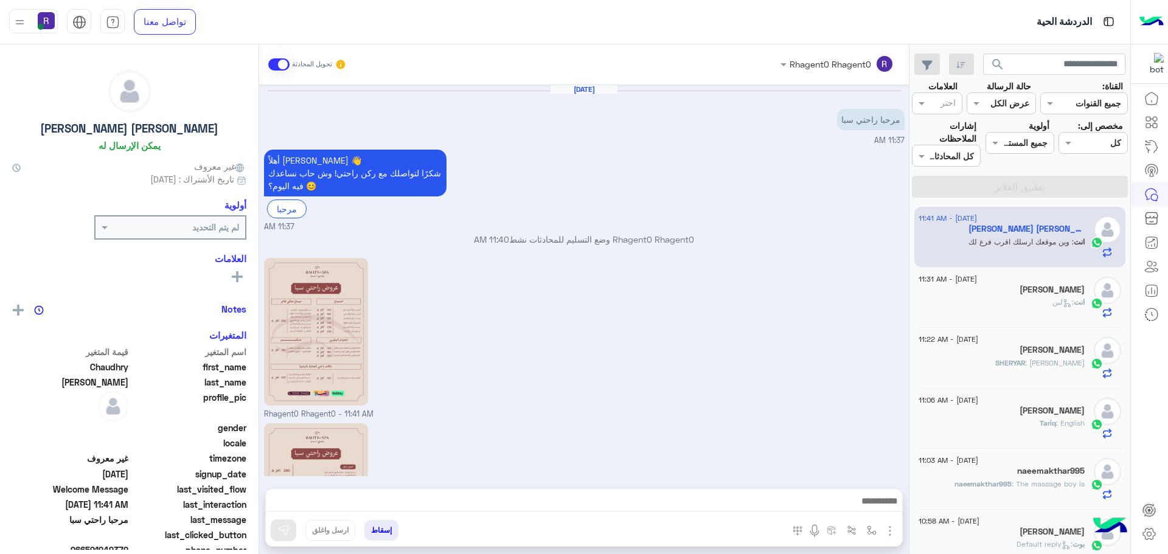
scroll to position [170, 0]
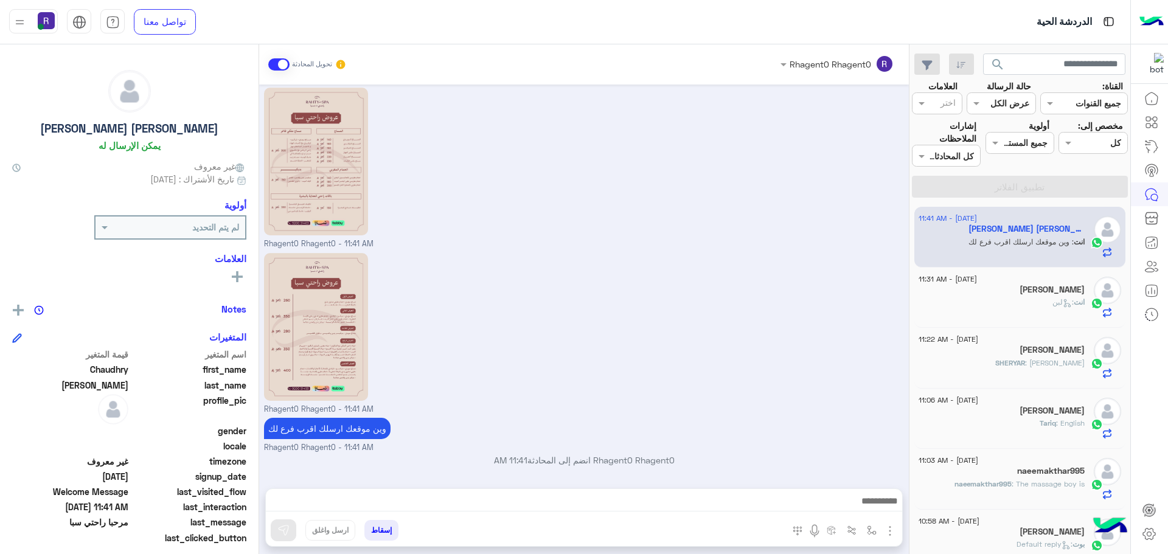
click at [1044, 304] on div "انت : لبن" at bounding box center [1001, 307] width 166 height 21
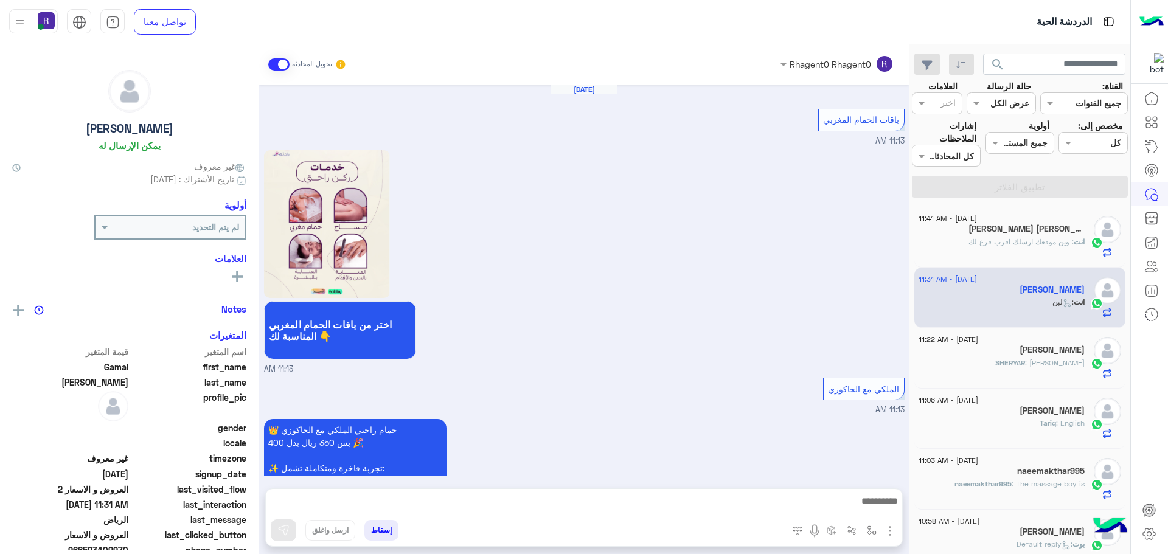
scroll to position [2094, 0]
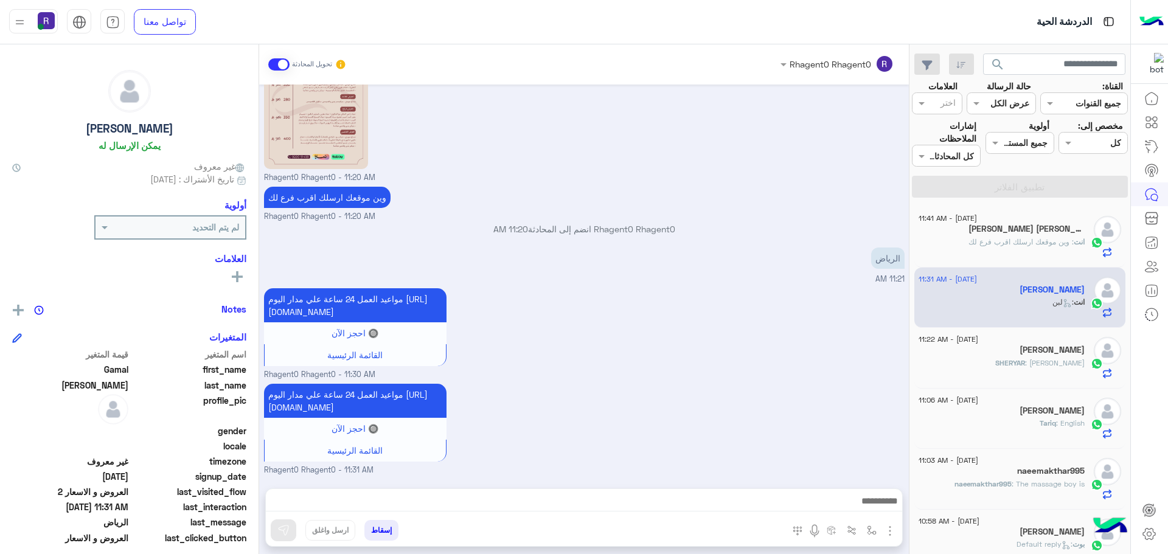
click at [1017, 245] on span ": وين موقعك ارسلك اقرب فرع لك" at bounding box center [1020, 241] width 105 height 9
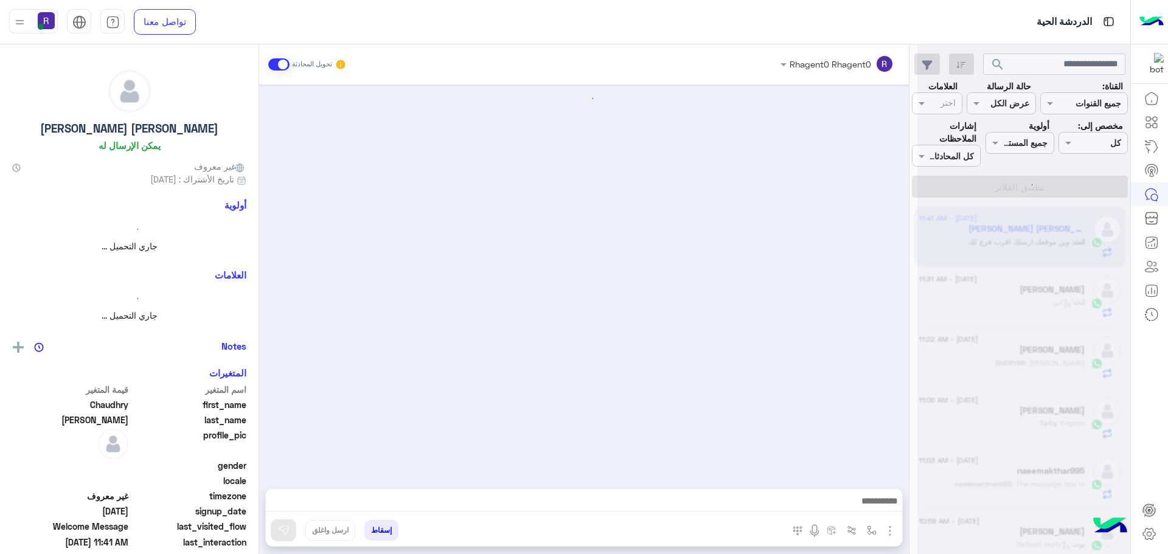
scroll to position [170, 0]
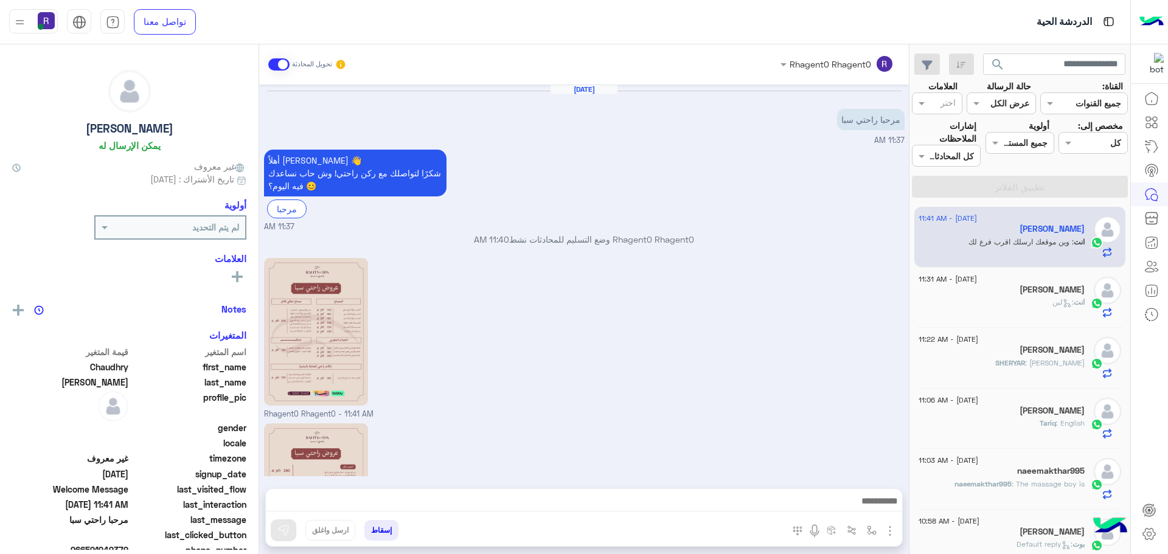
scroll to position [170, 0]
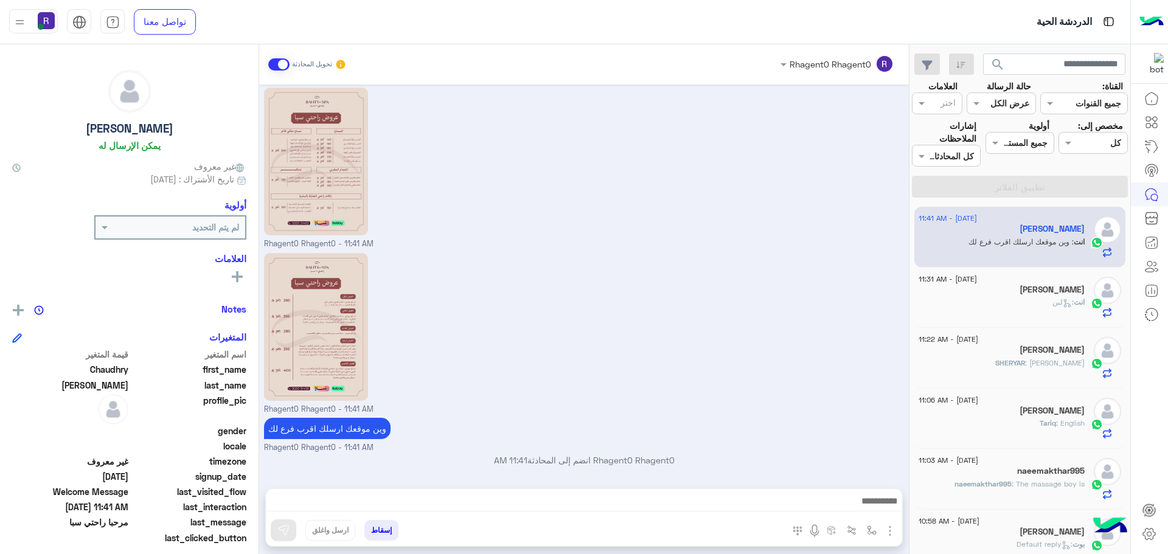
click at [1012, 299] on div "انت : لبن" at bounding box center [1001, 307] width 166 height 21
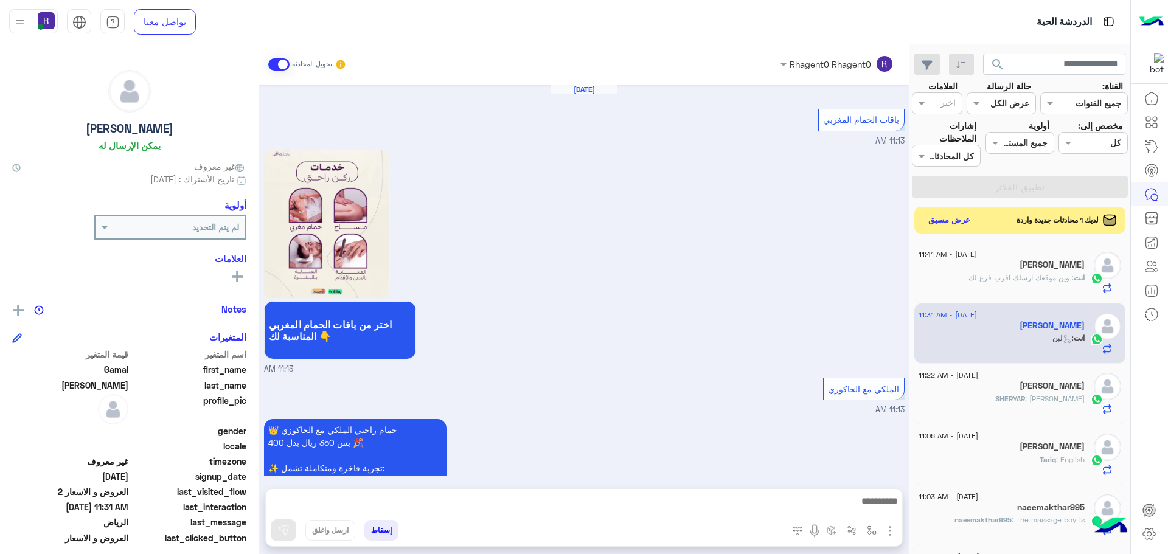
scroll to position [2094, 0]
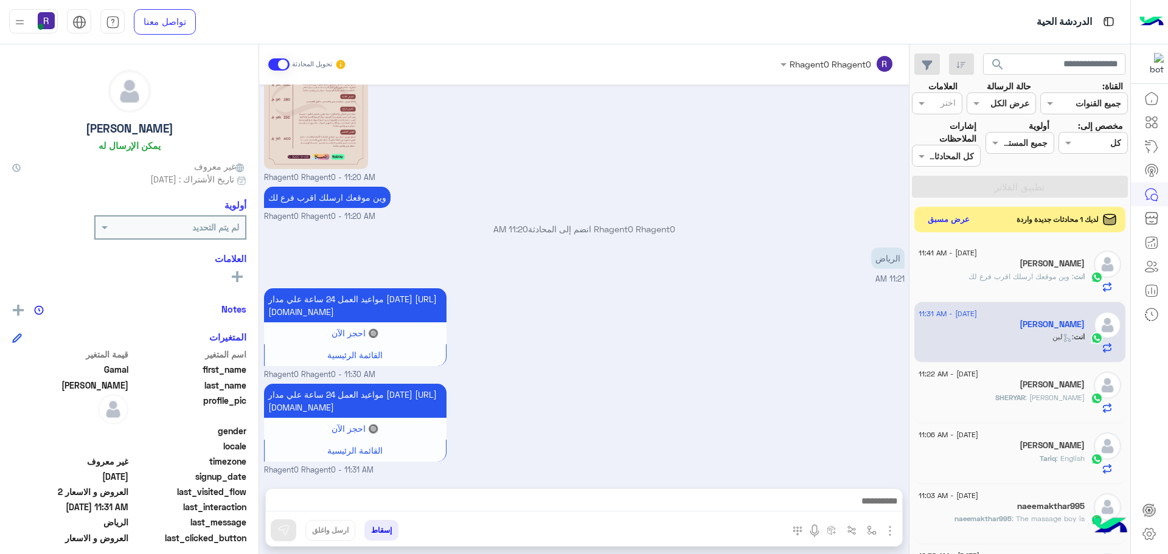
click at [960, 221] on button "عرض مسبق" at bounding box center [948, 220] width 51 height 16
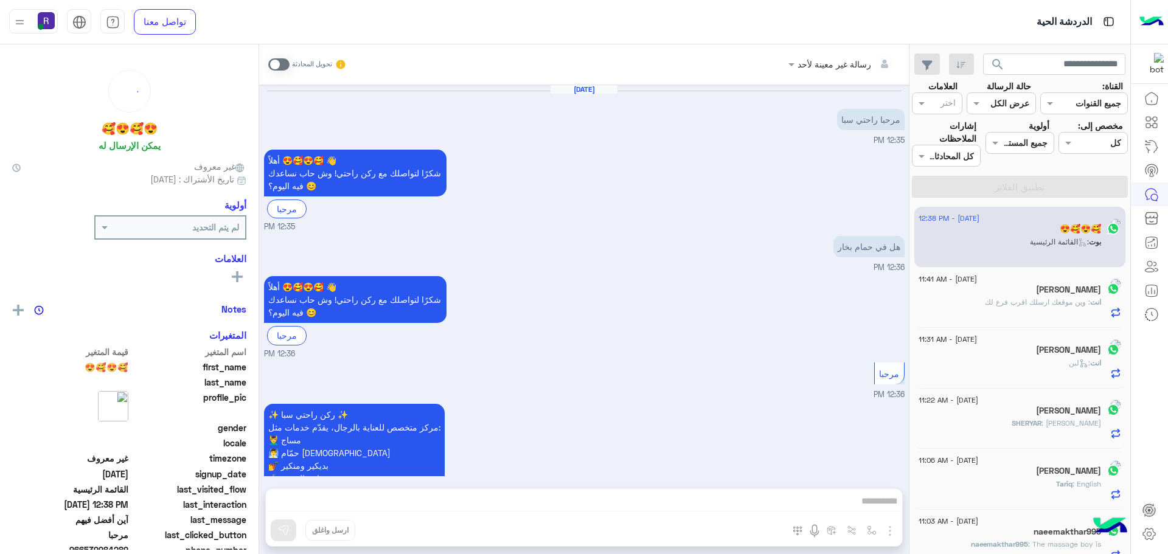
scroll to position [574, 0]
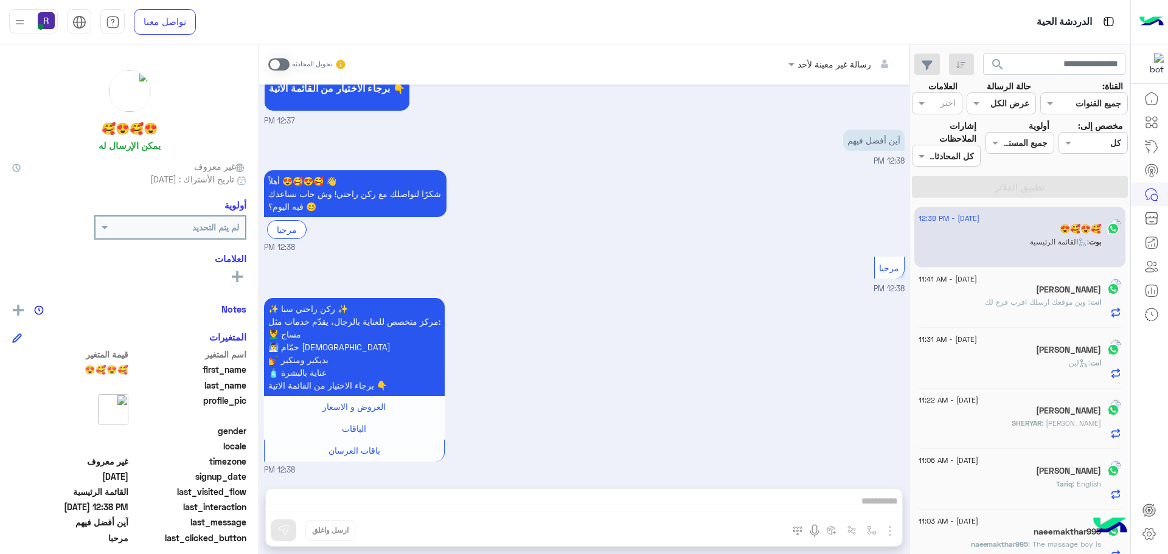
click at [283, 57] on div "تحويل المحادثة" at bounding box center [307, 65] width 78 height 22
click at [283, 69] on span at bounding box center [278, 64] width 21 height 12
click at [283, 67] on span at bounding box center [278, 64] width 21 height 12
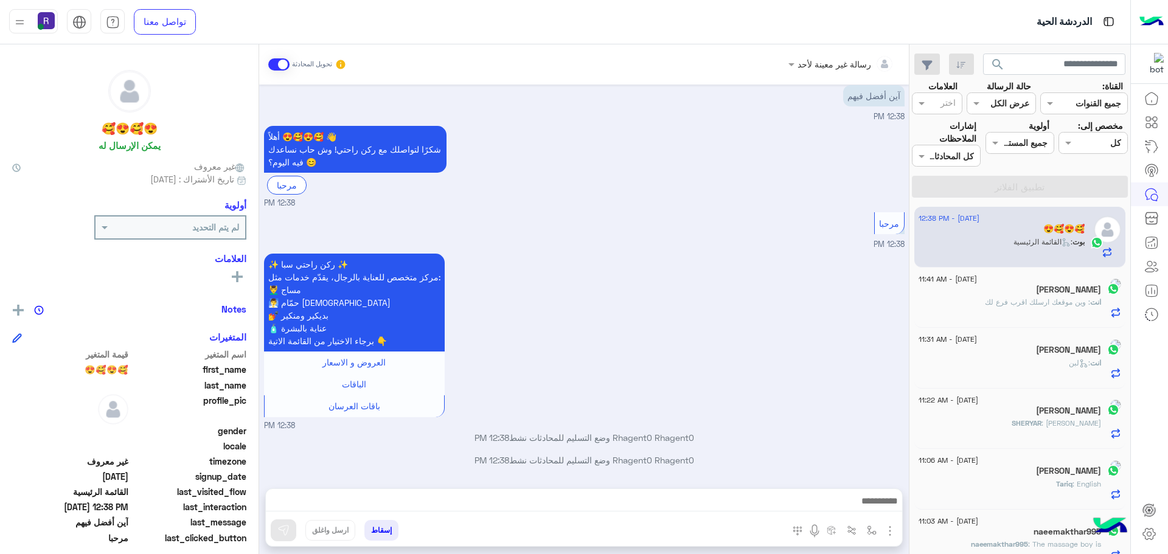
click at [286, 66] on span at bounding box center [278, 64] width 21 height 12
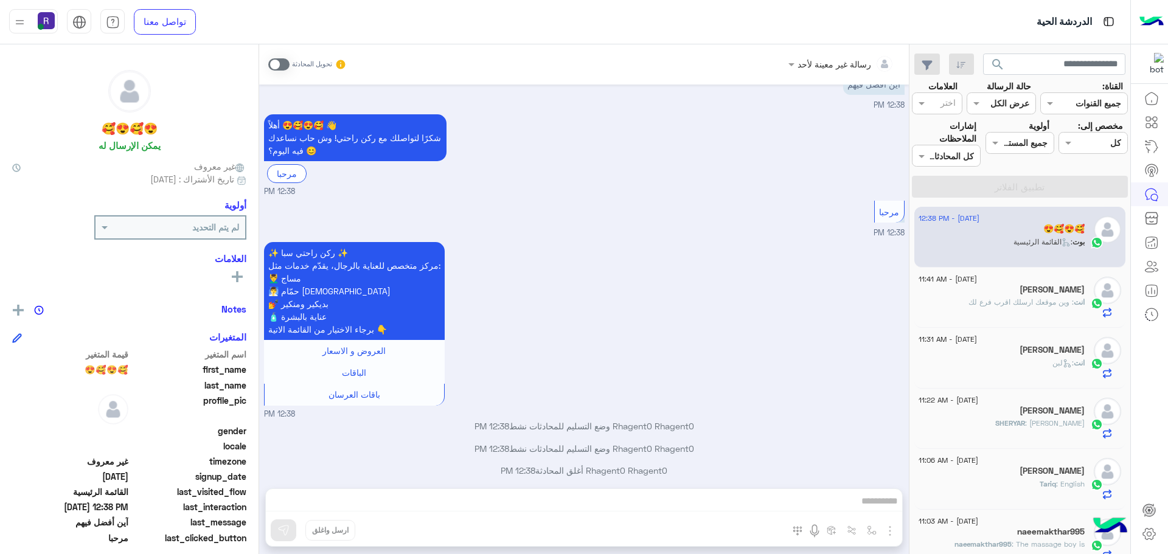
scroll to position [640, 0]
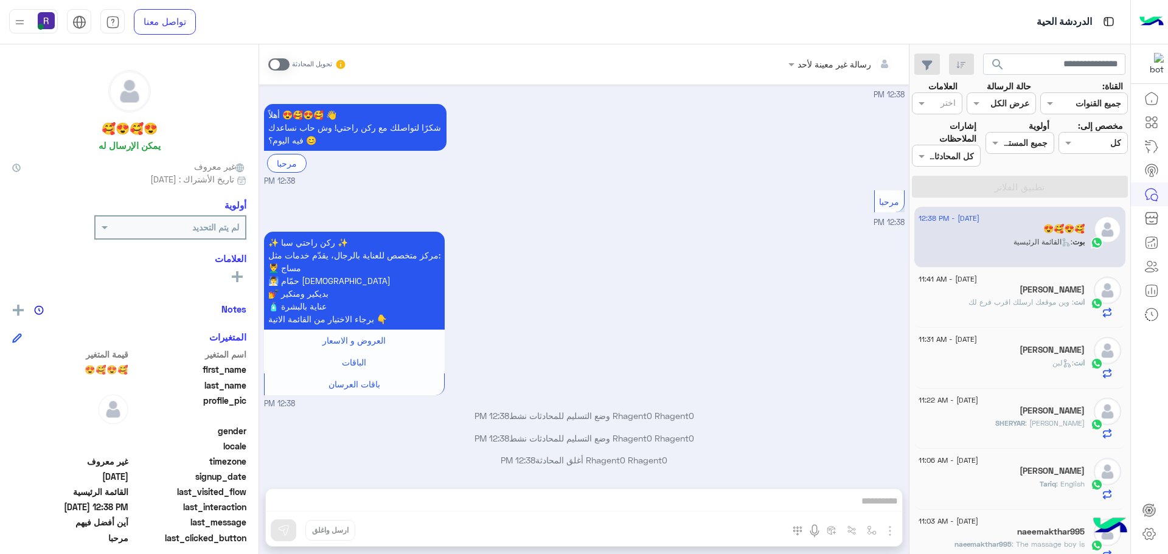
click at [286, 64] on span at bounding box center [278, 64] width 21 height 12
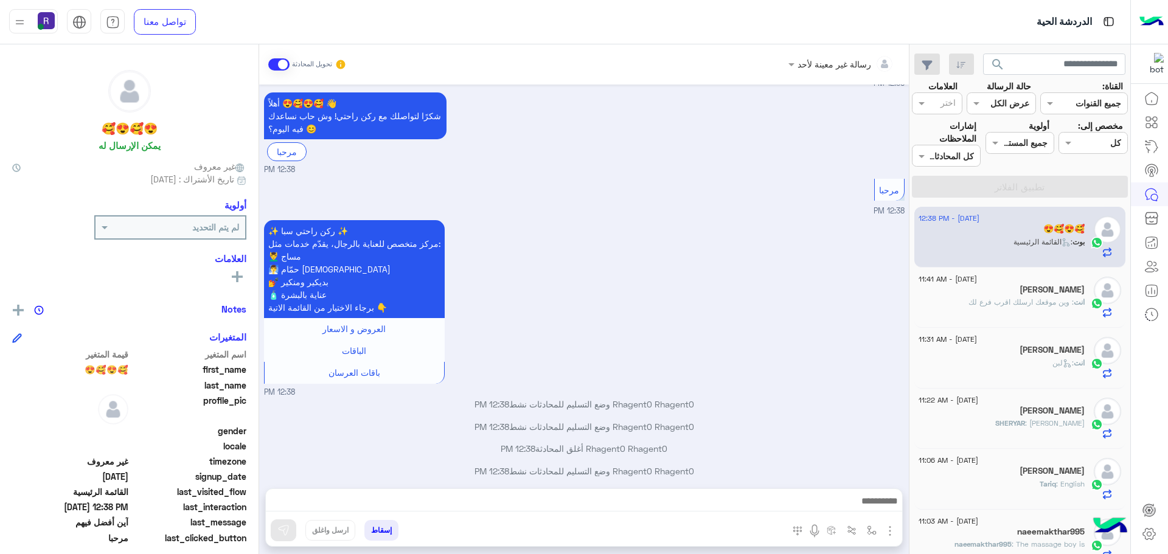
scroll to position [662, 0]
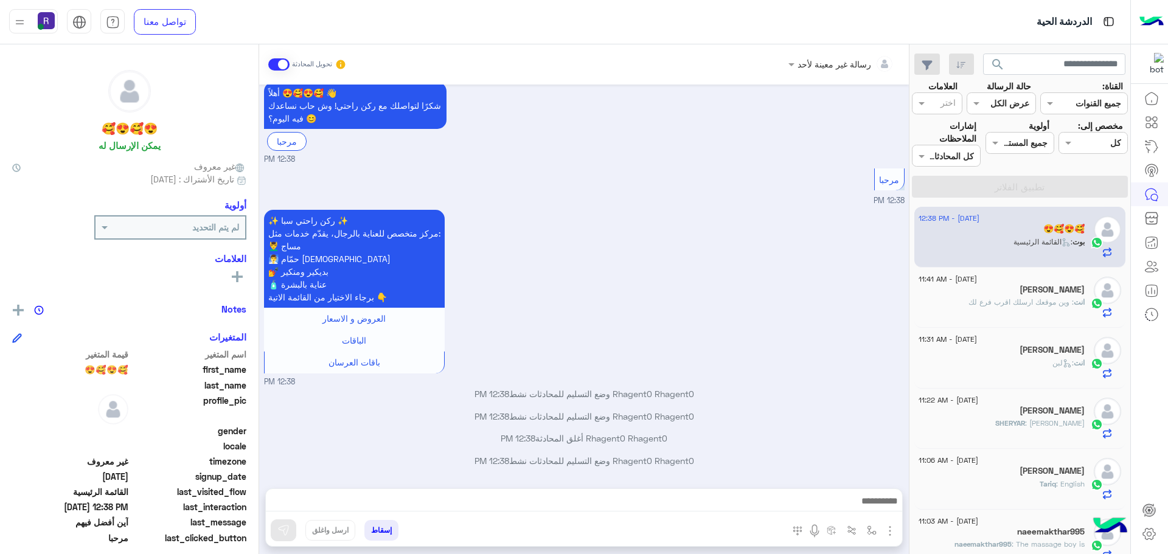
click at [889, 528] on img "button" at bounding box center [890, 531] width 15 height 15
click at [873, 501] on span "الصور" at bounding box center [866, 505] width 23 height 14
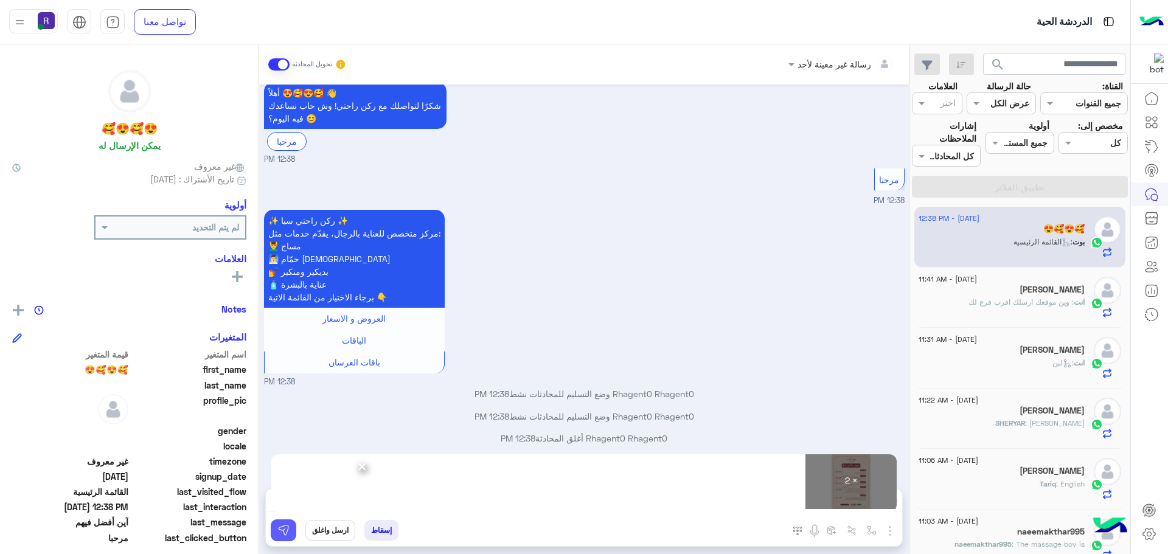
click at [287, 530] on img at bounding box center [283, 530] width 12 height 12
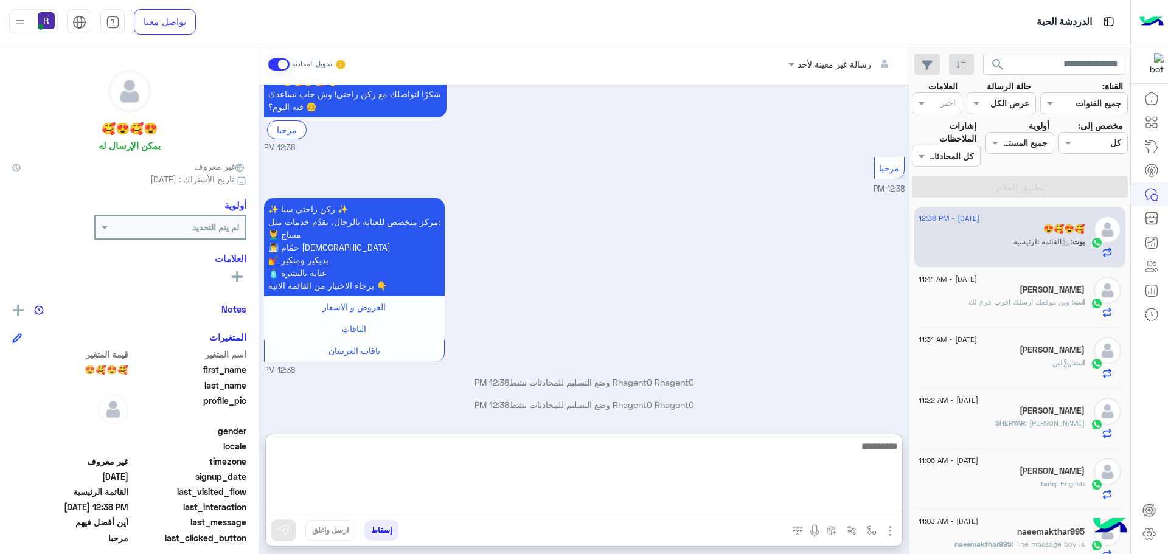
paste textarea "**********"
type textarea "**********"
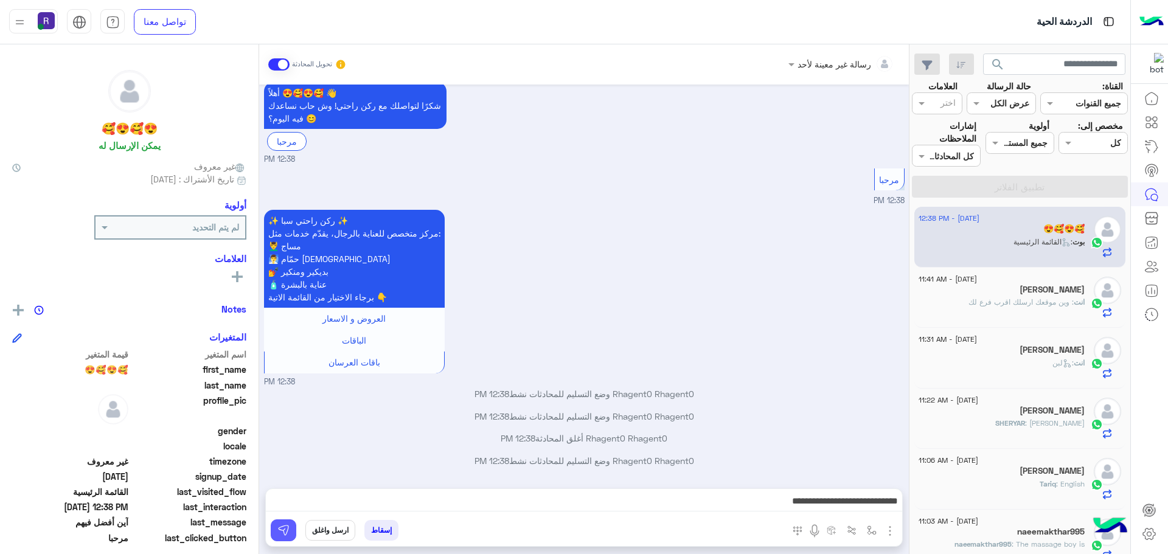
click at [291, 531] on button at bounding box center [284, 530] width 26 height 22
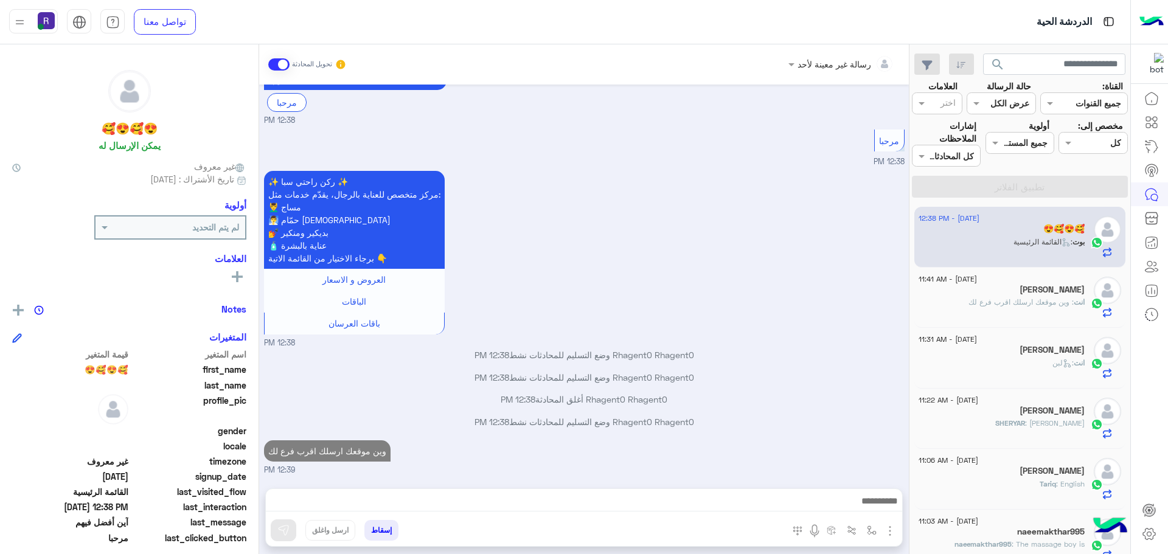
scroll to position [701, 0]
click at [985, 301] on span ": وين موقعك ارسلك اقرب فرع لك" at bounding box center [1020, 301] width 105 height 9
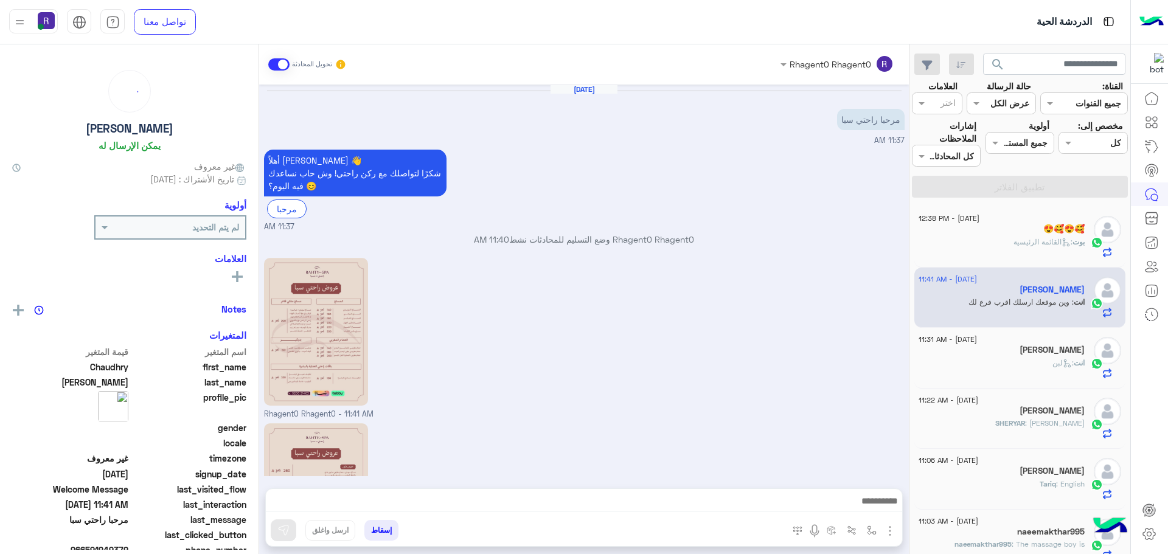
scroll to position [170, 0]
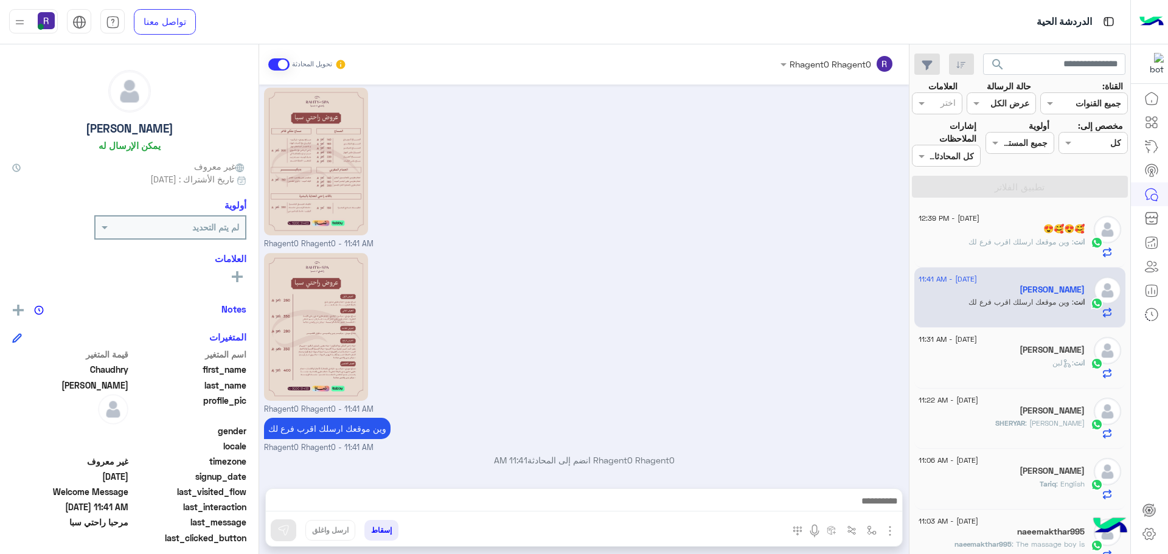
click at [1010, 248] on div "انت : وين موقعك ارسلك اقرب فرع لك" at bounding box center [1001, 247] width 166 height 21
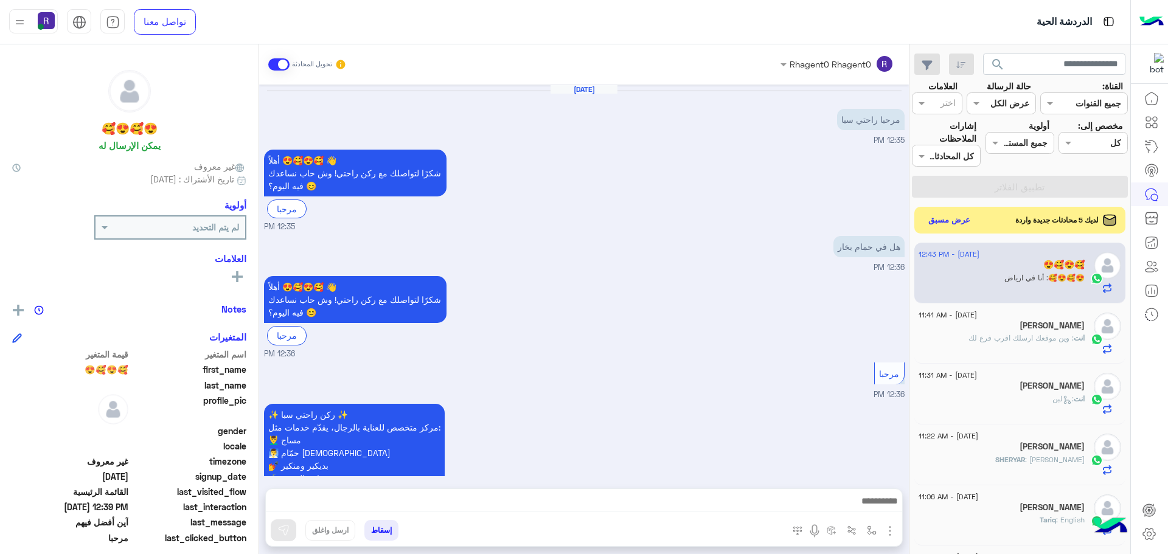
scroll to position [1072, 0]
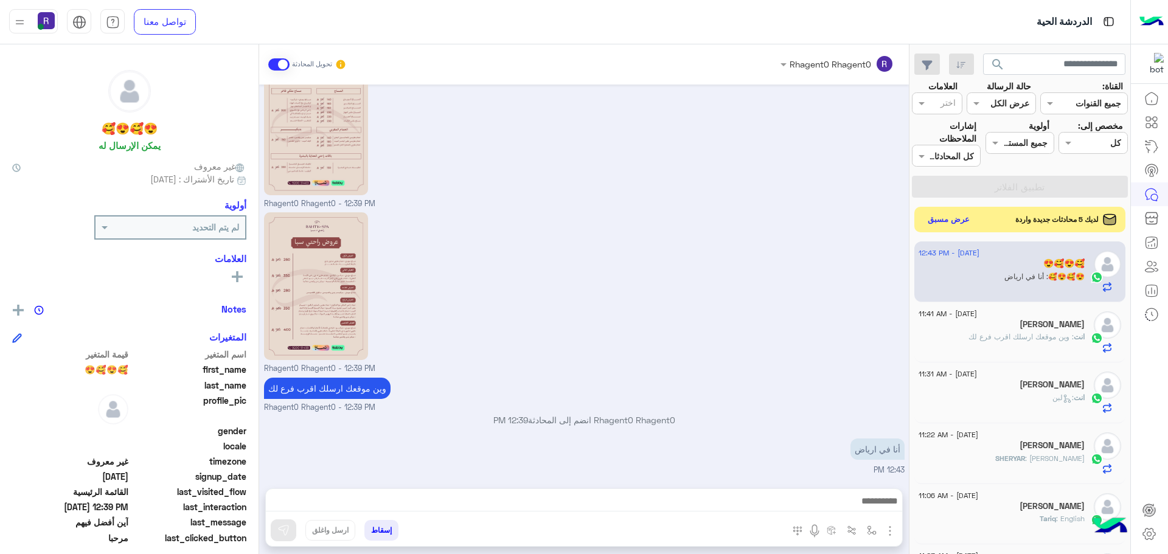
click at [960, 220] on button "عرض مسبق" at bounding box center [948, 220] width 51 height 16
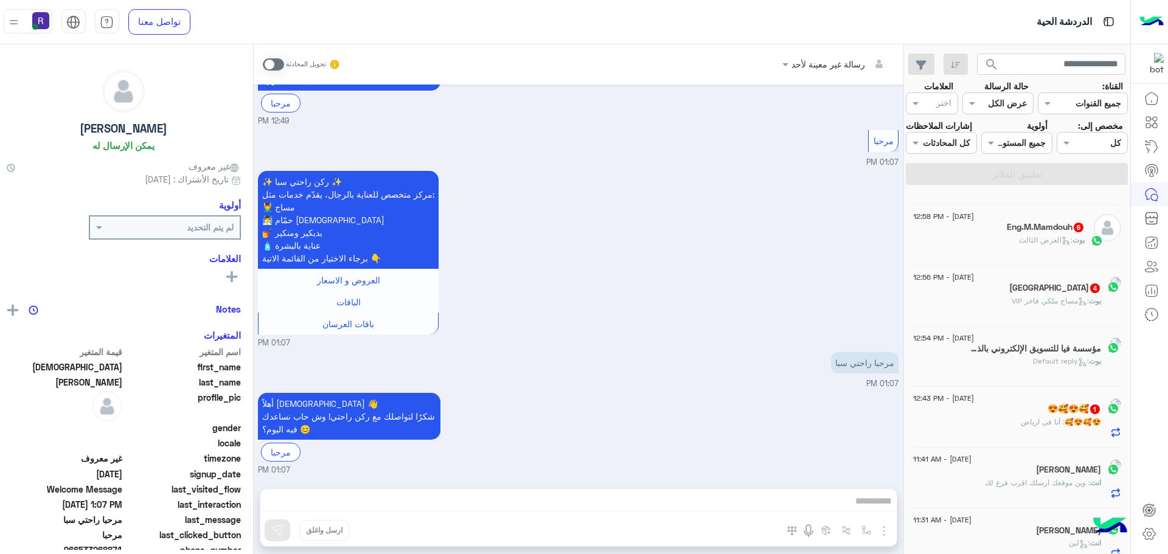
scroll to position [182, 0]
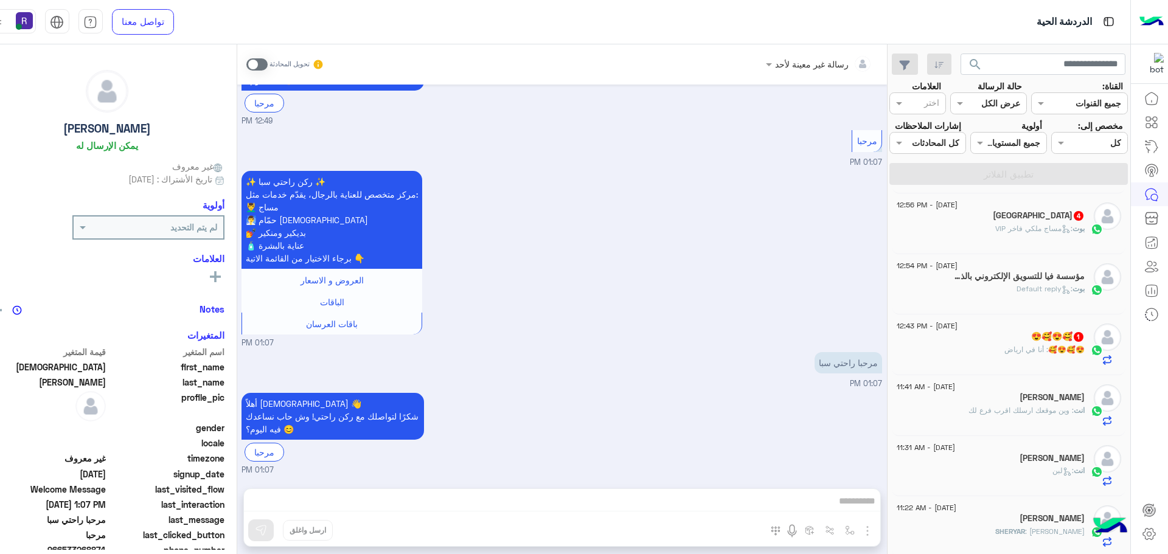
click at [989, 352] on div "😍🥰😍🥰 : أنا في ارياض" at bounding box center [991, 354] width 188 height 21
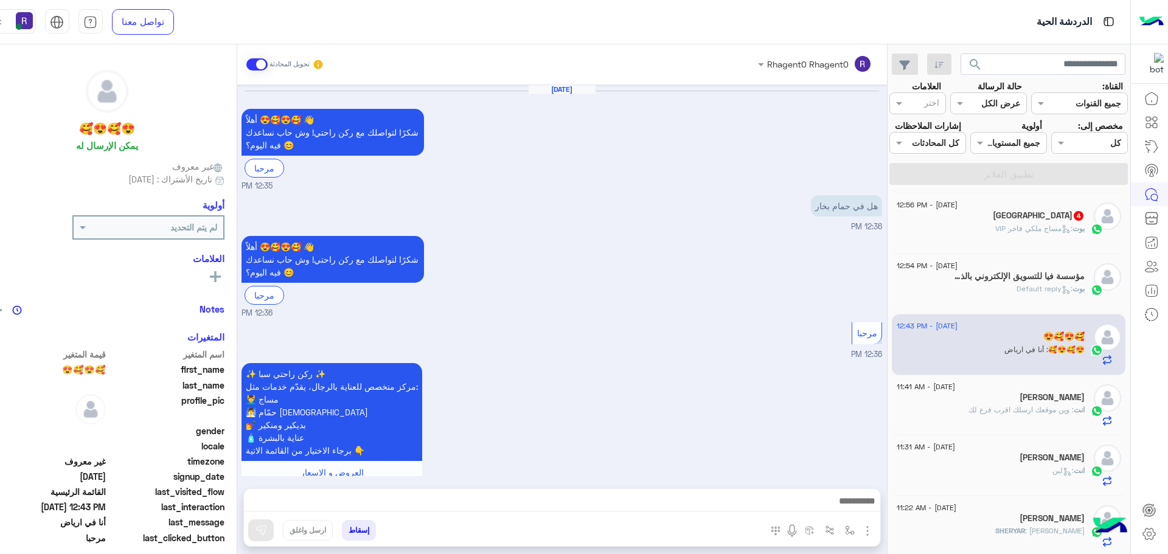
scroll to position [1032, 0]
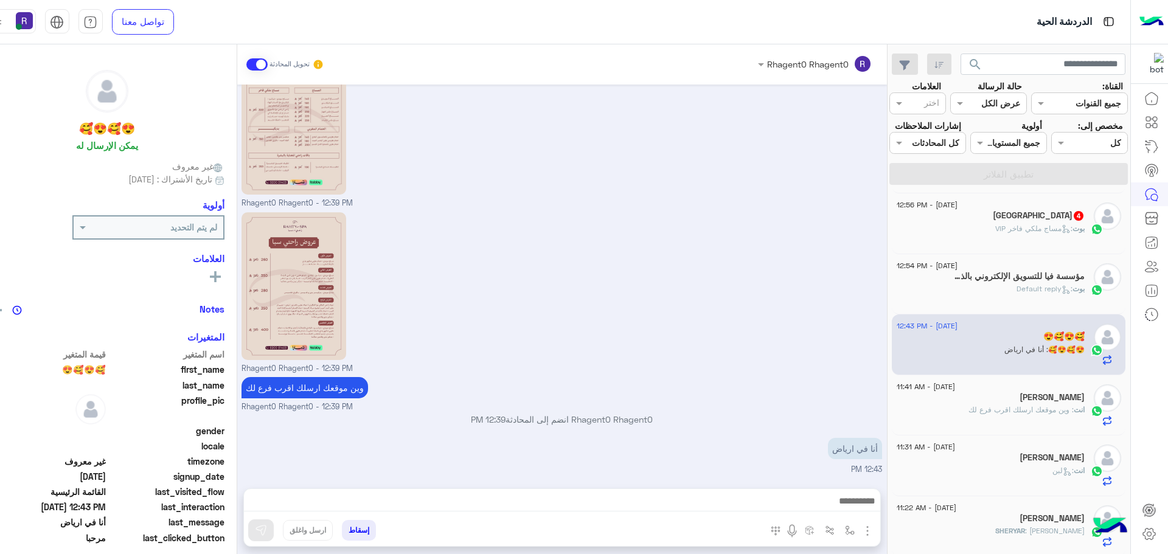
click at [860, 529] on img "button" at bounding box center [867, 531] width 15 height 15
click at [834, 504] on span "الصور" at bounding box center [844, 505] width 23 height 14
click at [860, 527] on img "button" at bounding box center [867, 531] width 15 height 15
click at [833, 498] on span "الصور" at bounding box center [844, 505] width 23 height 14
click at [839, 522] on button "button" at bounding box center [849, 530] width 20 height 20
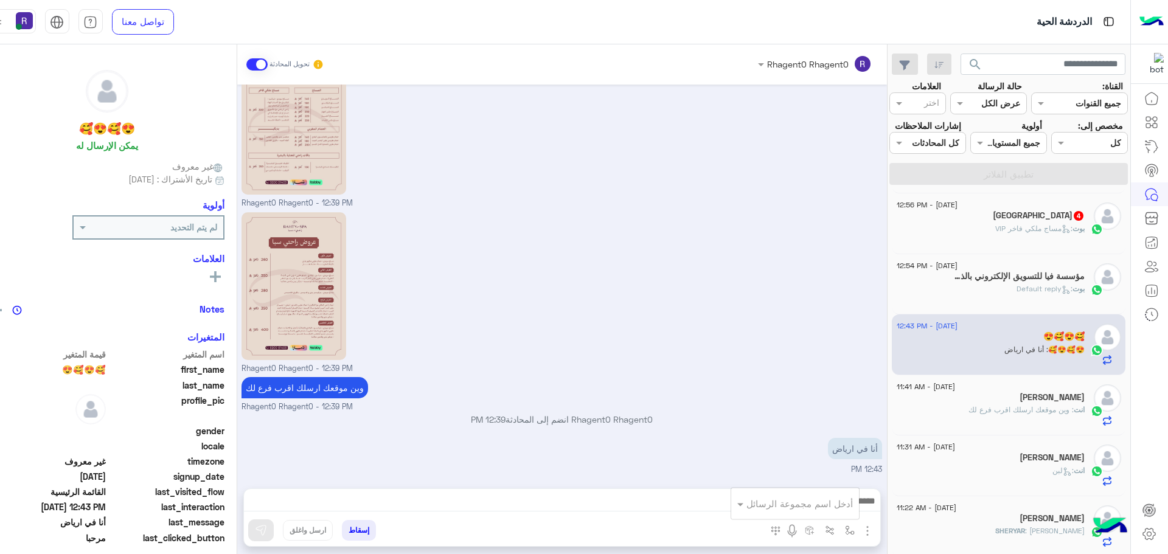
click at [820, 505] on input "text" at bounding box center [812, 504] width 82 height 14
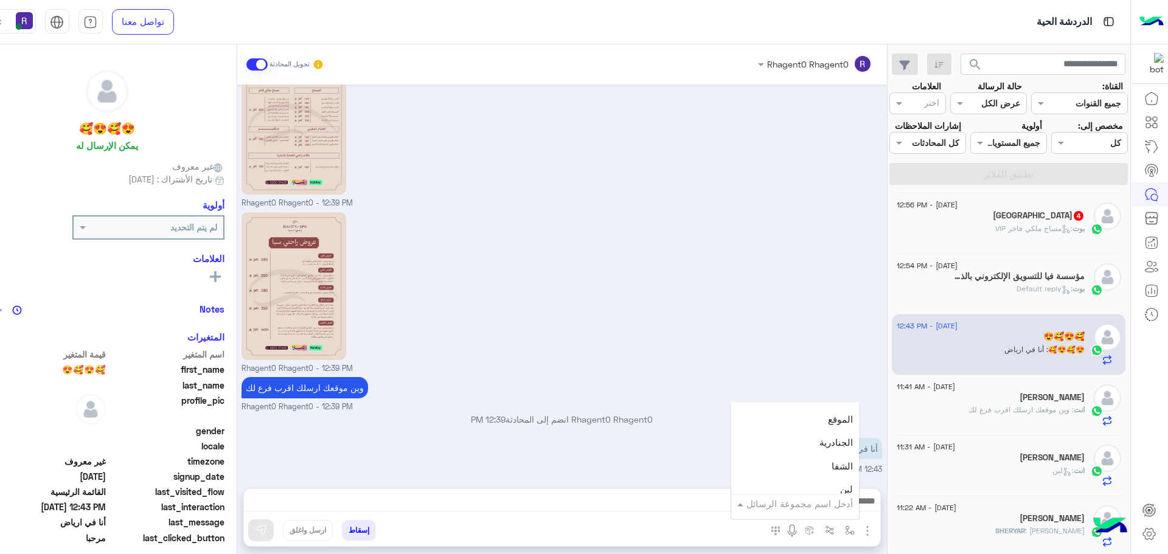
scroll to position [852, 0]
click at [783, 440] on div "لبن" at bounding box center [795, 429] width 128 height 24
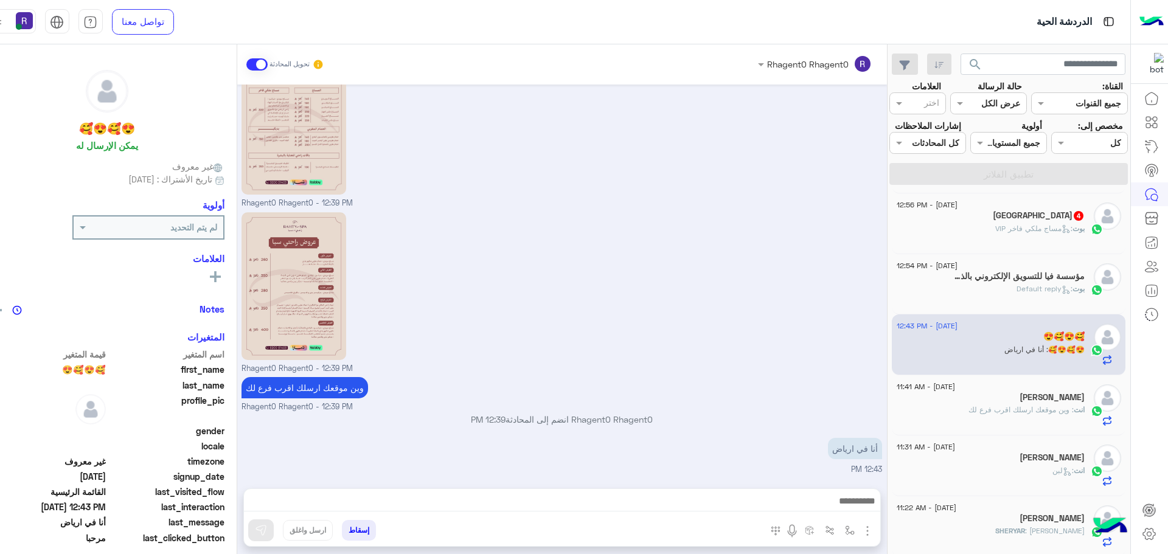
type textarea "***"
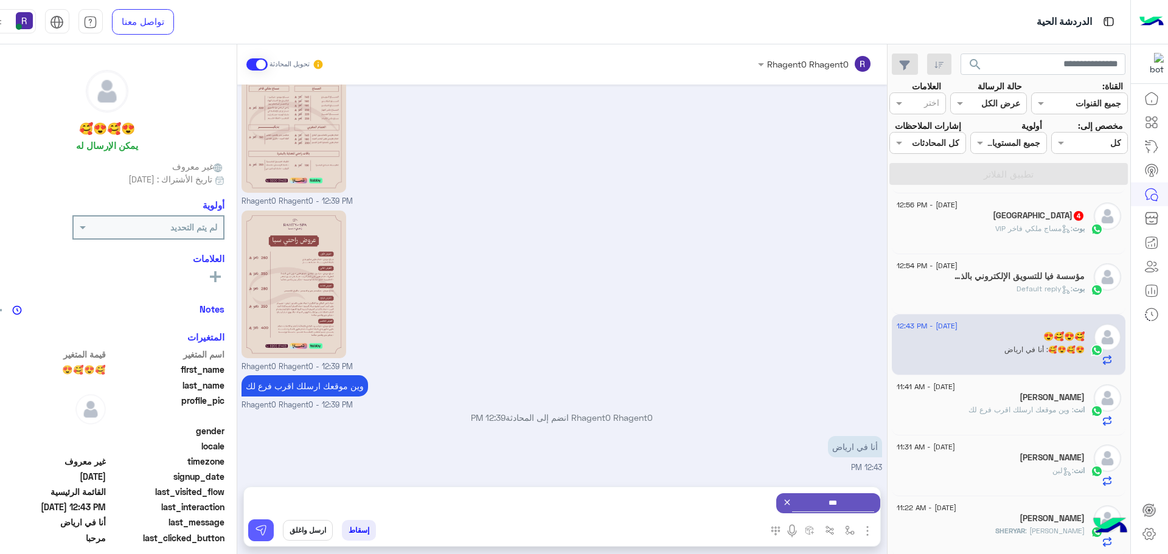
click at [251, 533] on button at bounding box center [261, 530] width 26 height 22
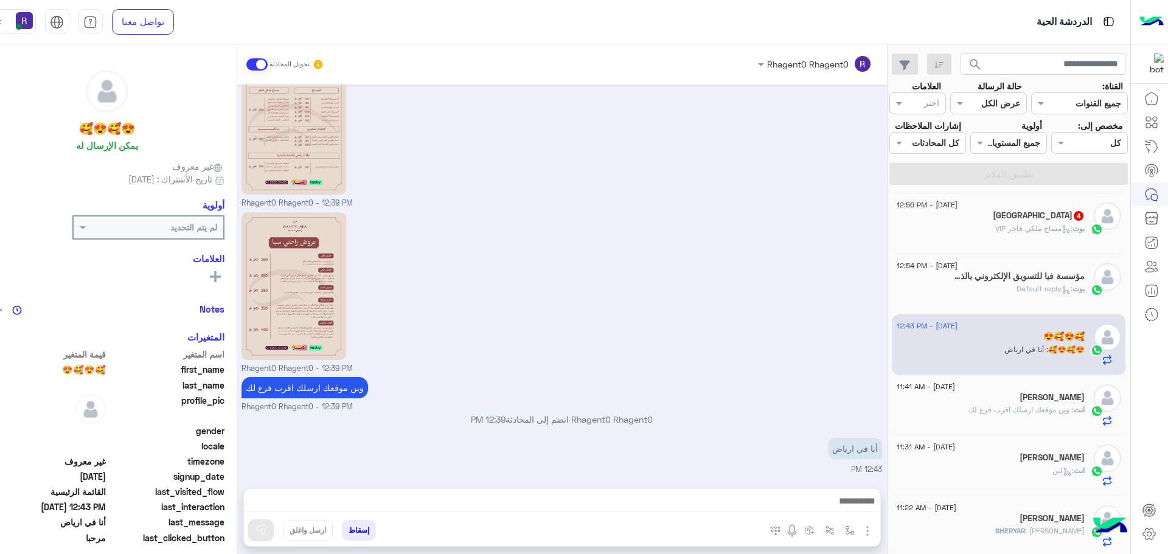
scroll to position [1032, 0]
click at [845, 530] on img "button" at bounding box center [850, 531] width 10 height 10
click at [830, 513] on div "أدخل اسم مجموعة الرسائل" at bounding box center [795, 504] width 128 height 22
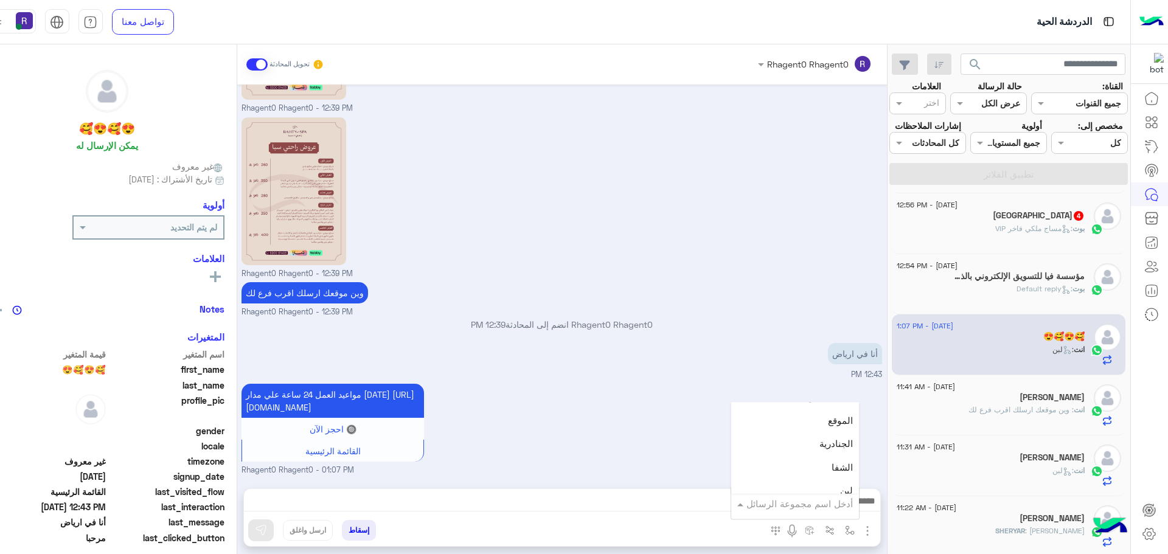
scroll to position [791, 0]
click at [819, 440] on span "الجنادرية" at bounding box center [835, 442] width 33 height 11
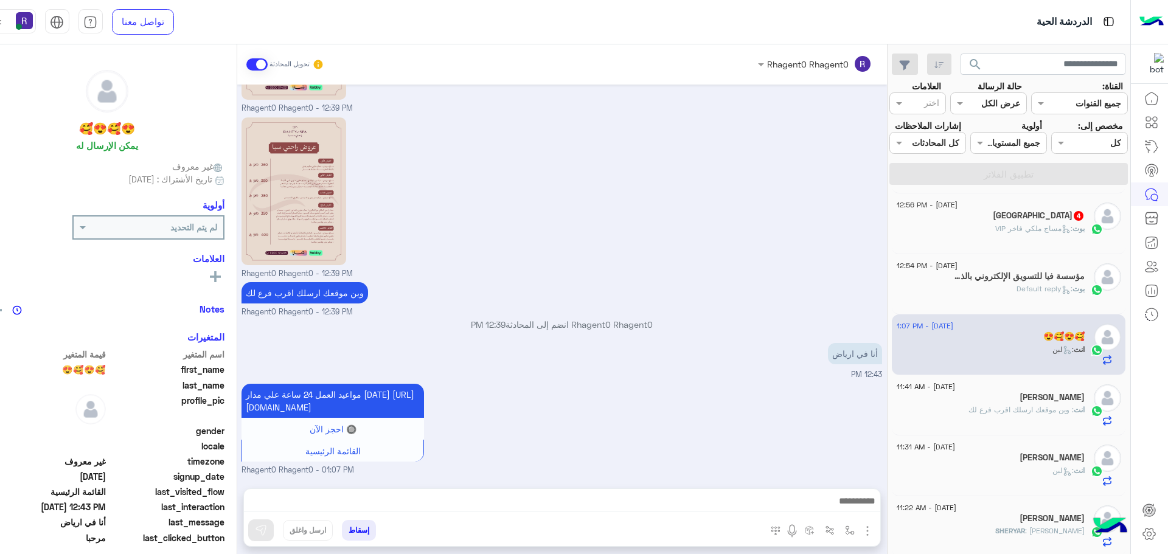
type textarea "*********"
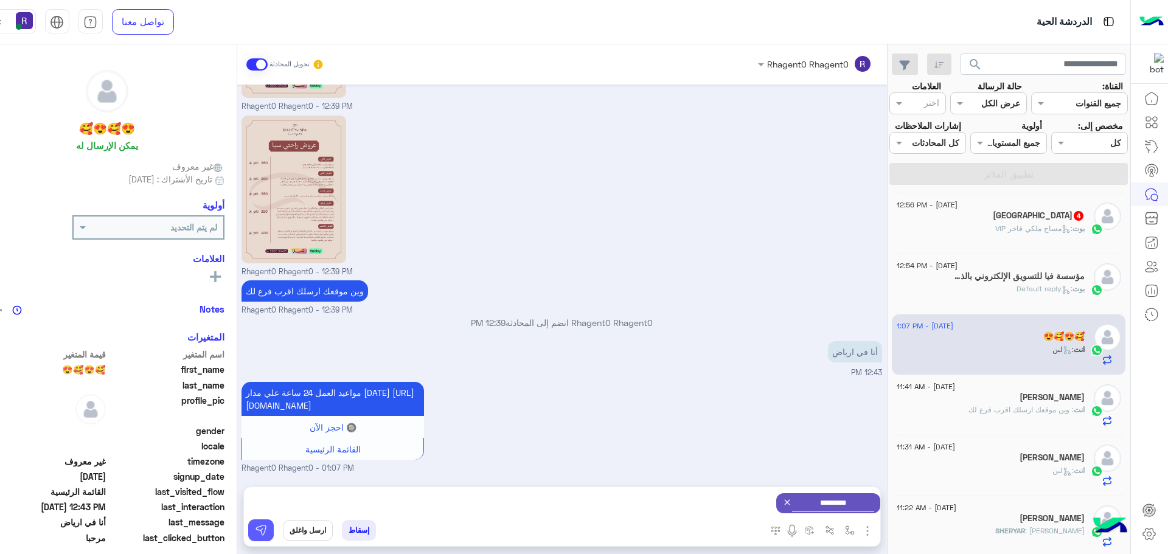
click at [255, 532] on img at bounding box center [261, 530] width 12 height 12
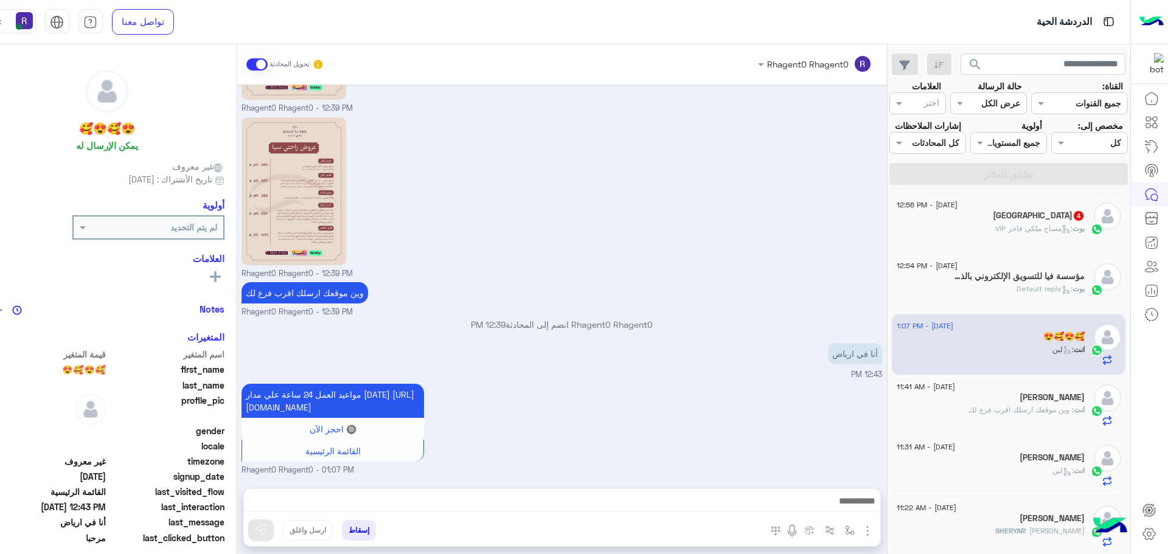
scroll to position [122, 0]
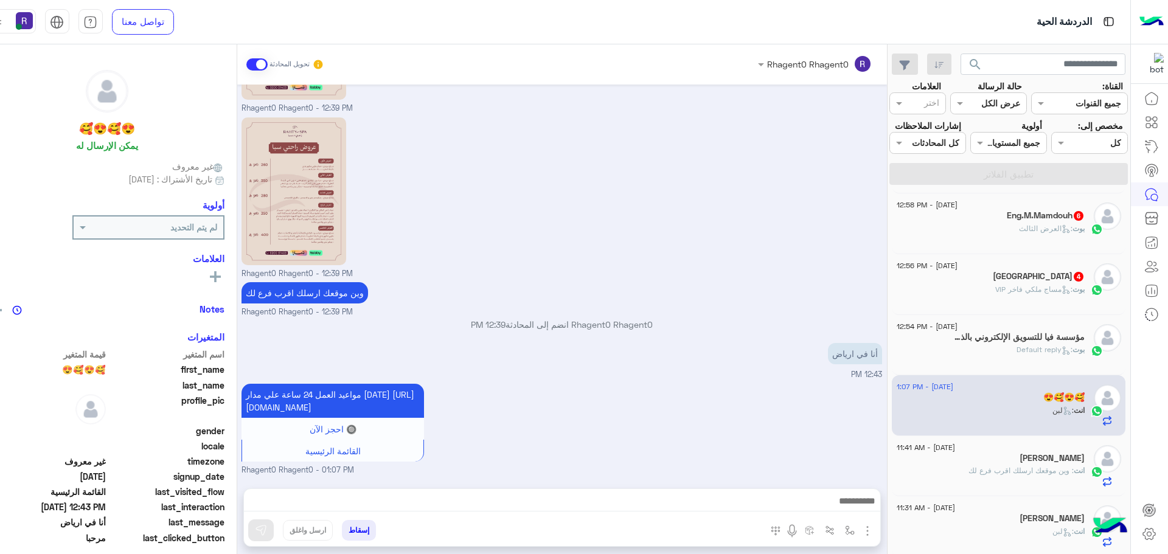
click at [1005, 294] on p "بوت : مساج ملكي فاخر VIP" at bounding box center [1039, 289] width 89 height 11
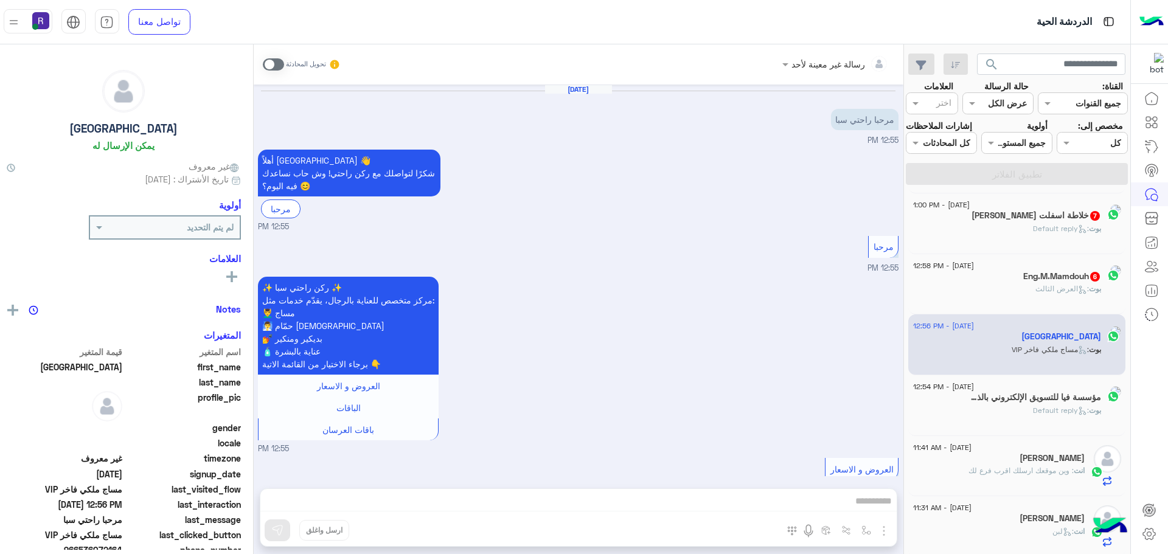
scroll to position [400, 0]
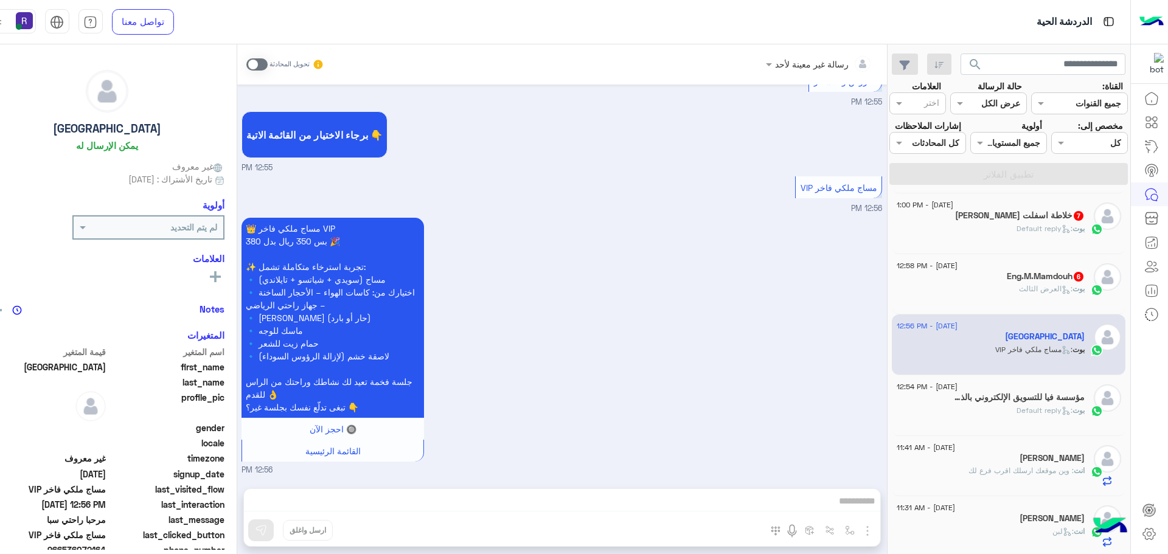
click at [246, 64] on span at bounding box center [256, 64] width 21 height 12
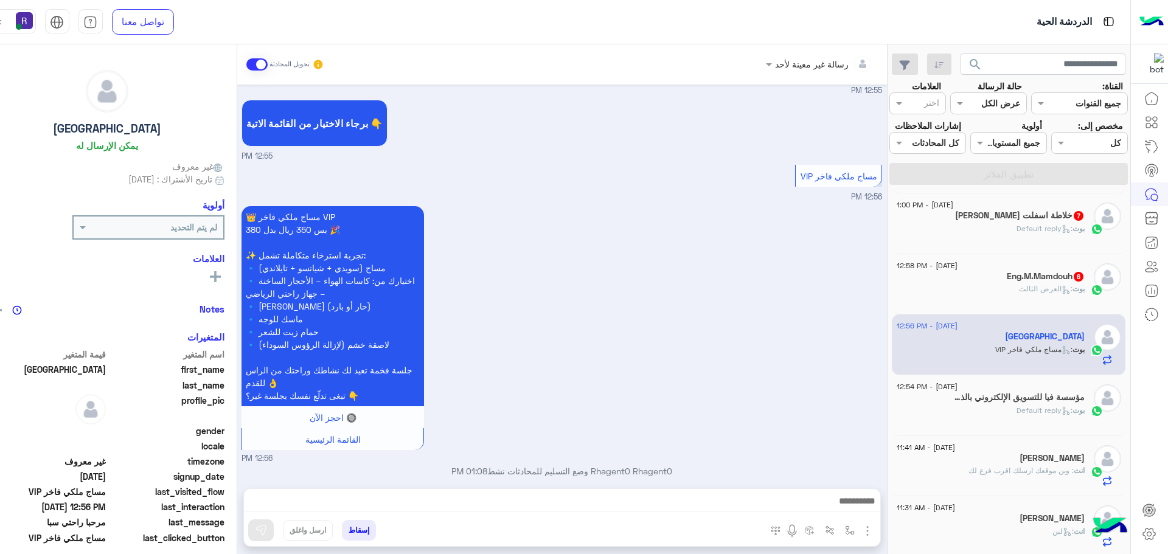
scroll to position [422, 0]
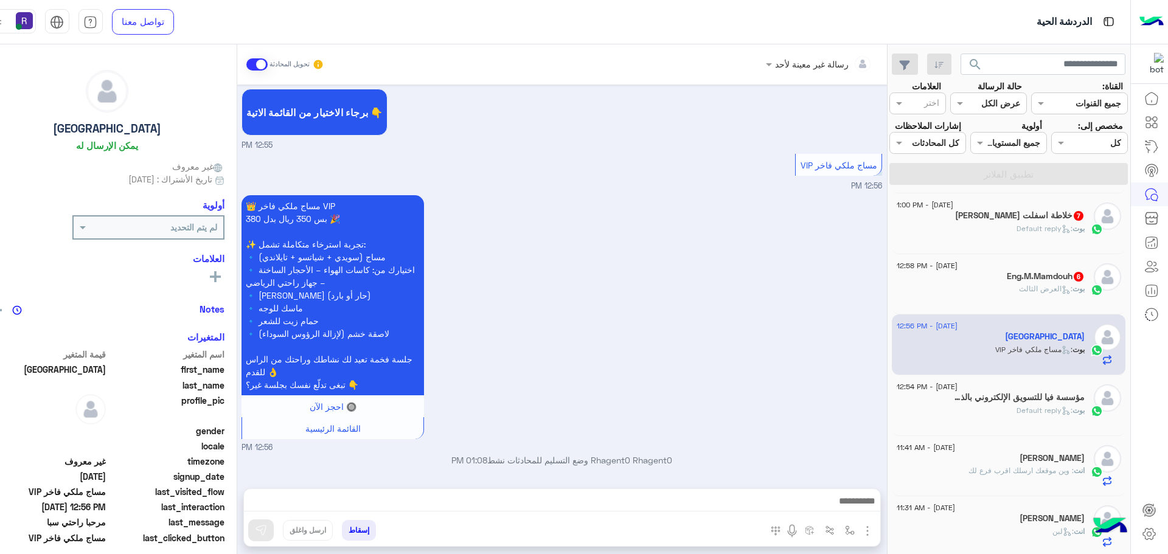
click at [860, 527] on img "button" at bounding box center [867, 531] width 15 height 15
click at [860, 509] on img at bounding box center [865, 505] width 10 height 14
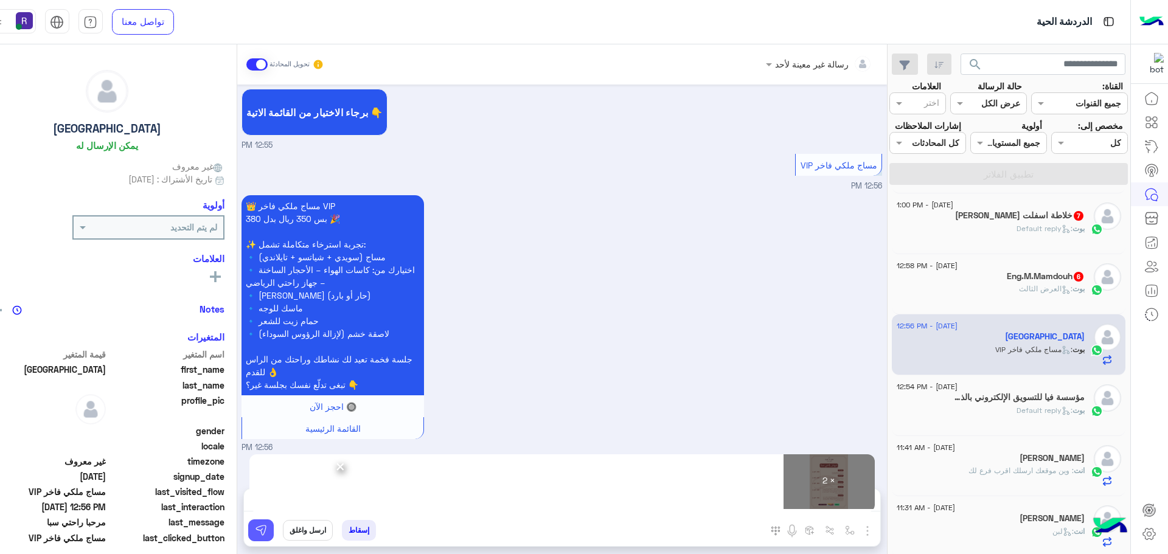
click at [255, 531] on img at bounding box center [261, 530] width 12 height 12
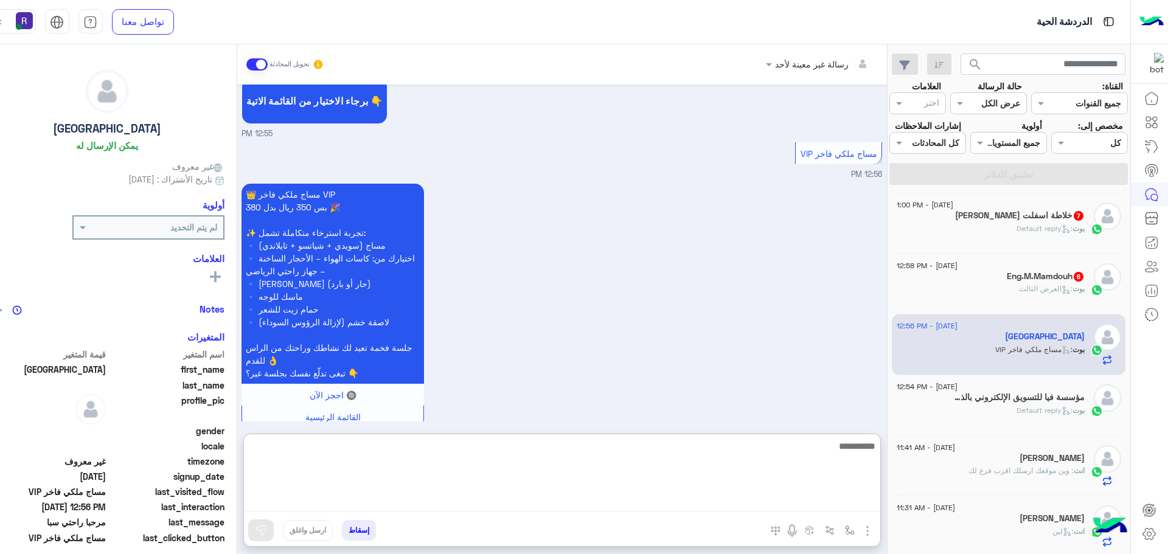
paste textarea "**********"
type textarea "**********"
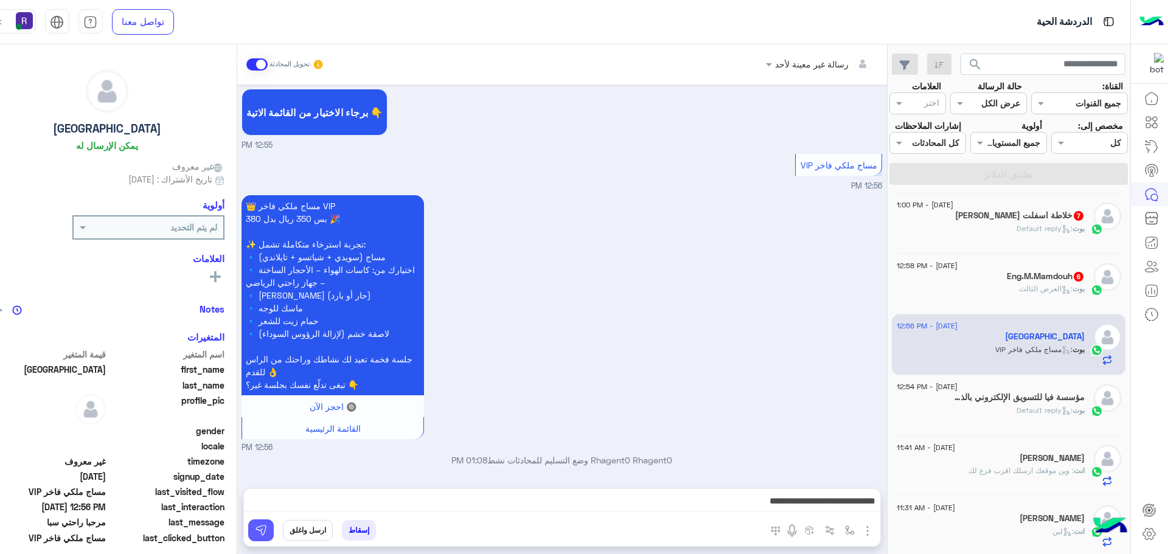
click at [255, 530] on img at bounding box center [261, 530] width 12 height 12
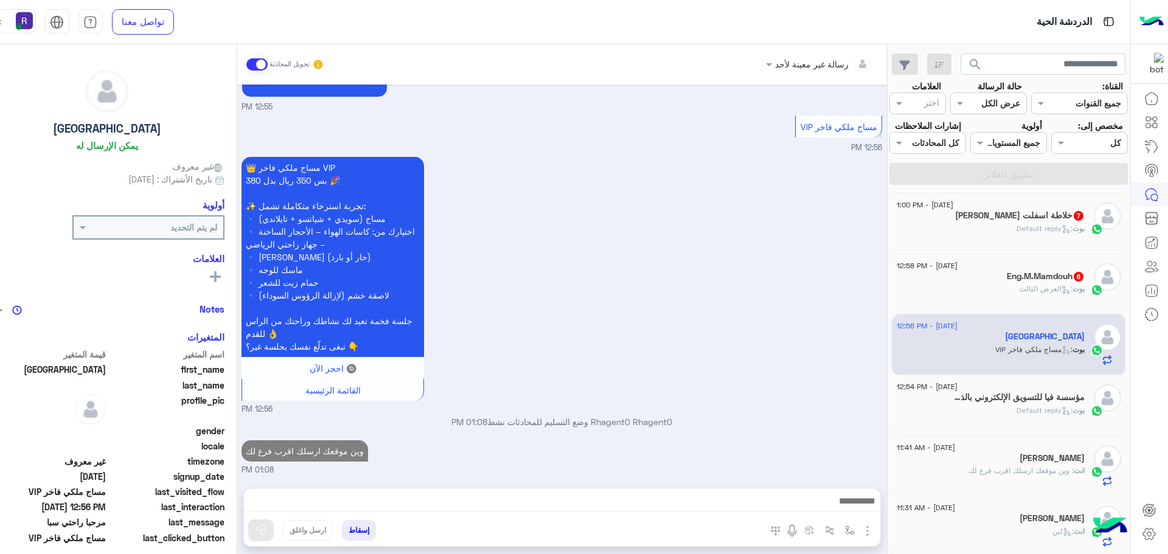
click at [990, 273] on div "Eng.M.Mamdouh 6" at bounding box center [991, 277] width 188 height 13
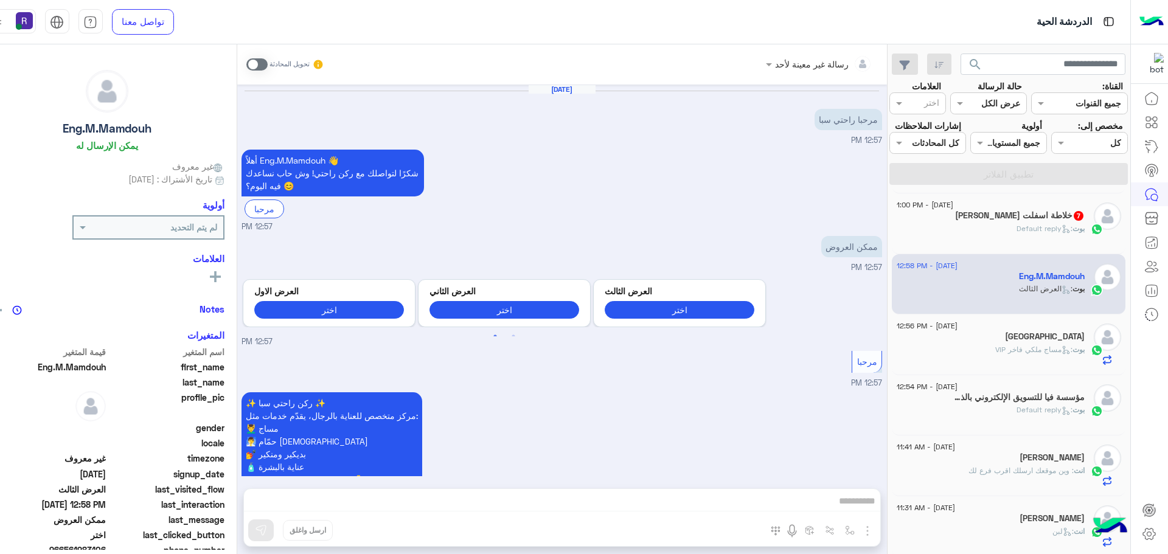
scroll to position [1078, 0]
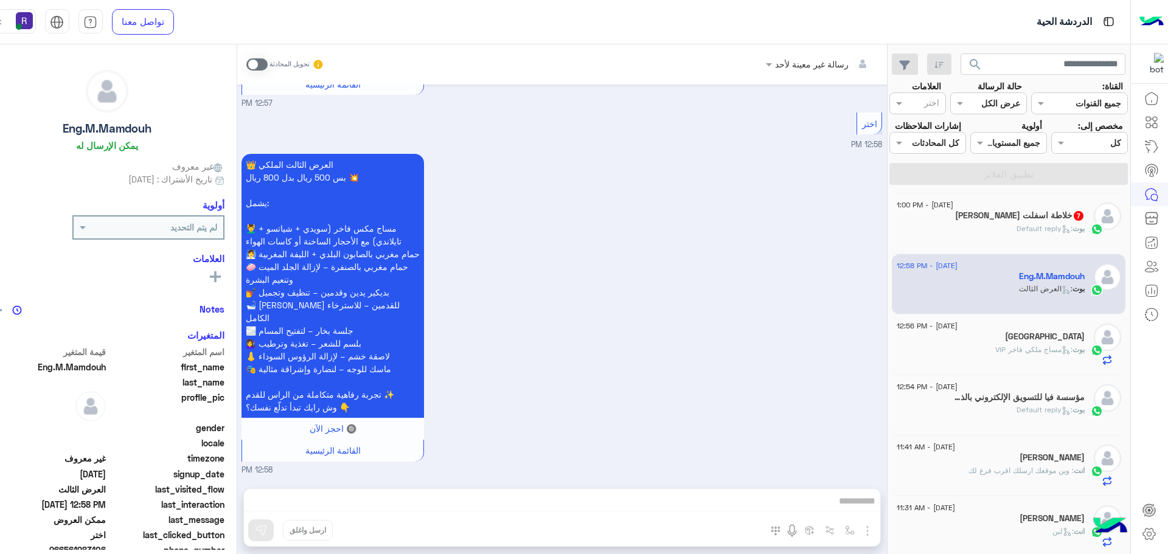
click at [246, 60] on span at bounding box center [256, 64] width 21 height 12
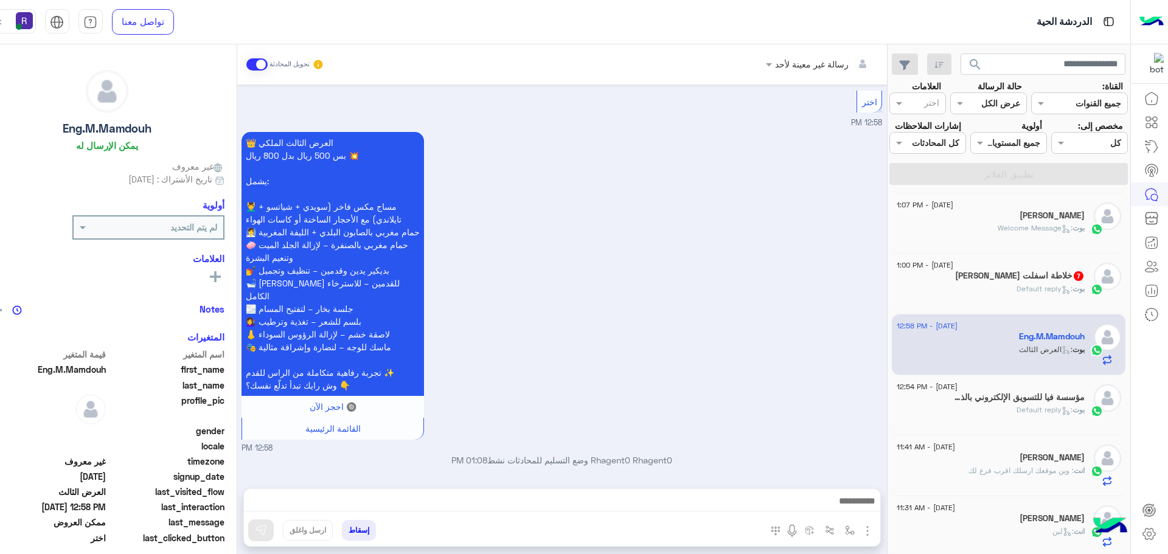
click at [860, 532] on img "button" at bounding box center [867, 531] width 15 height 15
click at [838, 512] on button "الصور" at bounding box center [849, 504] width 52 height 24
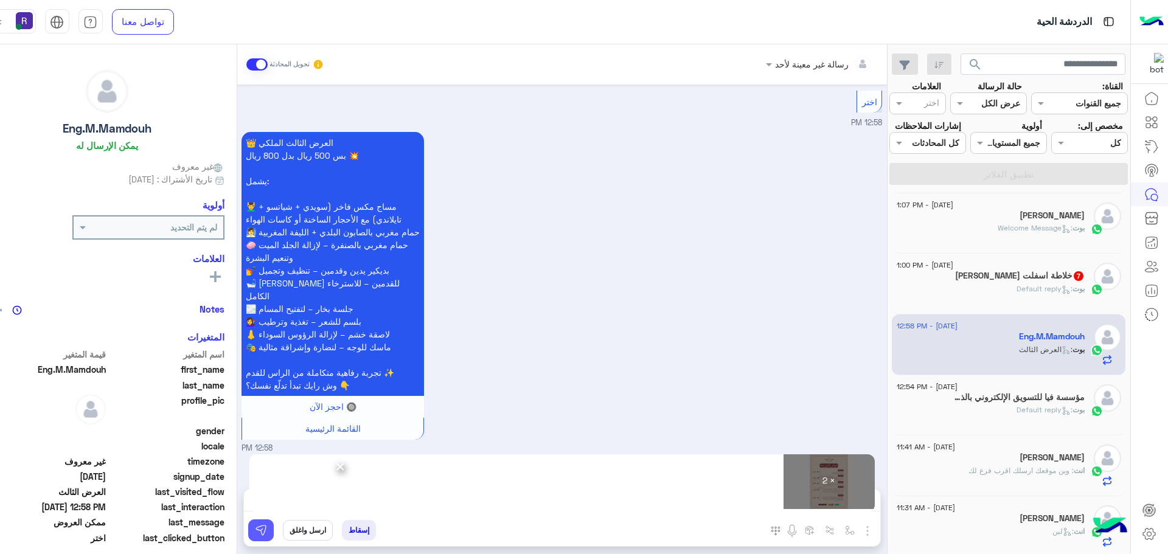
click at [255, 532] on img at bounding box center [261, 530] width 12 height 12
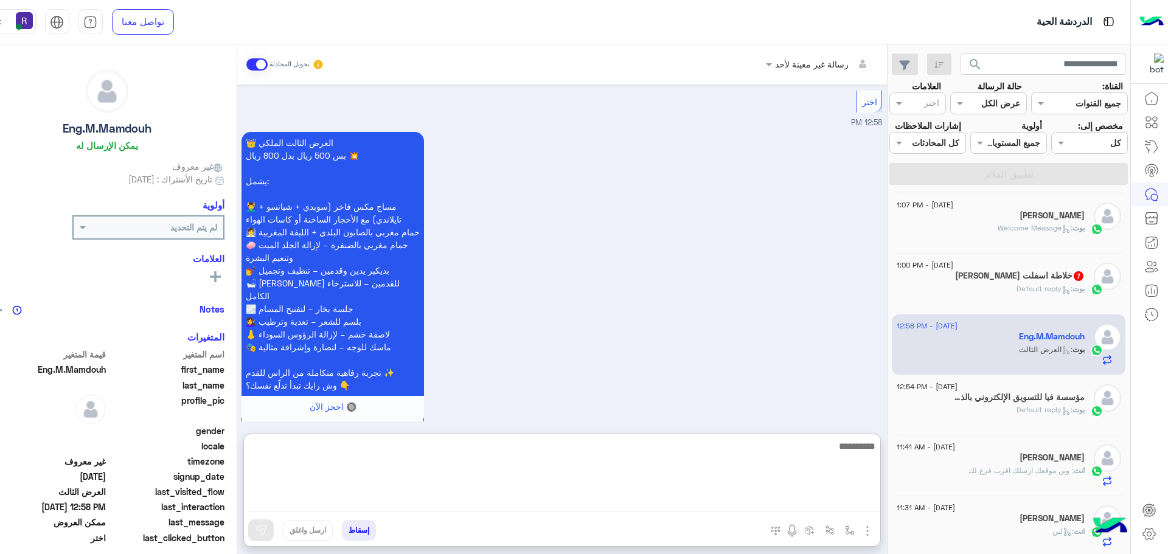
paste textarea "**********"
type textarea "**********"
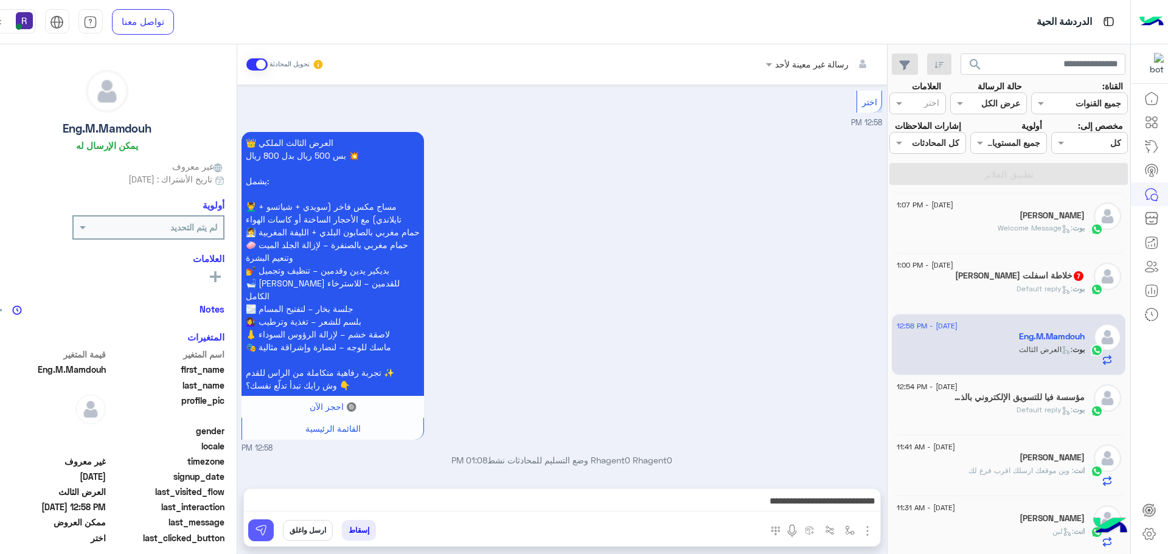
click at [255, 525] on img at bounding box center [261, 530] width 12 height 12
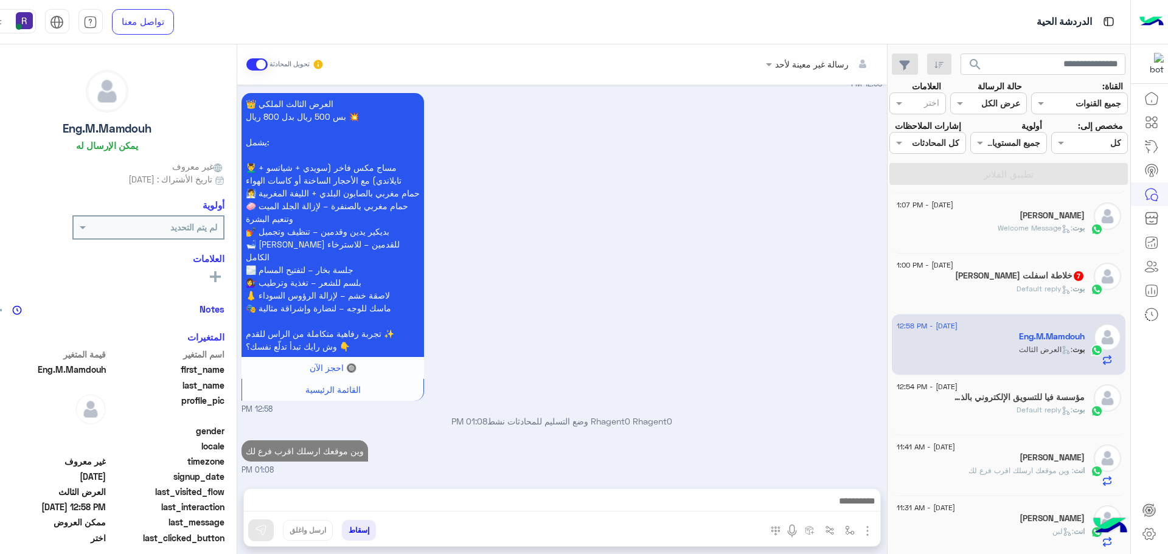
click at [1044, 284] on span ": Default reply" at bounding box center [1044, 288] width 56 height 9
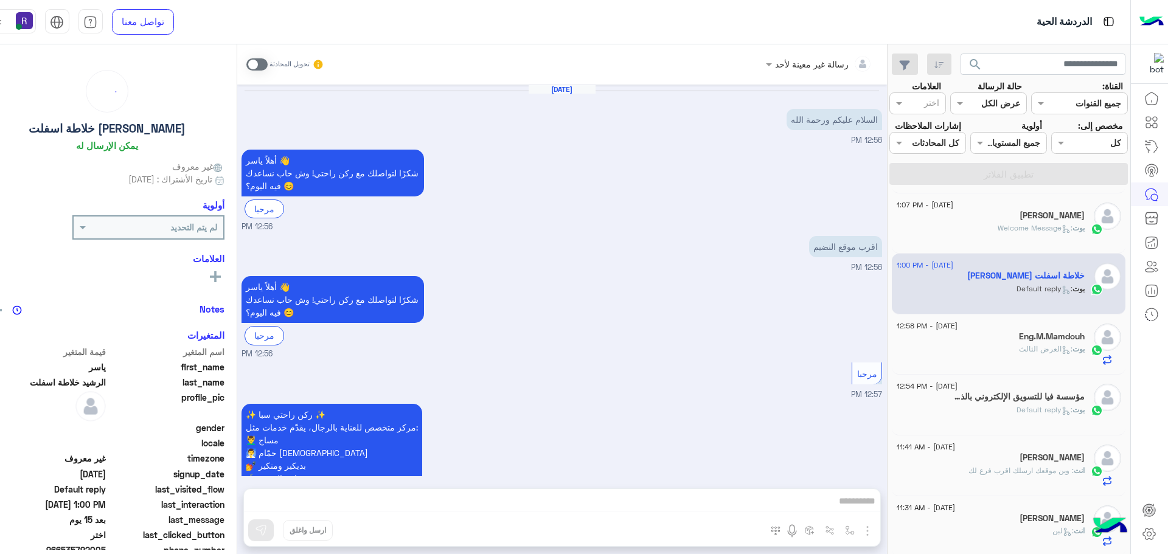
scroll to position [944, 0]
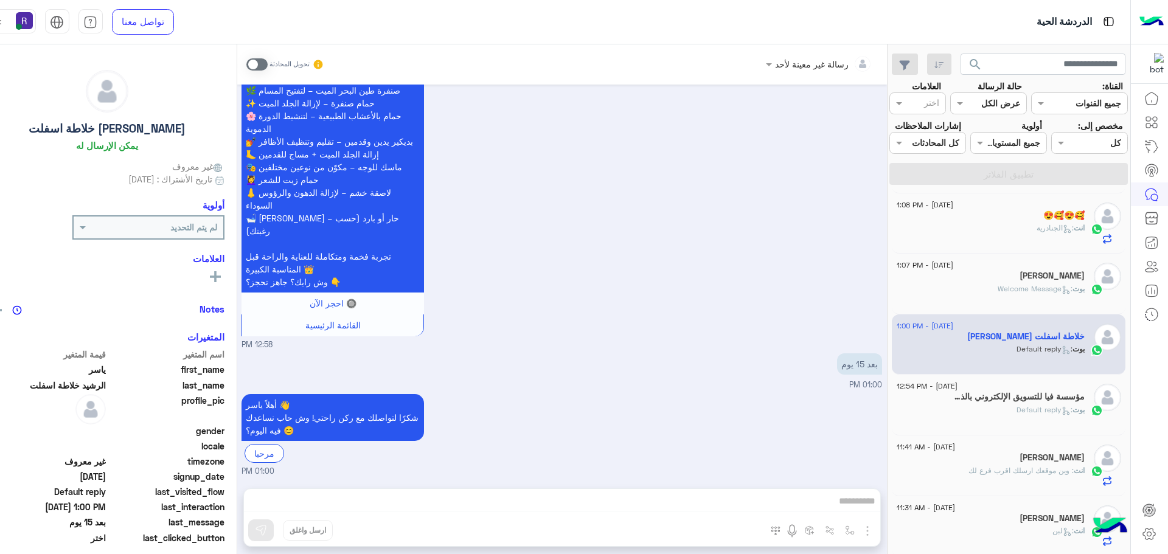
click at [249, 63] on span at bounding box center [256, 64] width 21 height 12
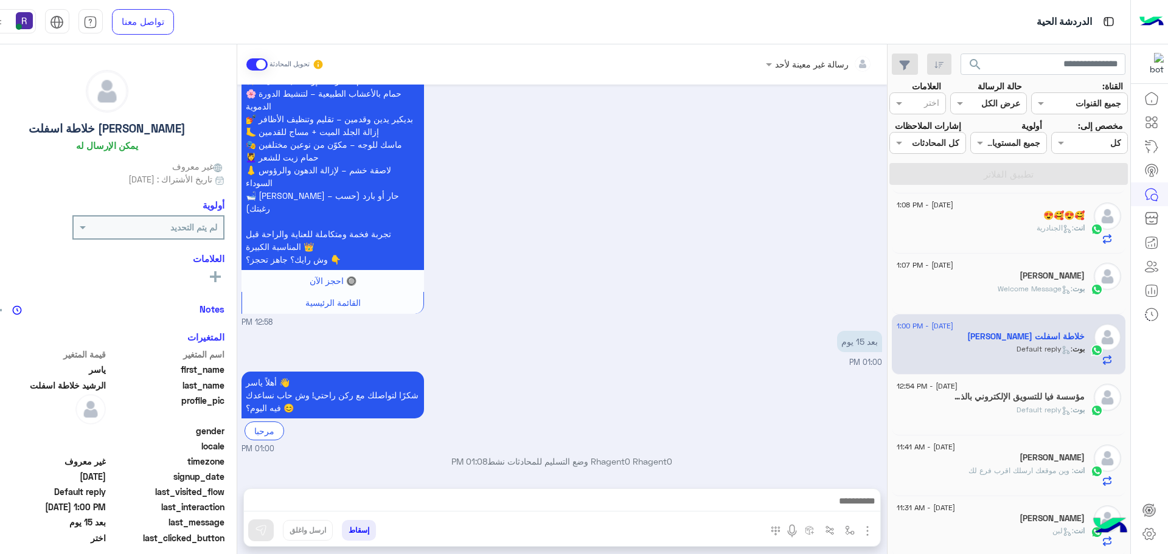
click at [860, 536] on img "button" at bounding box center [867, 531] width 15 height 15
click at [833, 504] on span "الصور" at bounding box center [844, 505] width 23 height 14
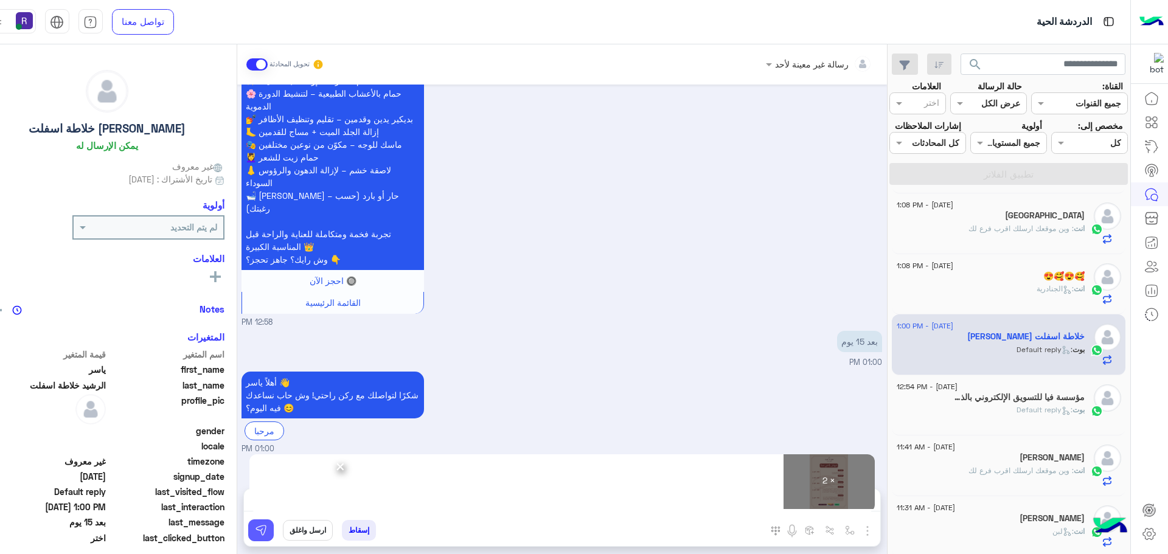
click at [255, 526] on img at bounding box center [261, 530] width 12 height 12
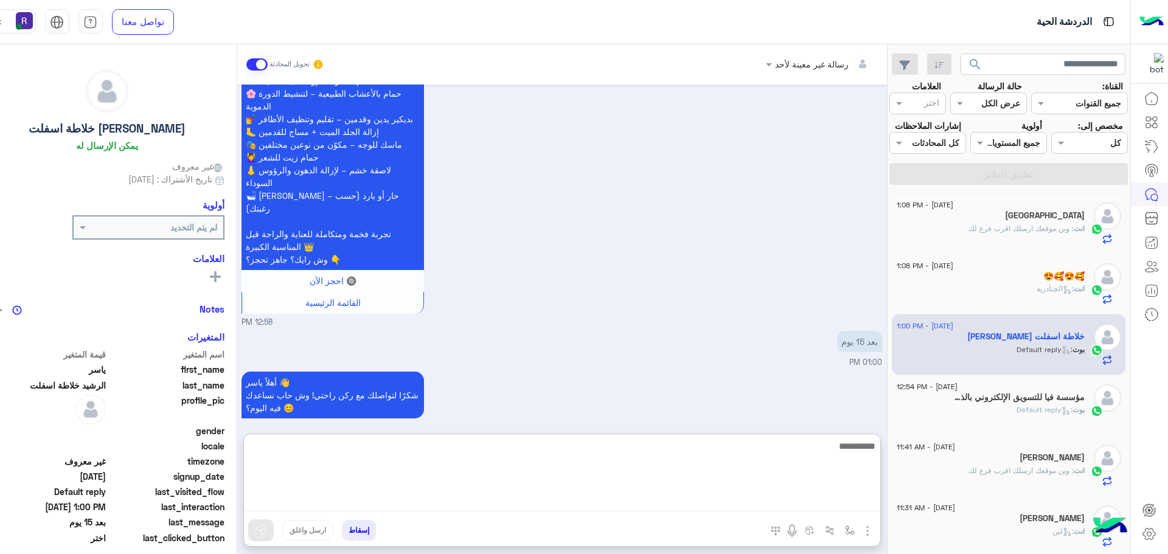
paste textarea "**********"
type textarea "**********"
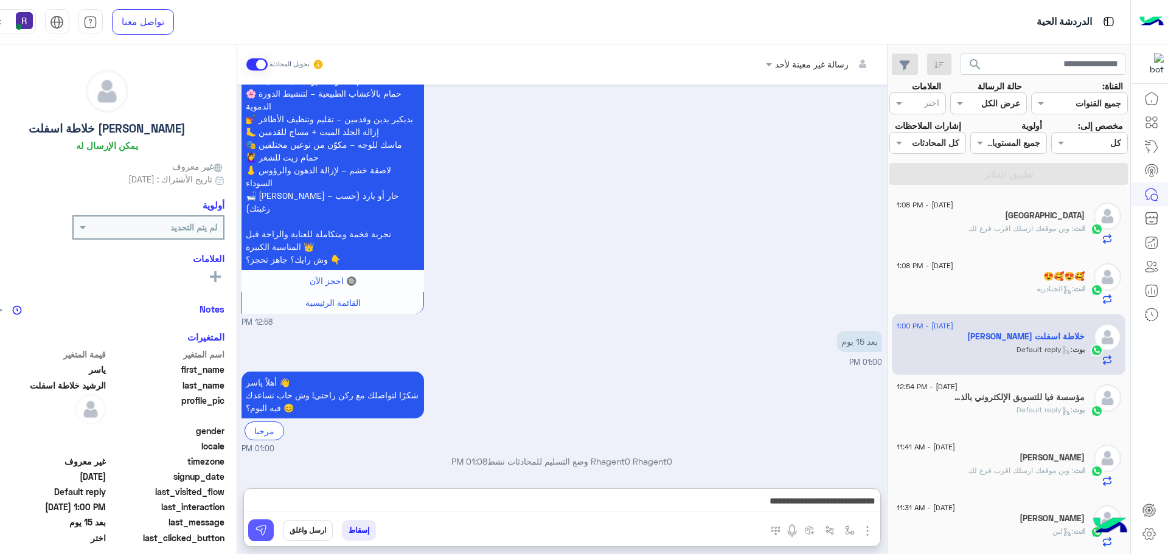
click at [255, 536] on img at bounding box center [261, 530] width 12 height 12
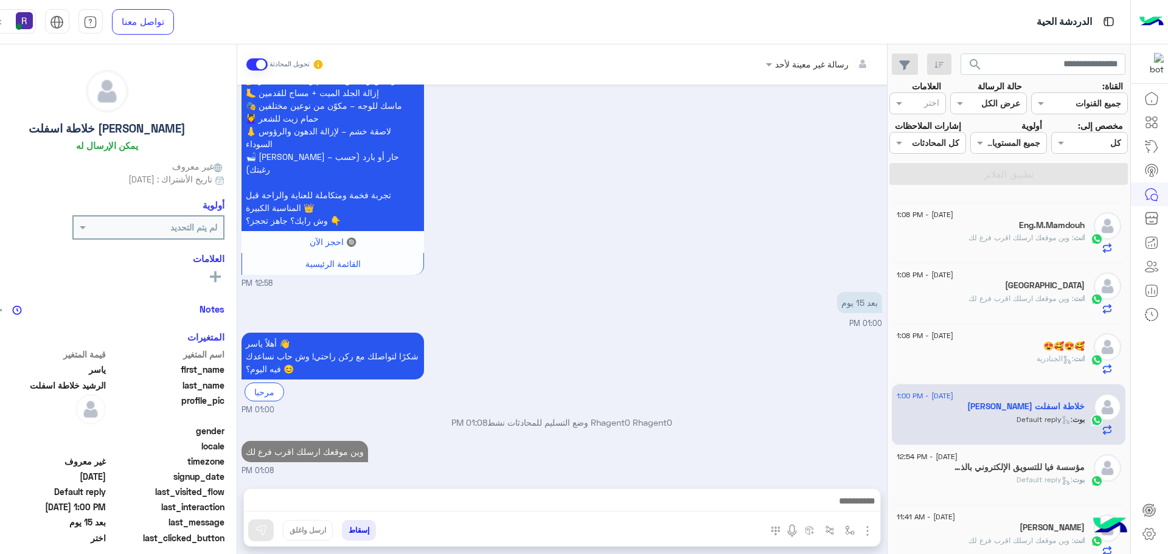
scroll to position [0, 0]
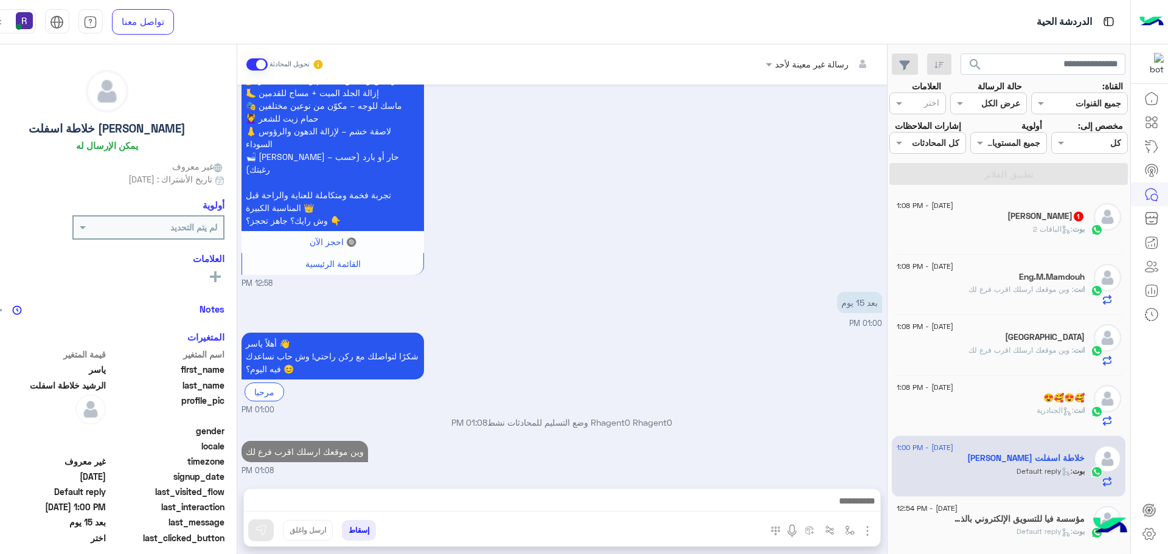
click at [1018, 232] on div "بوت : الباقات 2" at bounding box center [991, 234] width 188 height 21
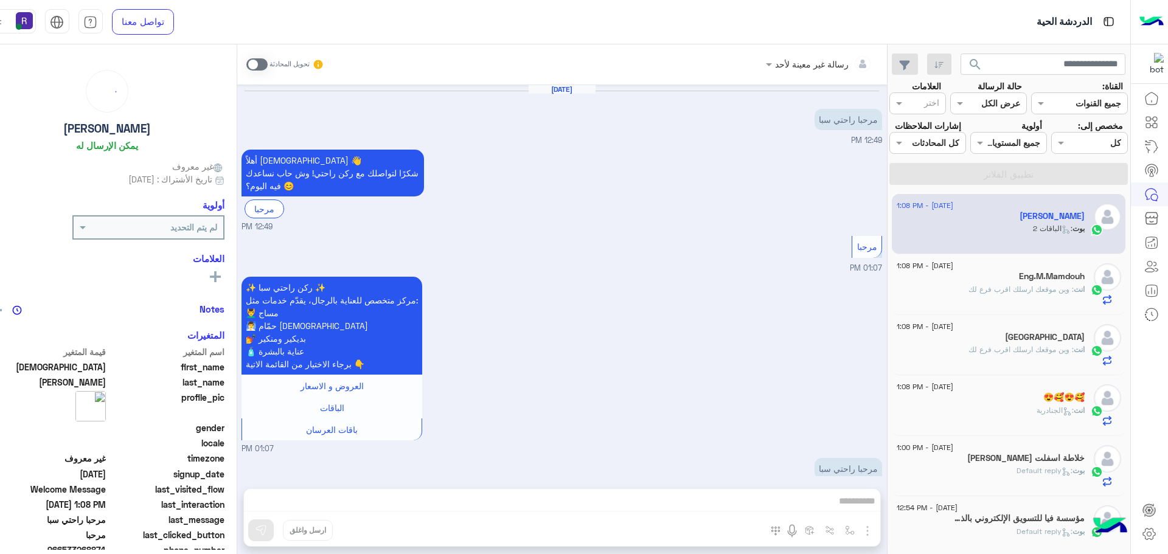
scroll to position [375, 0]
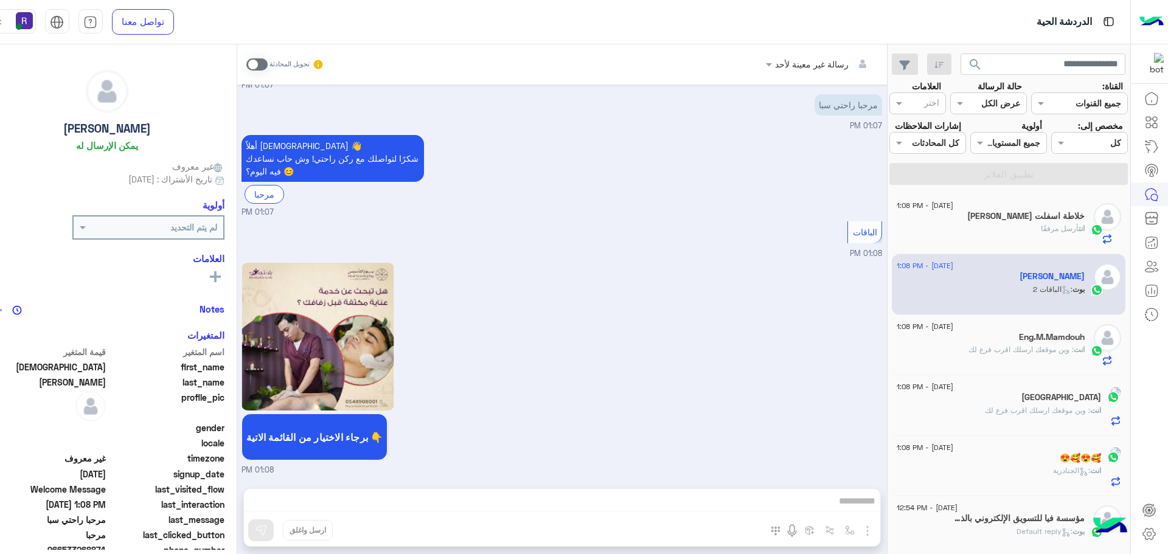
click at [246, 63] on span at bounding box center [256, 64] width 21 height 12
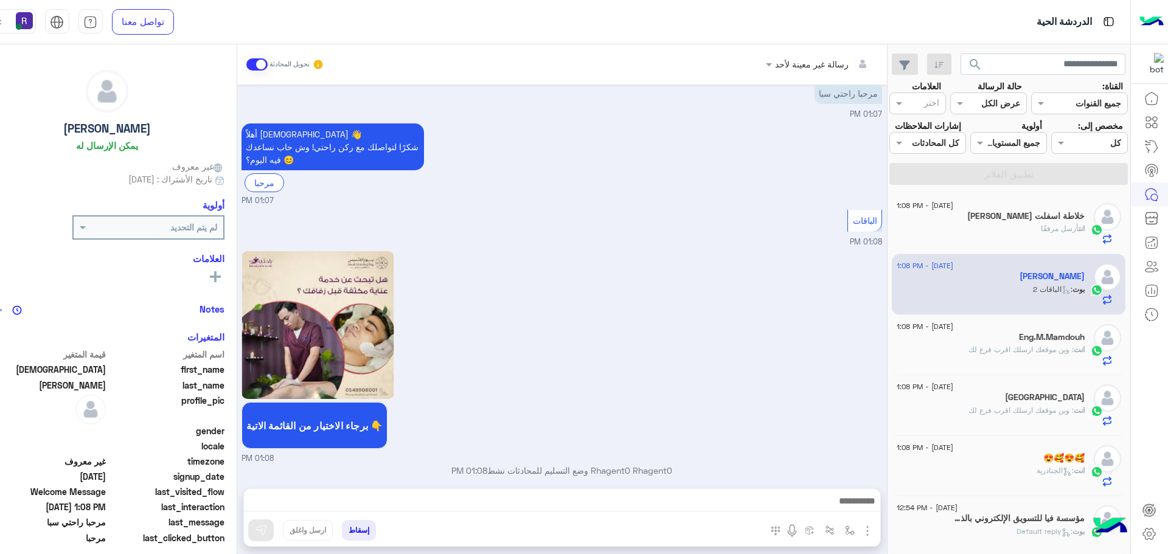
scroll to position [397, 0]
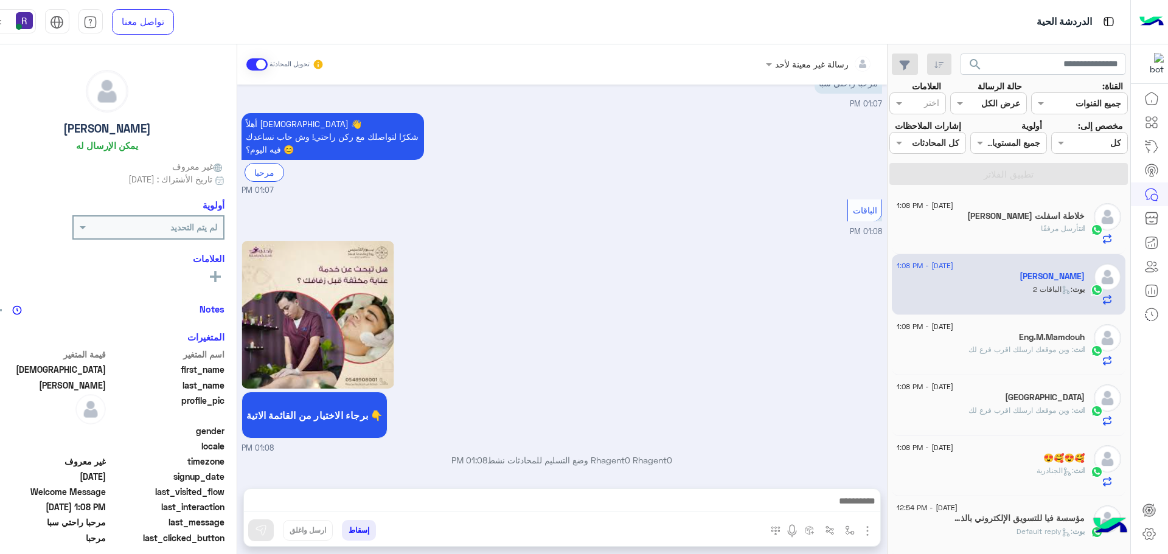
click at [860, 531] on img "button" at bounding box center [867, 531] width 15 height 15
click at [841, 510] on button "الصور" at bounding box center [849, 504] width 52 height 24
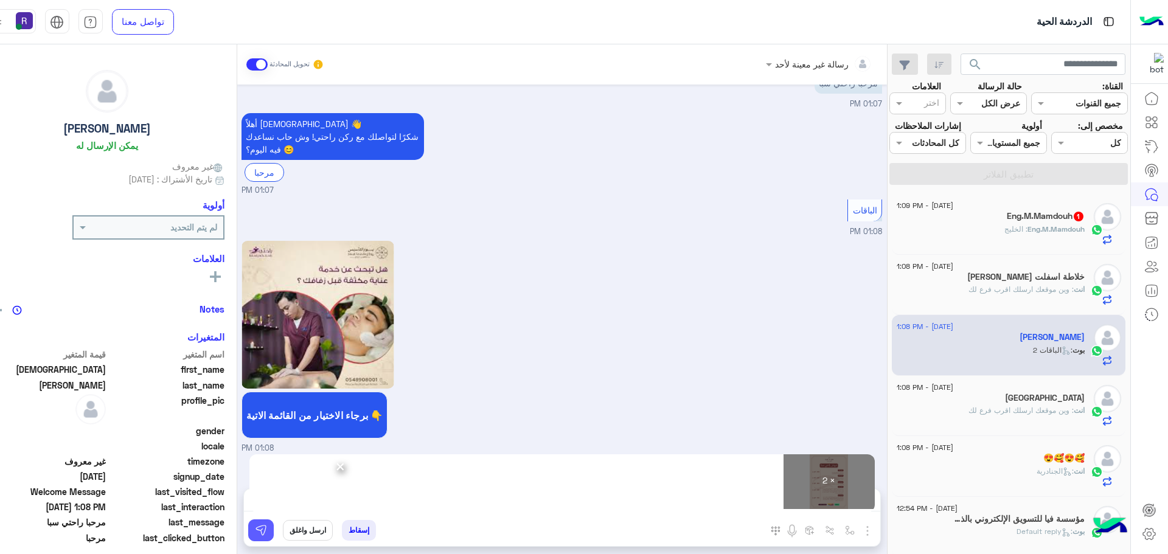
click at [255, 535] on img at bounding box center [261, 530] width 12 height 12
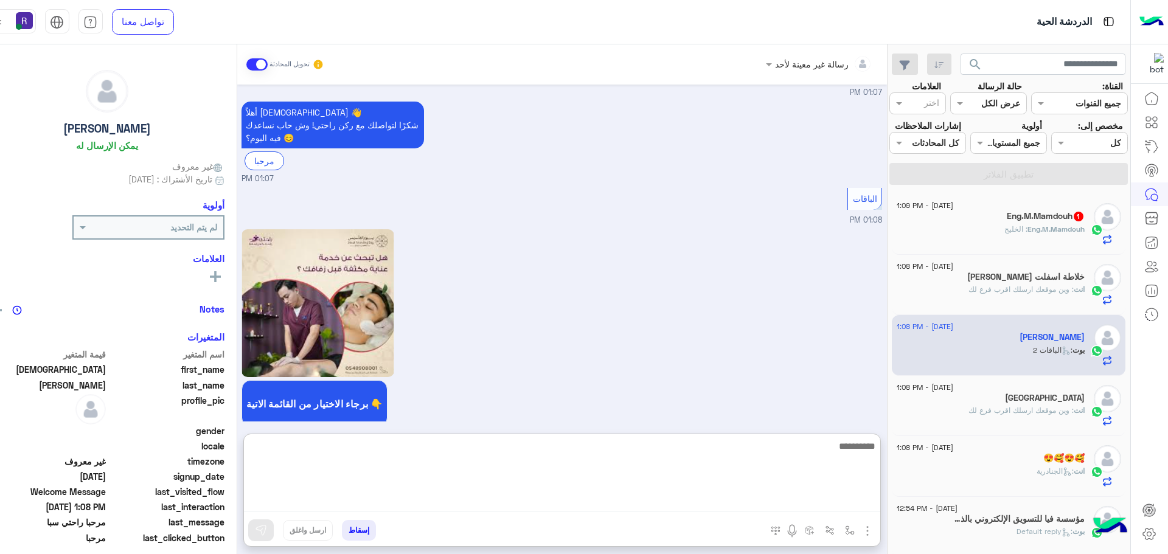
paste textarea "**********"
type textarea "**********"
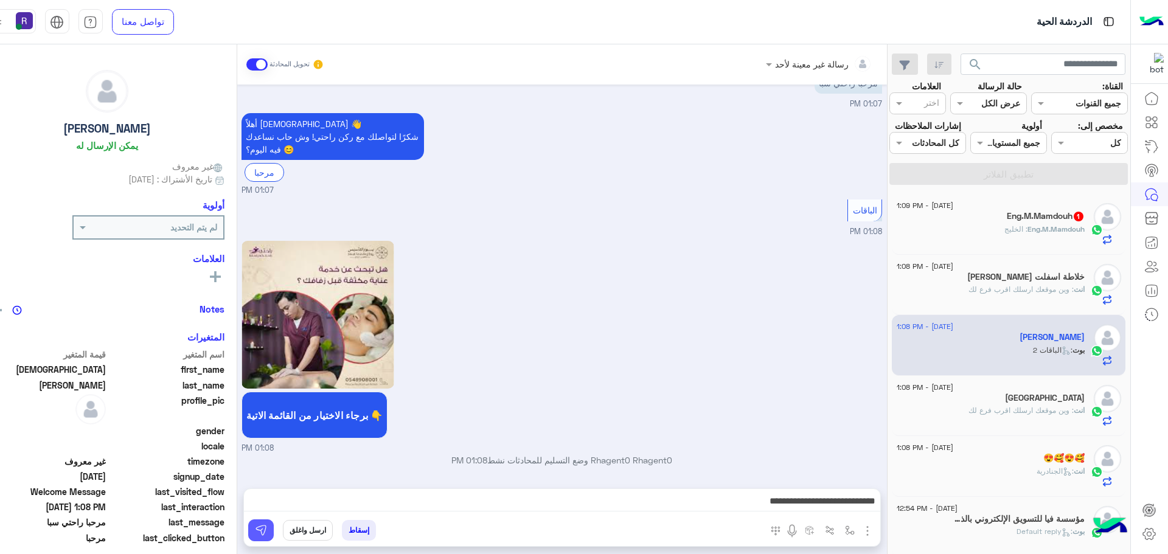
click at [255, 534] on img at bounding box center [261, 530] width 12 height 12
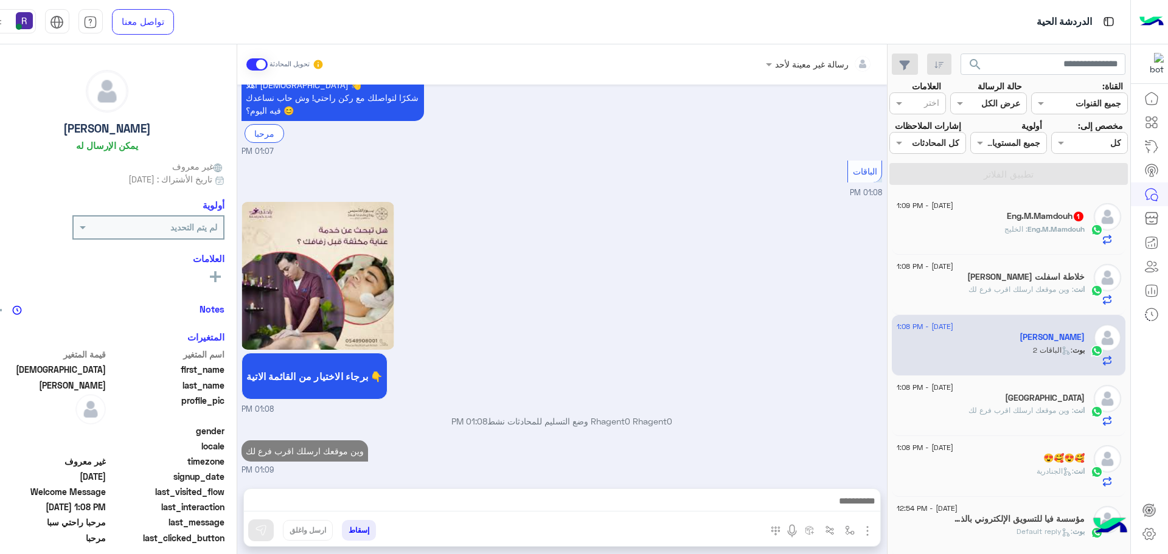
click at [1021, 237] on div "Eng.M.Mamdouh : الخليج" at bounding box center [991, 234] width 188 height 21
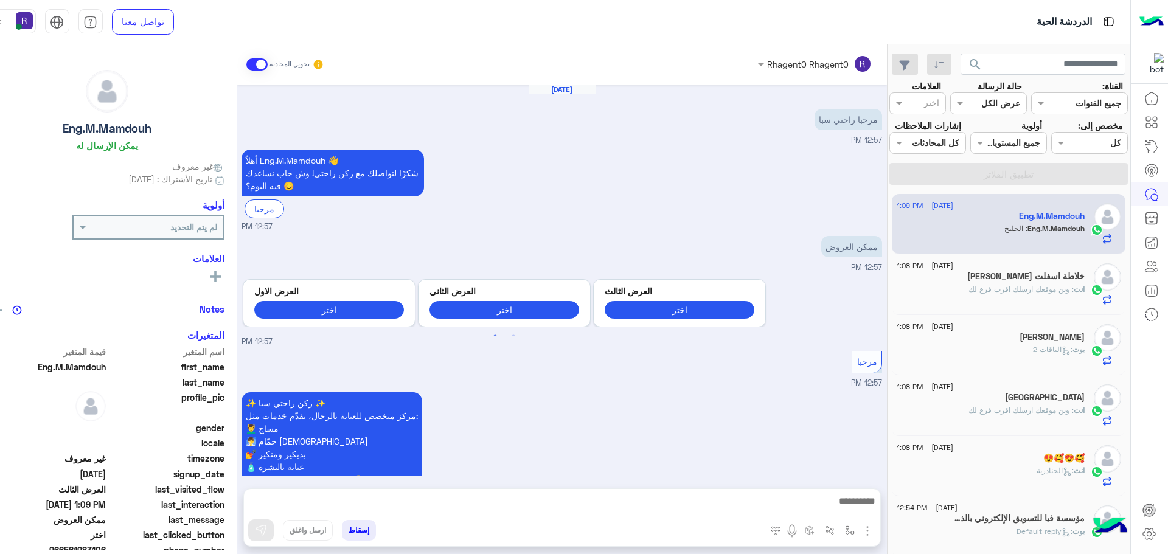
scroll to position [1555, 0]
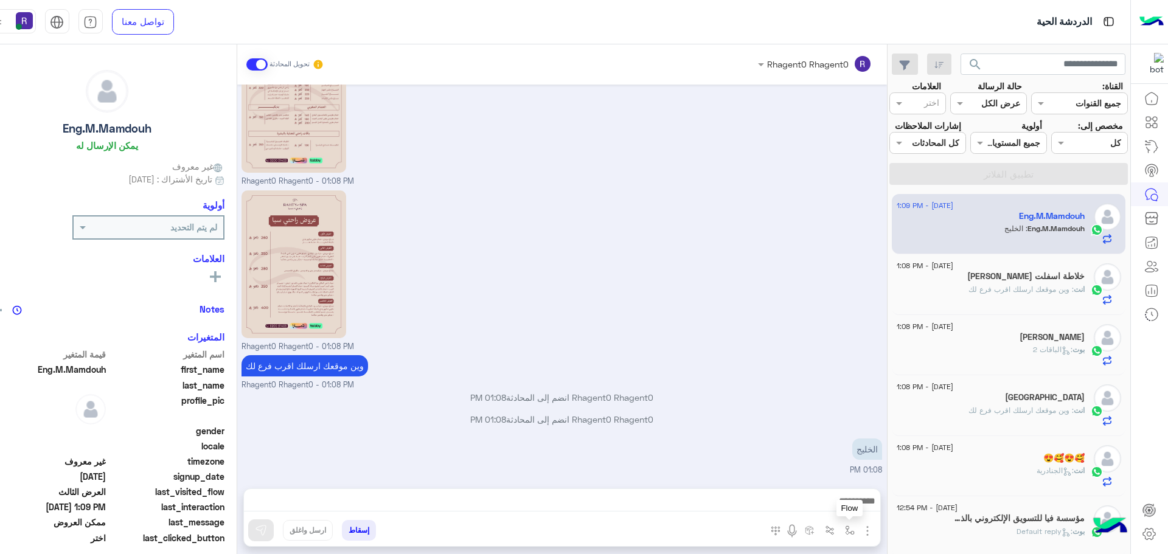
click at [845, 530] on img "button" at bounding box center [850, 531] width 10 height 10
click at [821, 503] on input "text" at bounding box center [812, 504] width 82 height 14
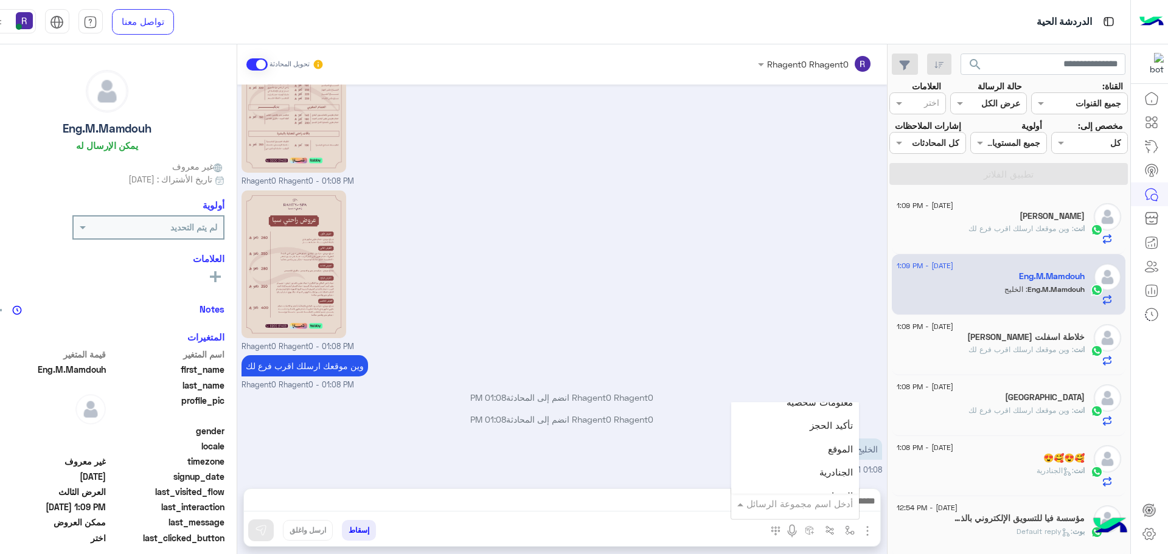
scroll to position [791, 0]
click at [808, 431] on div "الجنادرية" at bounding box center [795, 443] width 128 height 24
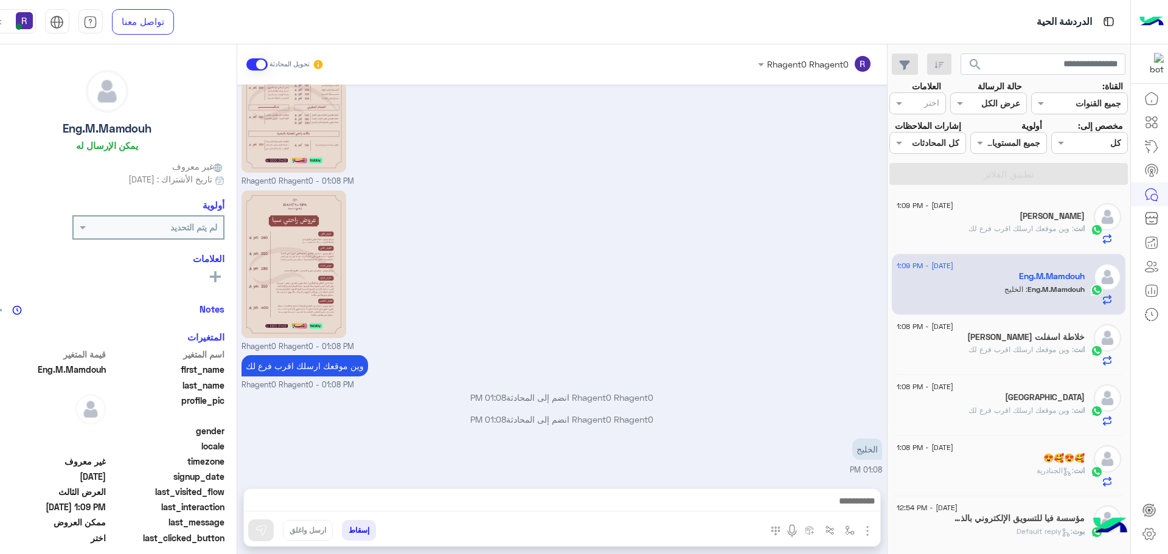
type textarea "*********"
click at [248, 524] on button at bounding box center [261, 530] width 26 height 22
click at [845, 532] on img "button" at bounding box center [850, 531] width 10 height 10
click at [823, 511] on div "أدخل اسم مجموعة الرسائل" at bounding box center [795, 504] width 128 height 22
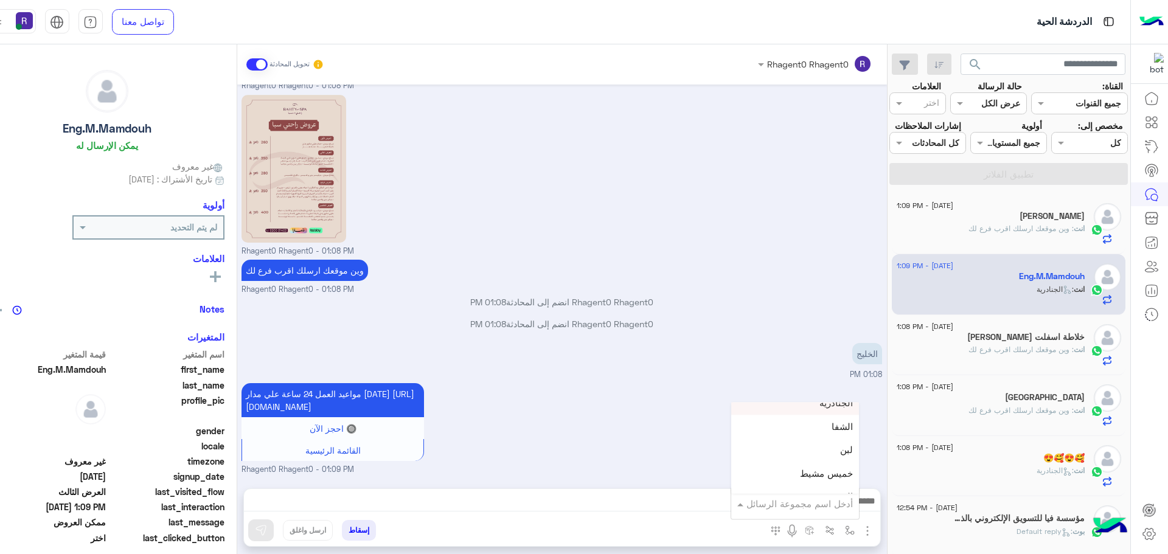
scroll to position [852, 0]
click at [817, 432] on div "لبن" at bounding box center [795, 429] width 128 height 24
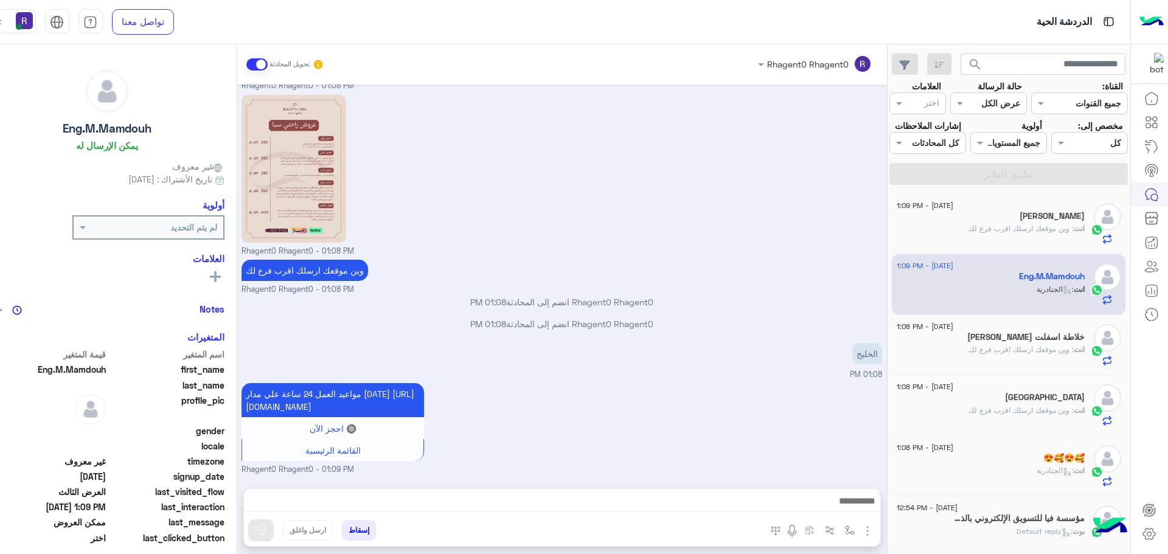
type textarea "***"
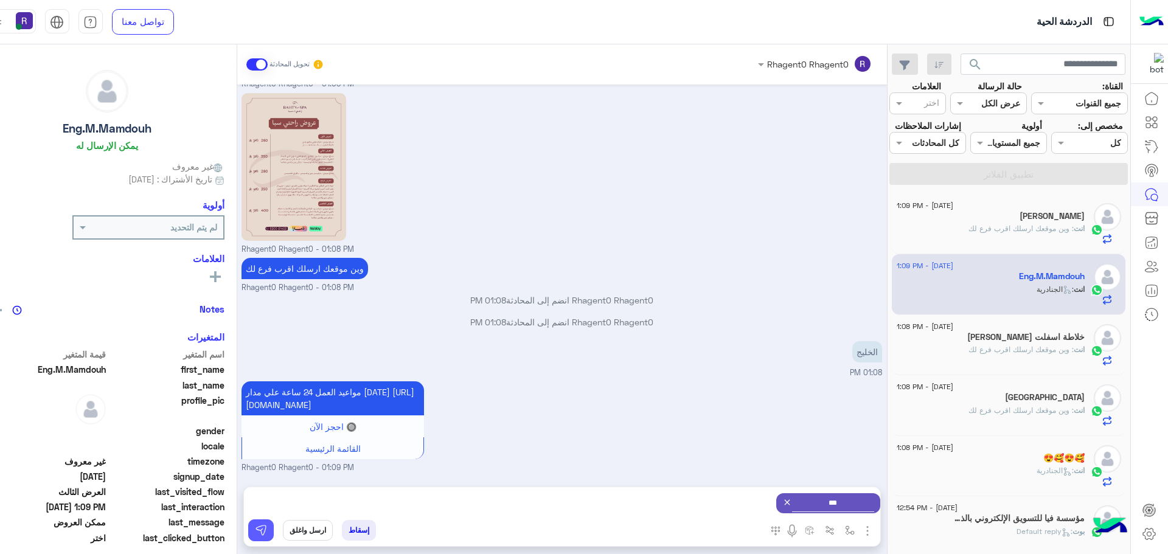
click at [256, 530] on button at bounding box center [261, 530] width 26 height 22
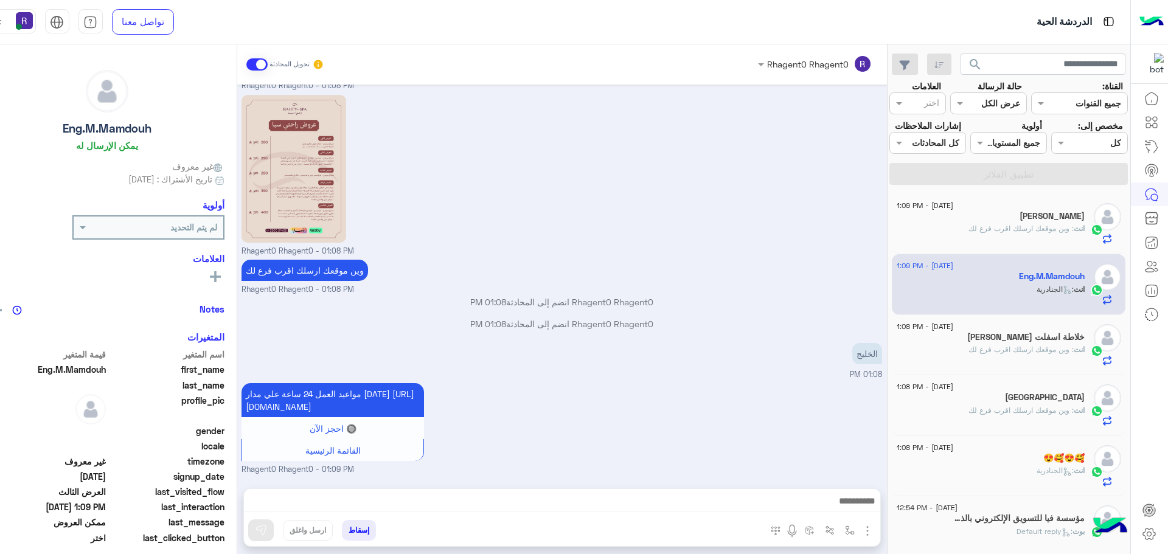
scroll to position [1663, 0]
click at [1049, 339] on h5 "[PERSON_NAME] خلاطة اسفلت" at bounding box center [1025, 337] width 117 height 10
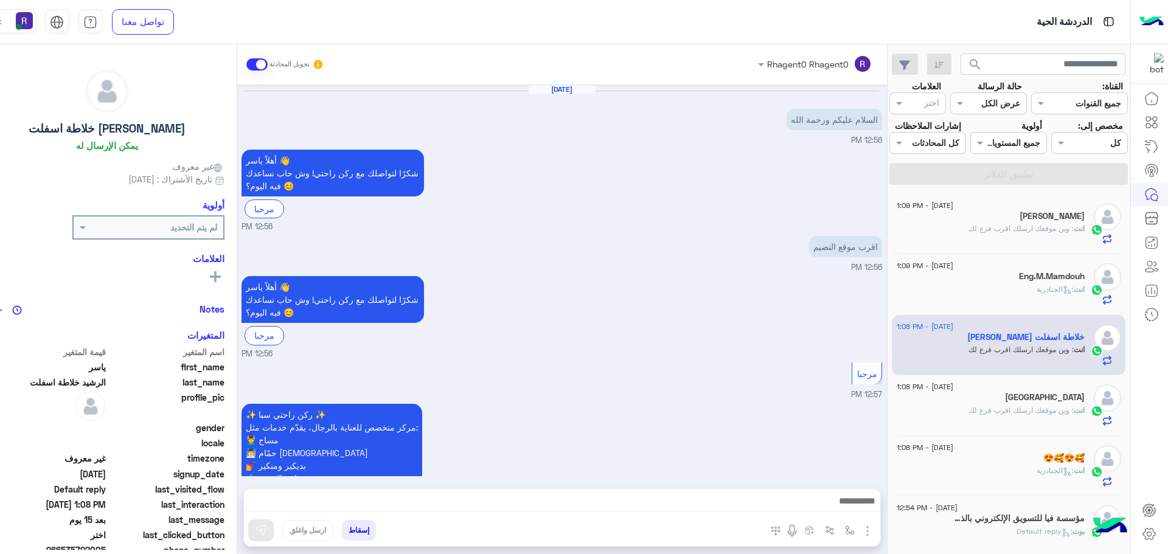
scroll to position [1358, 0]
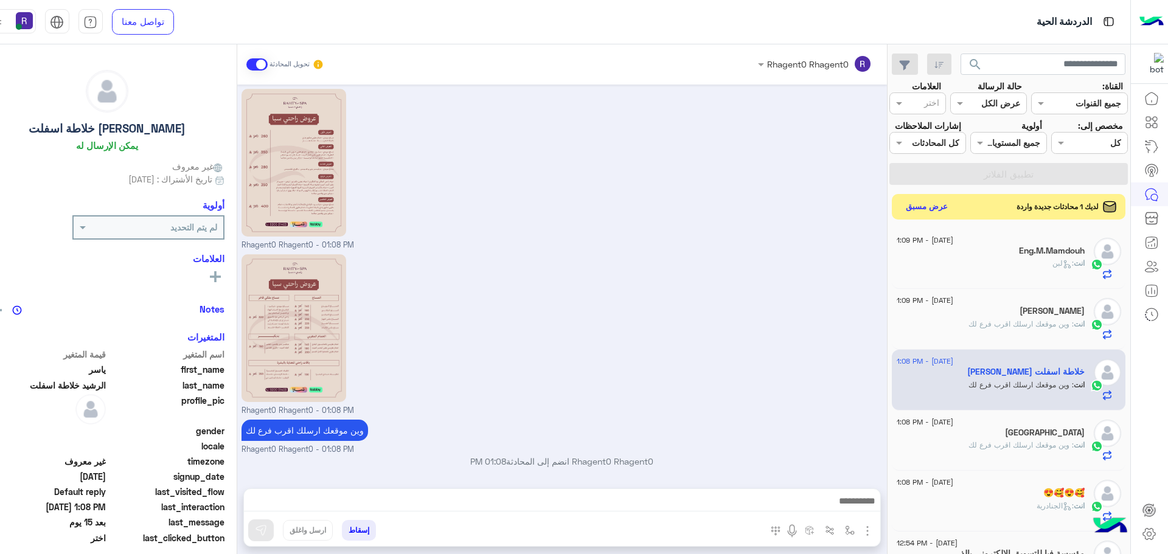
click at [923, 210] on button "عرض مسبق" at bounding box center [926, 206] width 51 height 16
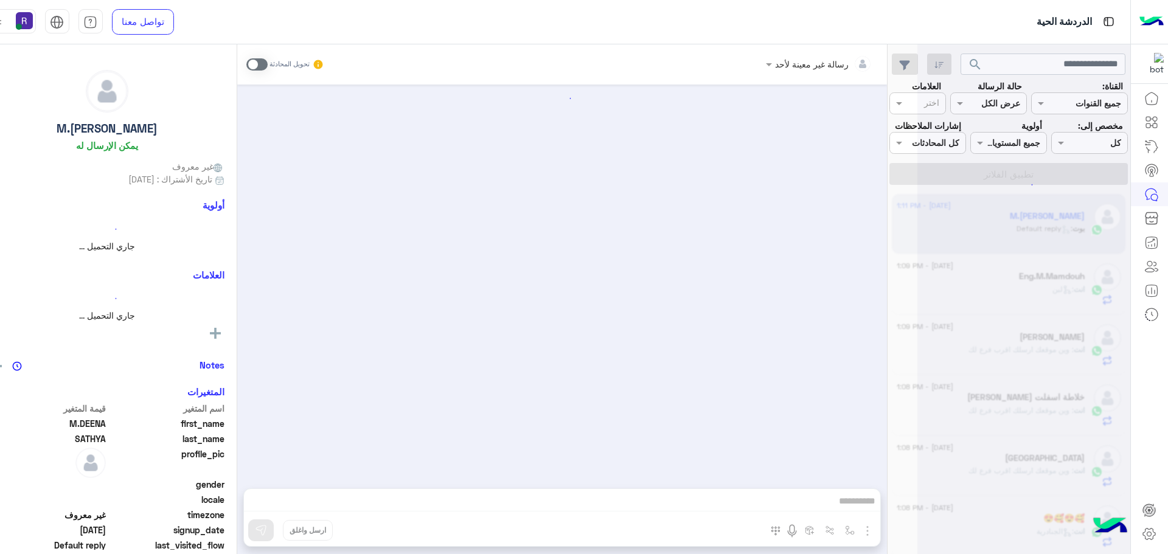
scroll to position [360, 0]
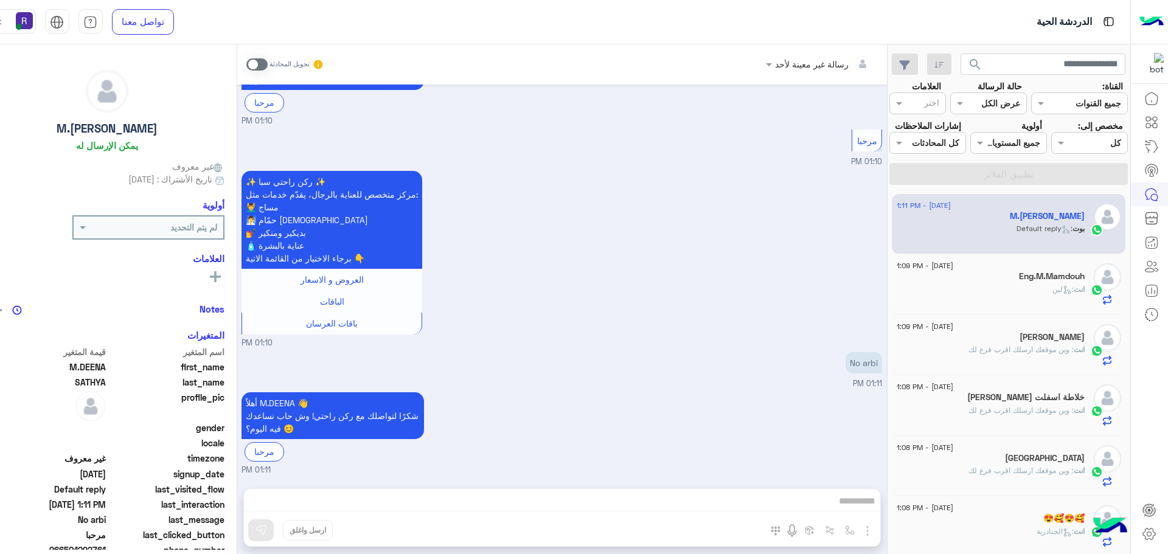
click at [1033, 284] on div "انت : لبن" at bounding box center [991, 294] width 188 height 21
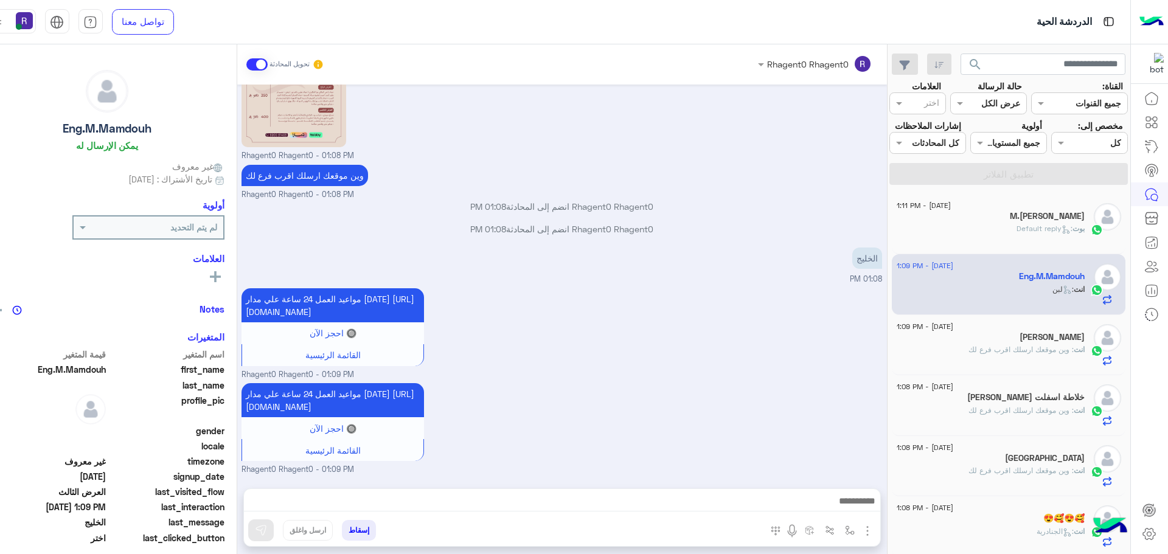
click at [1037, 224] on span ": Default reply" at bounding box center [1044, 228] width 56 height 9
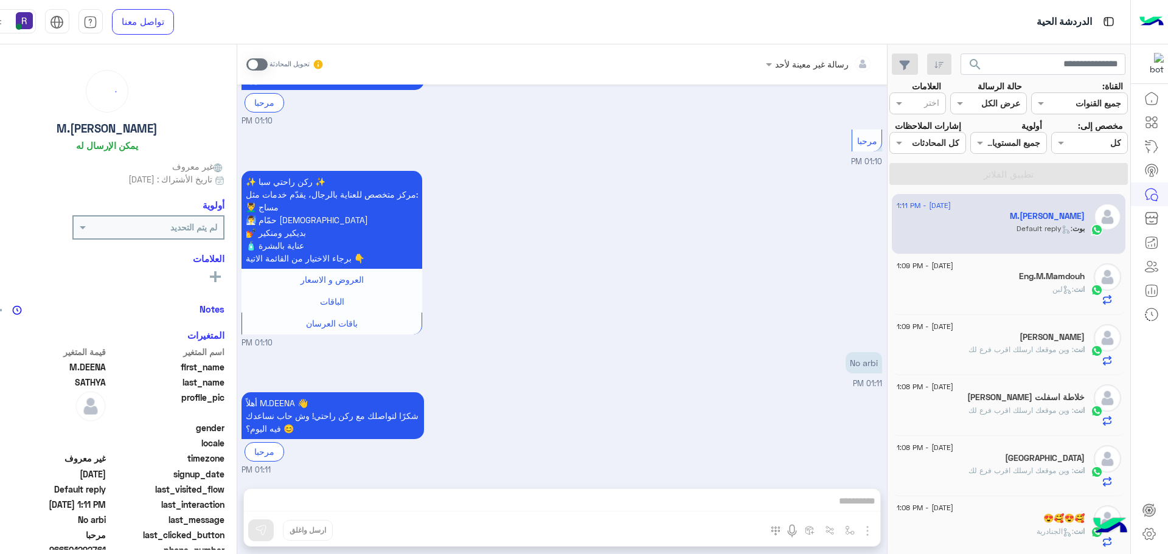
scroll to position [360, 0]
click at [1041, 332] on h5 "[PERSON_NAME]" at bounding box center [1051, 337] width 65 height 10
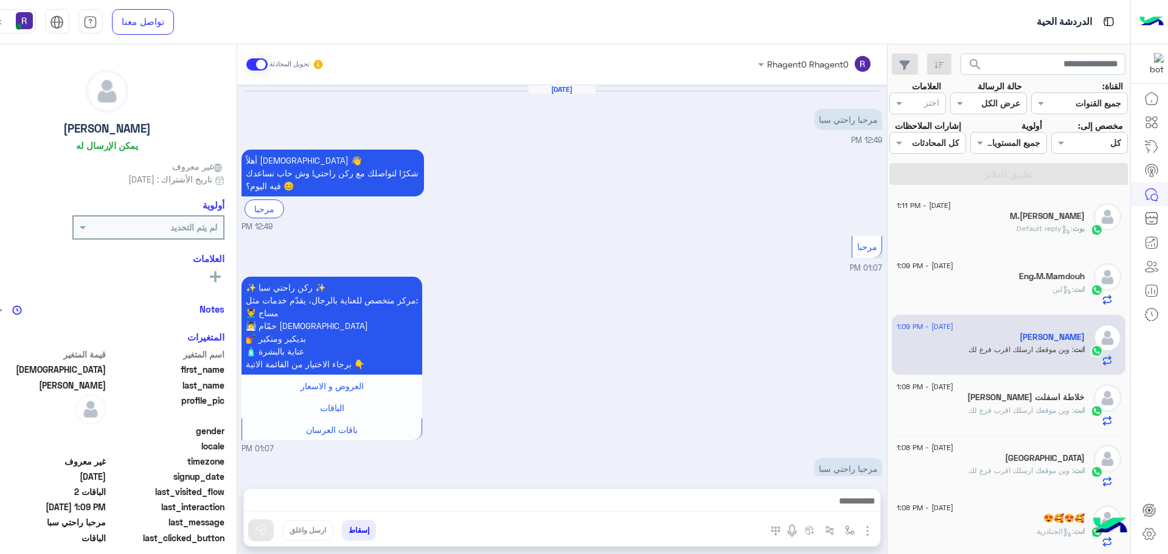
scroll to position [811, 0]
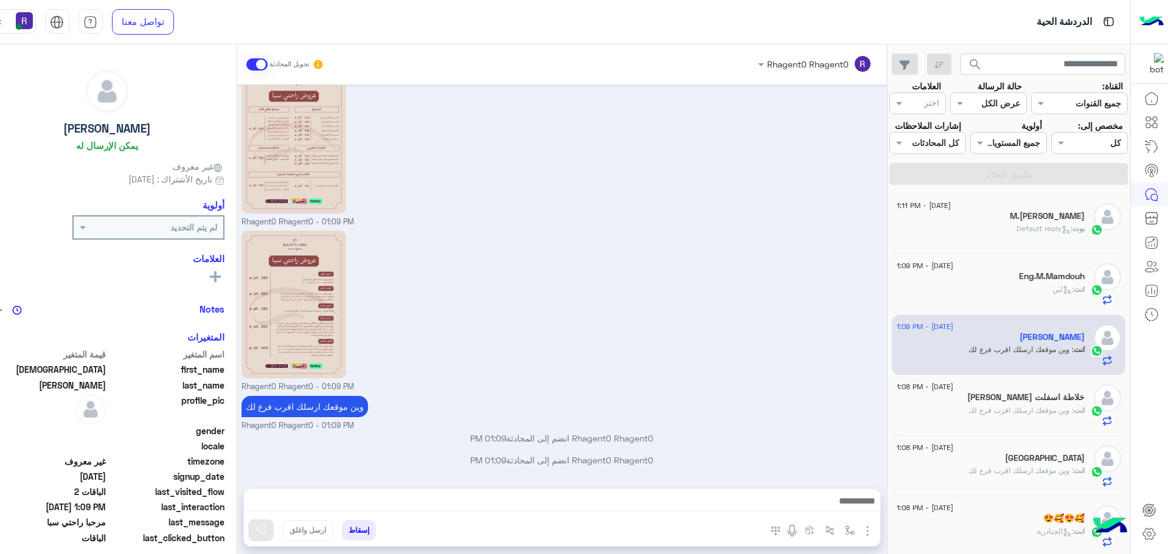
click at [1001, 245] on div "[PERSON_NAME] : Default reply" at bounding box center [991, 233] width 188 height 21
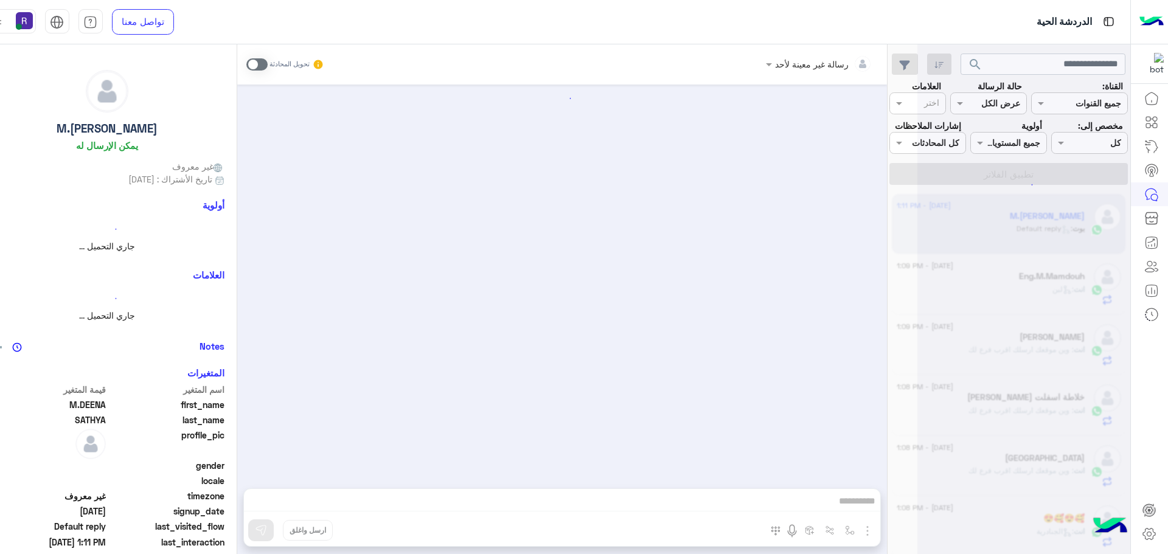
scroll to position [360, 0]
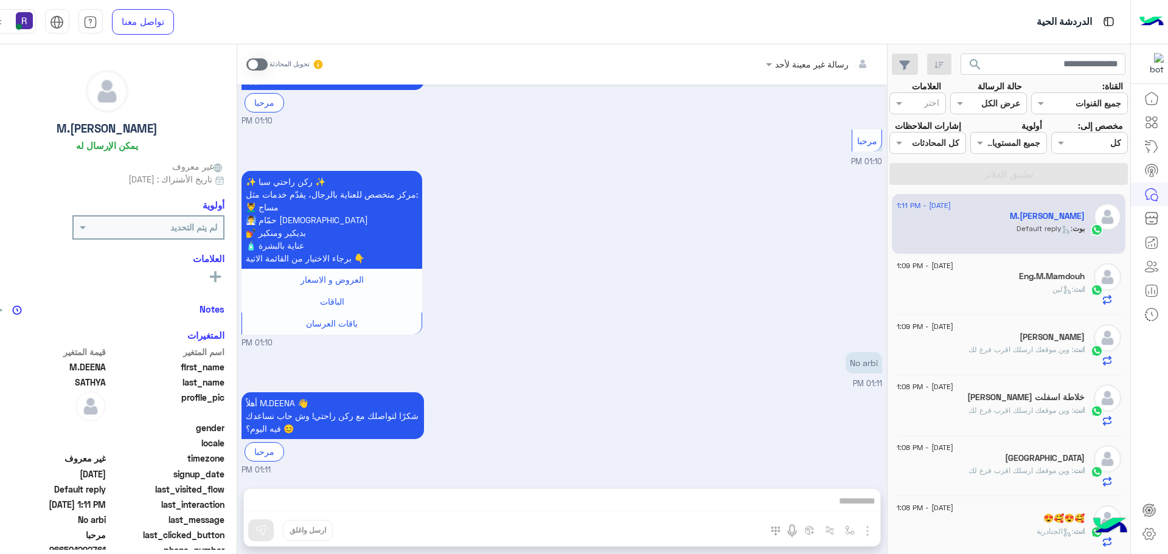
click at [972, 284] on div "انت : لبن" at bounding box center [991, 294] width 188 height 21
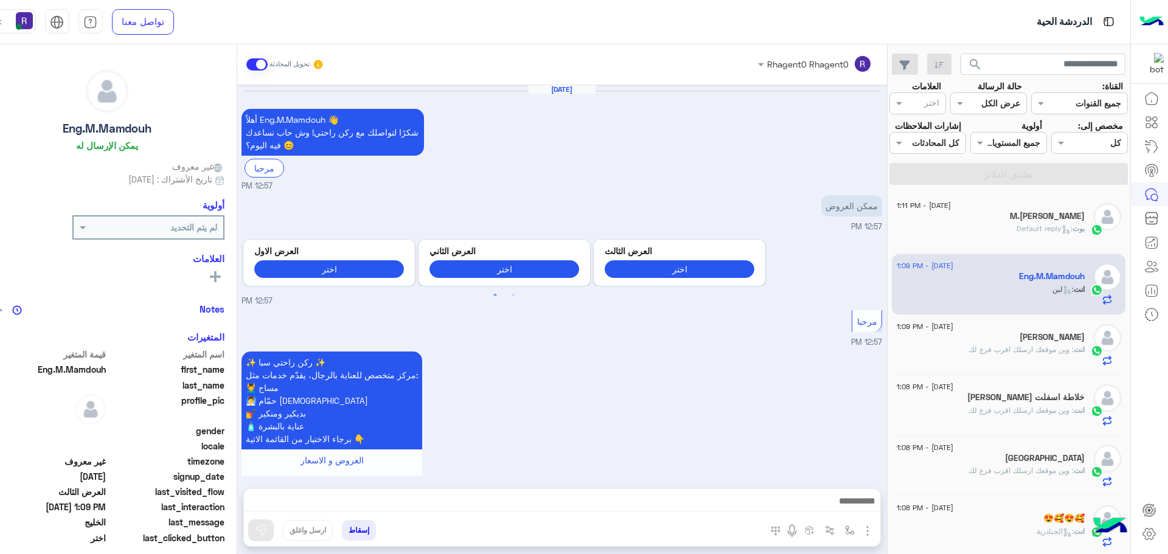
scroll to position [1730, 0]
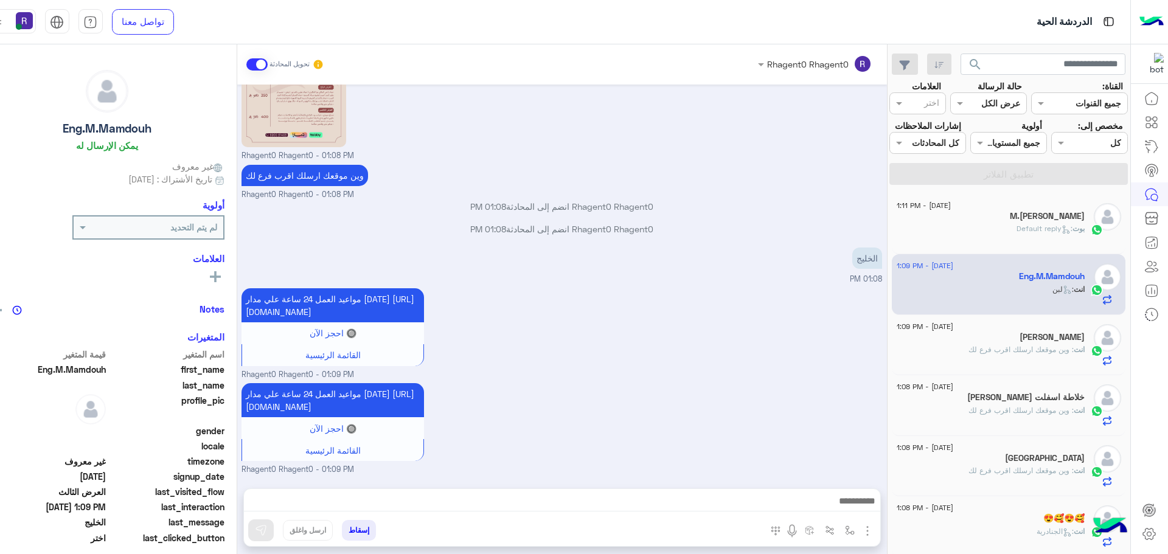
click at [968, 353] on div "انت : وين موقعك ارسلك اقرب فرع لك" at bounding box center [991, 354] width 188 height 21
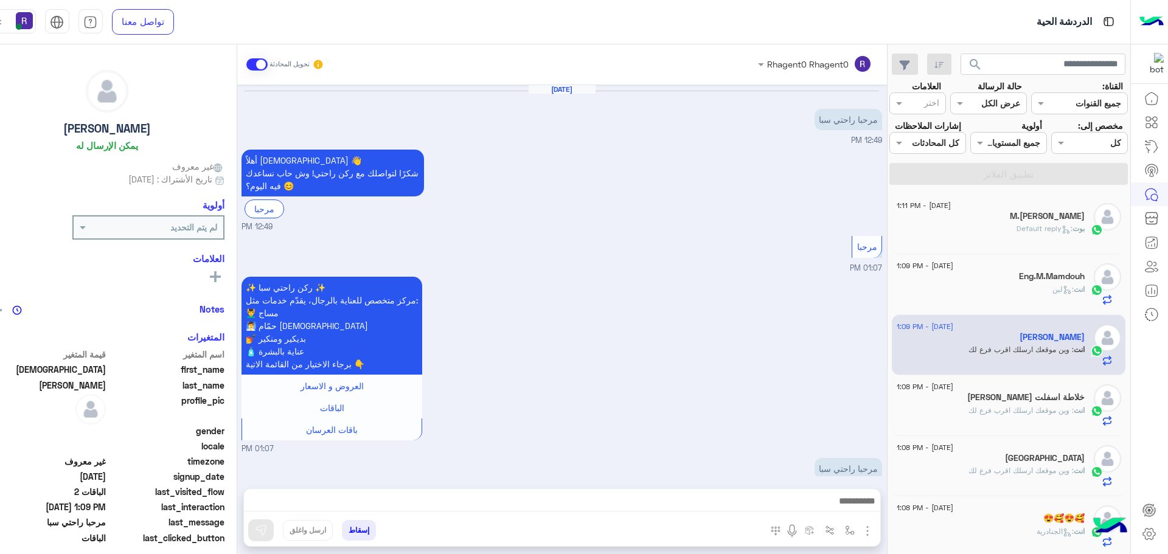
scroll to position [811, 0]
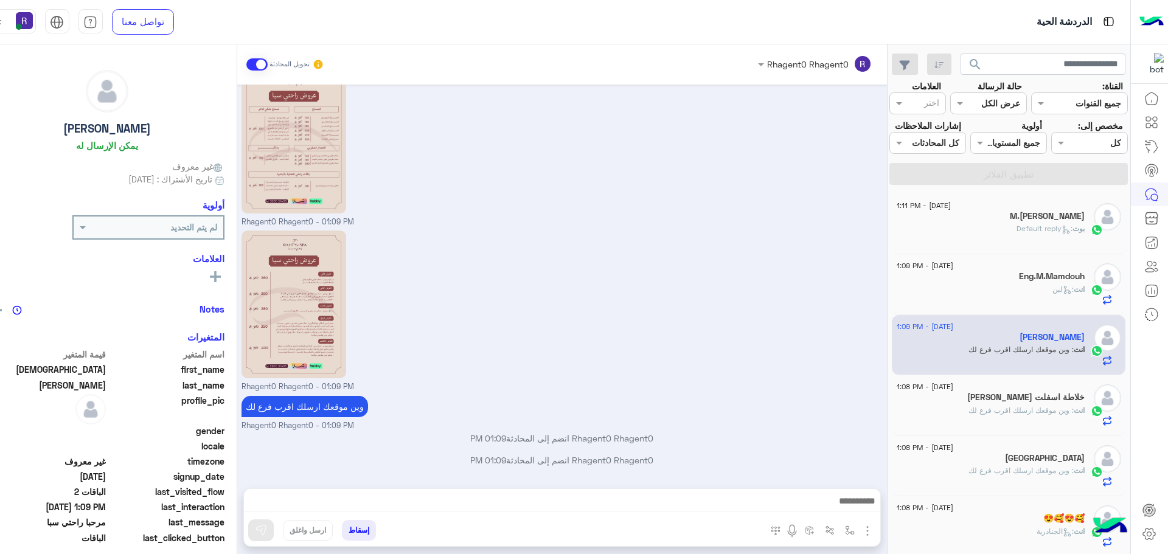
click at [986, 409] on span ": وين موقعك ارسلك اقرب فرع لك" at bounding box center [1020, 410] width 105 height 9
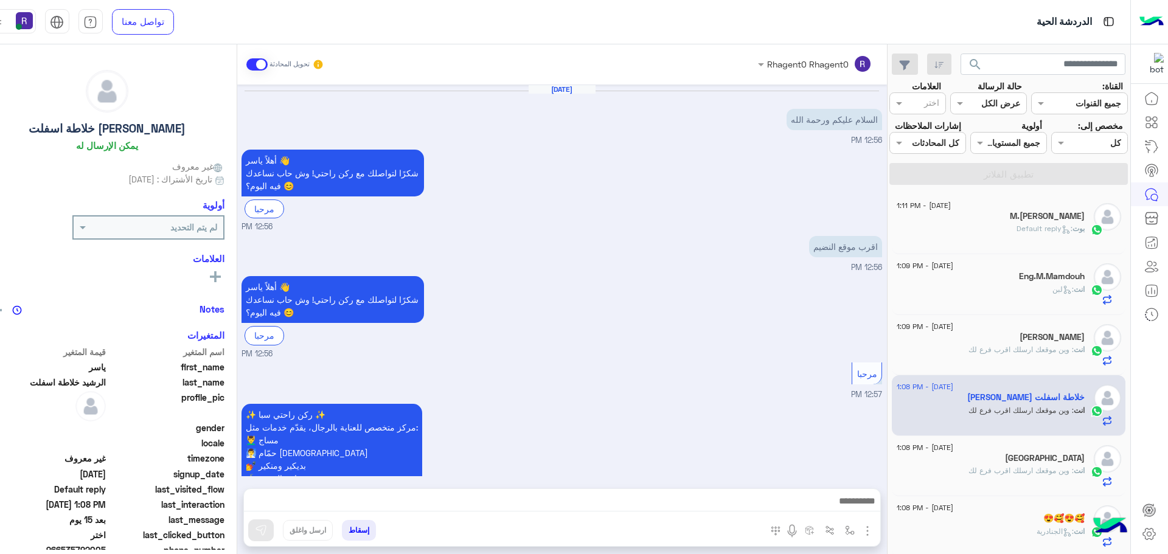
scroll to position [1358, 0]
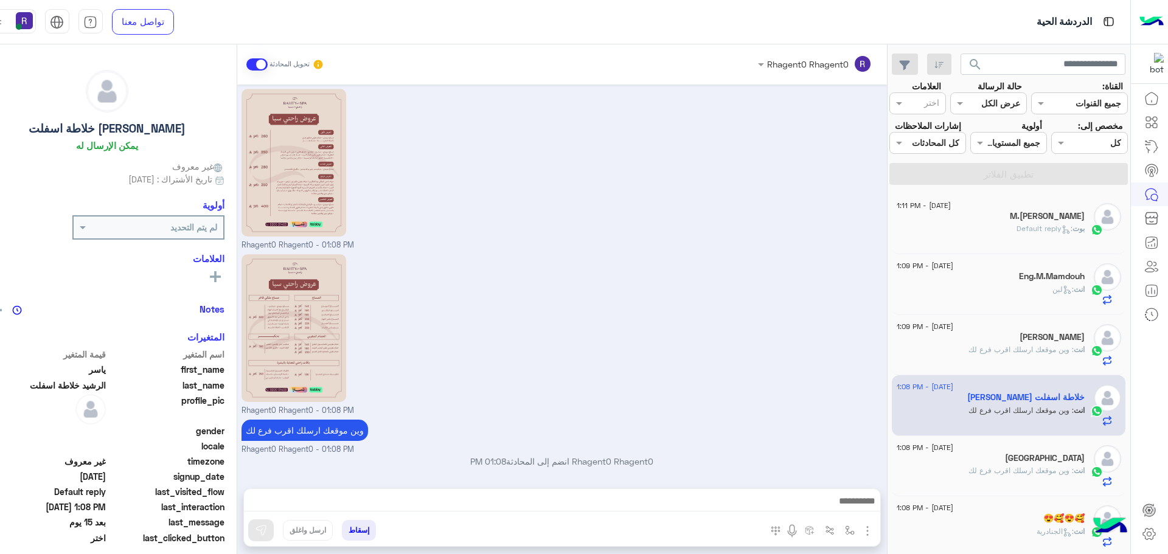
click at [1044, 455] on div "[GEOGRAPHIC_DATA]" at bounding box center [991, 459] width 188 height 13
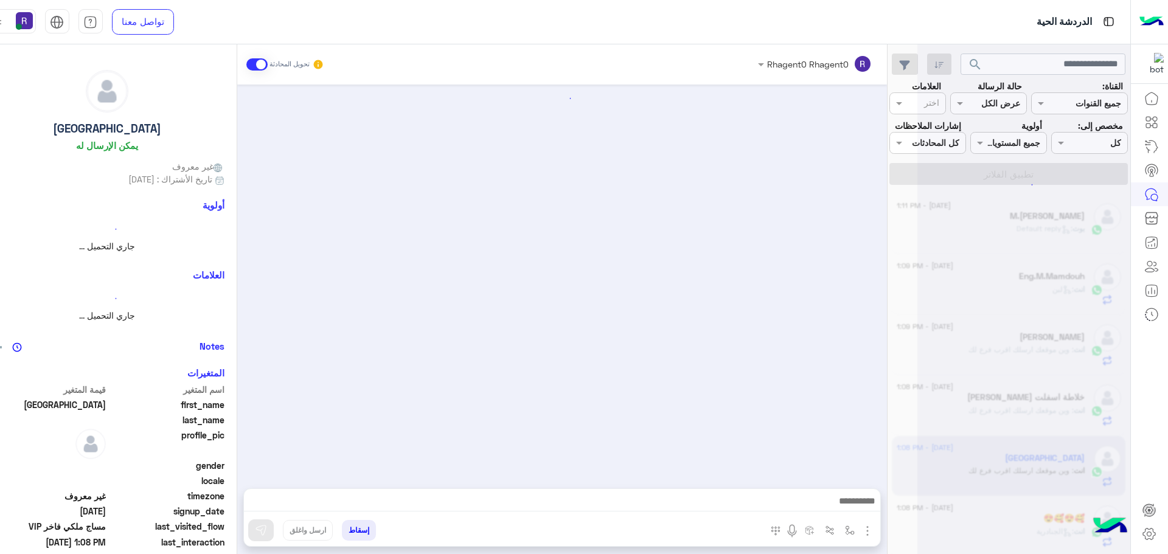
scroll to position [813, 0]
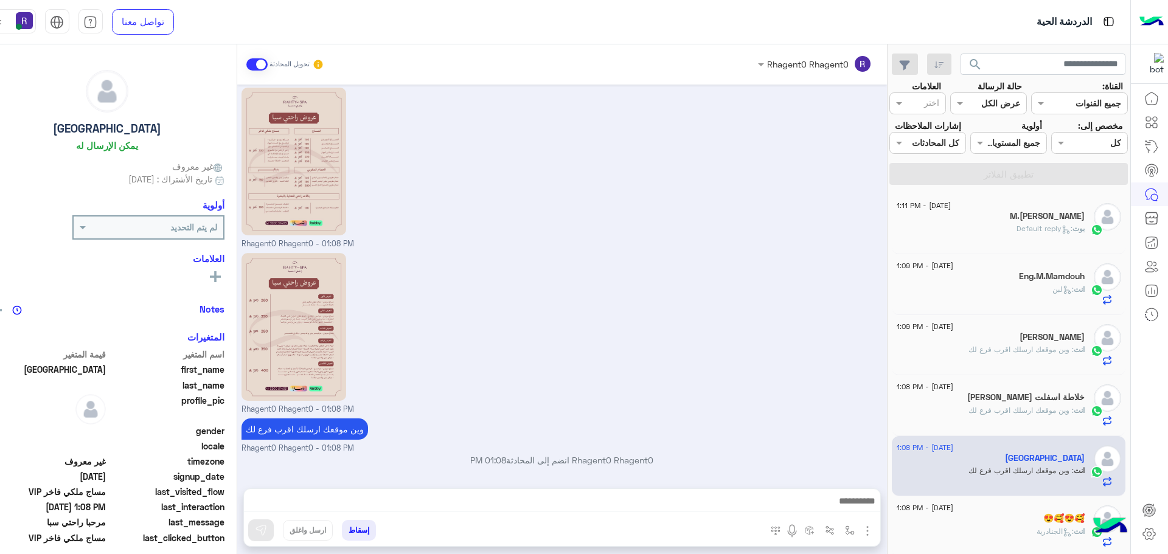
click at [1008, 211] on div "M.[PERSON_NAME]" at bounding box center [991, 217] width 188 height 13
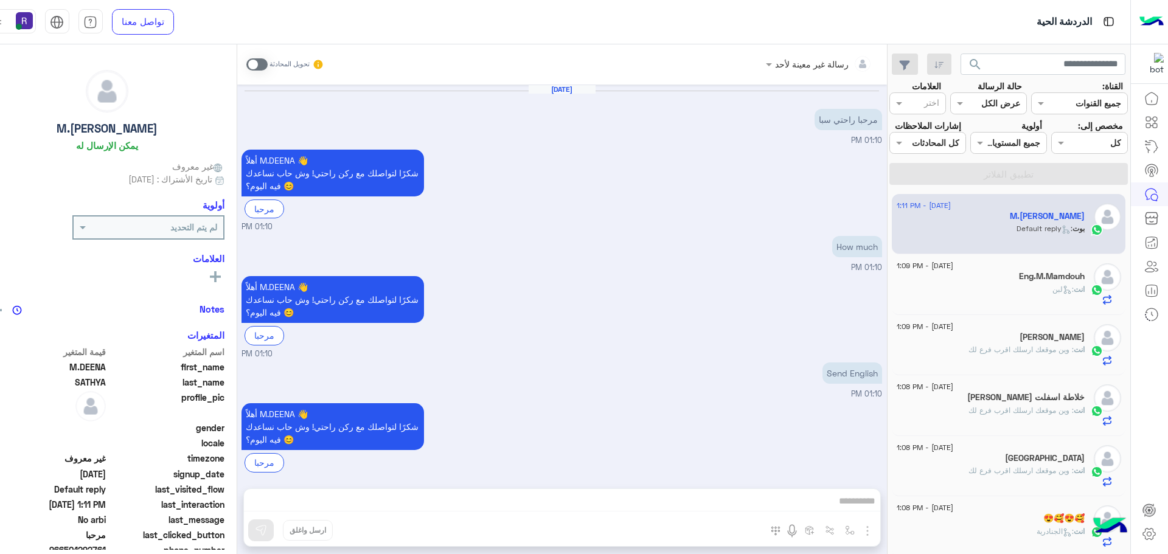
scroll to position [360, 0]
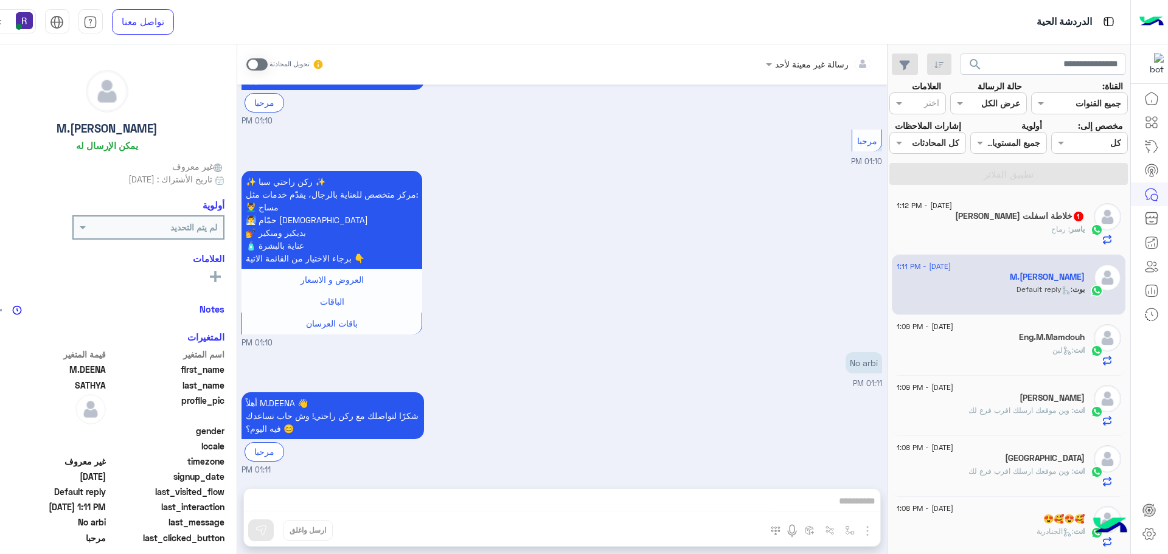
click at [1023, 229] on div "ياسر : رماح" at bounding box center [991, 234] width 188 height 21
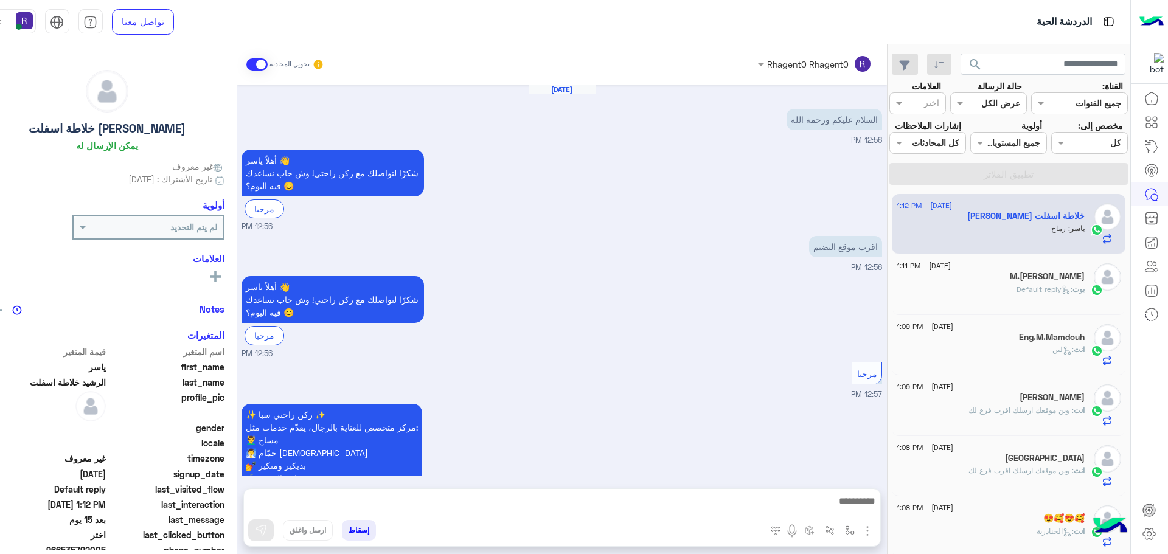
scroll to position [1398, 0]
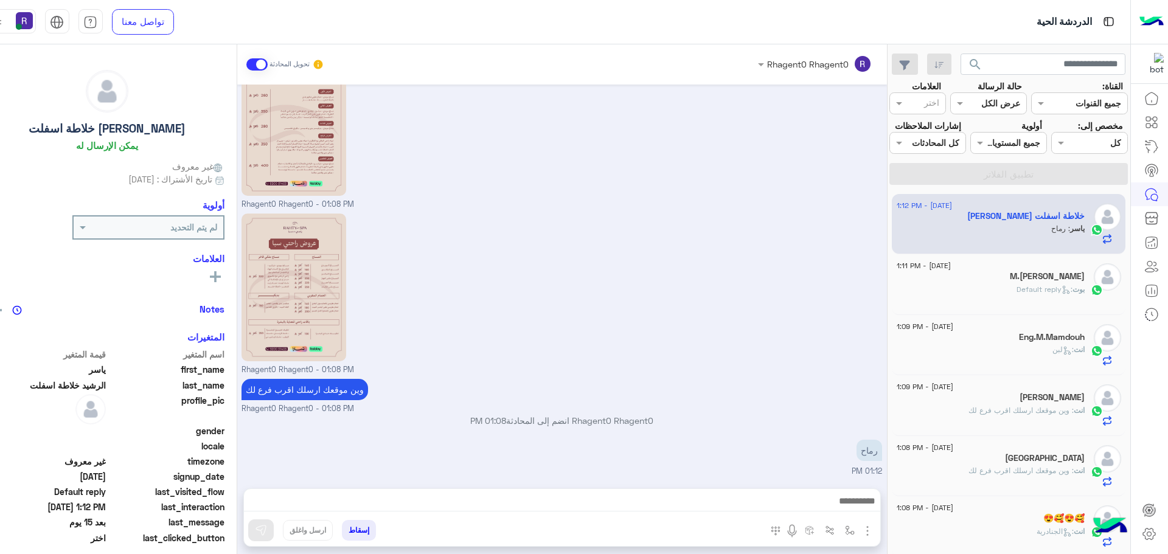
drag, startPoint x: 852, startPoint y: 532, endPoint x: 842, endPoint y: 518, distance: 16.5
click at [860, 532] on img "button" at bounding box center [867, 531] width 15 height 15
click at [841, 516] on ul "المرفقات الصور" at bounding box center [829, 492] width 91 height 58
click at [845, 533] on img "button" at bounding box center [850, 531] width 10 height 10
click at [826, 515] on div "أدخل اسم مجموعة الرسائل" at bounding box center [795, 504] width 129 height 32
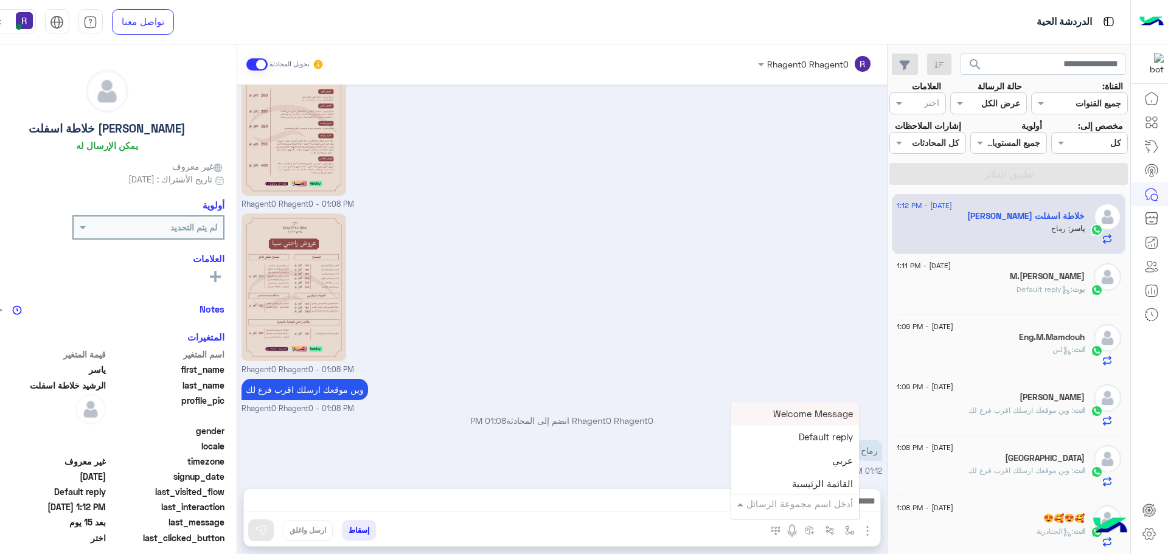
click at [822, 495] on div "أدخل اسم مجموعة الرسائل" at bounding box center [795, 504] width 128 height 22
click at [821, 436] on div "لبن" at bounding box center [795, 429] width 128 height 24
type textarea "***"
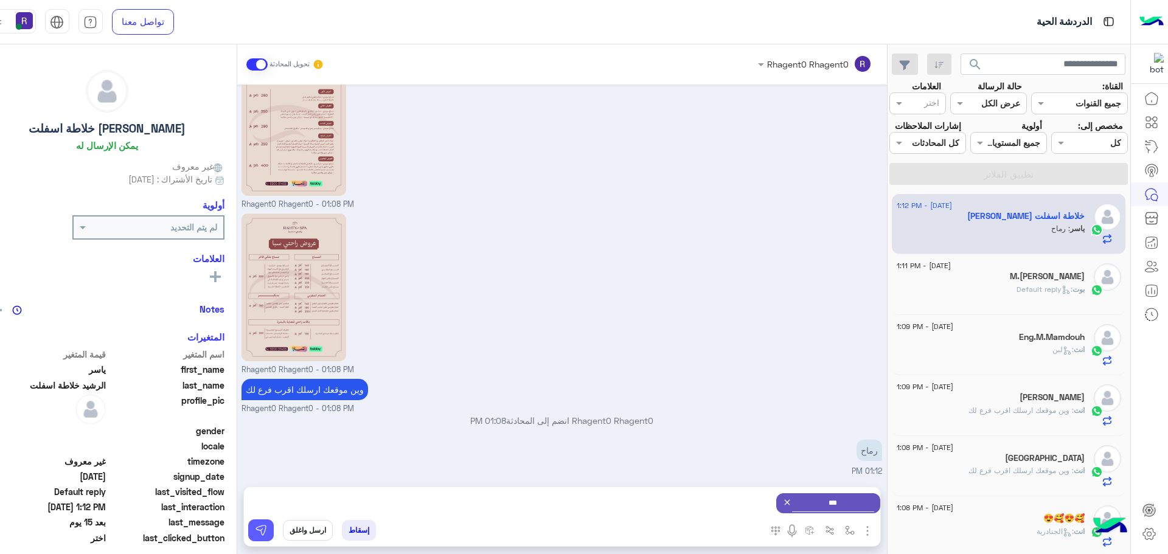
click at [248, 536] on button at bounding box center [261, 530] width 26 height 22
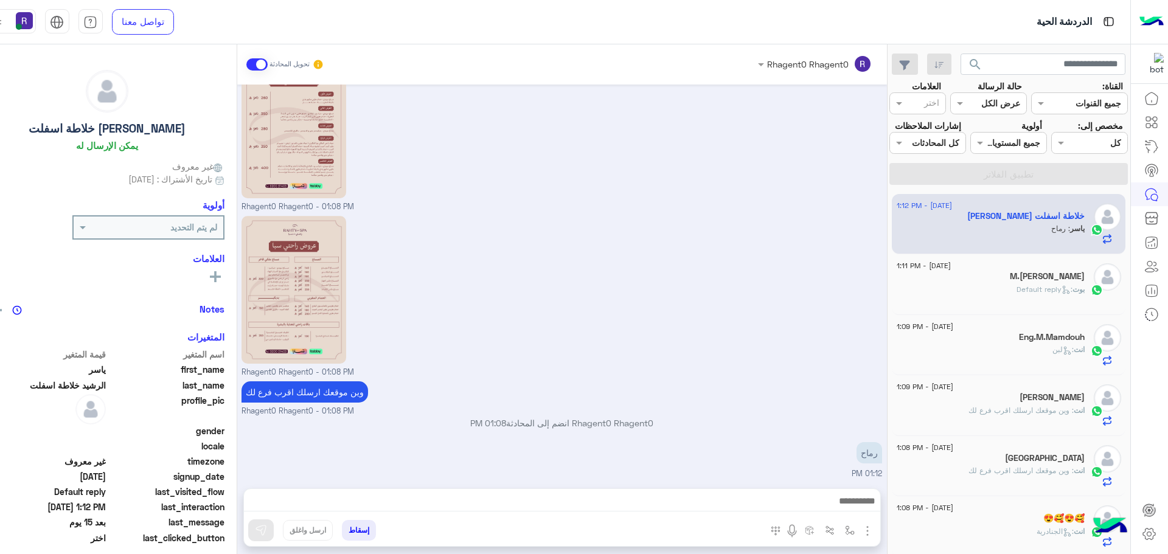
scroll to position [1398, 0]
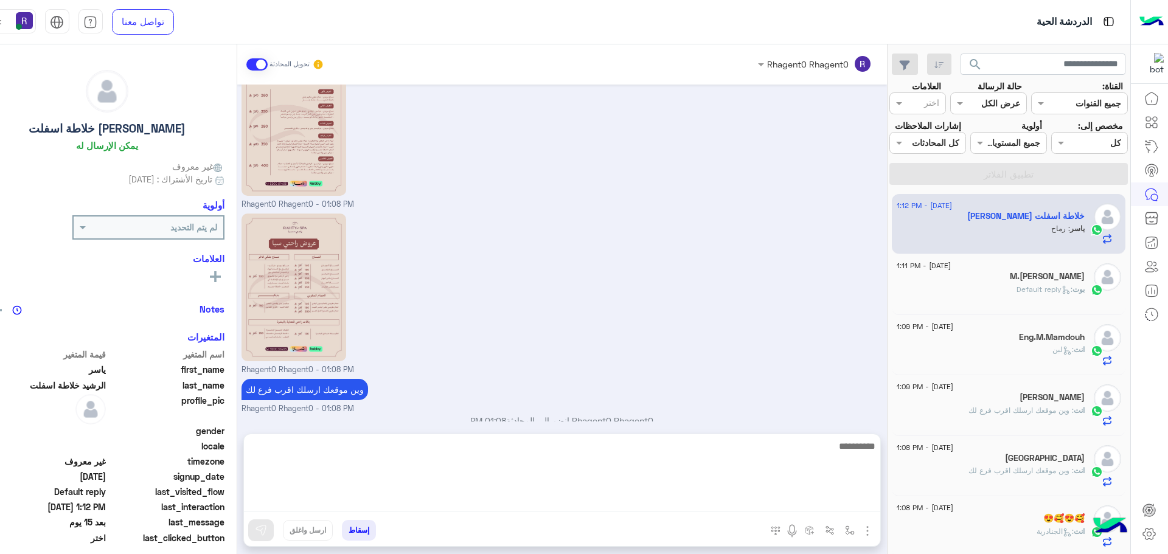
click at [825, 500] on textarea at bounding box center [562, 475] width 636 height 73
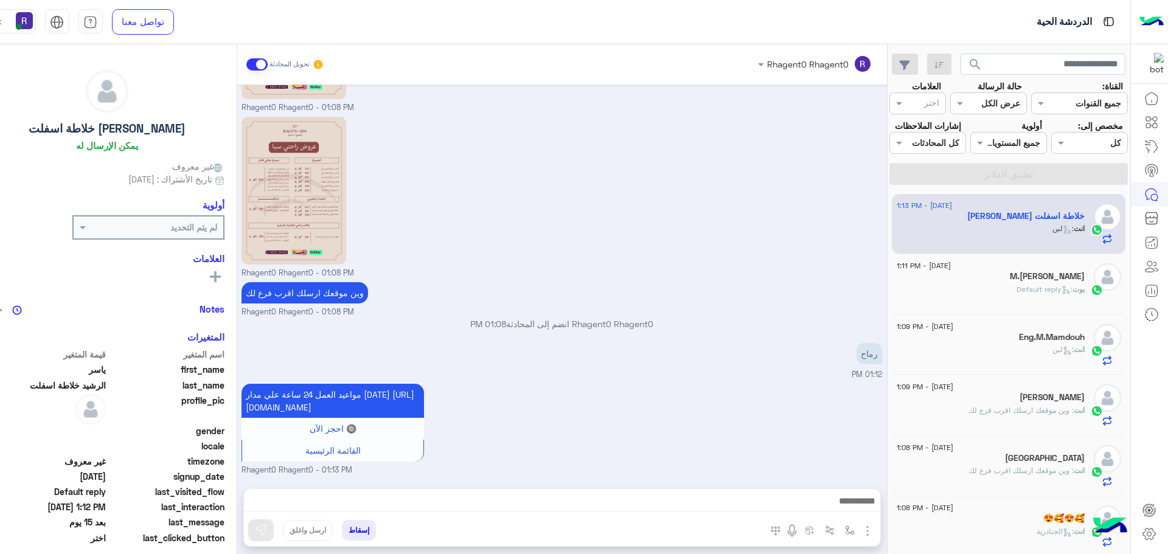
scroll to position [1507, 0]
click at [776, 391] on div "مواعيد العمل 24 ساعة علي مدار [DATE] [URL][DOMAIN_NAME] 🔘 احجز الآن القائمة الر…" at bounding box center [561, 428] width 640 height 95
click at [845, 530] on img "button" at bounding box center [850, 531] width 10 height 10
click at [825, 504] on input "text" at bounding box center [812, 504] width 82 height 14
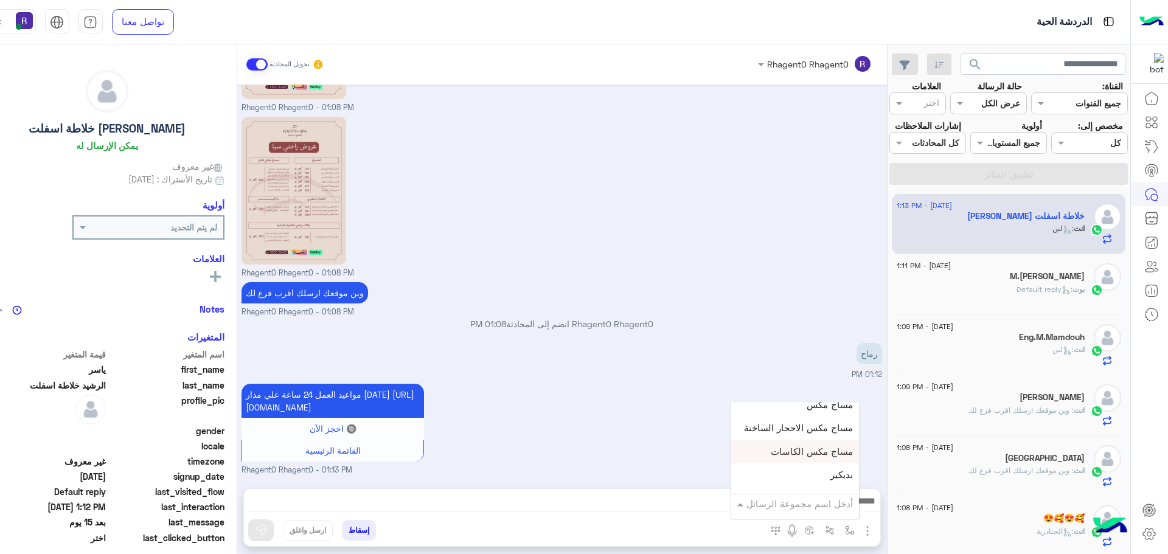
click at [633, 432] on div "مواعيد العمل 24 ساعة علي مدار [DATE] [URL][DOMAIN_NAME] 🔘 احجز الآن القائمة الر…" at bounding box center [561, 428] width 640 height 95
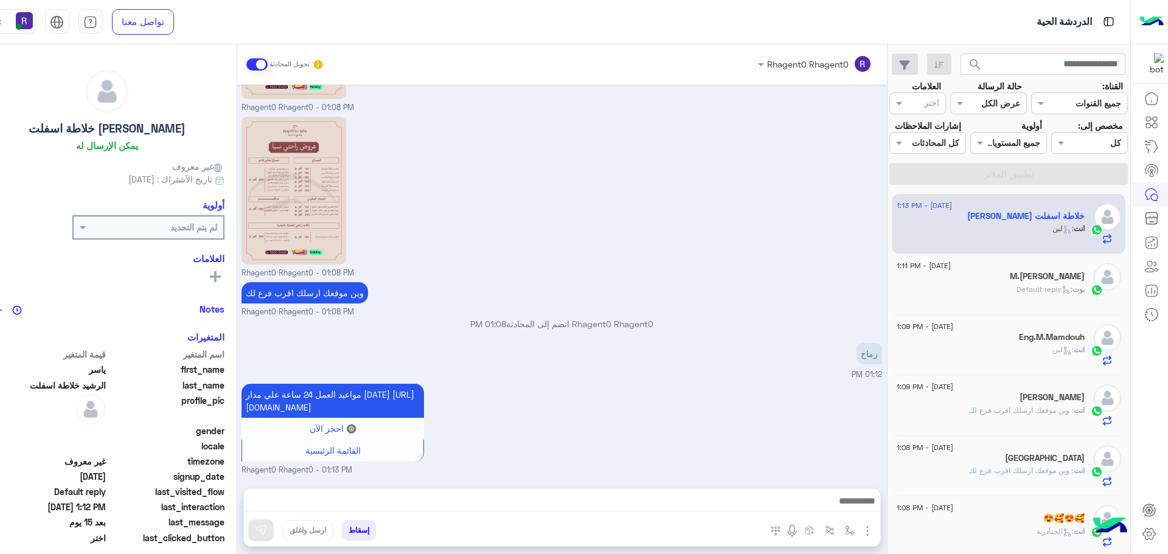
click at [958, 291] on div "[PERSON_NAME] : Default reply" at bounding box center [991, 294] width 188 height 21
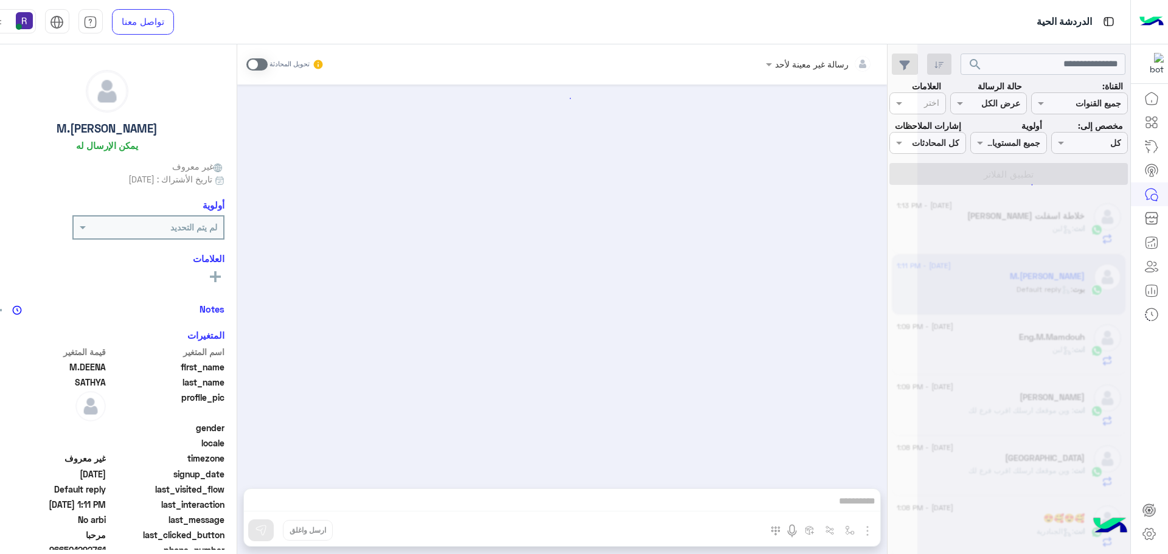
scroll to position [360, 0]
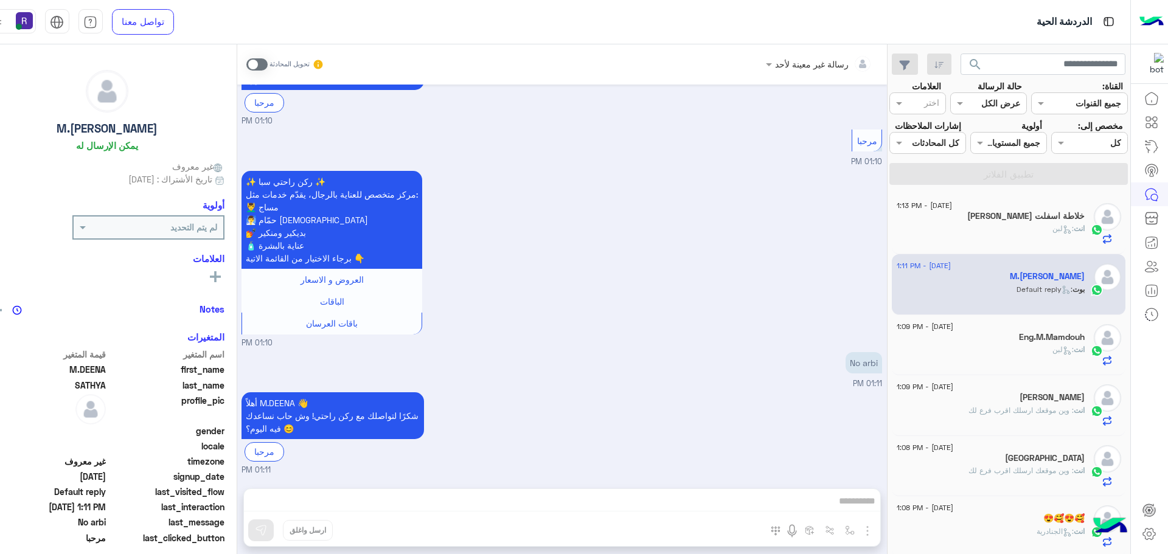
click at [948, 226] on div "انت : لبن" at bounding box center [991, 233] width 188 height 21
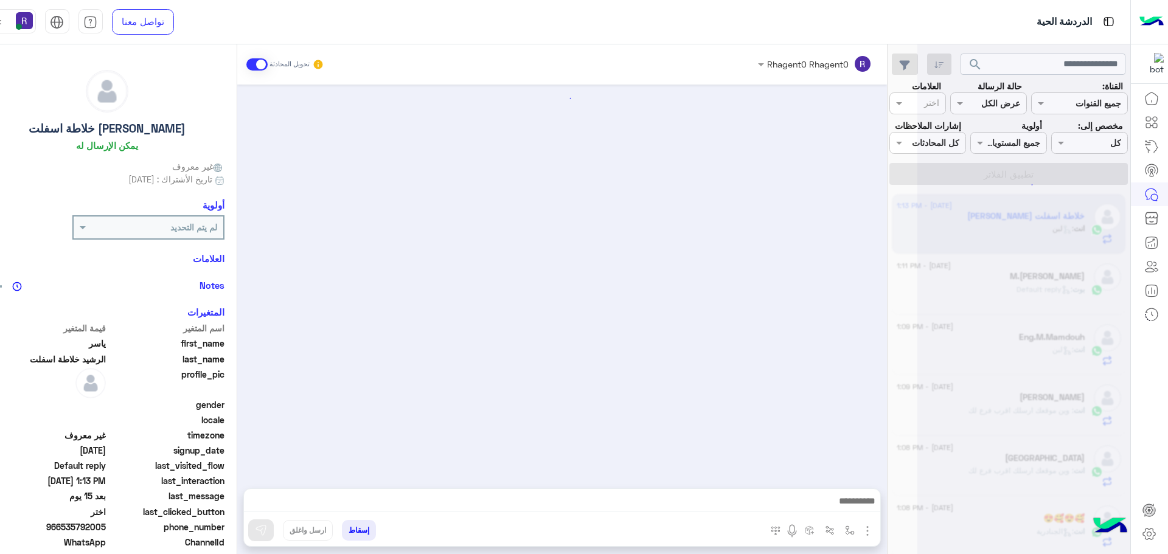
scroll to position [1466, 0]
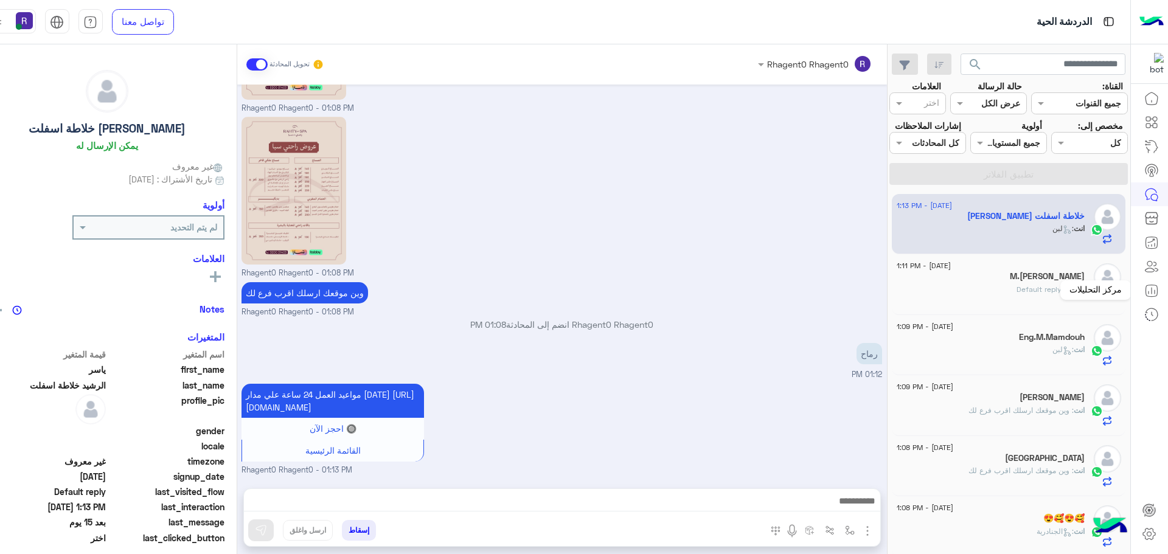
click at [1072, 288] on div "مركز التحليلات" at bounding box center [1095, 289] width 71 height 19
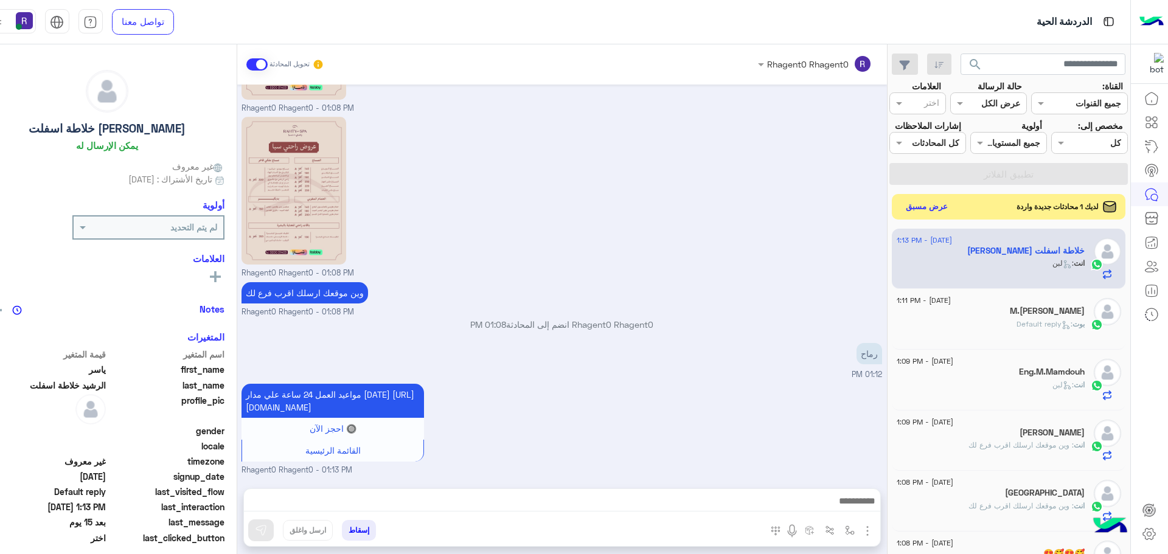
click at [918, 205] on button "عرض مسبق" at bounding box center [926, 206] width 51 height 16
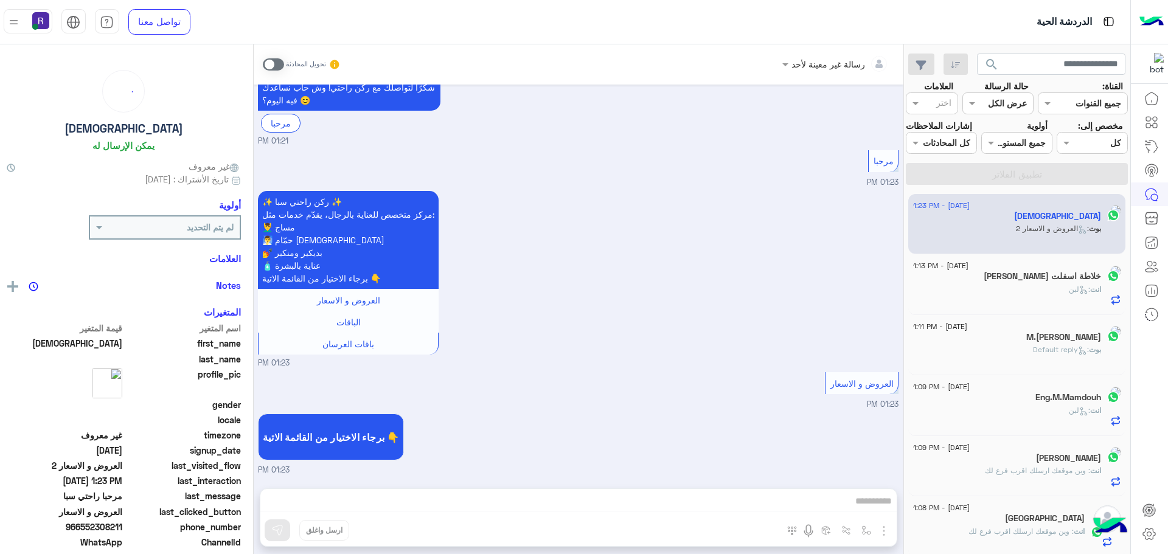
scroll to position [97, 0]
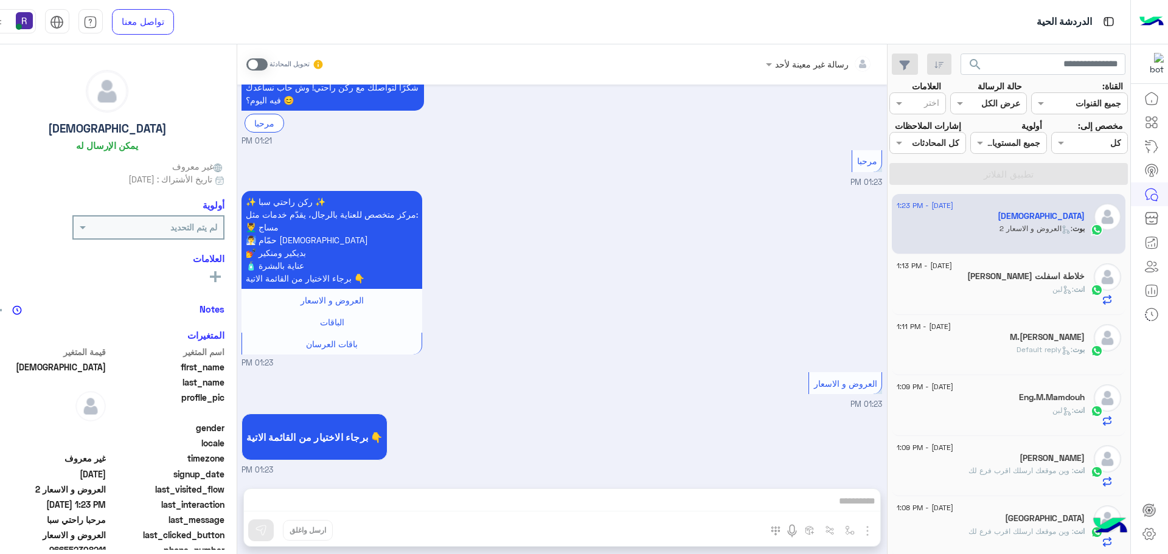
click at [1002, 296] on div "انت : لبن" at bounding box center [991, 294] width 188 height 21
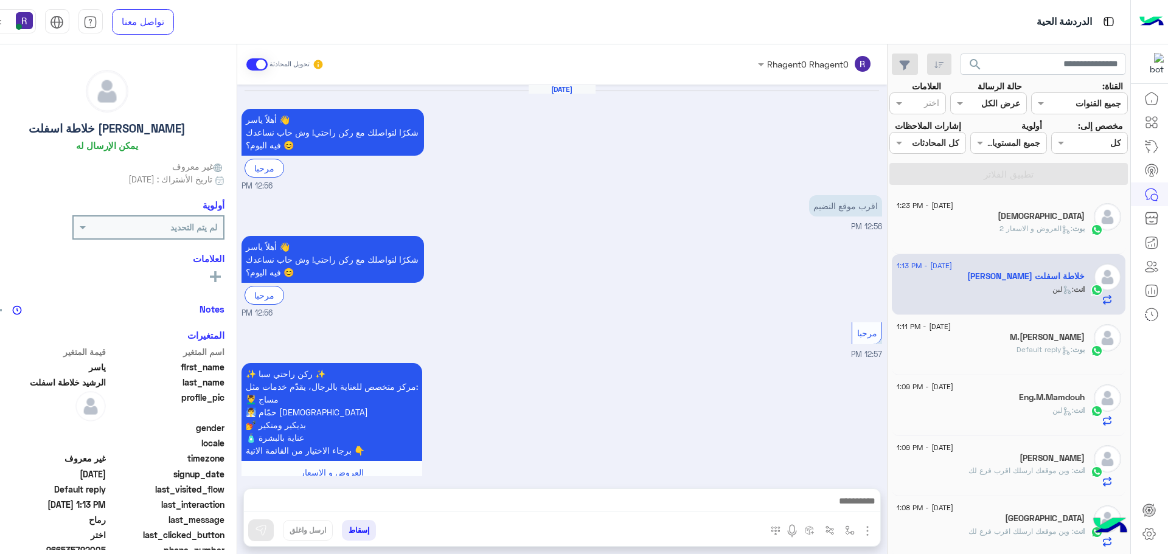
scroll to position [1466, 0]
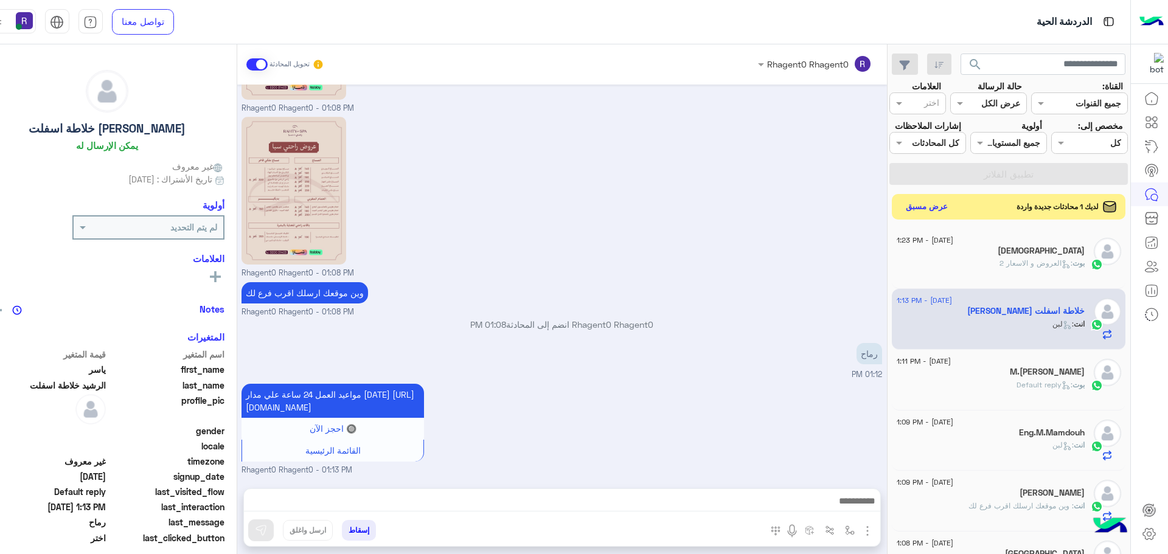
click at [923, 206] on button "عرض مسبق" at bounding box center [926, 206] width 51 height 16
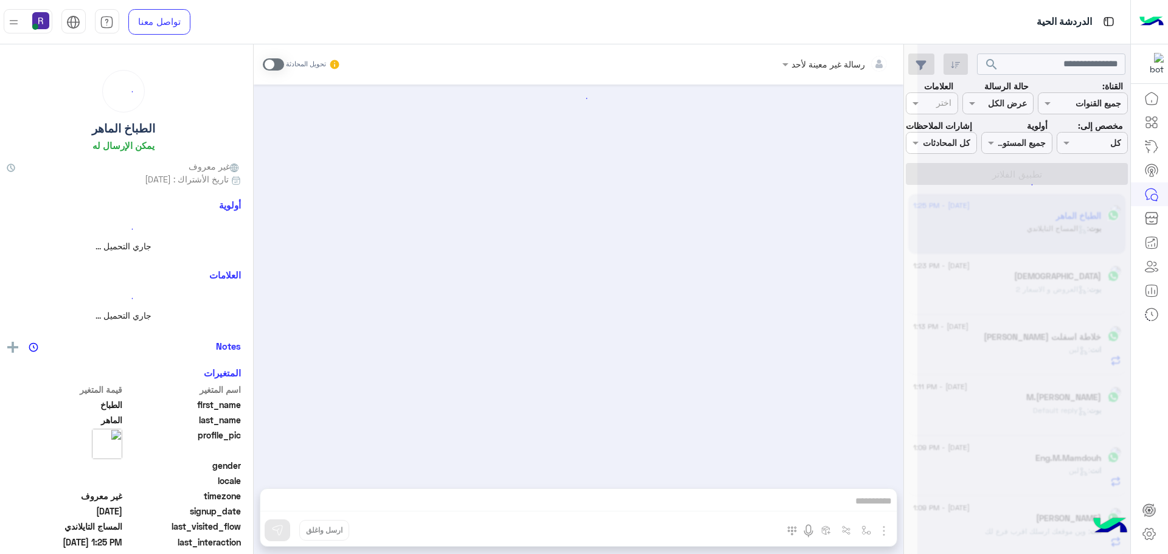
scroll to position [323, 0]
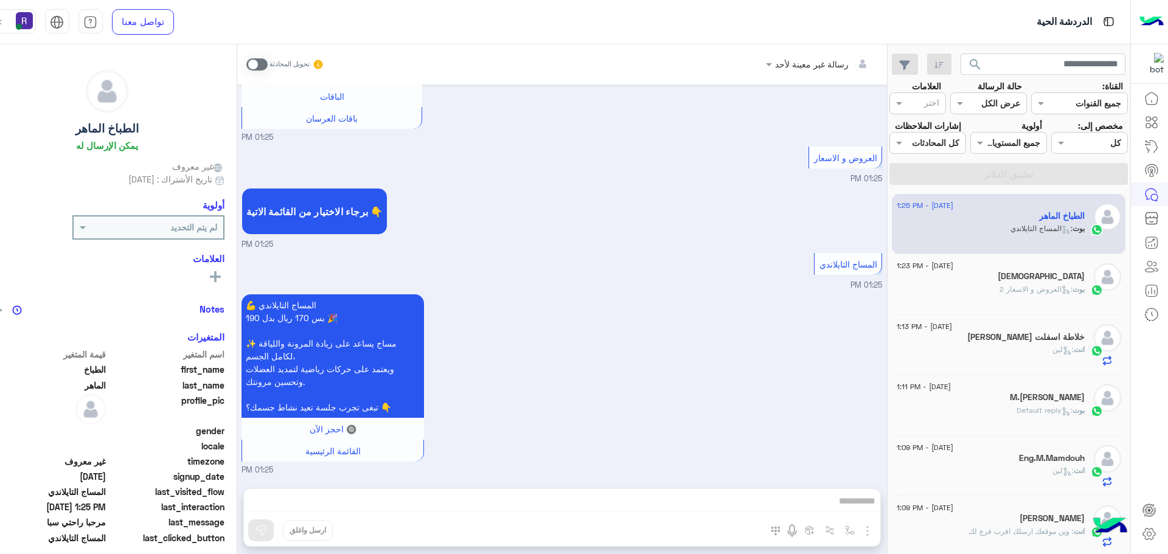
click at [248, 67] on span at bounding box center [256, 64] width 21 height 12
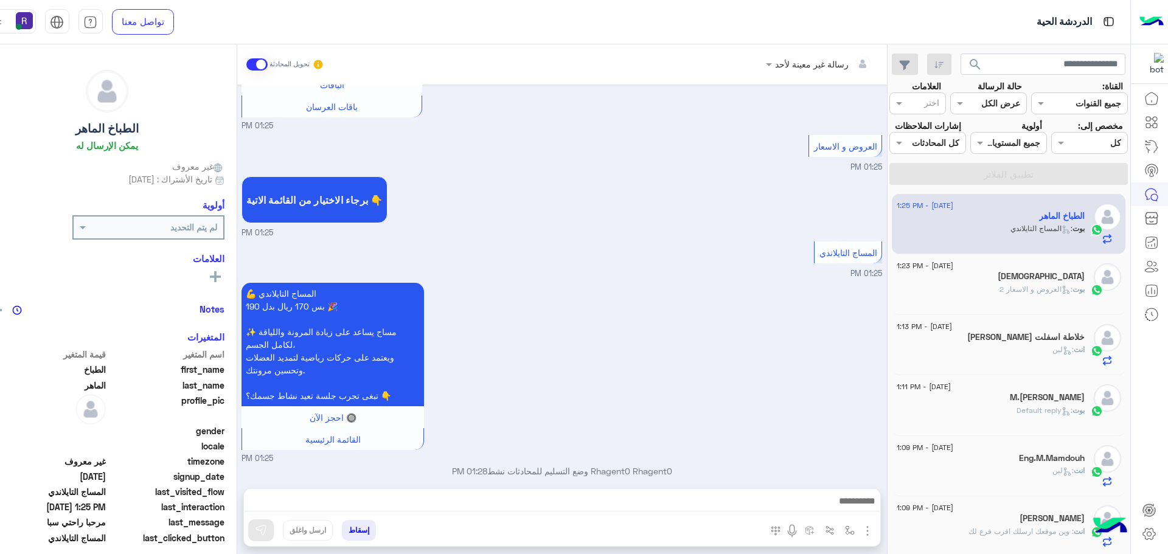
scroll to position [345, 0]
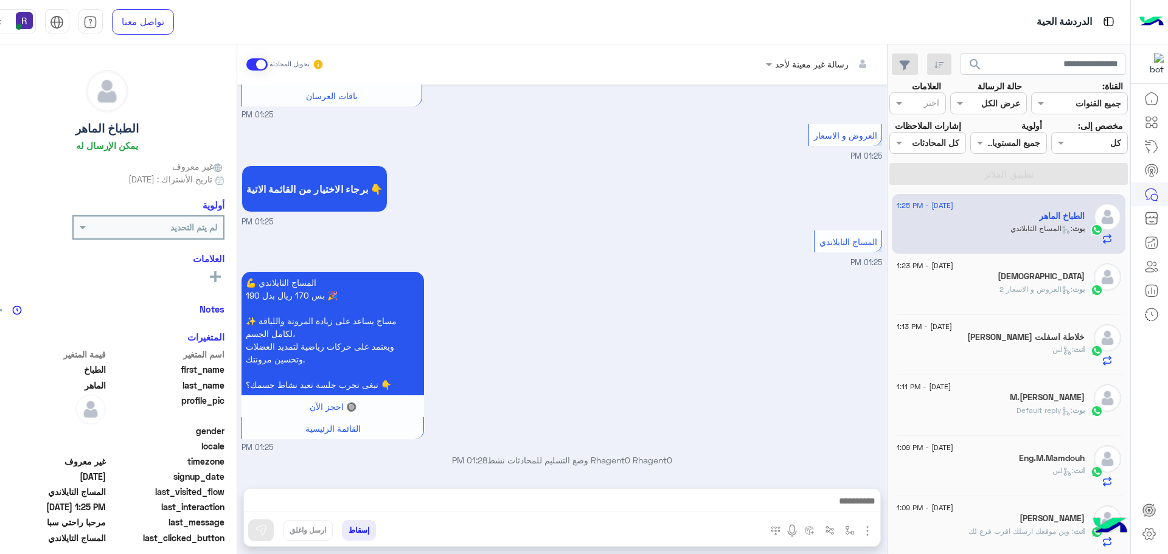
click at [860, 533] on img "button" at bounding box center [867, 531] width 15 height 15
click at [843, 506] on button "الصور" at bounding box center [849, 504] width 52 height 24
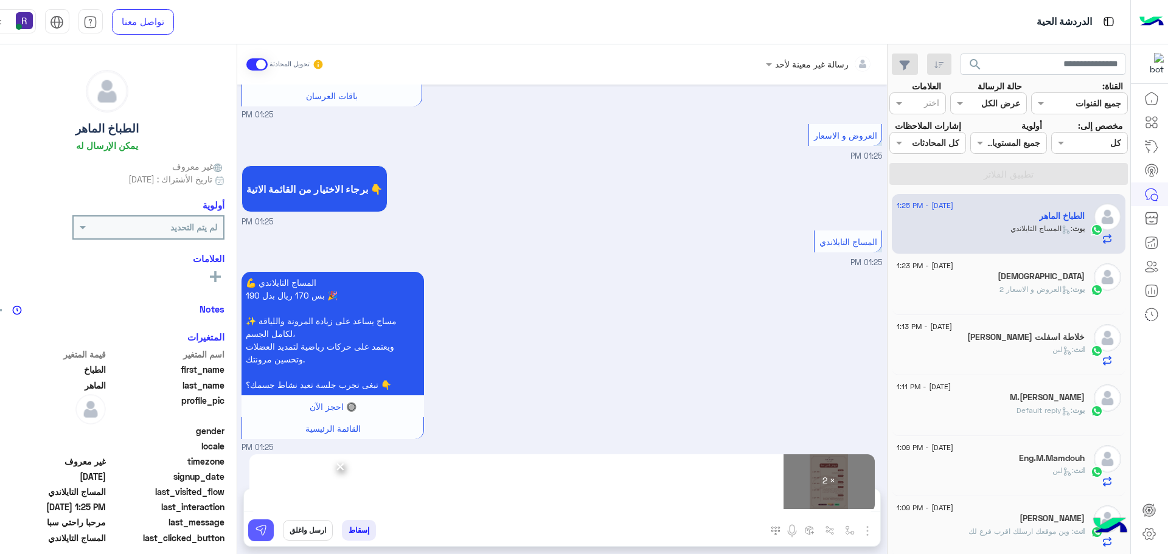
click at [255, 535] on img at bounding box center [261, 530] width 12 height 12
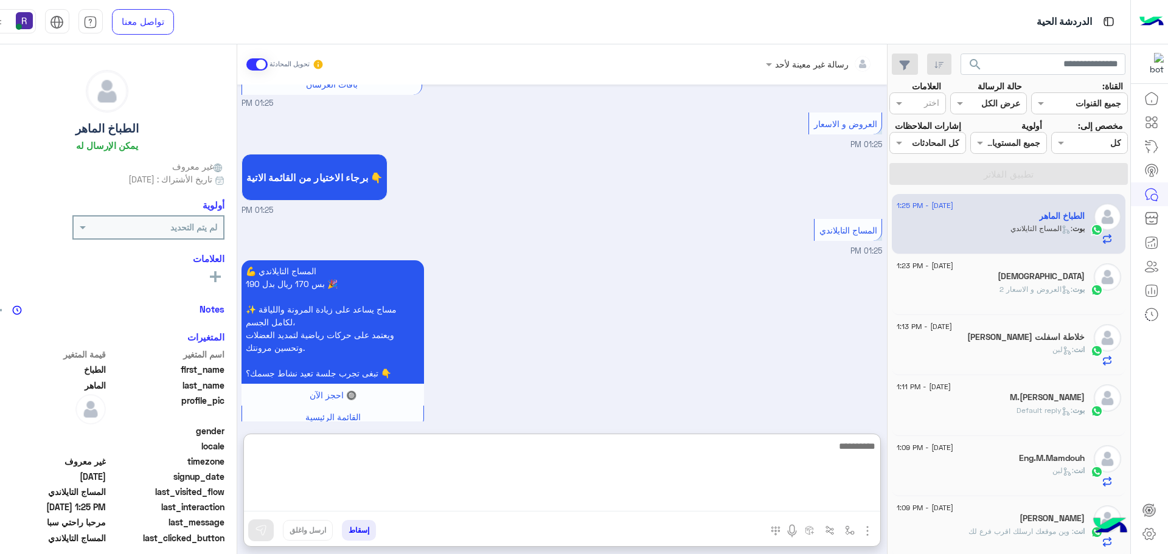
paste textarea "**********"
type textarea "**********"
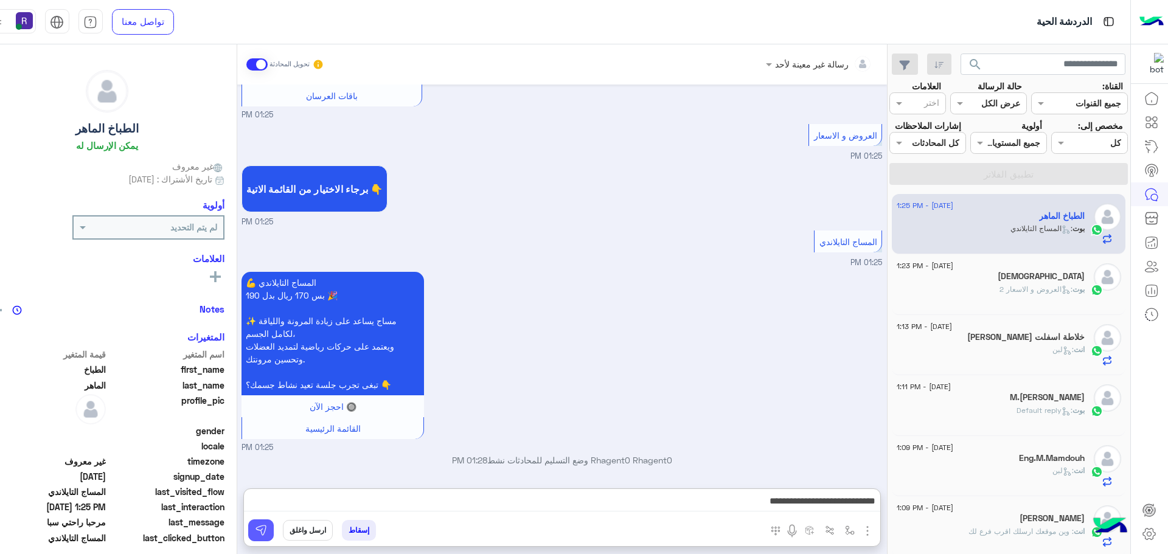
click at [252, 525] on button at bounding box center [261, 530] width 26 height 22
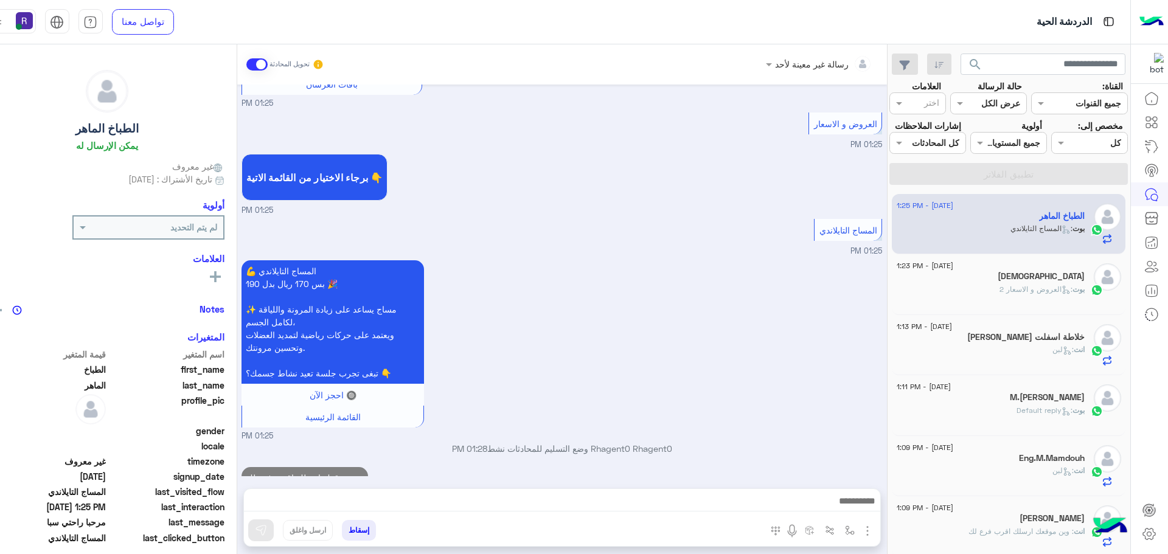
scroll to position [384, 0]
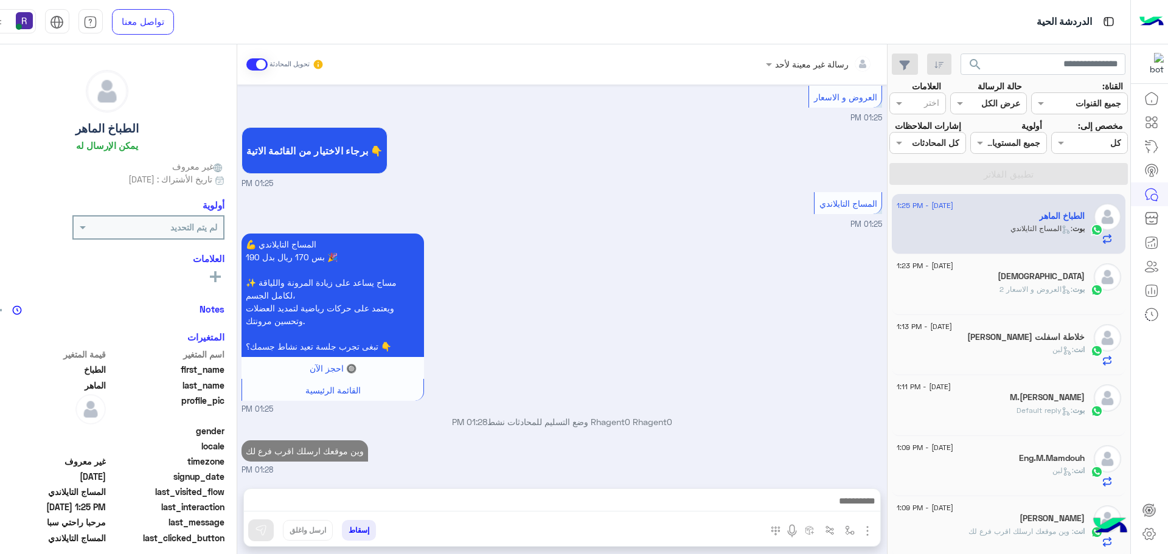
click at [958, 284] on div "بوت : العروض و الاسعار 2" at bounding box center [991, 294] width 188 height 21
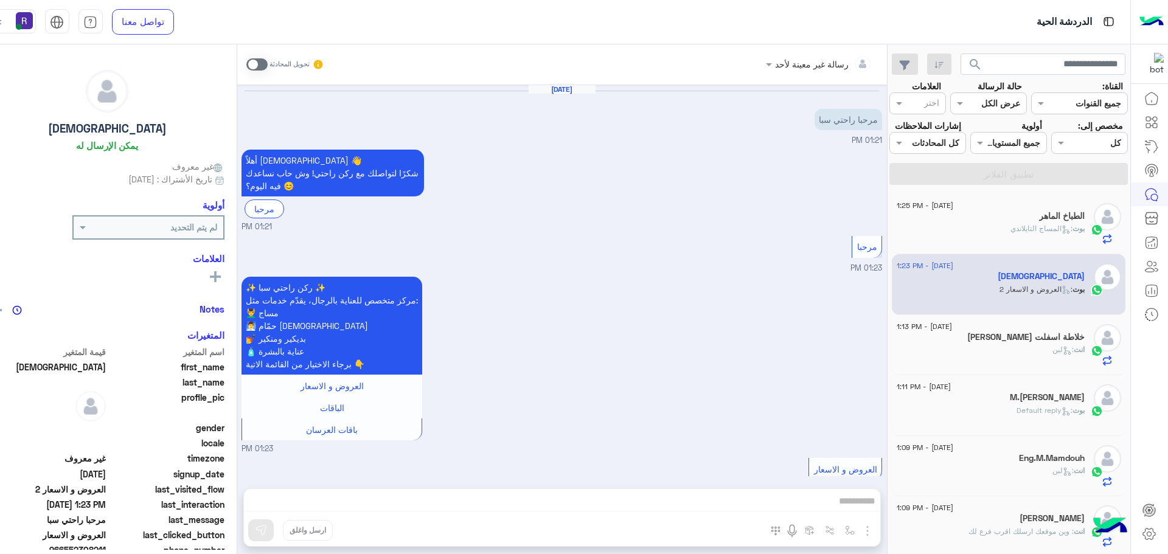
scroll to position [97, 0]
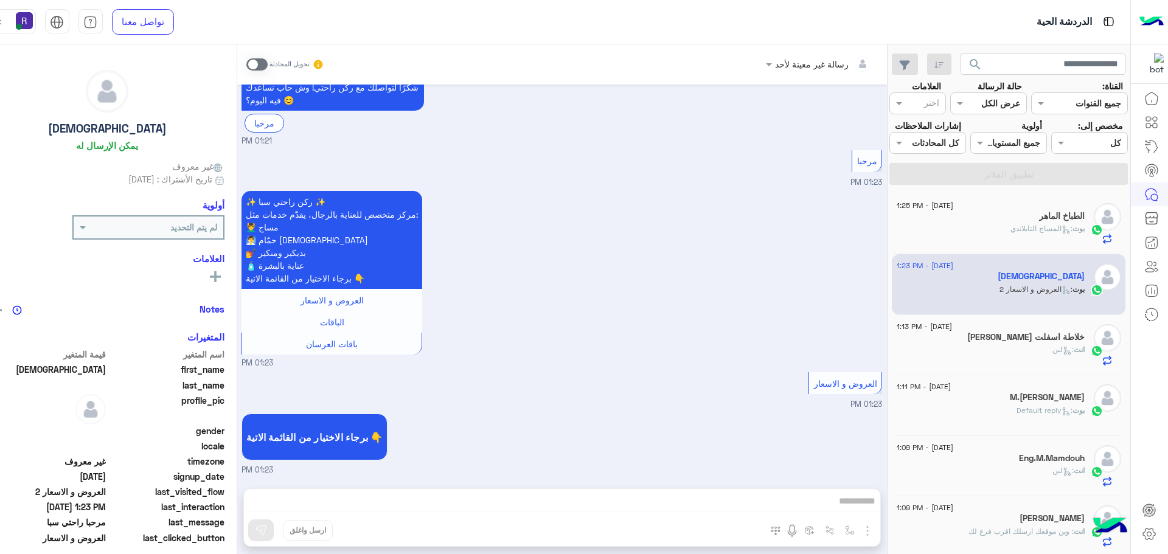
click at [246, 63] on span at bounding box center [256, 64] width 21 height 12
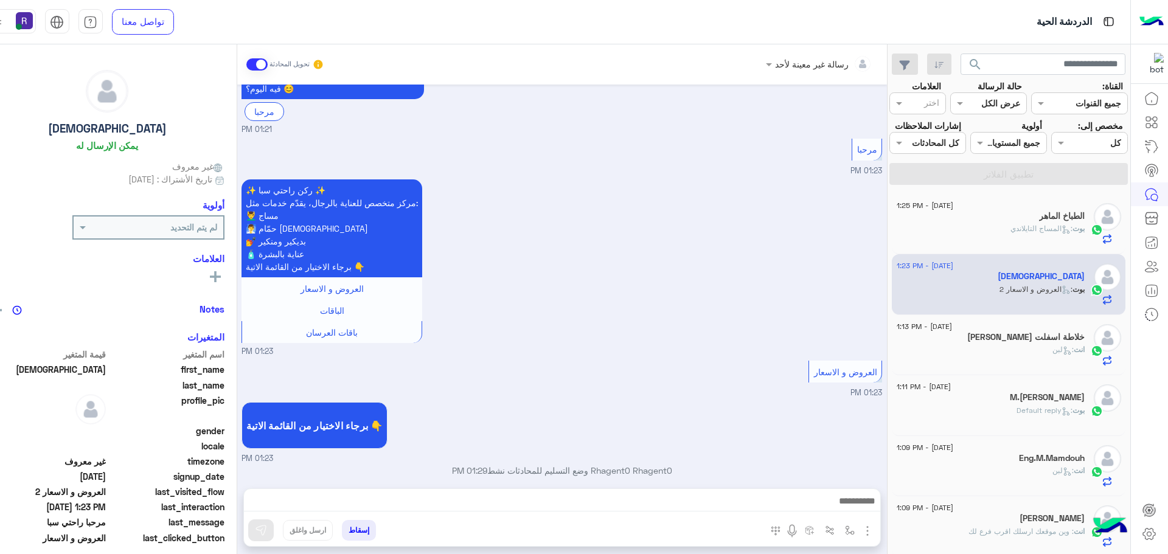
scroll to position [119, 0]
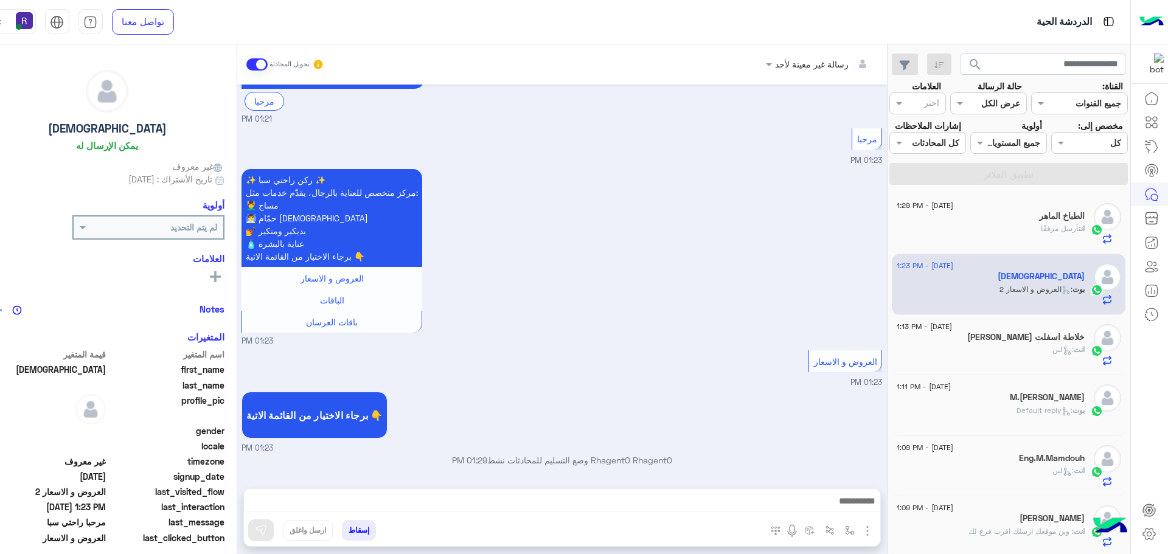
click at [860, 529] on img "button" at bounding box center [867, 531] width 15 height 15
click at [839, 509] on span "الصور" at bounding box center [844, 505] width 23 height 14
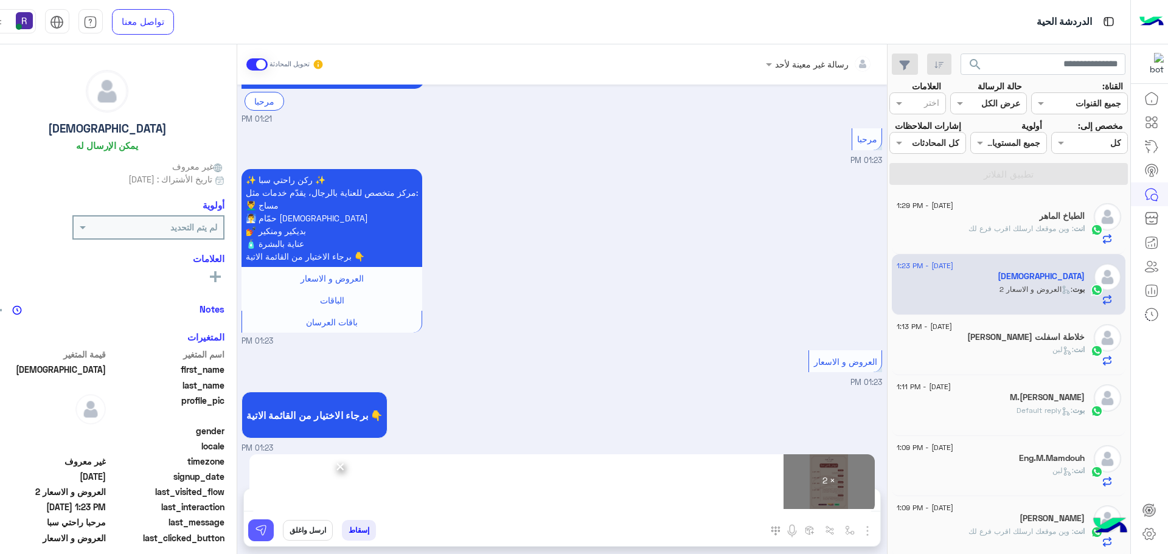
click at [255, 535] on img at bounding box center [261, 530] width 12 height 12
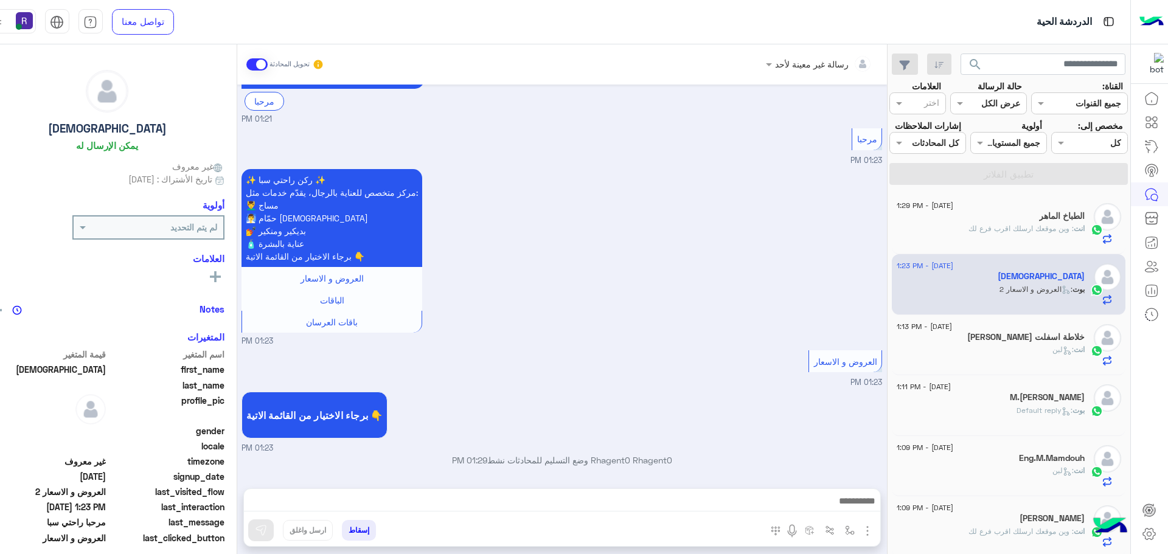
click at [1001, 335] on h5 "[PERSON_NAME] خلاطة اسفلت" at bounding box center [1025, 337] width 117 height 10
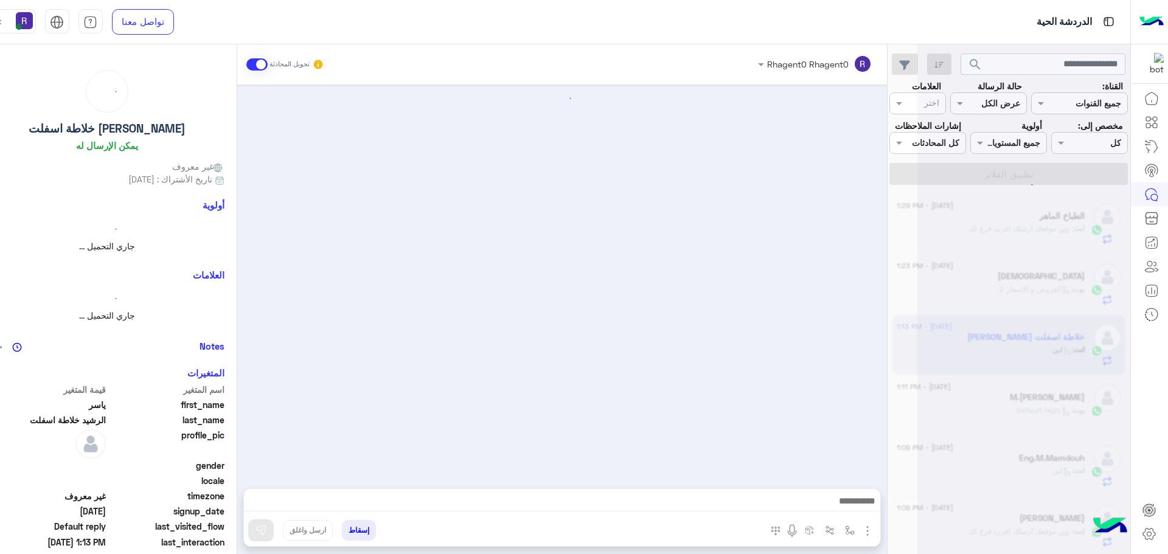
scroll to position [1466, 0]
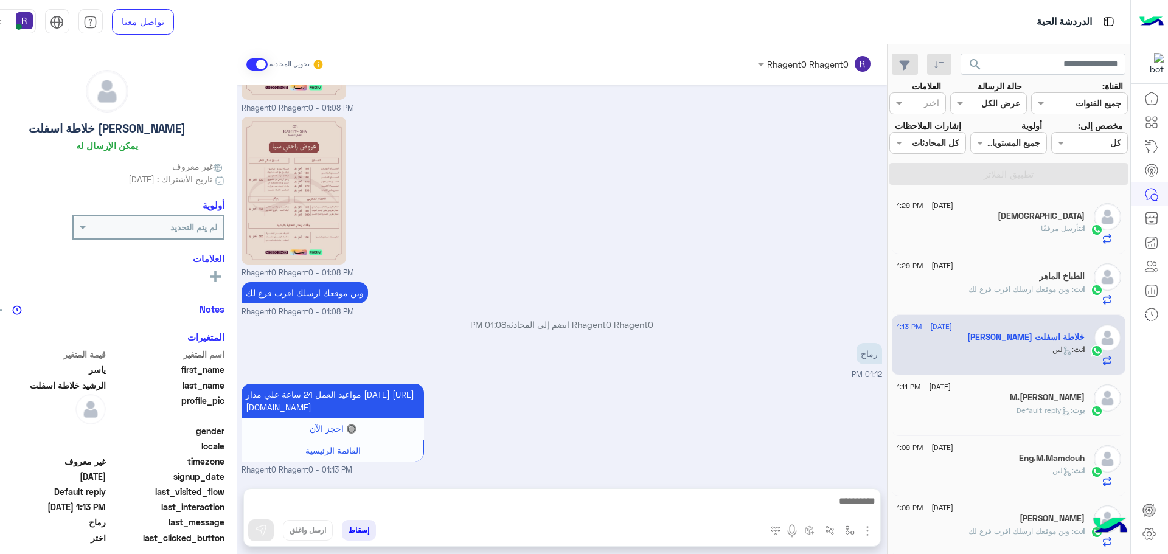
click at [1035, 215] on div "[DEMOGRAPHIC_DATA]" at bounding box center [991, 217] width 188 height 13
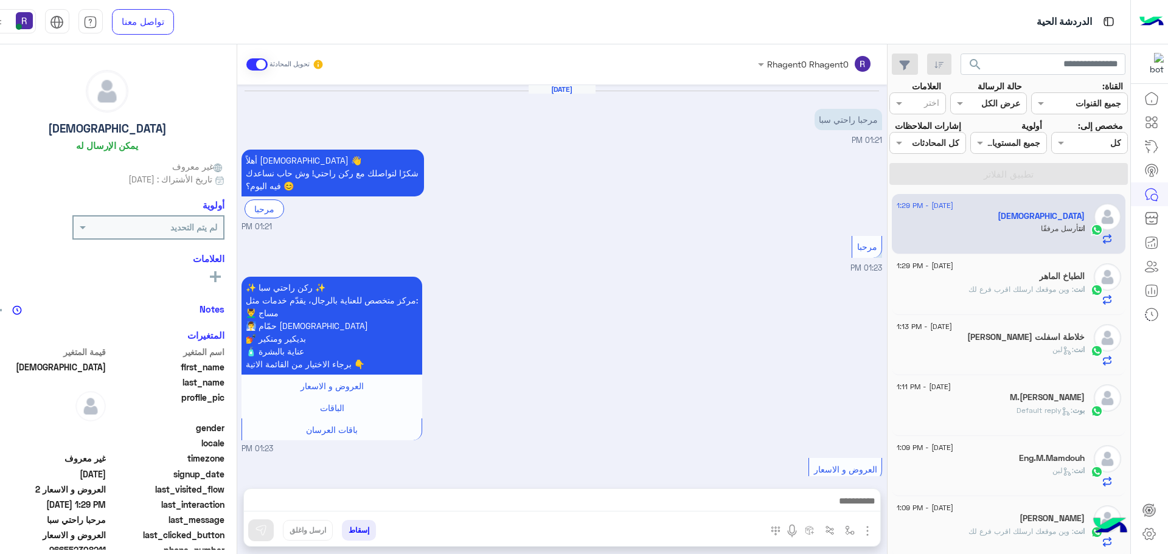
scroll to position [472, 0]
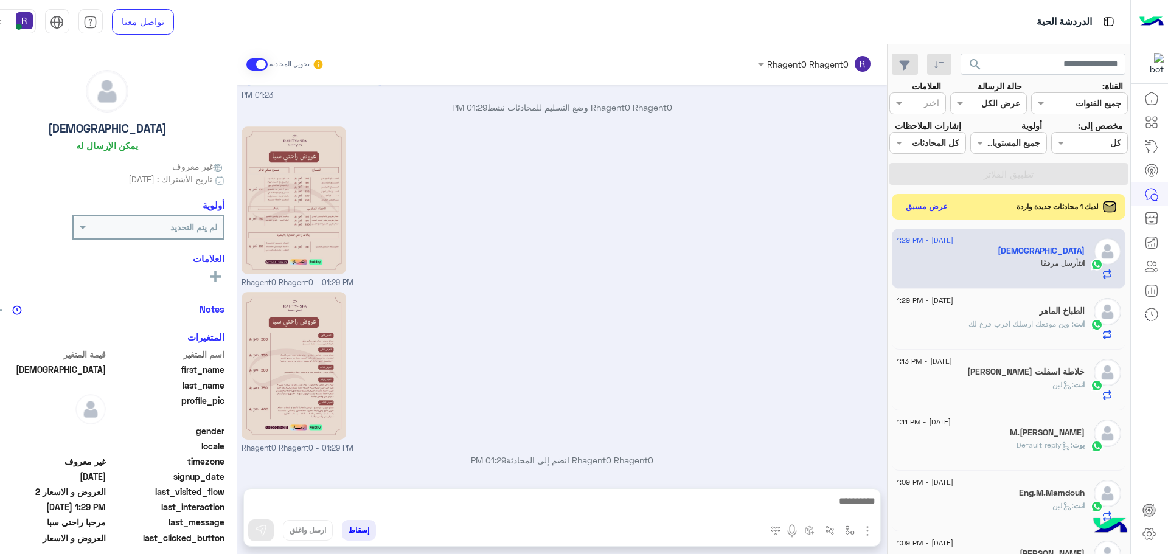
click at [904, 207] on button "عرض مسبق" at bounding box center [926, 206] width 51 height 16
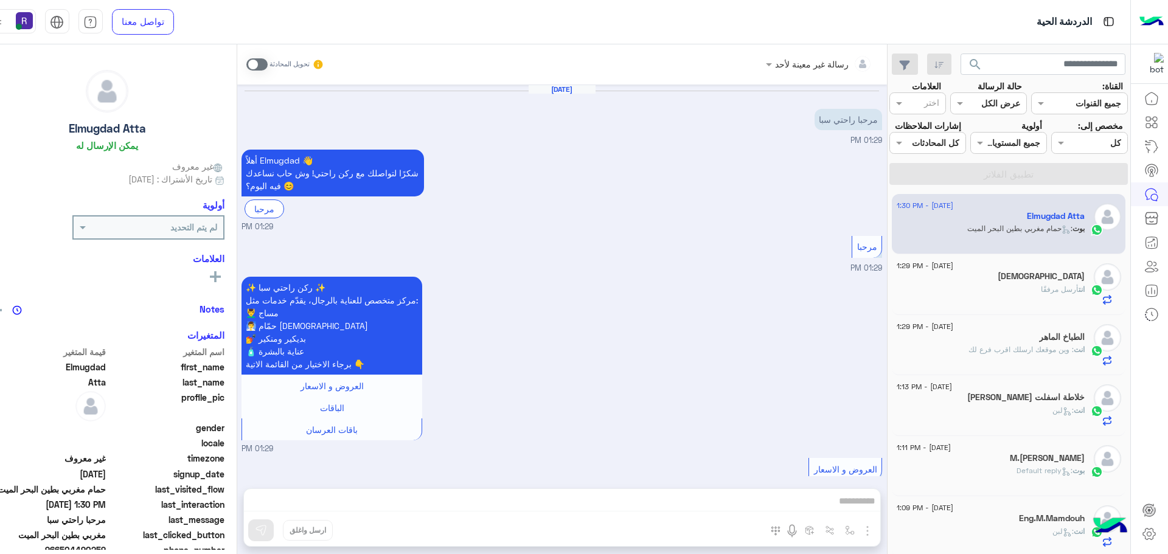
scroll to position [874, 0]
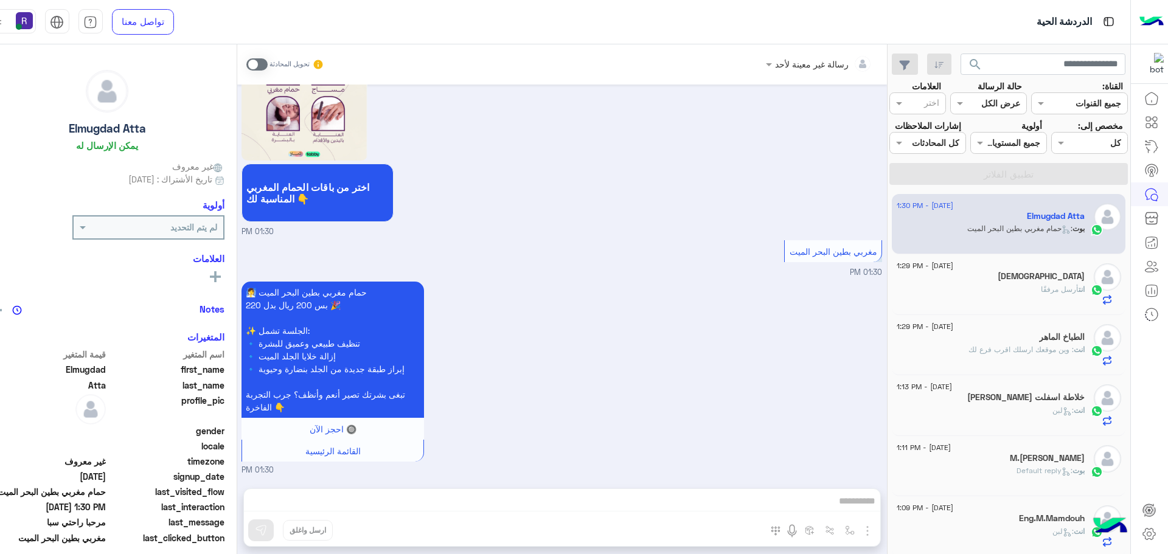
click at [246, 58] on span at bounding box center [256, 64] width 21 height 12
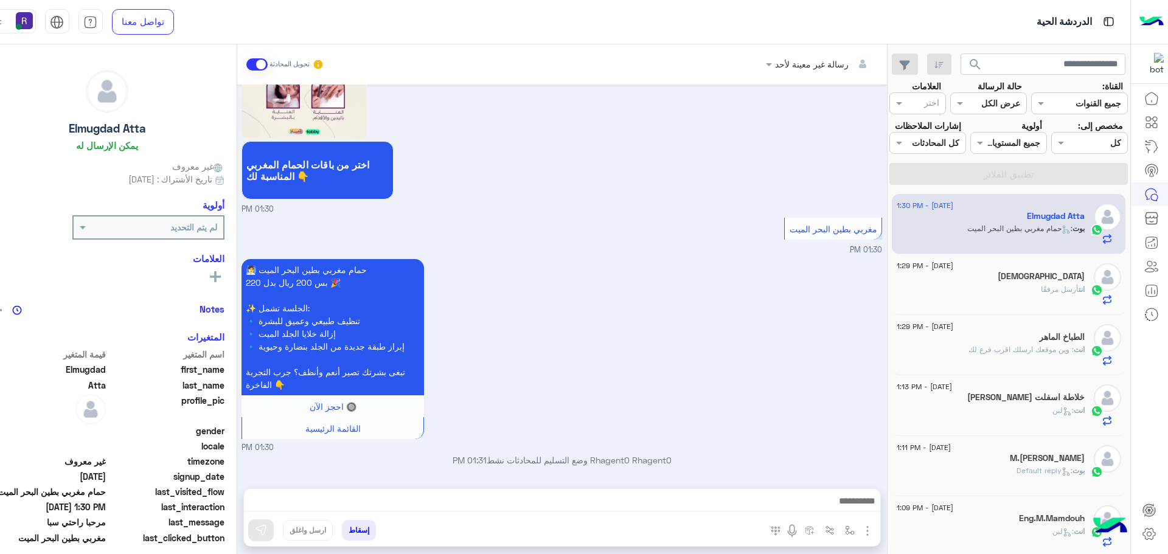
scroll to position [897, 0]
click at [860, 531] on img "button" at bounding box center [867, 531] width 15 height 15
click at [842, 510] on button "الصور" at bounding box center [849, 504] width 52 height 24
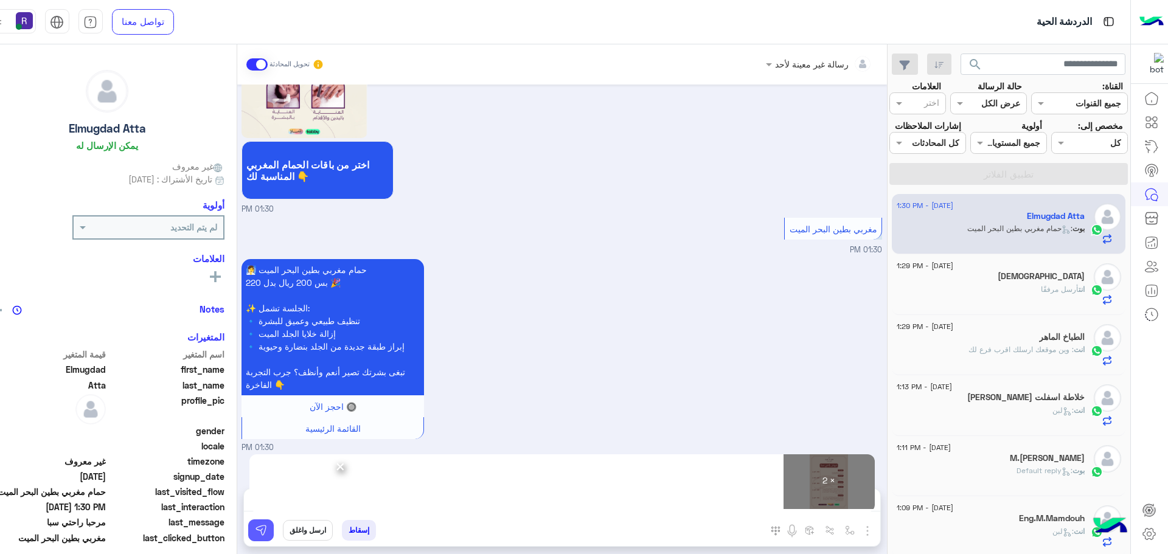
click at [248, 536] on button at bounding box center [261, 530] width 26 height 22
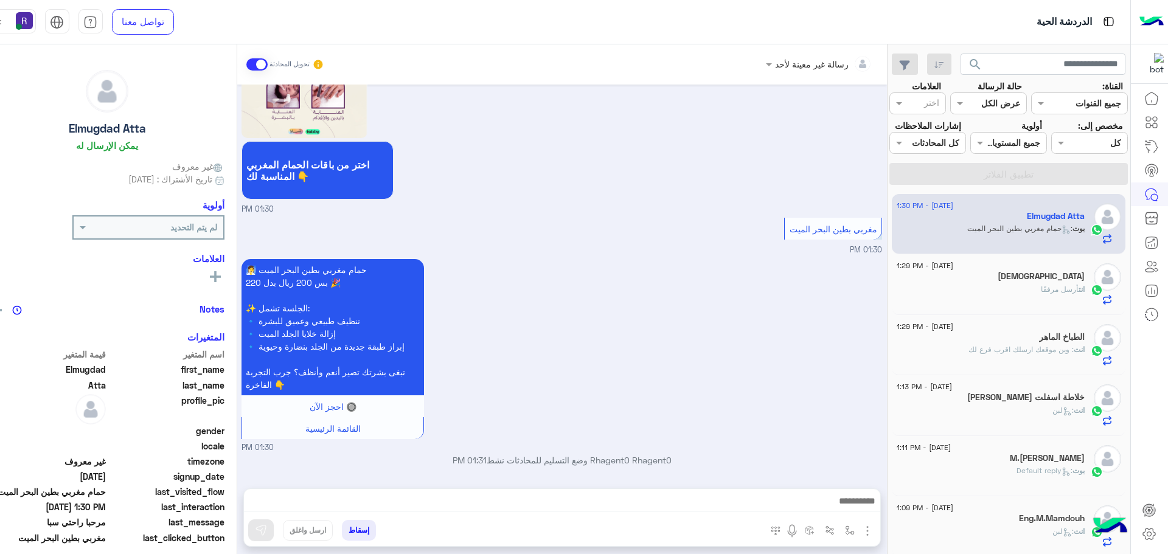
click at [1022, 294] on div "انت أرسل مرفقًا" at bounding box center [991, 294] width 188 height 21
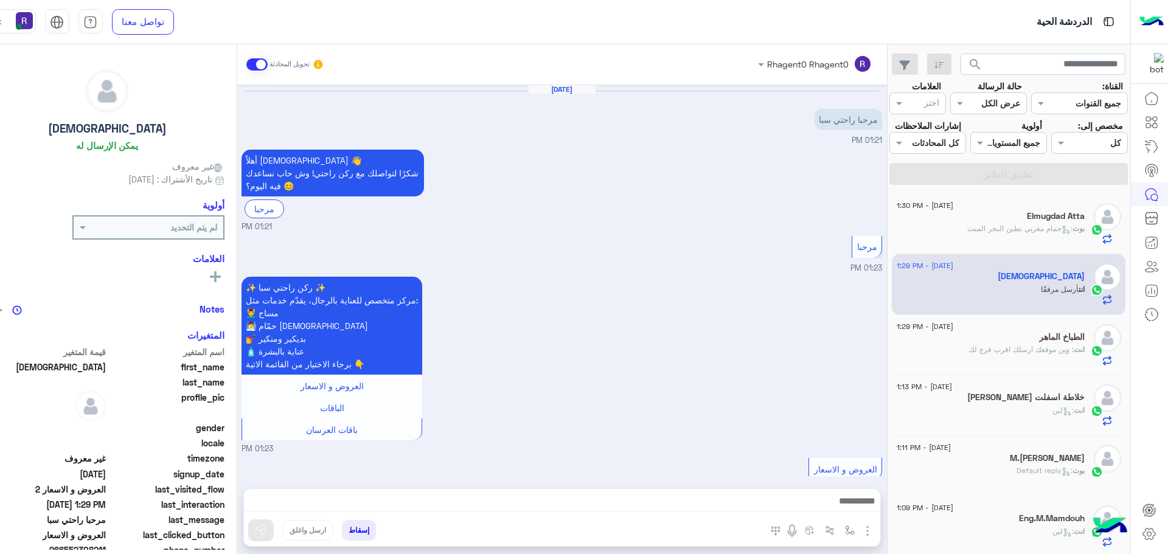
scroll to position [472, 0]
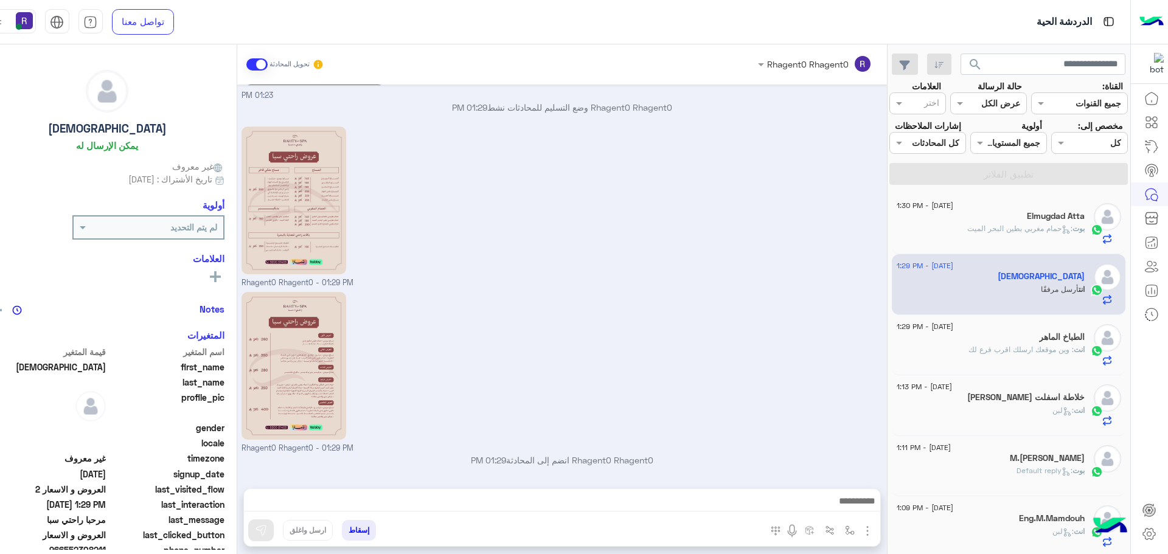
click at [1015, 218] on div "Elmugdad Atta" at bounding box center [991, 217] width 188 height 13
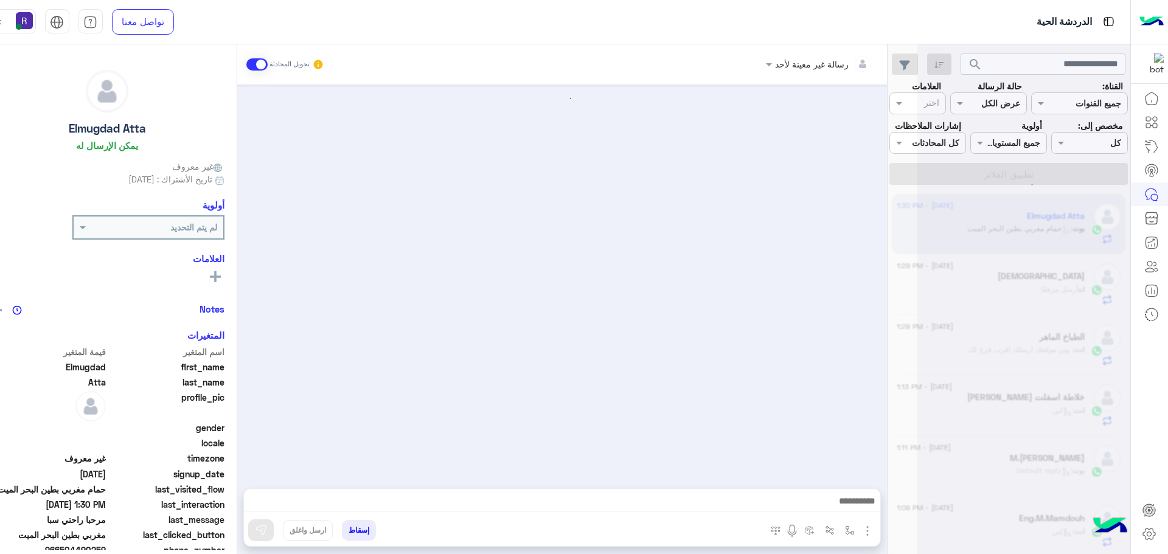
scroll to position [897, 0]
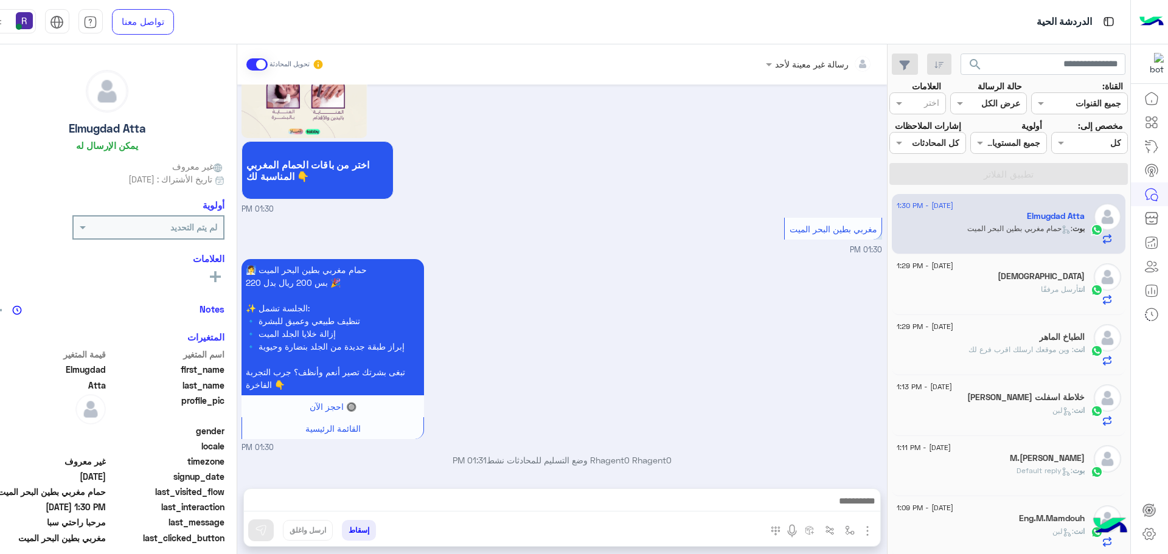
click at [1007, 401] on h5 "[PERSON_NAME] خلاطة اسفلت" at bounding box center [1025, 397] width 117 height 10
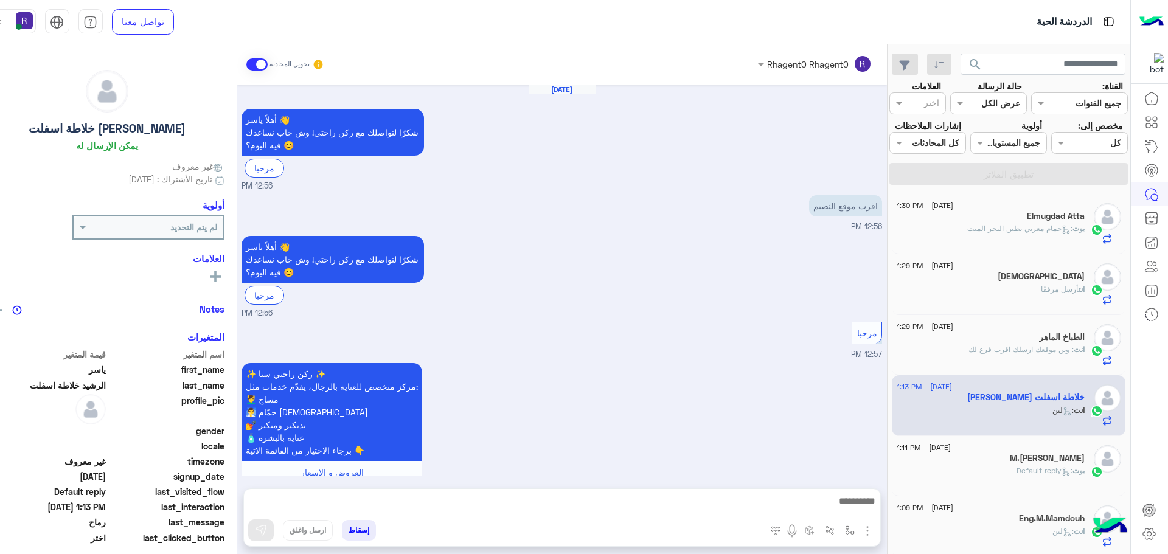
scroll to position [1466, 0]
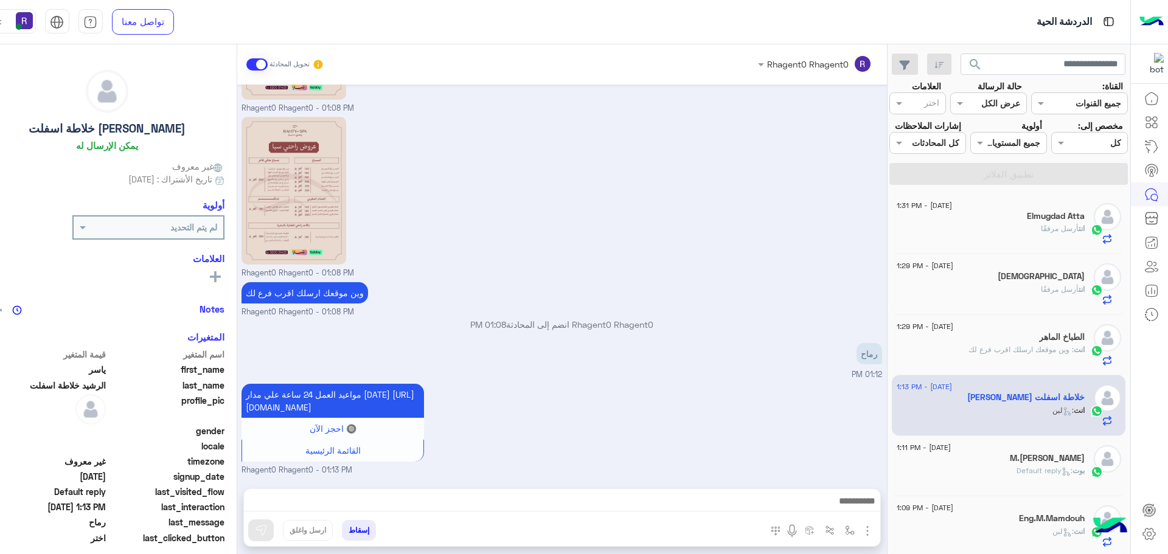
click at [1027, 236] on div "انت أرسل مرفقًا" at bounding box center [991, 233] width 188 height 21
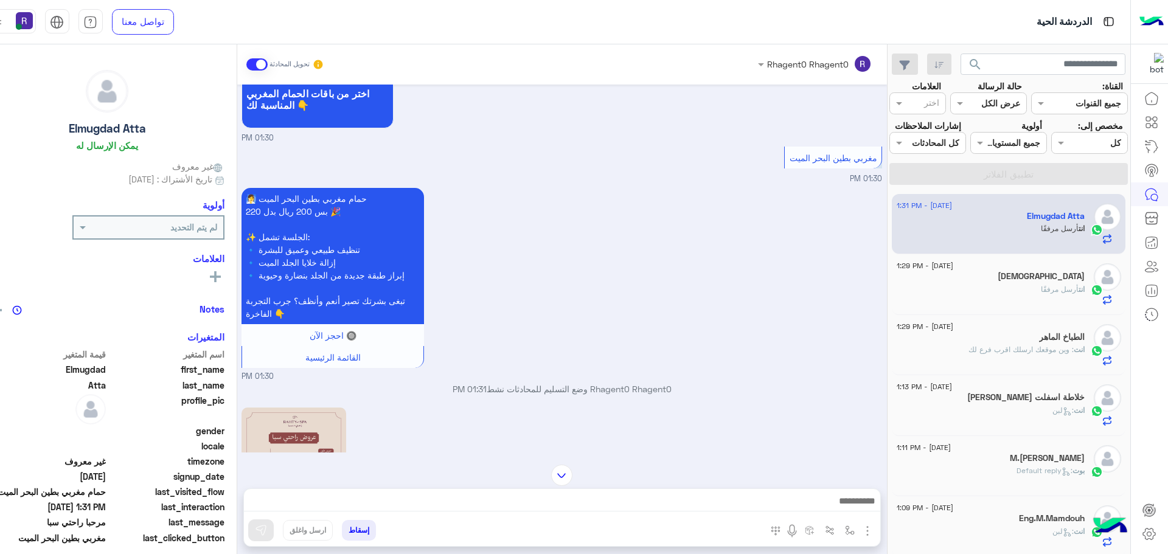
scroll to position [1249, 0]
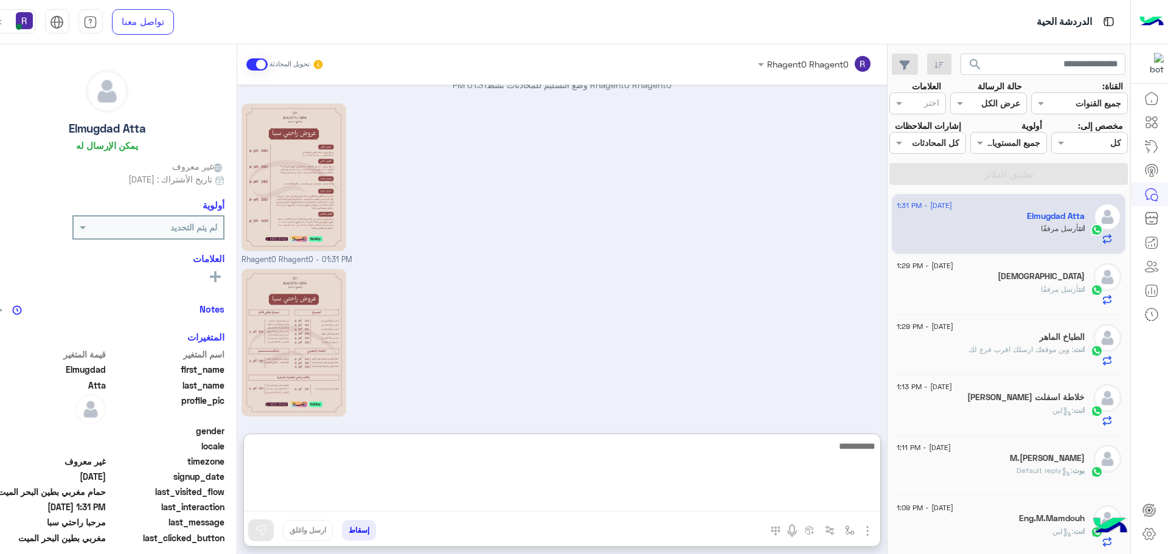
paste textarea "**********"
type textarea "**********"
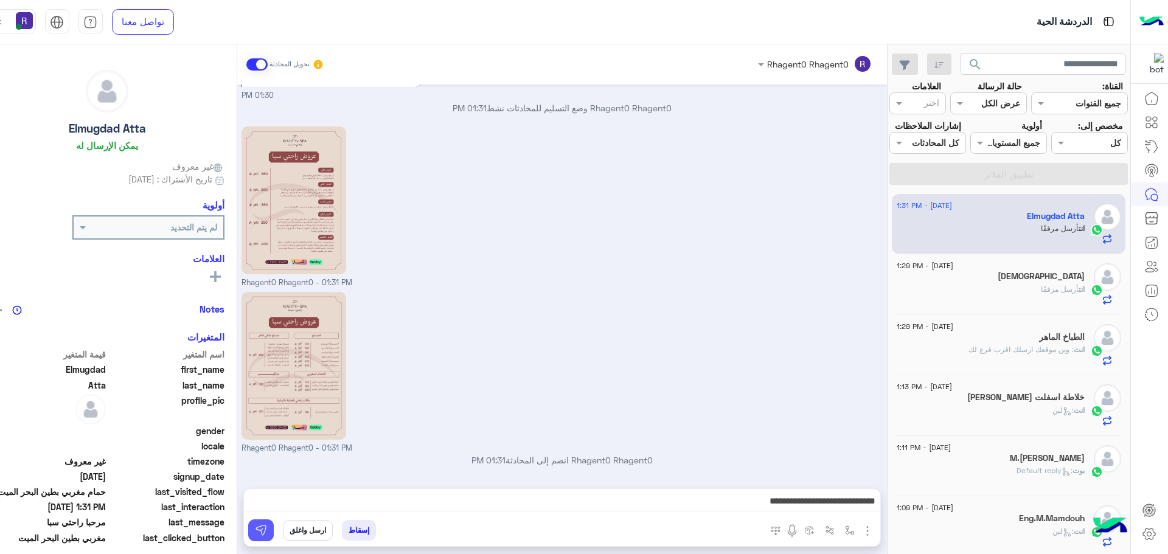
click at [255, 533] on img at bounding box center [261, 530] width 12 height 12
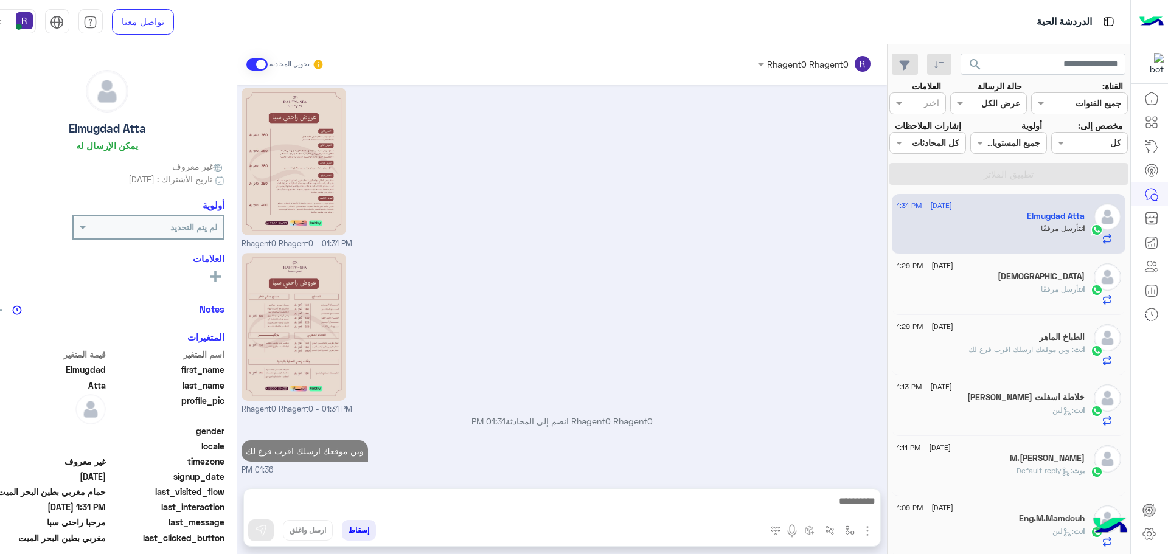
click at [1028, 282] on div "[DEMOGRAPHIC_DATA]" at bounding box center [991, 277] width 188 height 13
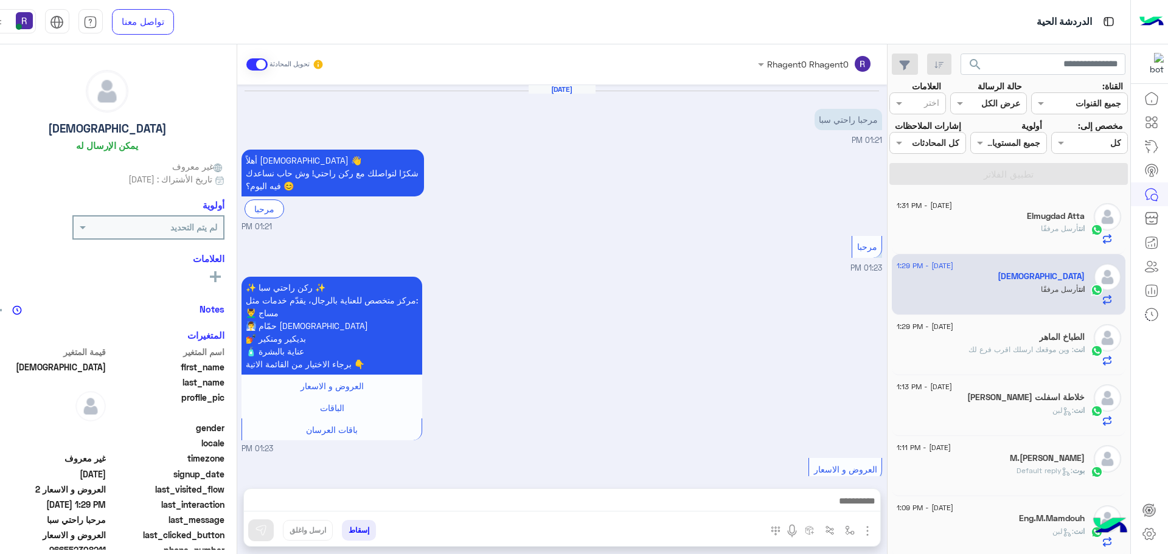
scroll to position [472, 0]
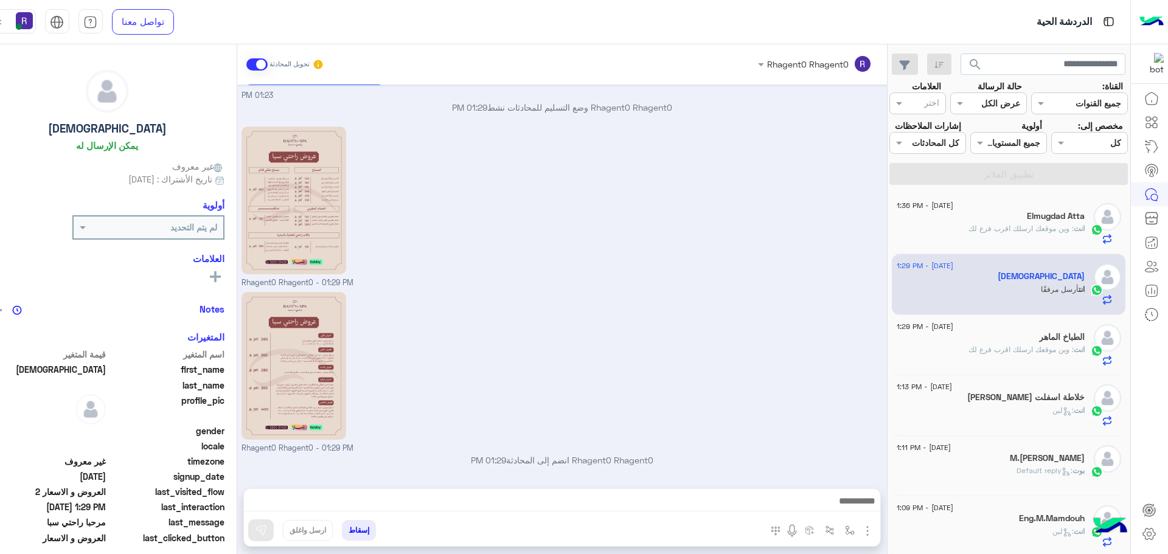
click at [1024, 226] on span ": وين موقعك ارسلك اقرب فرع لك" at bounding box center [1020, 228] width 105 height 9
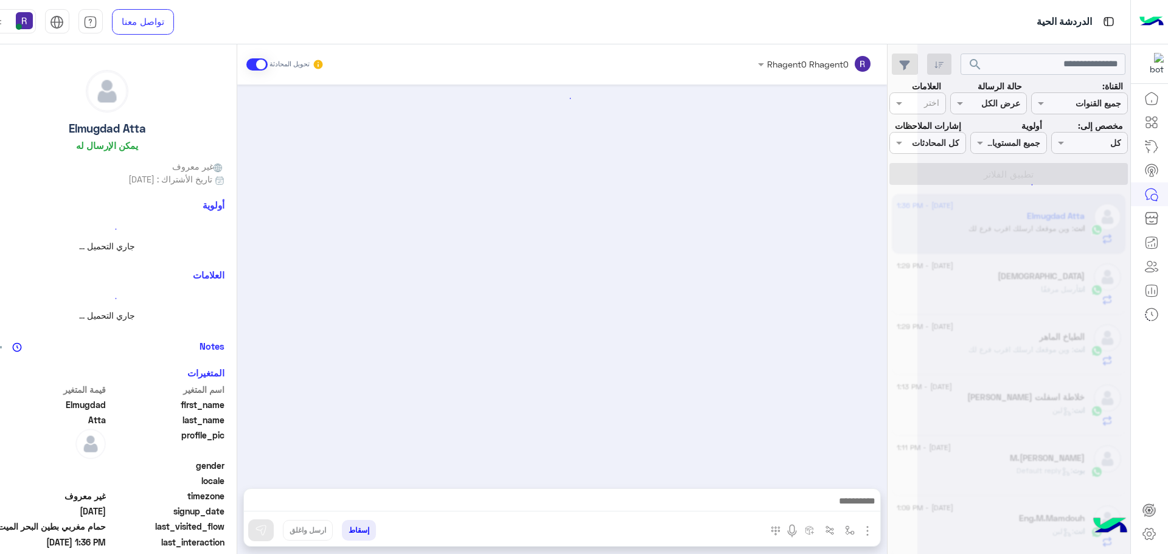
scroll to position [1288, 0]
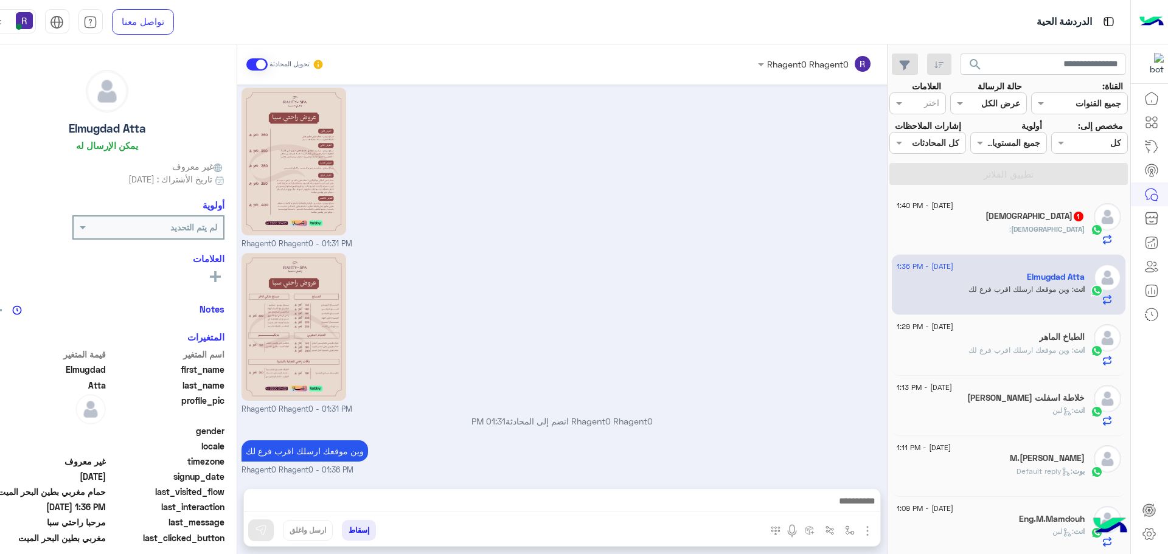
click at [1025, 230] on div "[DEMOGRAPHIC_DATA] :" at bounding box center [991, 234] width 188 height 21
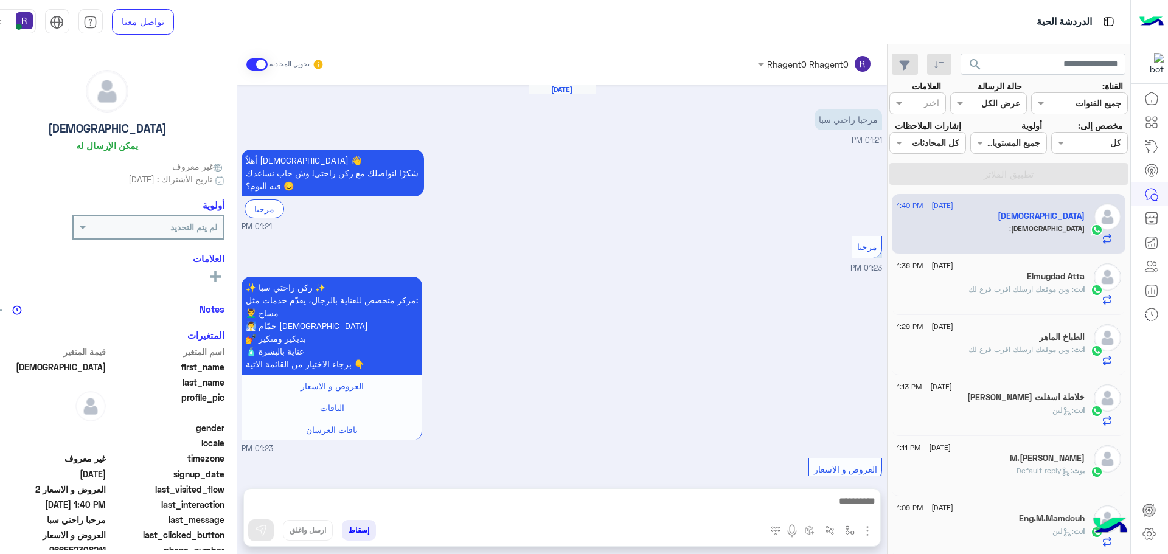
scroll to position [513, 0]
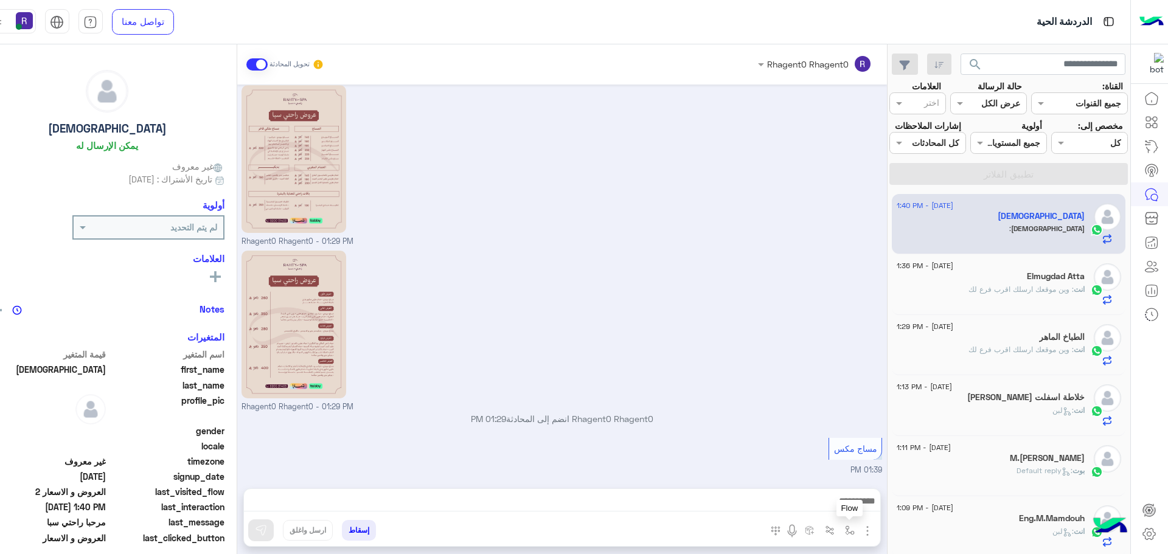
click at [845, 530] on img "button" at bounding box center [850, 531] width 10 height 10
click at [815, 504] on input "text" at bounding box center [812, 504] width 82 height 14
click at [616, 378] on div "Rhagent0 Rhagent0 - 01:29 PM" at bounding box center [561, 330] width 640 height 165
click at [1011, 276] on div "Elmugdad Atta" at bounding box center [991, 277] width 188 height 13
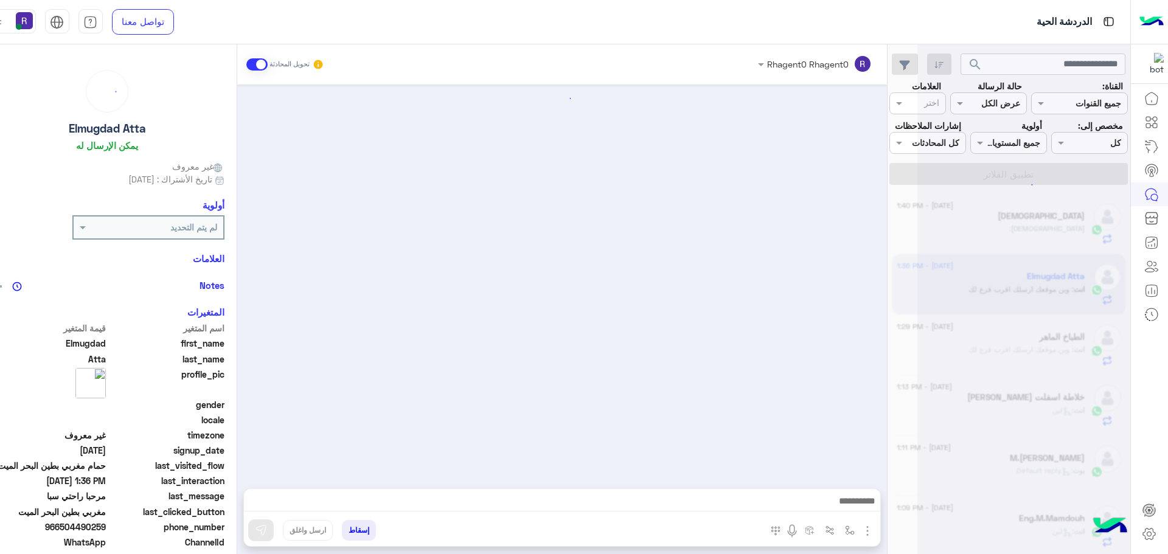
scroll to position [1288, 0]
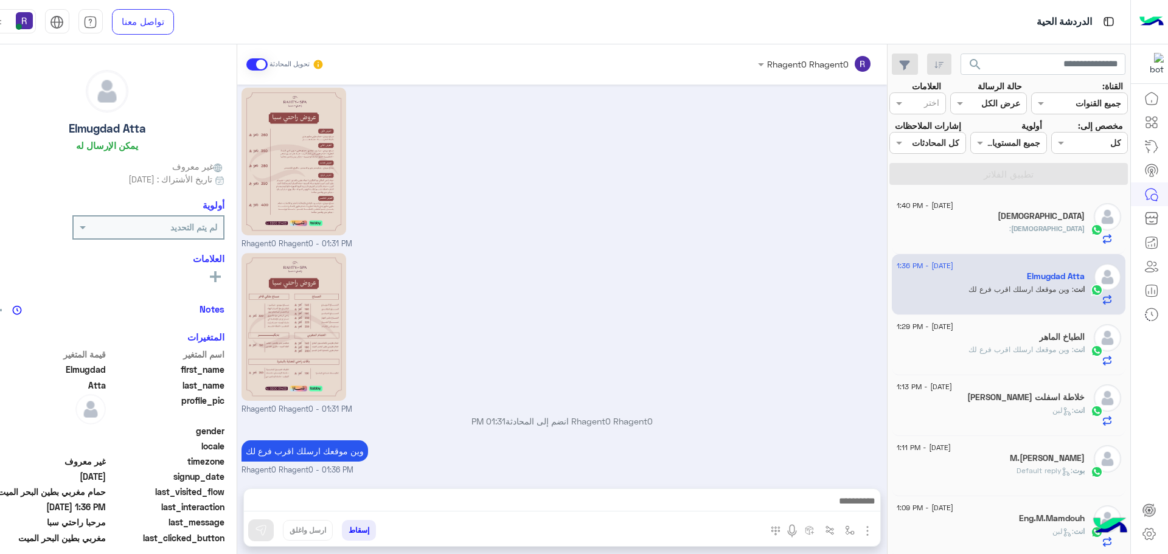
click at [976, 360] on div "انت : وين موقعك ارسلك اقرب فرع لك" at bounding box center [991, 354] width 188 height 21
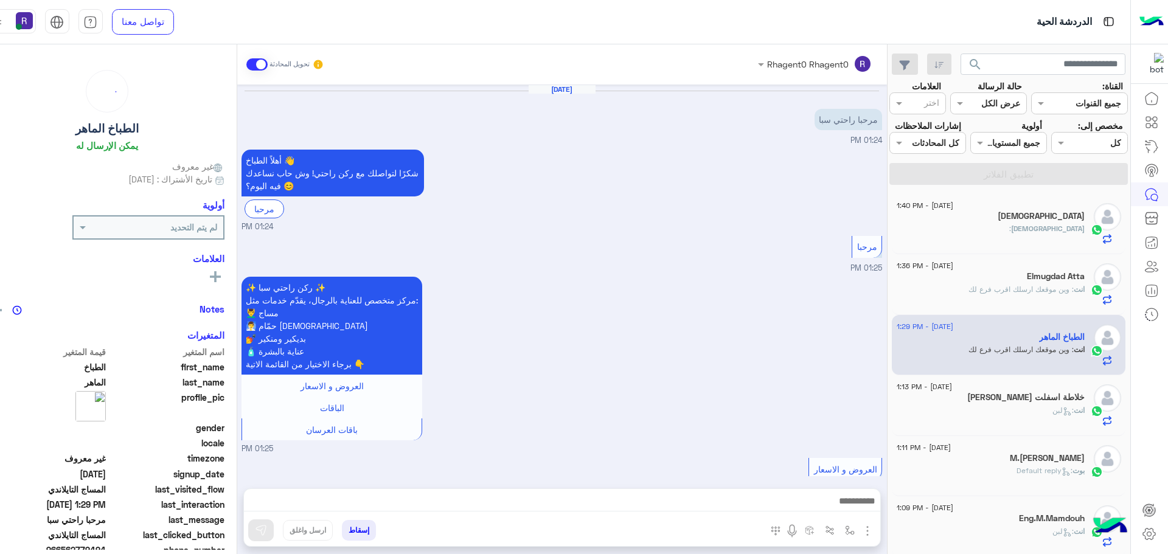
scroll to position [737, 0]
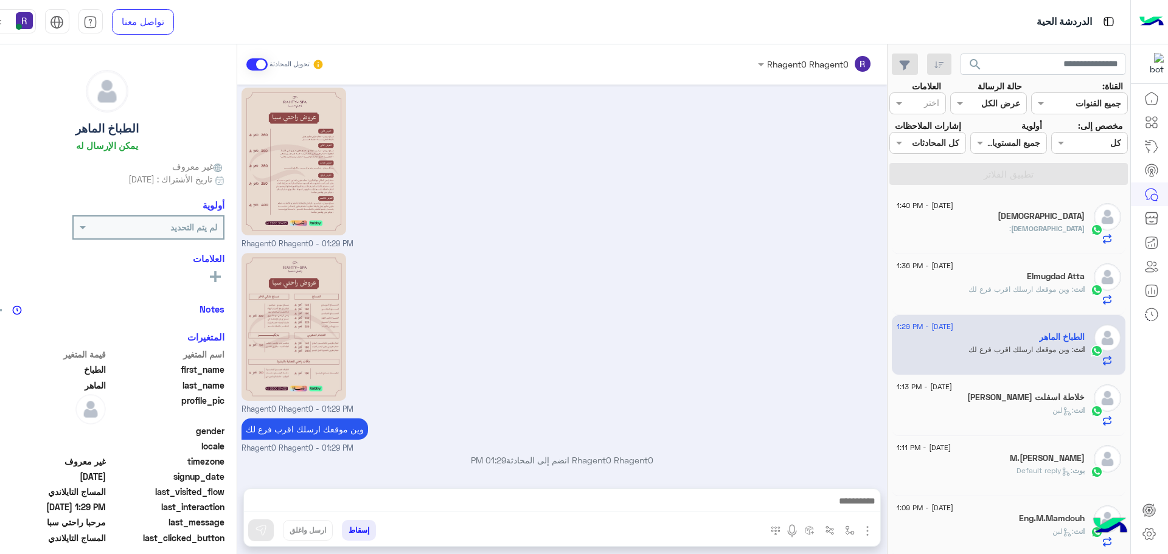
click at [1031, 414] on div "انت : لبن" at bounding box center [991, 415] width 188 height 21
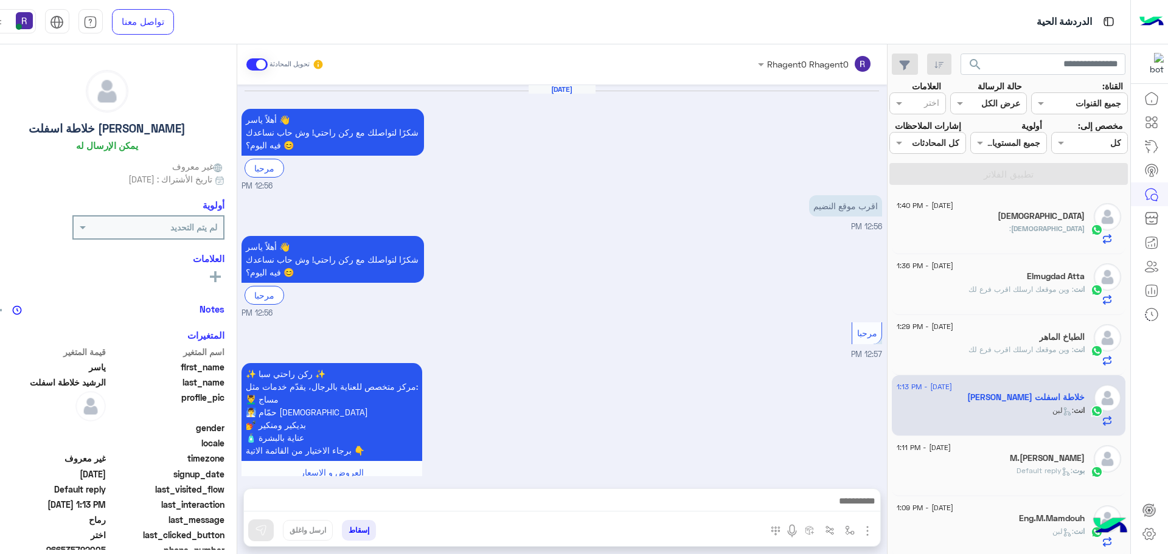
scroll to position [1466, 0]
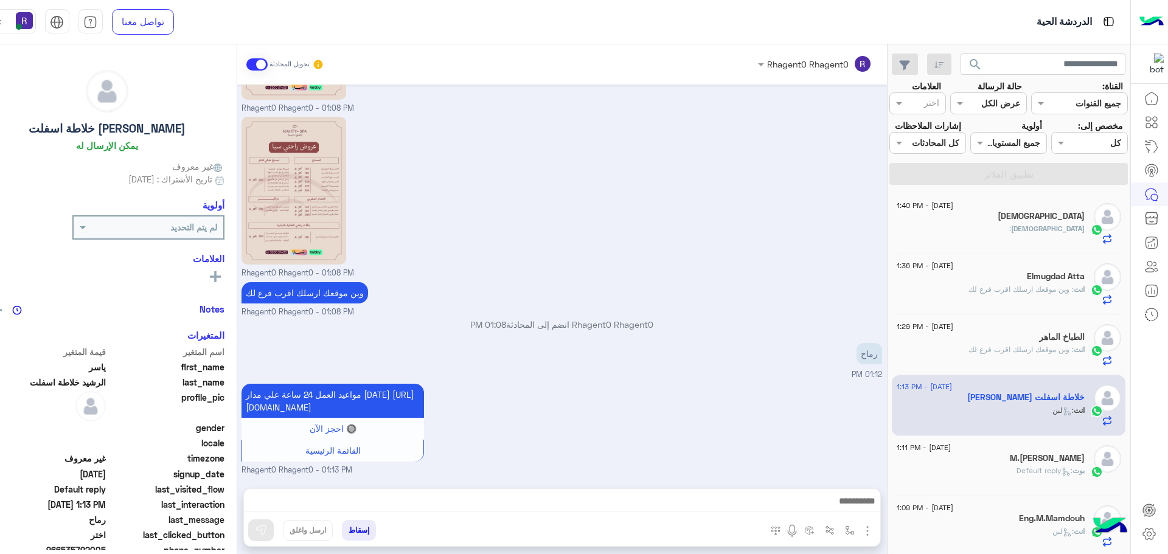
click at [1012, 241] on div "[DEMOGRAPHIC_DATA] :" at bounding box center [991, 233] width 188 height 21
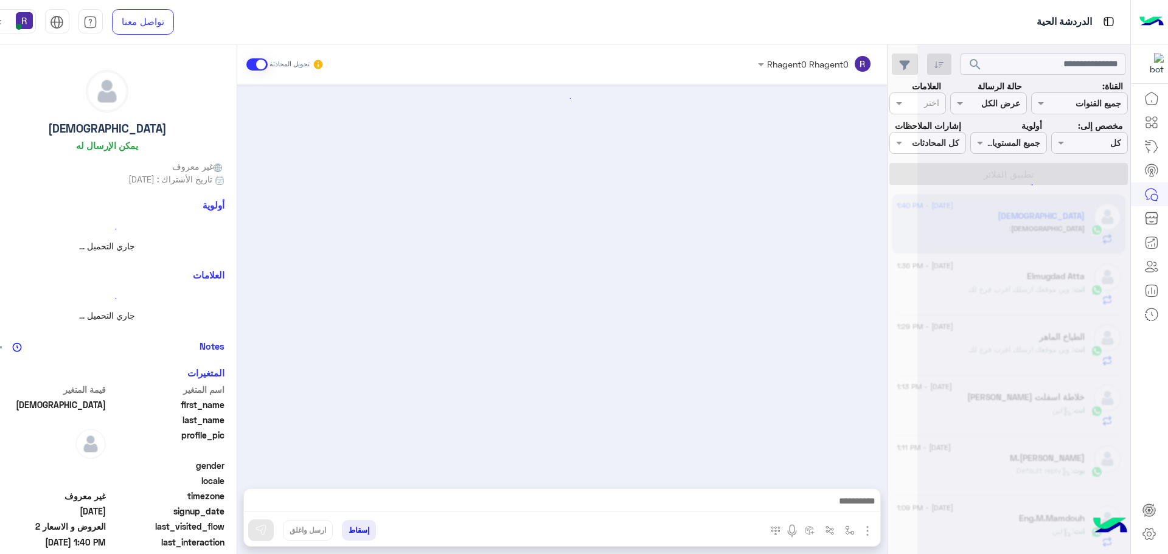
scroll to position [513, 0]
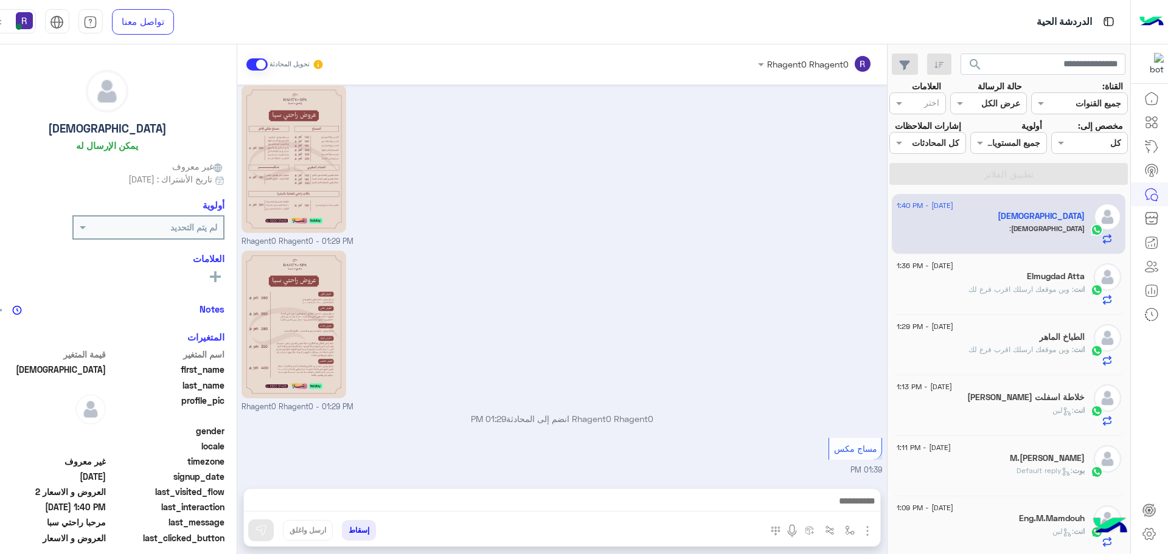
click at [996, 292] on span ": وين موقعك ارسلك اقرب فرع لك" at bounding box center [1020, 289] width 105 height 9
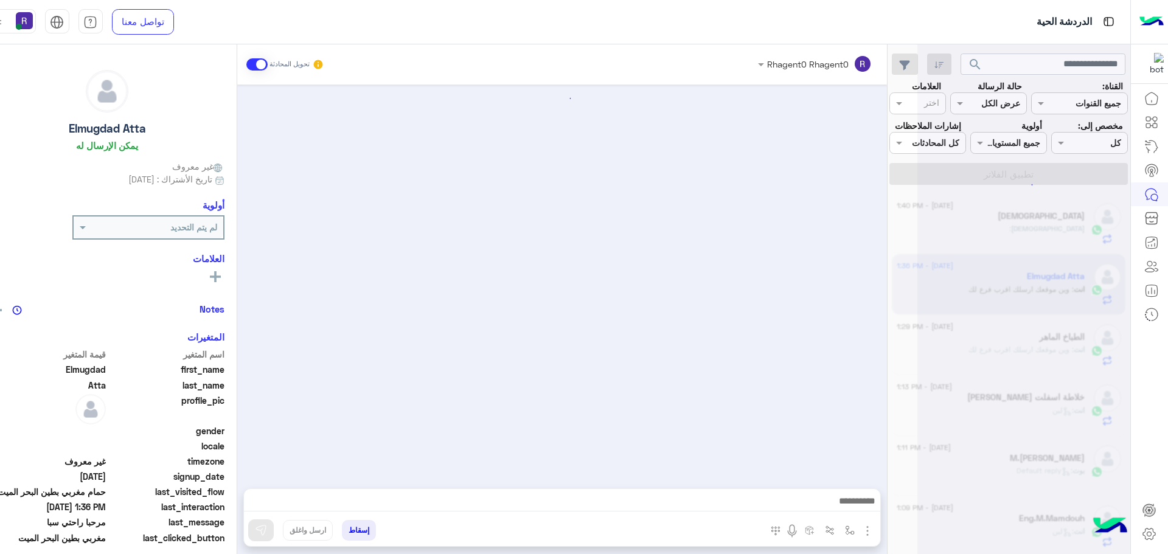
scroll to position [1288, 0]
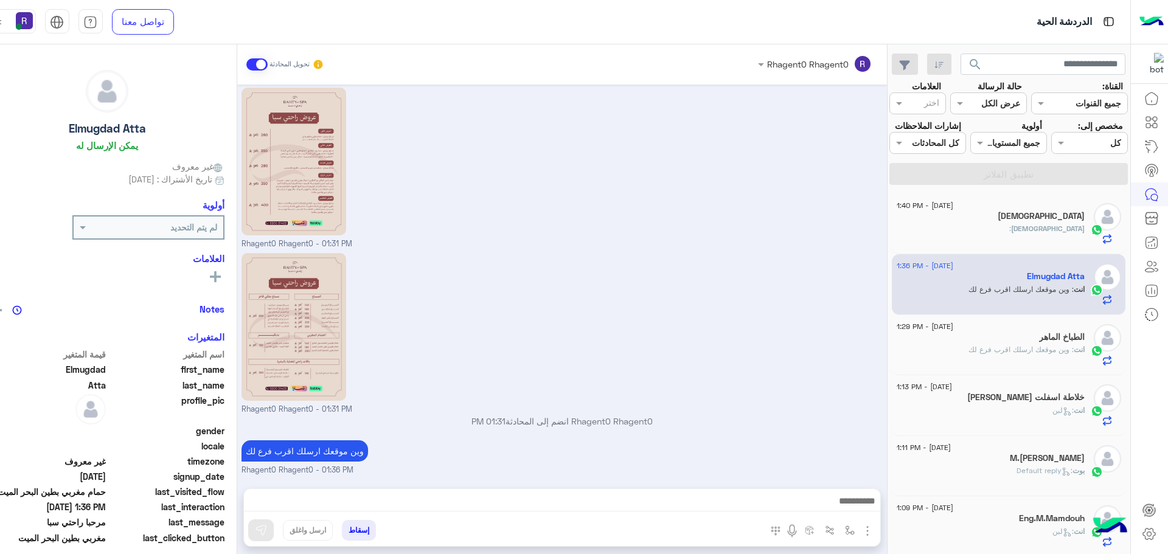
click at [1041, 210] on div "[DATE] - 1:40 PM" at bounding box center [991, 207] width 188 height 8
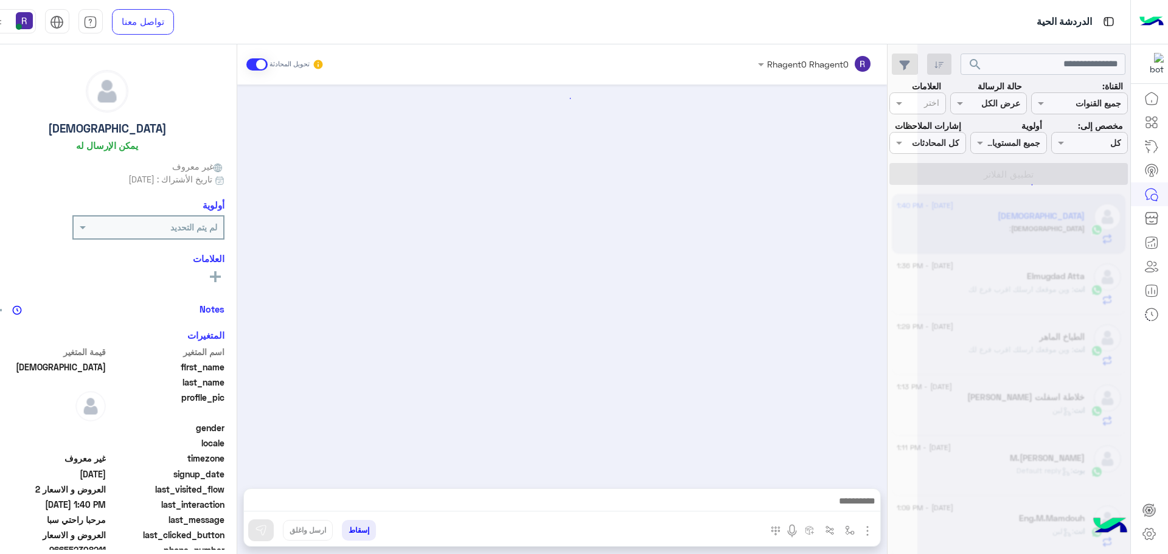
scroll to position [513, 0]
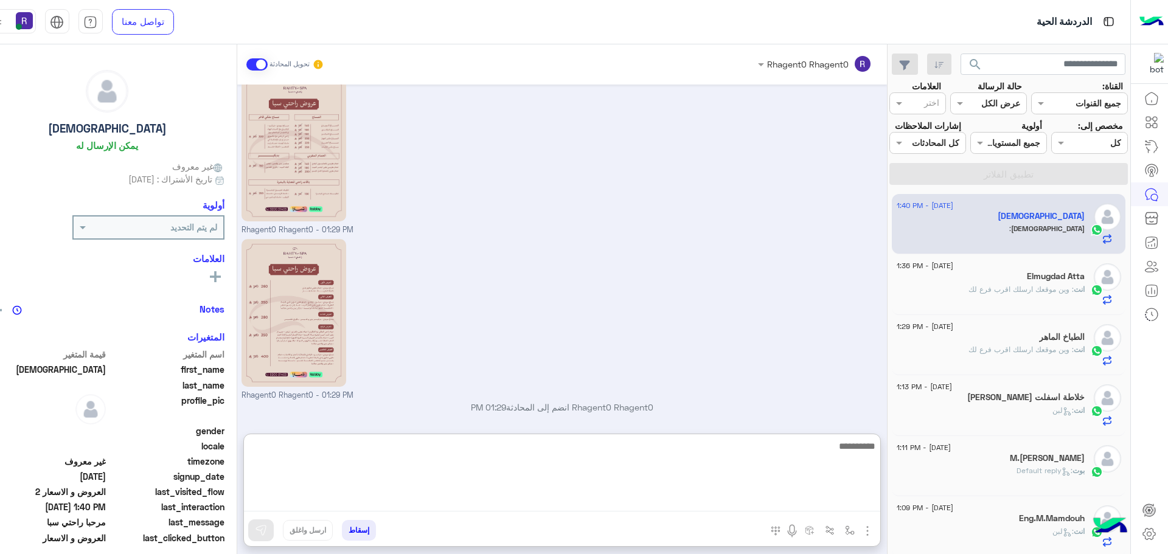
paste textarea "**********"
type textarea "**********"
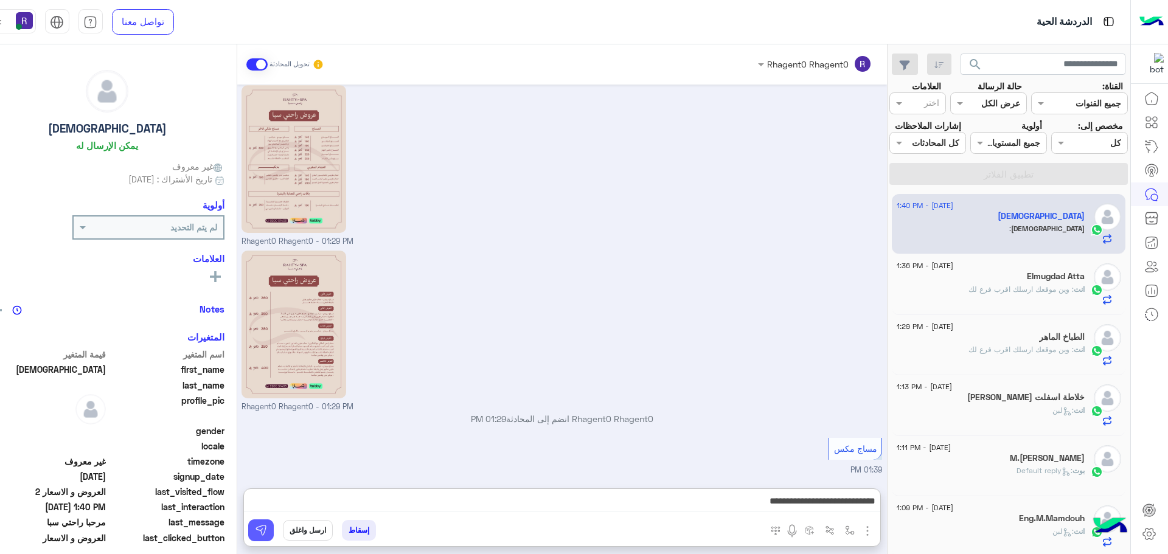
click at [248, 522] on button at bounding box center [261, 530] width 26 height 22
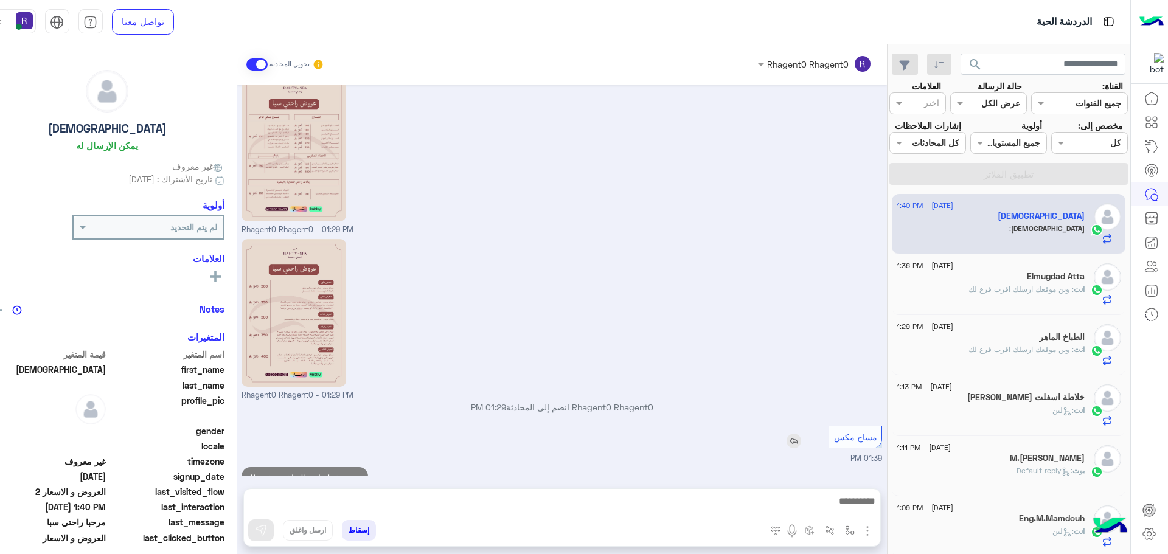
scroll to position [552, 0]
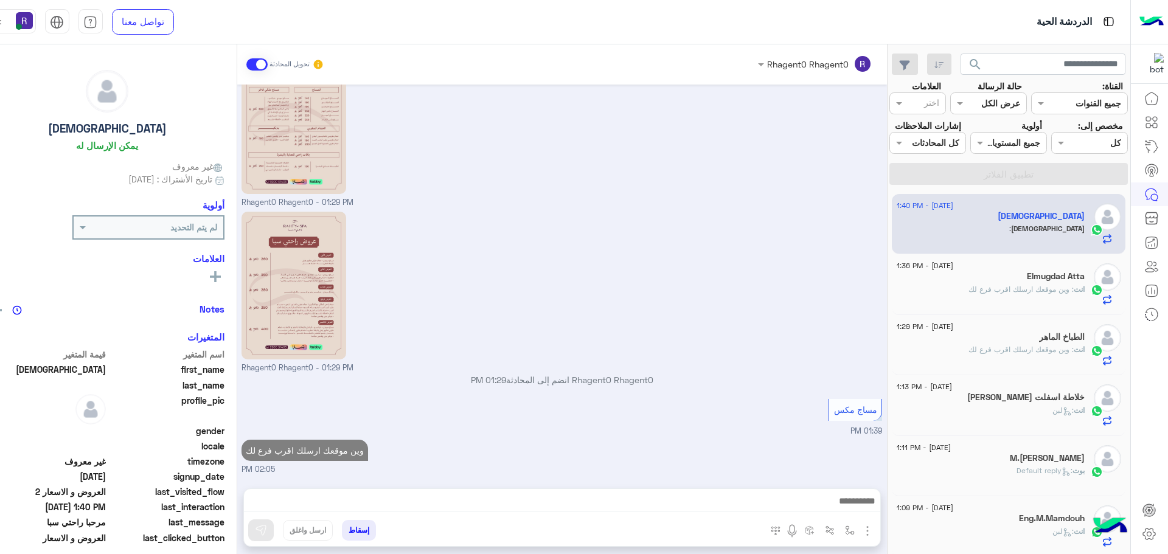
click at [931, 277] on div "Elmugdad Atta" at bounding box center [991, 277] width 188 height 13
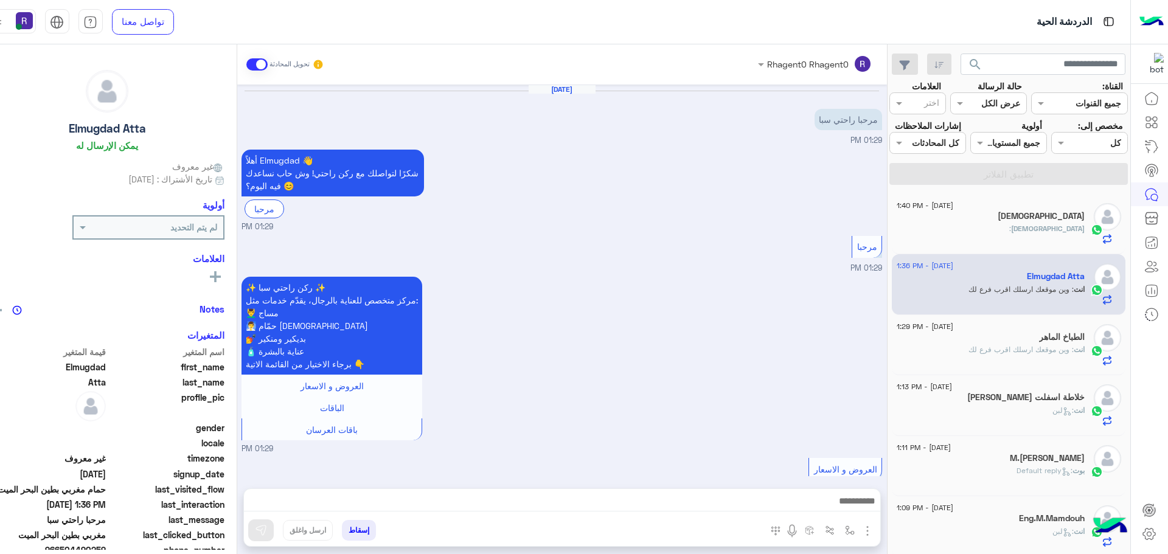
scroll to position [1288, 0]
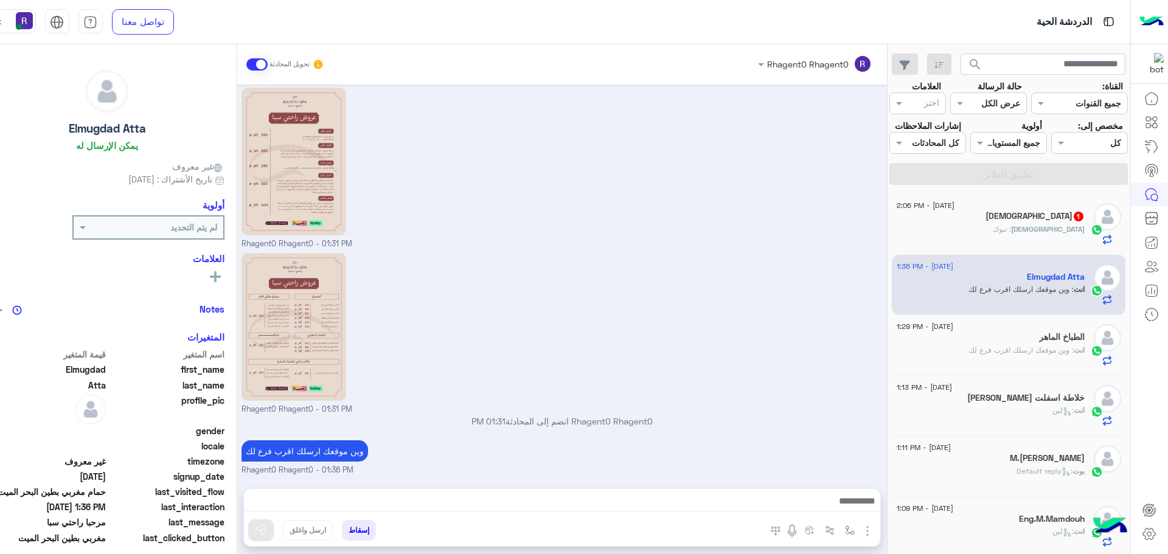
click at [994, 218] on div "[DEMOGRAPHIC_DATA] 1" at bounding box center [991, 217] width 188 height 13
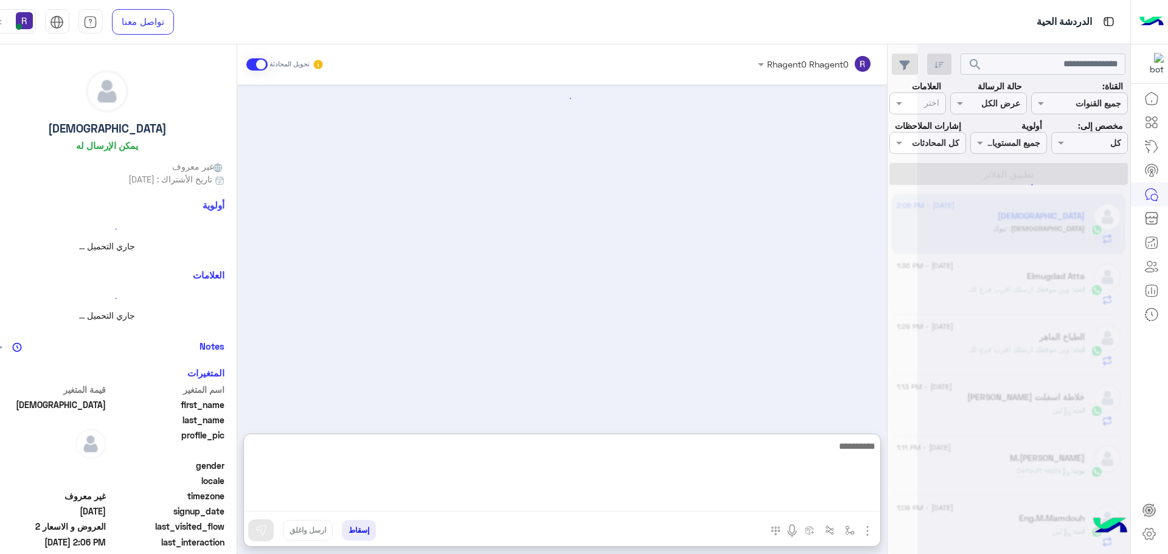
click at [484, 501] on textarea at bounding box center [562, 475] width 636 height 73
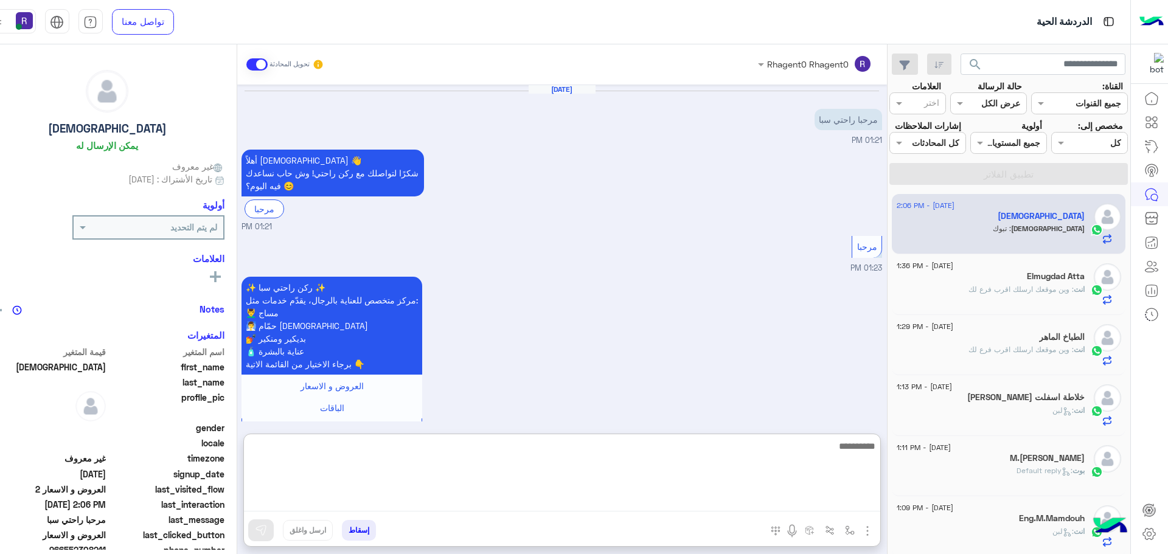
scroll to position [645, 0]
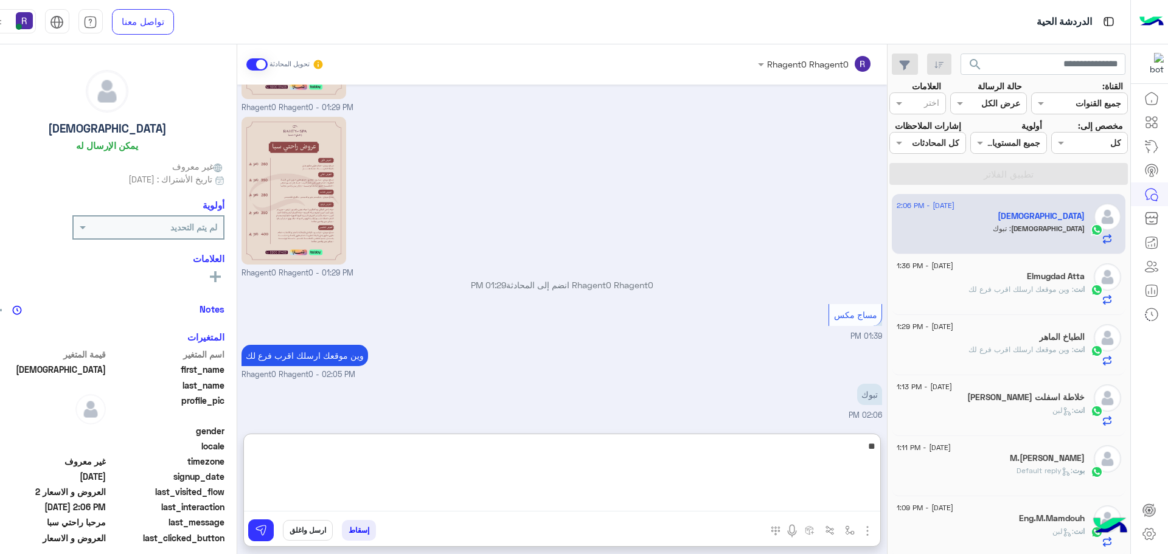
type textarea "**"
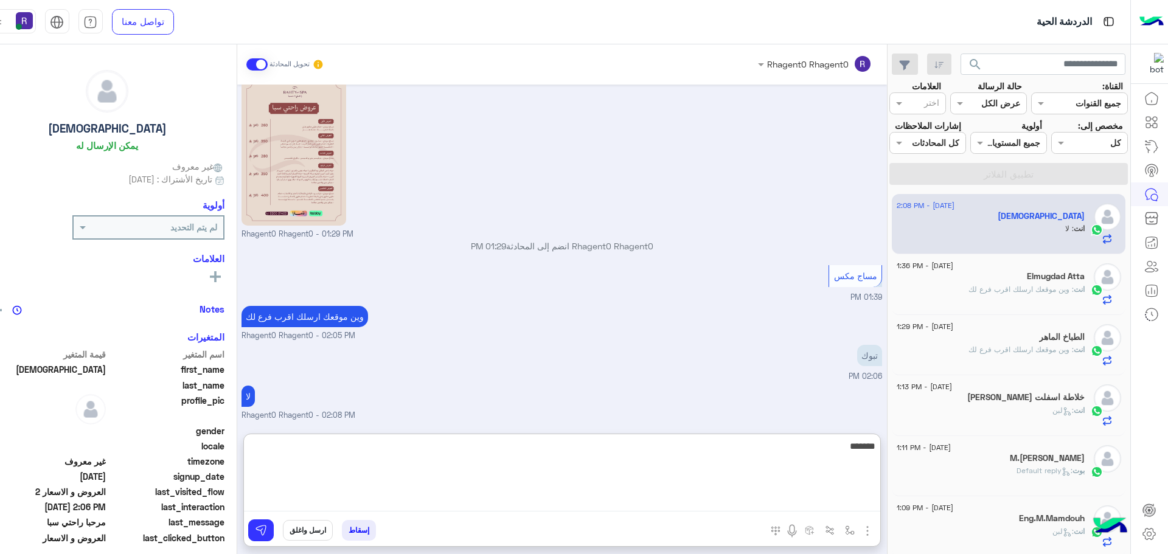
type textarea "*******"
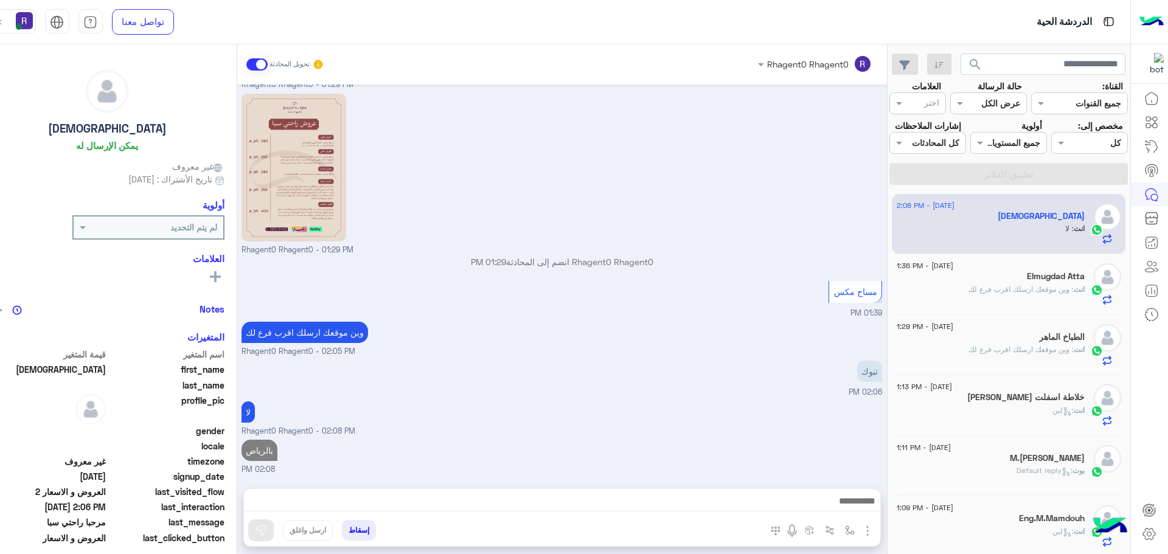
click at [1038, 360] on div "انت : وين موقعك ارسلك اقرب فرع لك" at bounding box center [991, 354] width 188 height 21
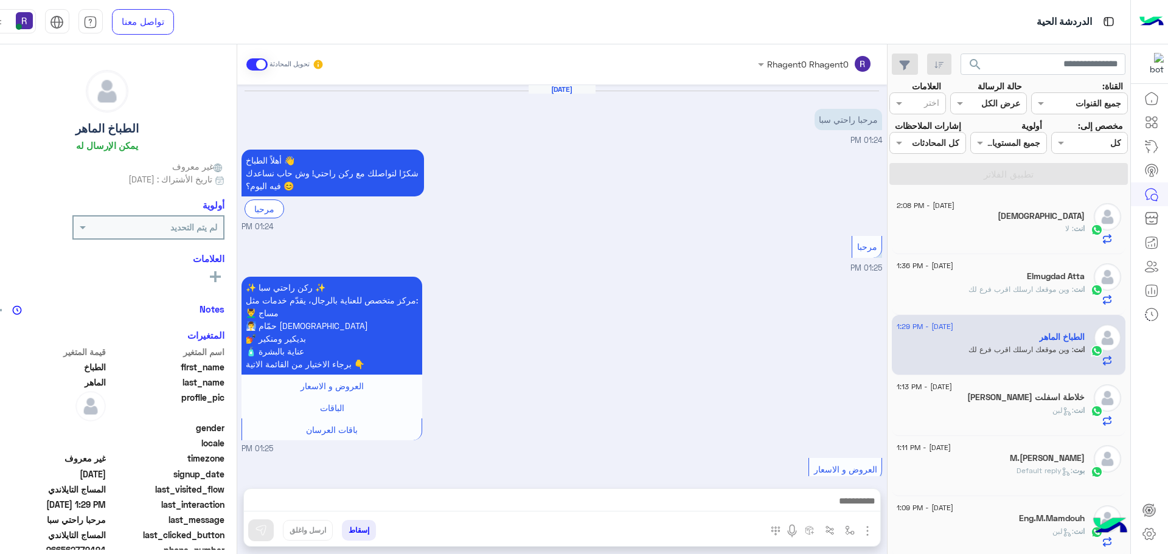
scroll to position [737, 0]
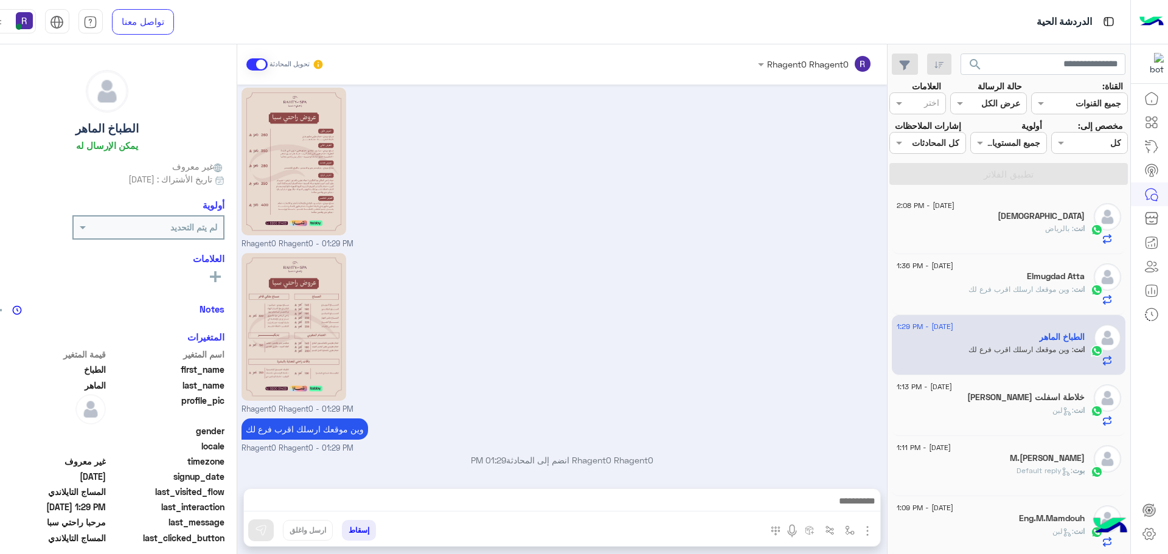
click at [1033, 241] on div "انت : بالرياض" at bounding box center [991, 233] width 188 height 21
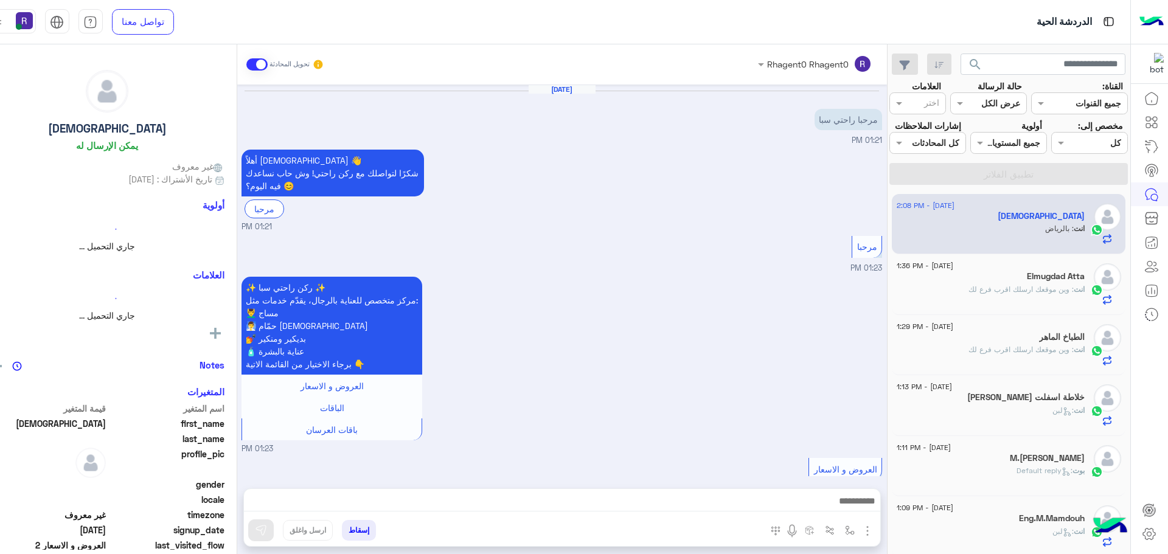
scroll to position [670, 0]
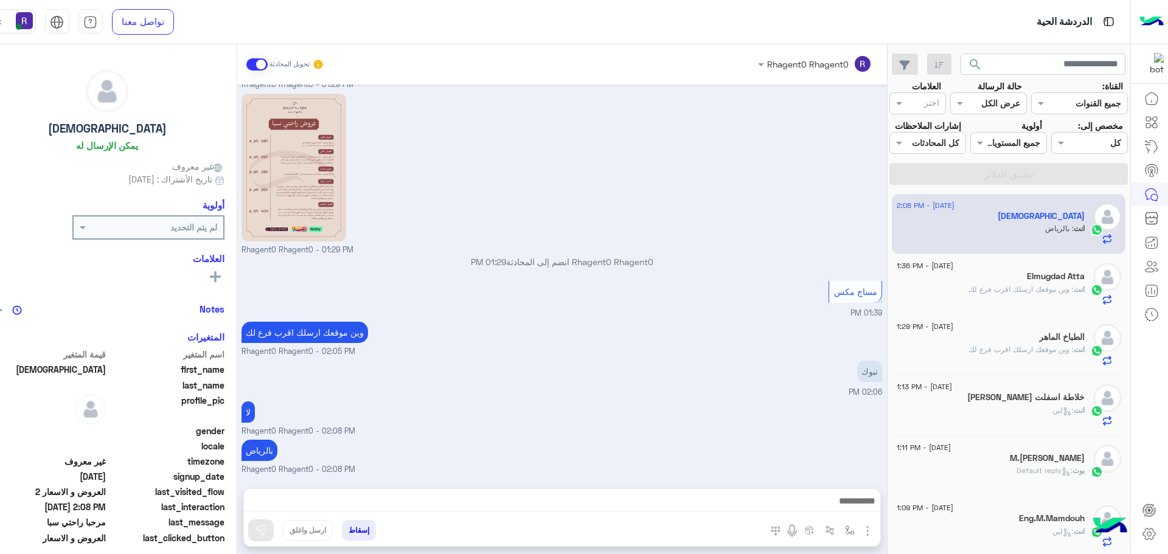
click at [1058, 285] on span ": وين موقعك ارسلك اقرب فرع لك" at bounding box center [1020, 289] width 105 height 9
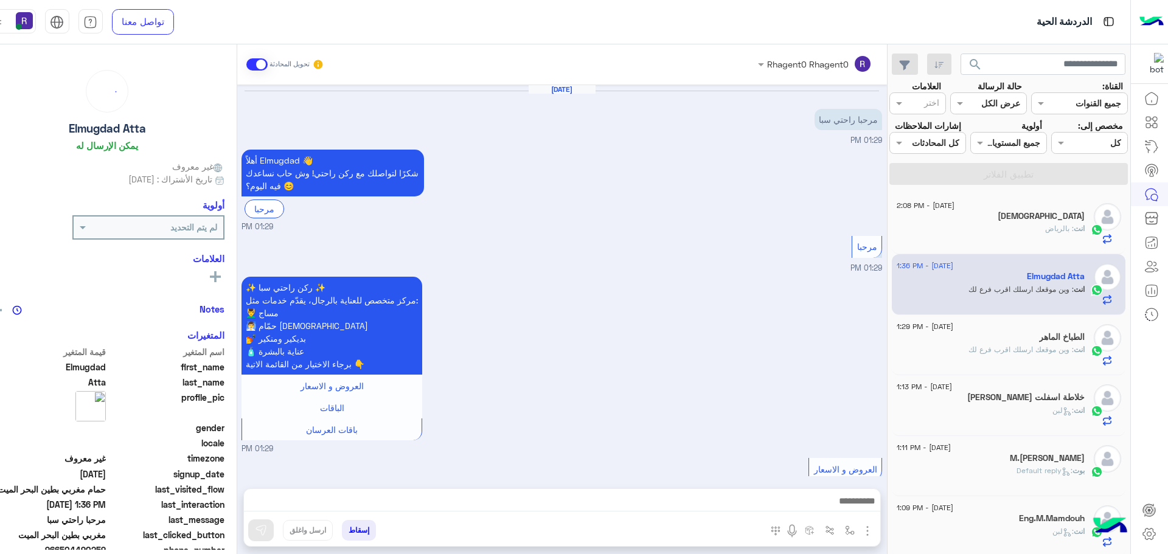
scroll to position [1288, 0]
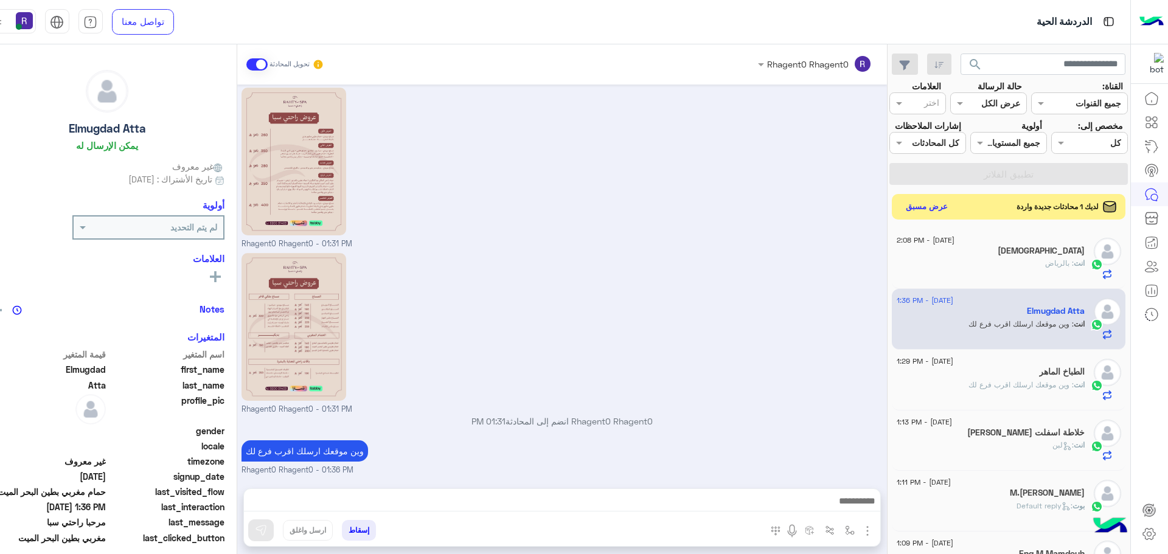
click at [923, 208] on button "عرض مسبق" at bounding box center [926, 206] width 51 height 16
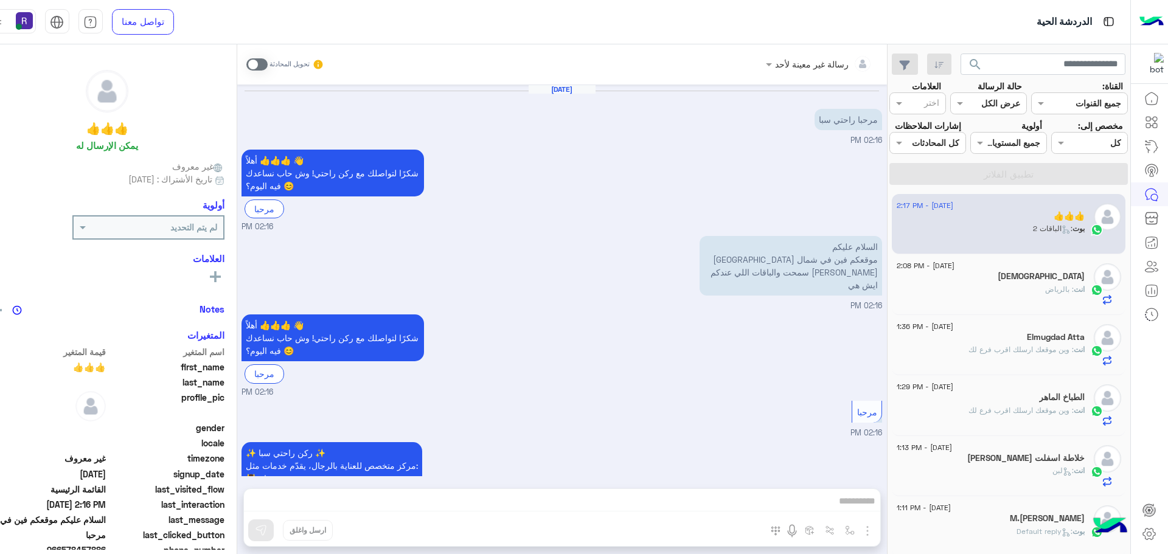
scroll to position [401, 0]
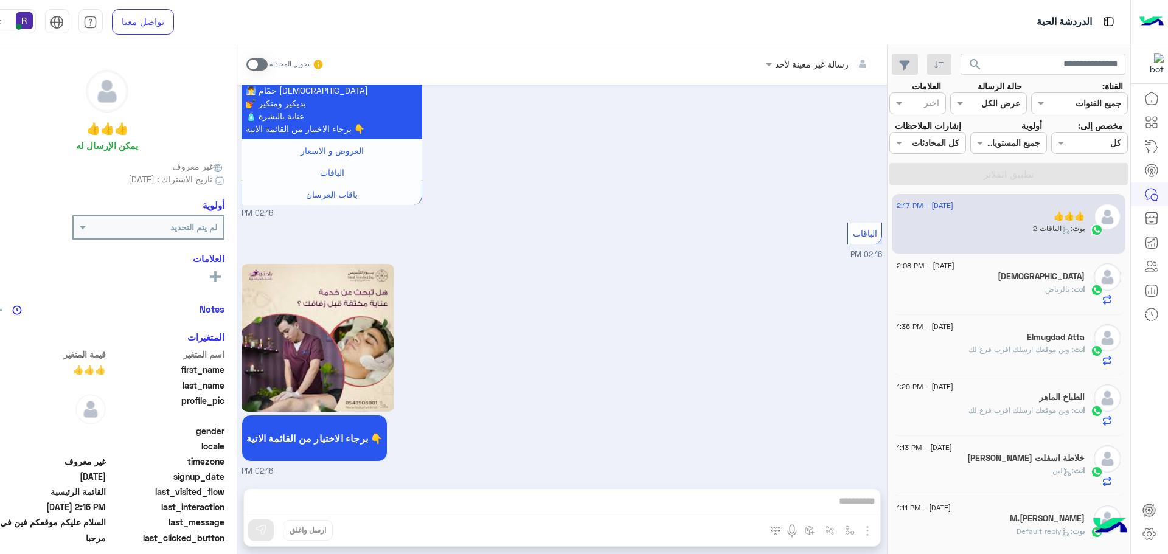
click at [1071, 283] on div "[DEMOGRAPHIC_DATA]" at bounding box center [991, 277] width 188 height 13
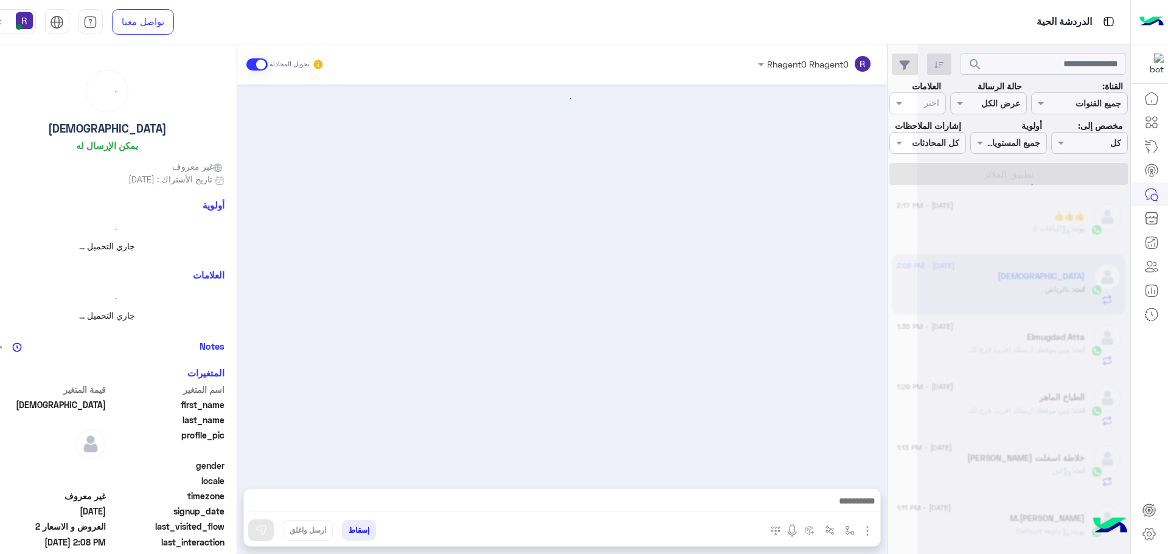
scroll to position [670, 0]
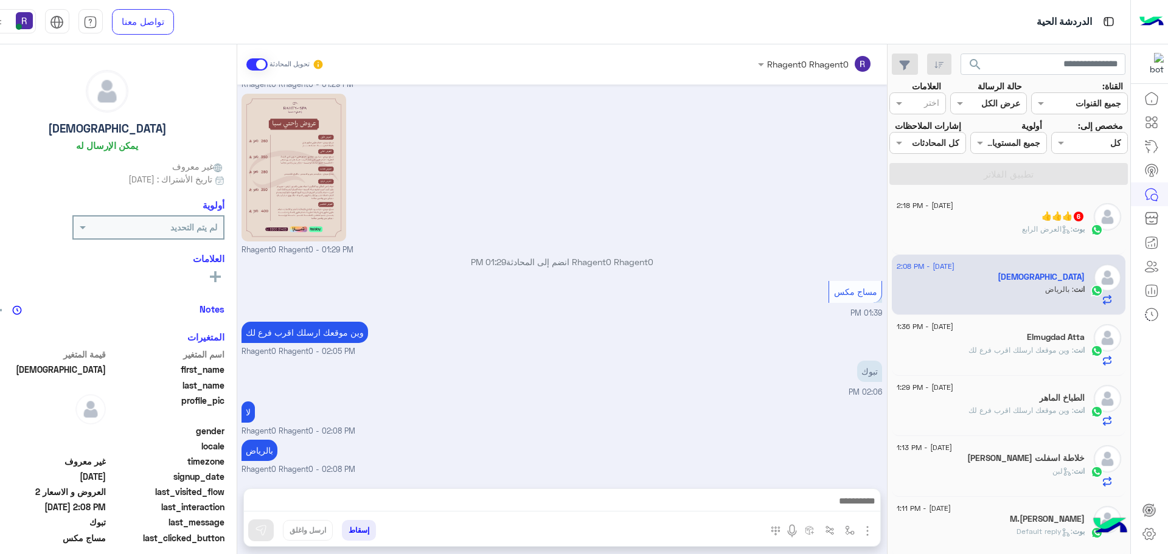
click at [1055, 233] on span ": العرض الرابع" at bounding box center [1047, 228] width 50 height 9
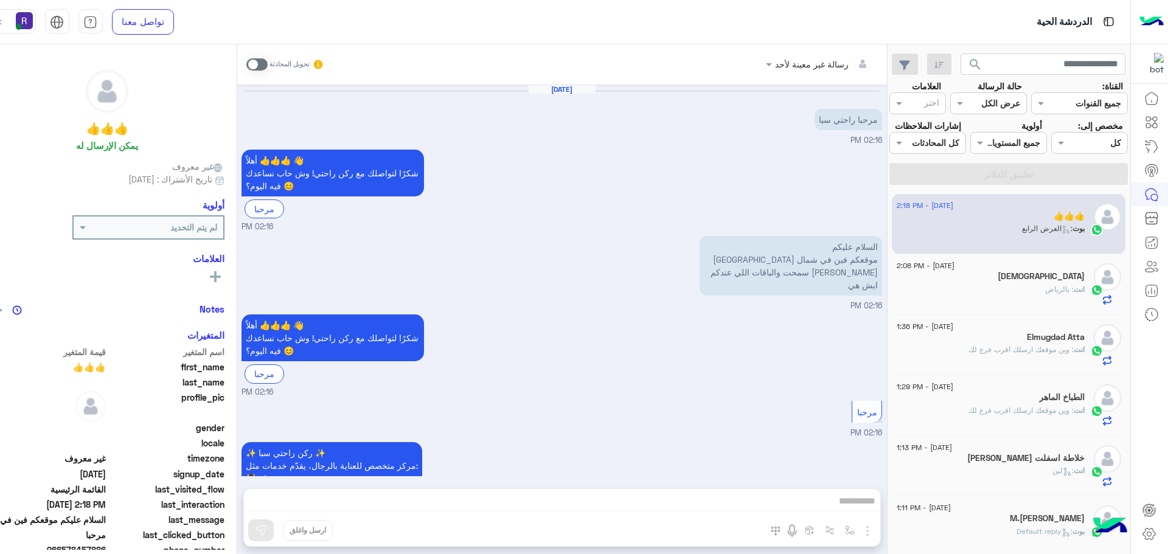
scroll to position [2251, 0]
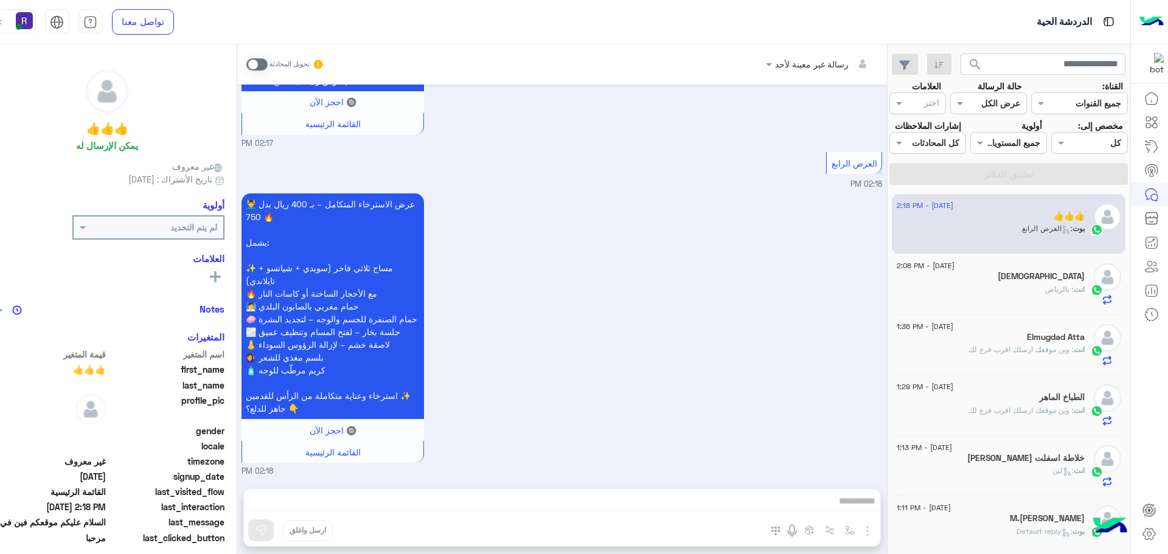
click at [246, 61] on span at bounding box center [256, 64] width 21 height 12
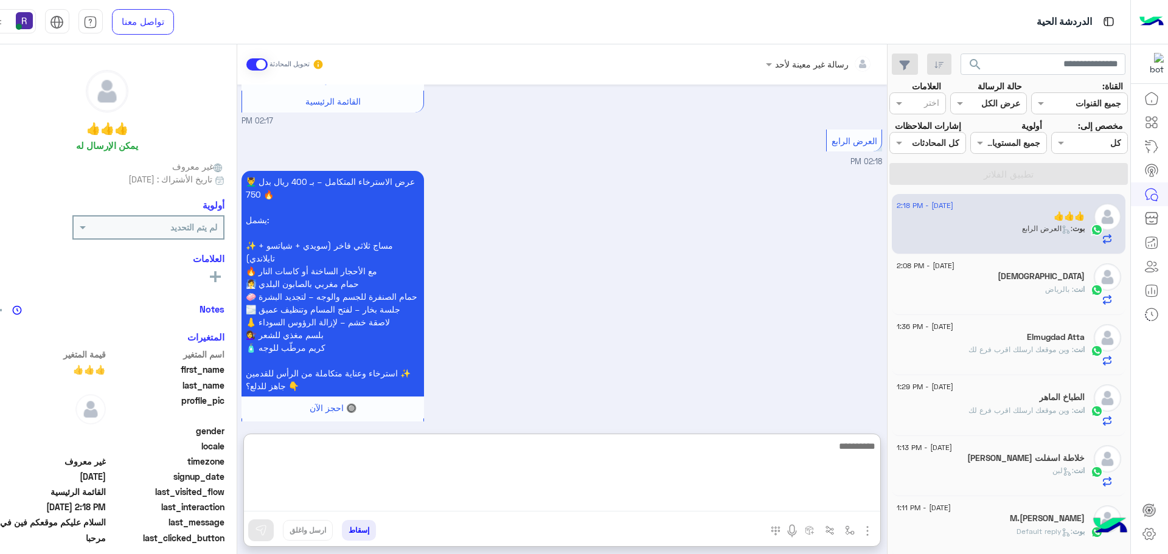
paste textarea "**********"
type textarea "**********"
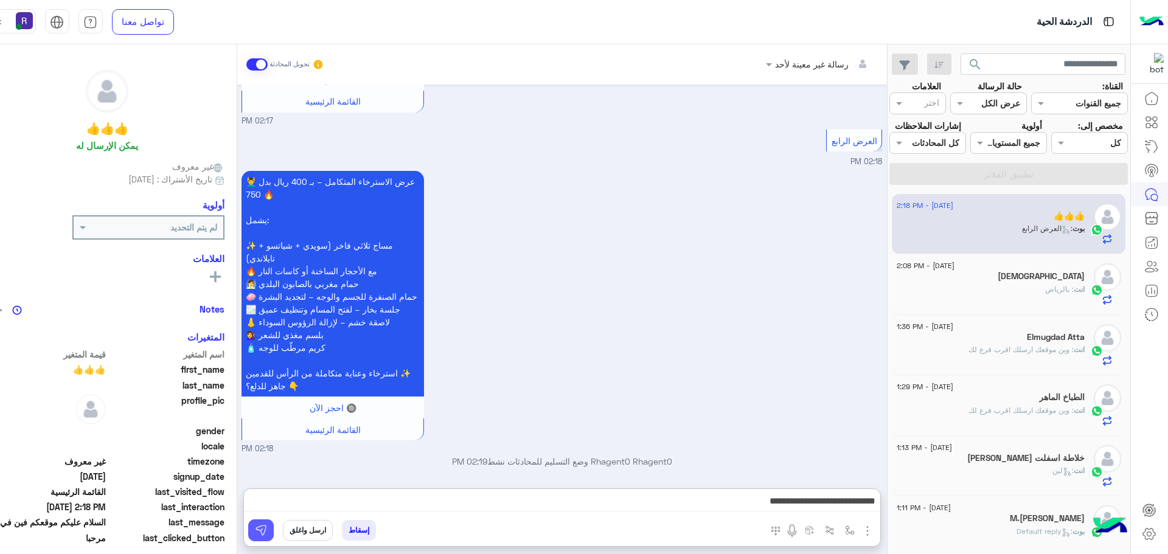
click at [255, 529] on button at bounding box center [261, 530] width 26 height 22
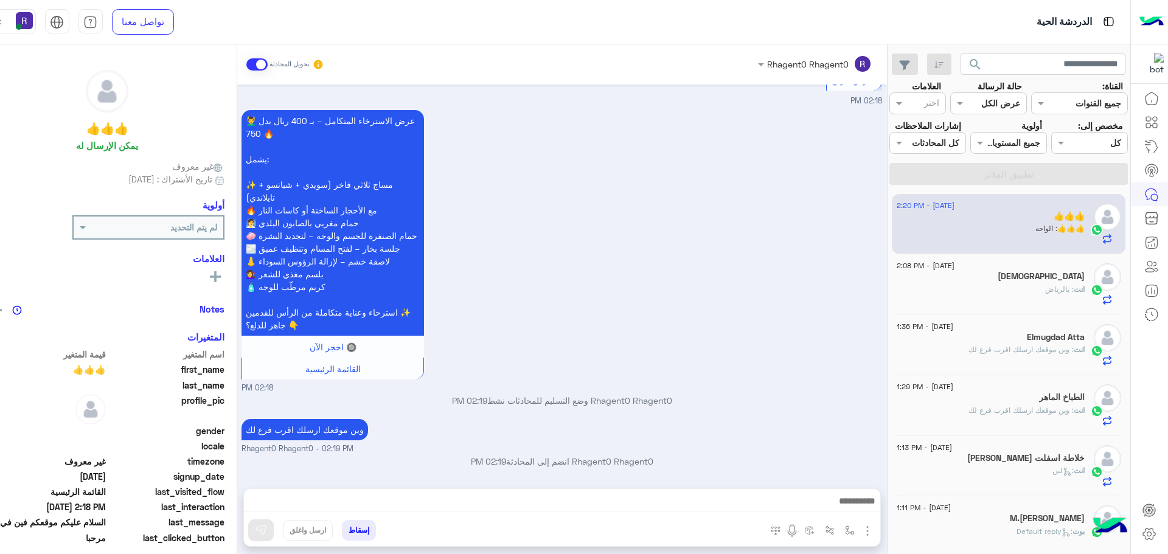
scroll to position [2375, 0]
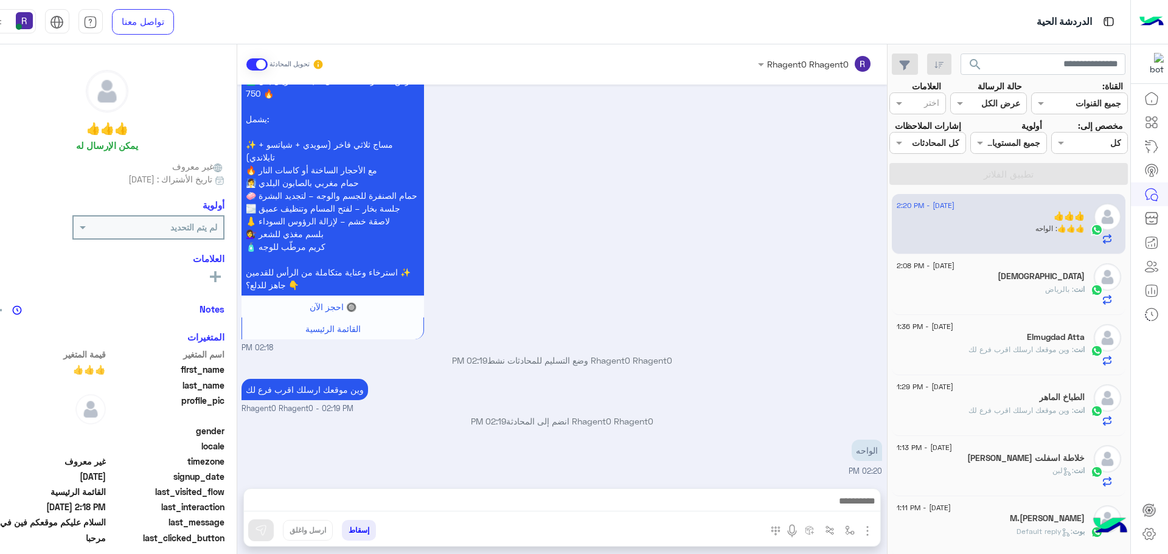
click at [860, 532] on img "button" at bounding box center [867, 531] width 15 height 15
click at [838, 508] on span "الصور" at bounding box center [844, 505] width 23 height 14
drag, startPoint x: 836, startPoint y: 531, endPoint x: 813, endPoint y: 501, distance: 37.7
click at [845, 531] on img "button" at bounding box center [850, 531] width 10 height 10
click at [813, 500] on input "text" at bounding box center [812, 504] width 82 height 14
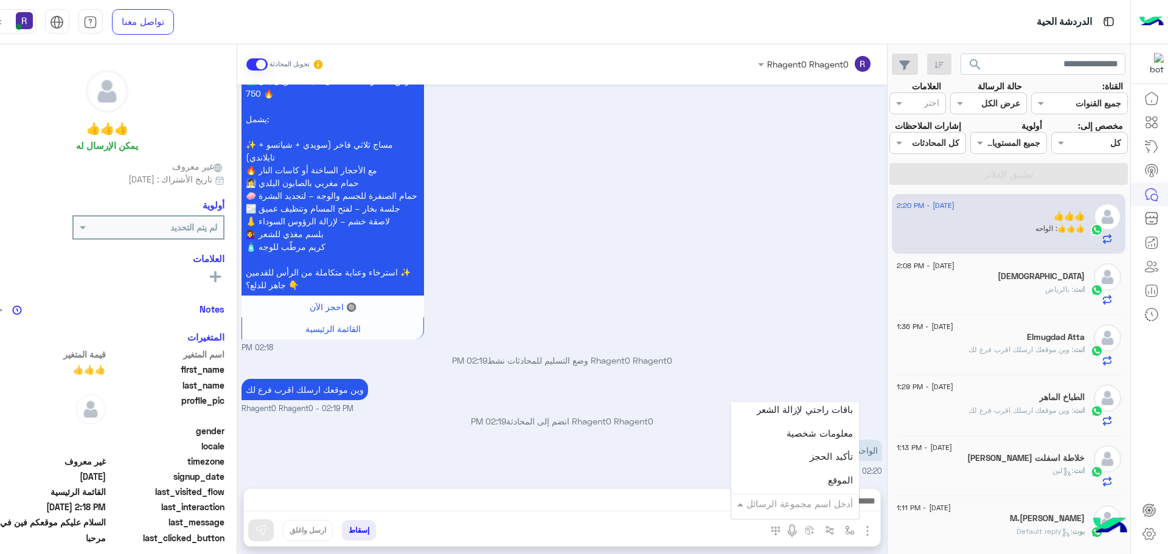
scroll to position [791, 0]
click at [799, 490] on div "لبن" at bounding box center [795, 490] width 128 height 24
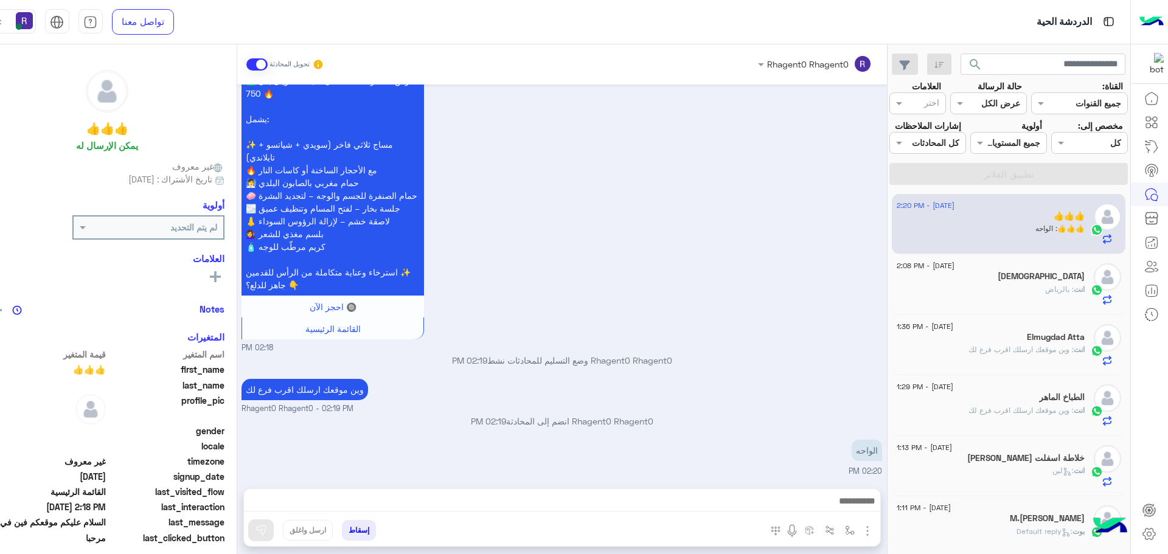
type textarea "***"
click at [248, 538] on button at bounding box center [261, 530] width 26 height 22
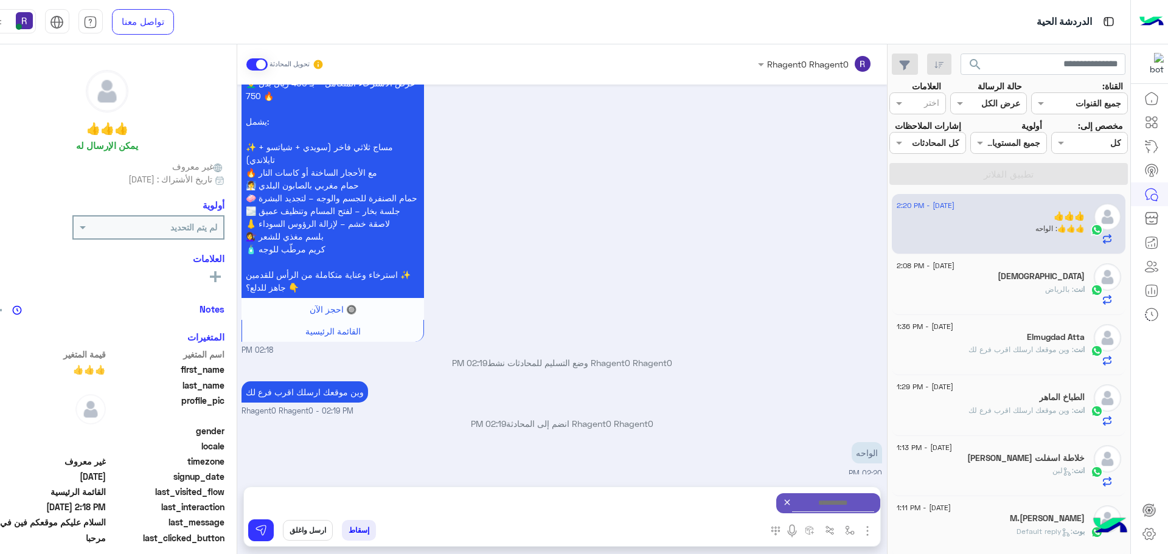
scroll to position [2375, 0]
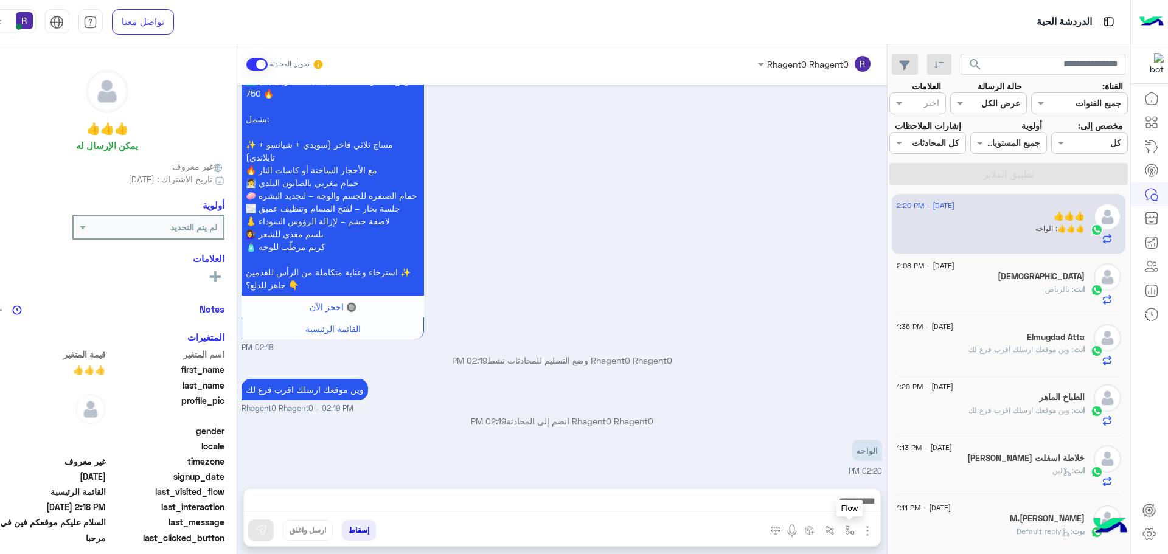
click at [845, 531] on img "button" at bounding box center [850, 531] width 10 height 10
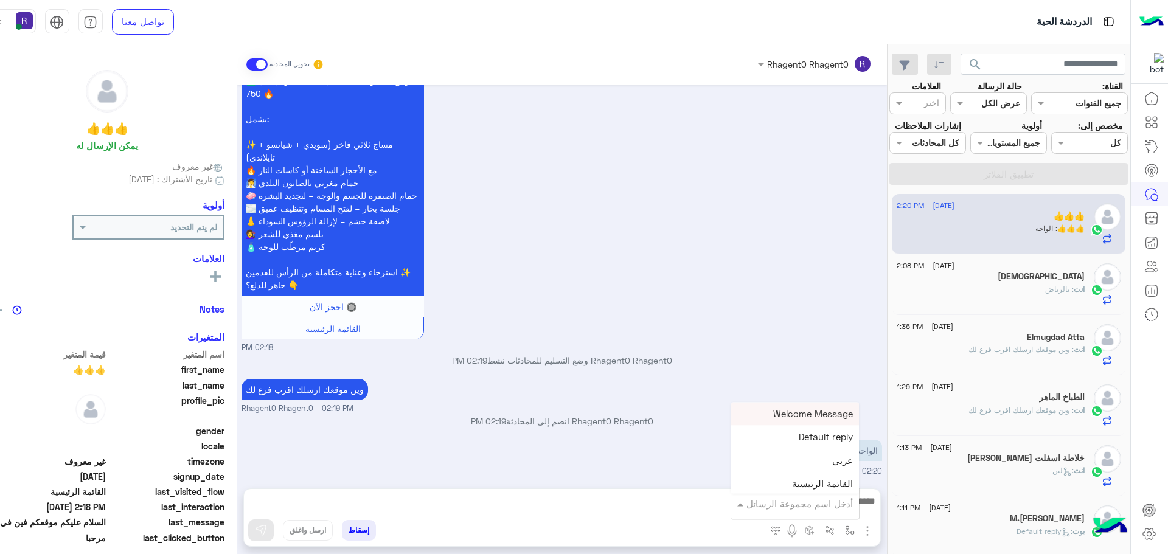
click at [826, 513] on div "أدخل اسم مجموعة الرسائل" at bounding box center [795, 504] width 128 height 22
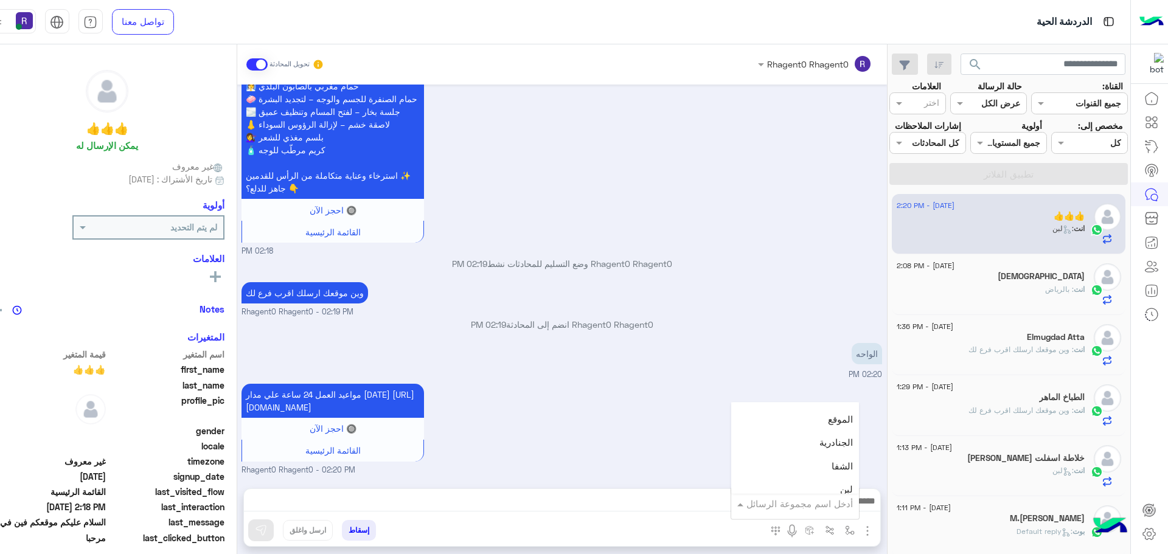
scroll to position [852, 0]
click at [801, 411] on div "الشفا" at bounding box center [795, 406] width 128 height 24
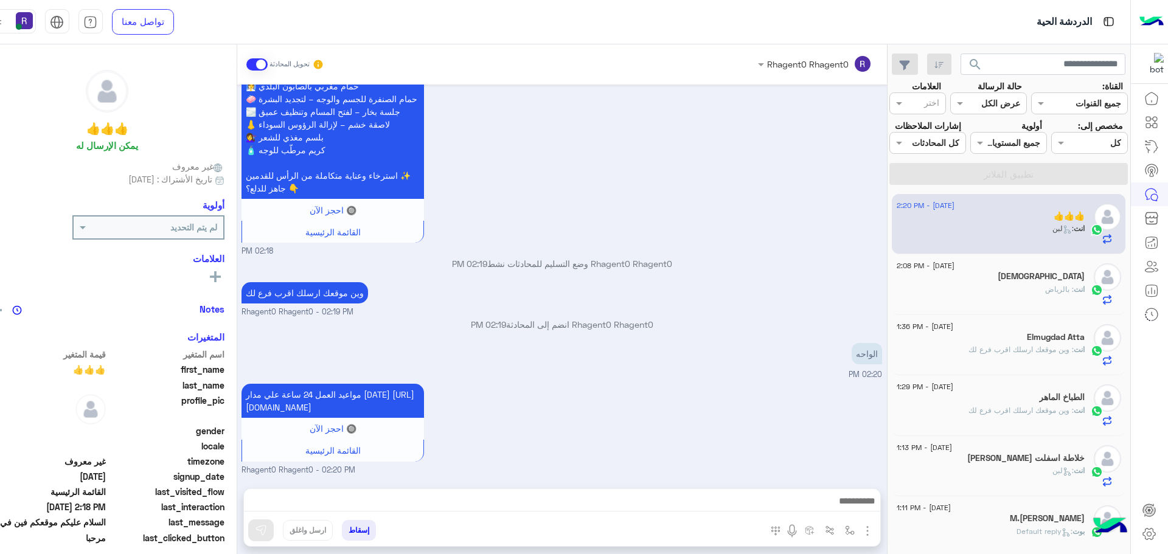
type textarea "*****"
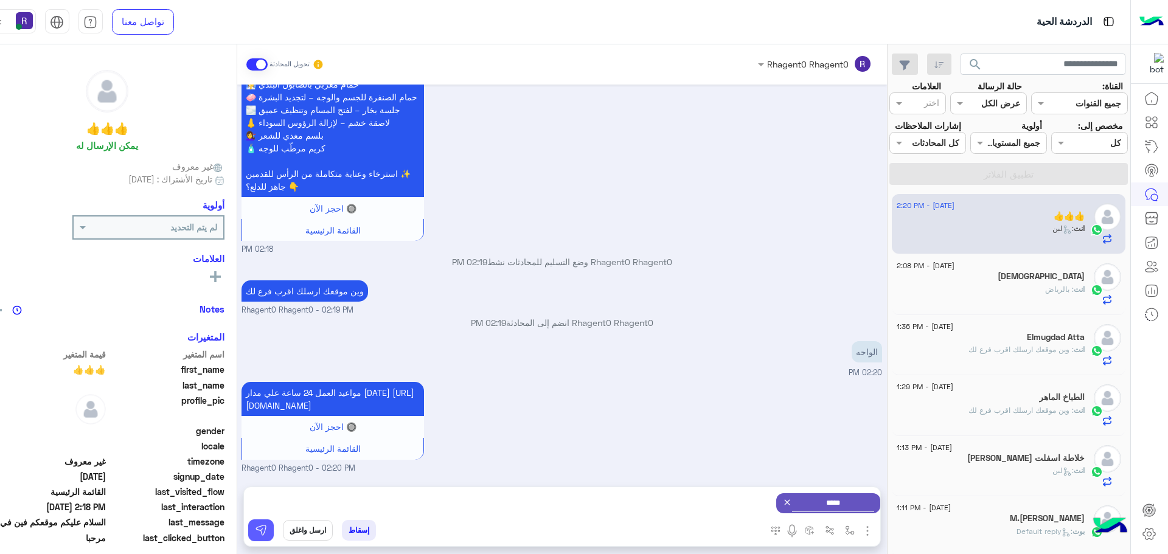
click at [248, 537] on button at bounding box center [261, 530] width 26 height 22
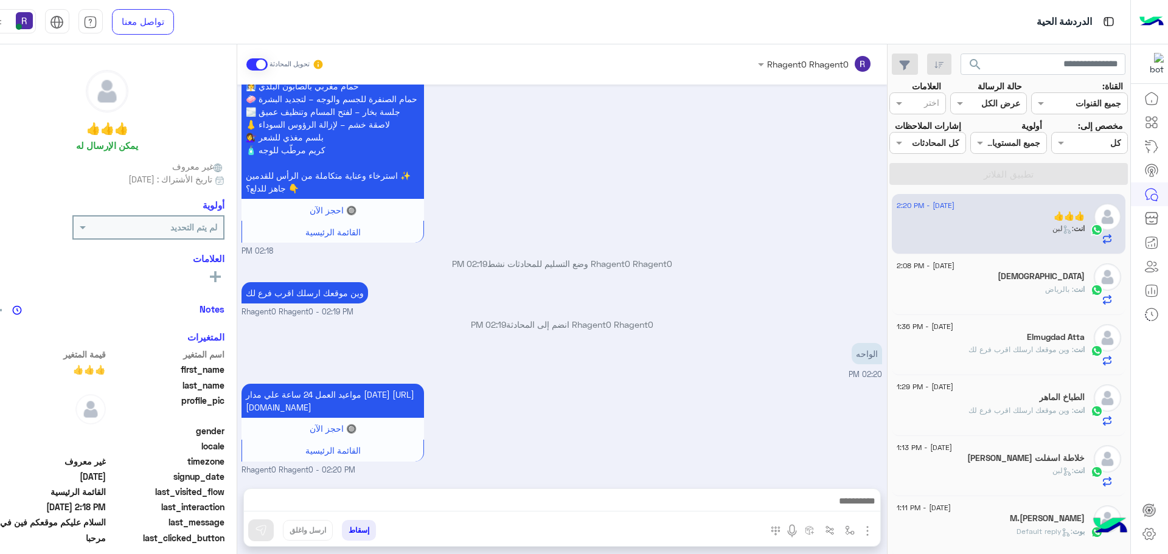
scroll to position [2483, 0]
click at [845, 532] on img "button" at bounding box center [850, 531] width 10 height 10
click at [819, 508] on input "text" at bounding box center [812, 504] width 82 height 14
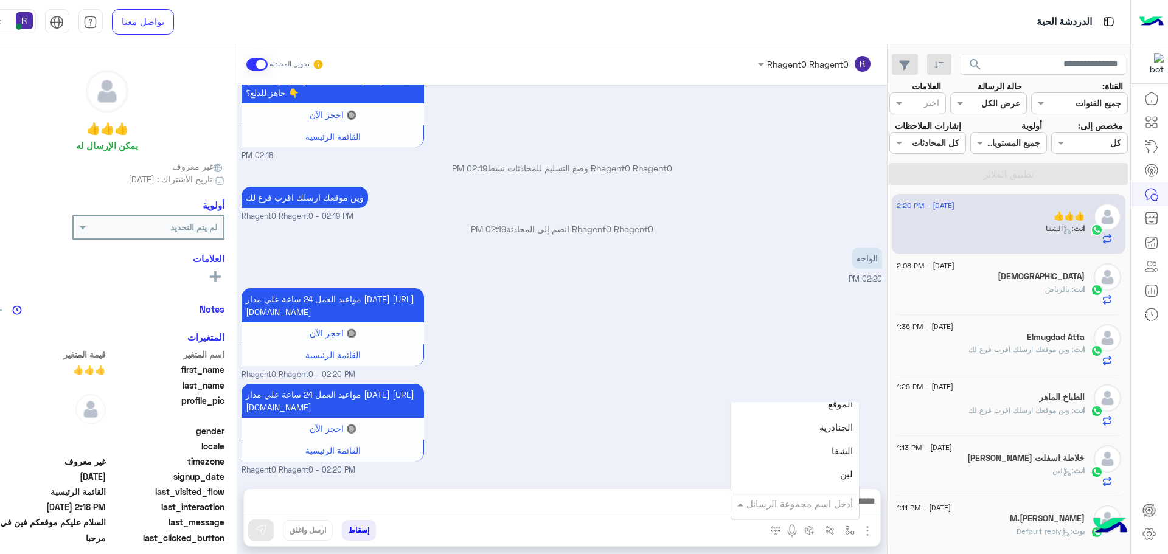
scroll to position [791, 0]
click at [804, 443] on div "الجنادرية" at bounding box center [795, 443] width 128 height 24
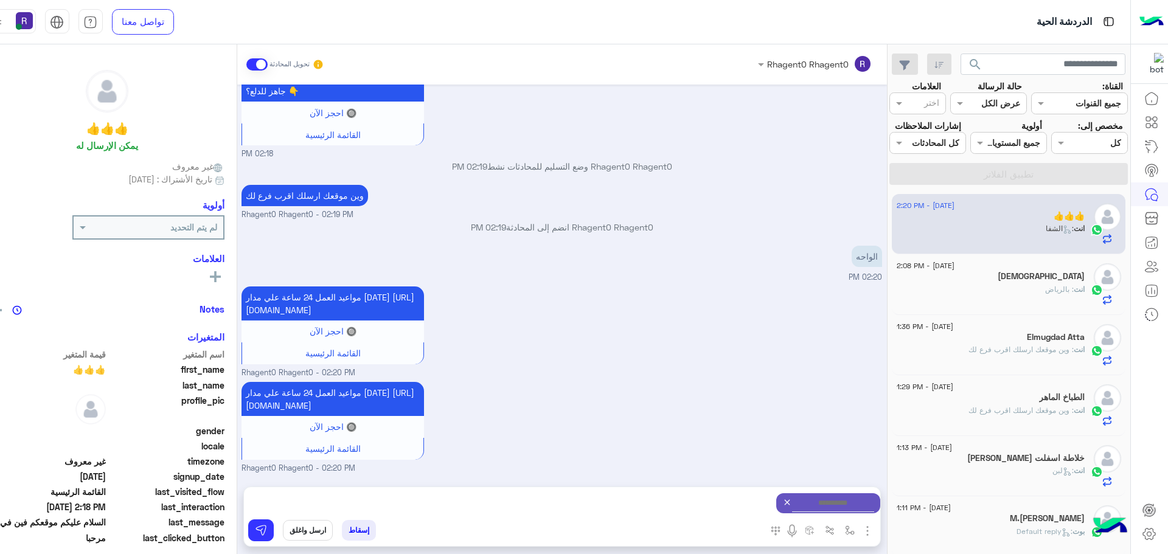
type textarea "*********"
click at [248, 536] on button at bounding box center [261, 530] width 26 height 22
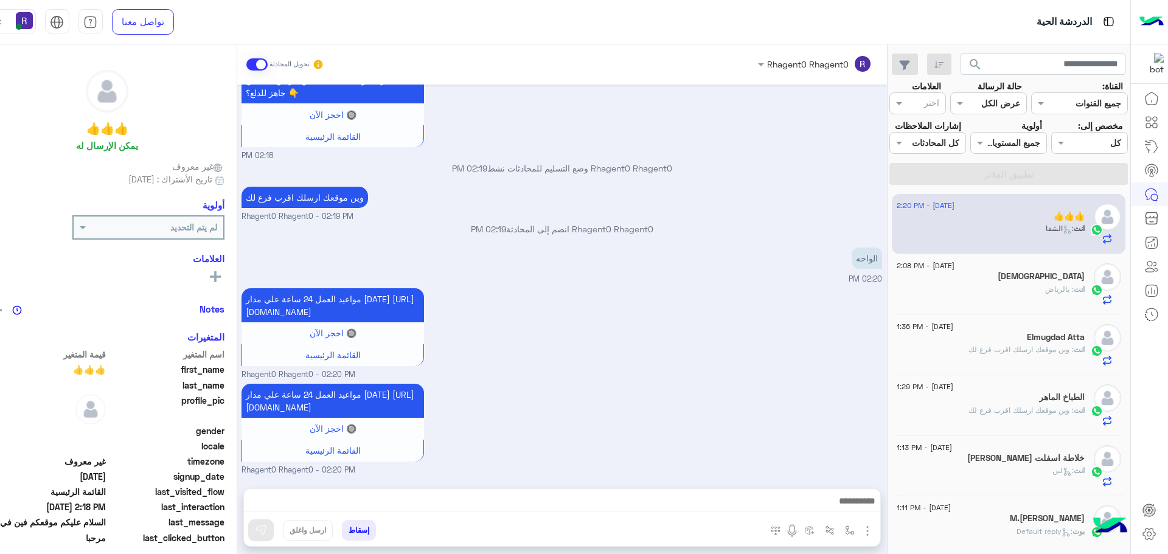
scroll to position [2591, 0]
click at [1032, 294] on div "انت : بالرياض" at bounding box center [991, 294] width 188 height 21
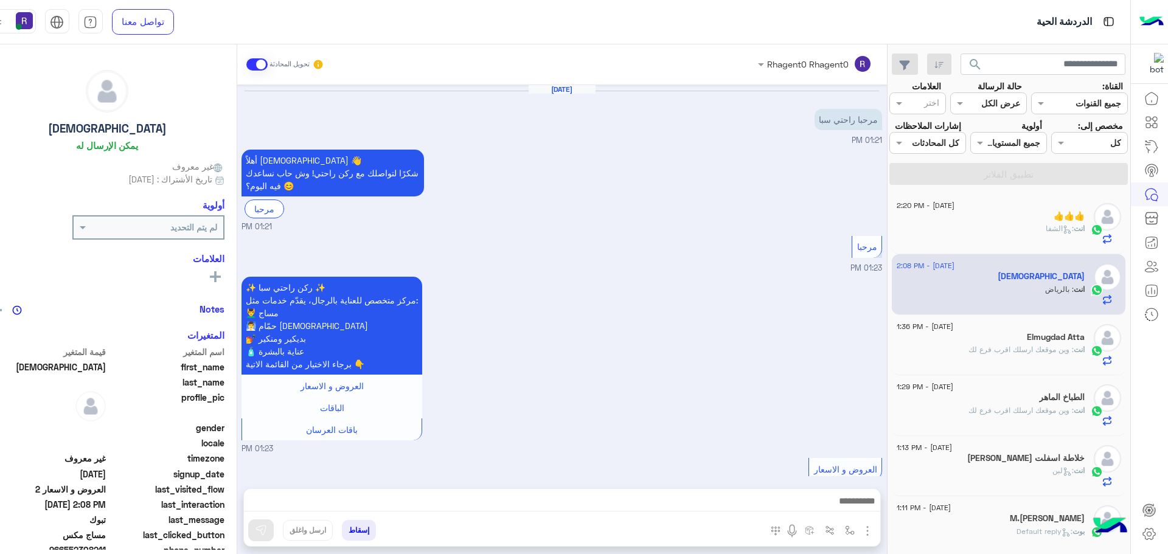
scroll to position [670, 0]
